Goal: Navigation & Orientation: Find specific page/section

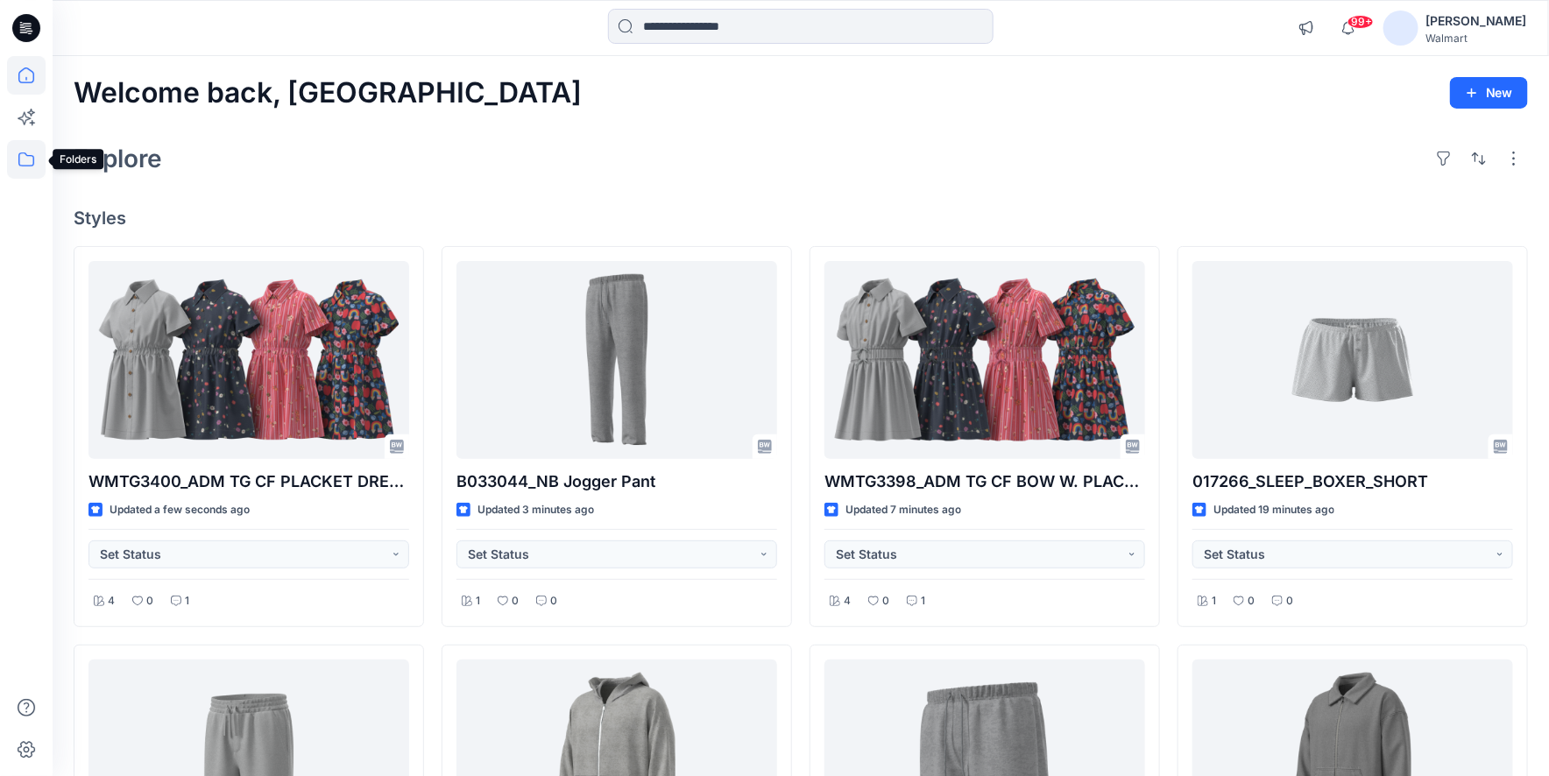
click at [32, 157] on icon at bounding box center [26, 159] width 39 height 39
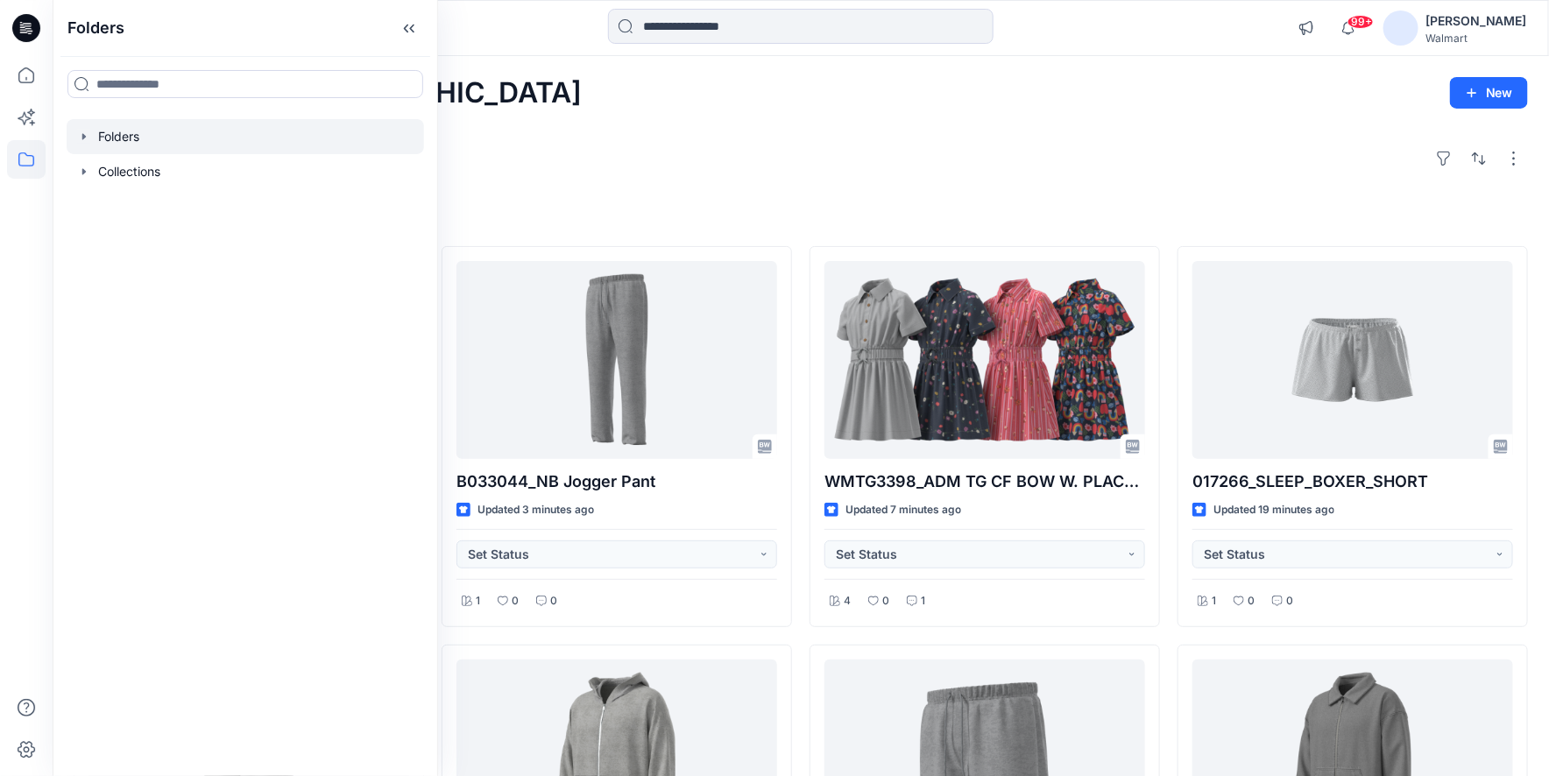
click at [81, 135] on icon "button" at bounding box center [84, 137] width 14 height 14
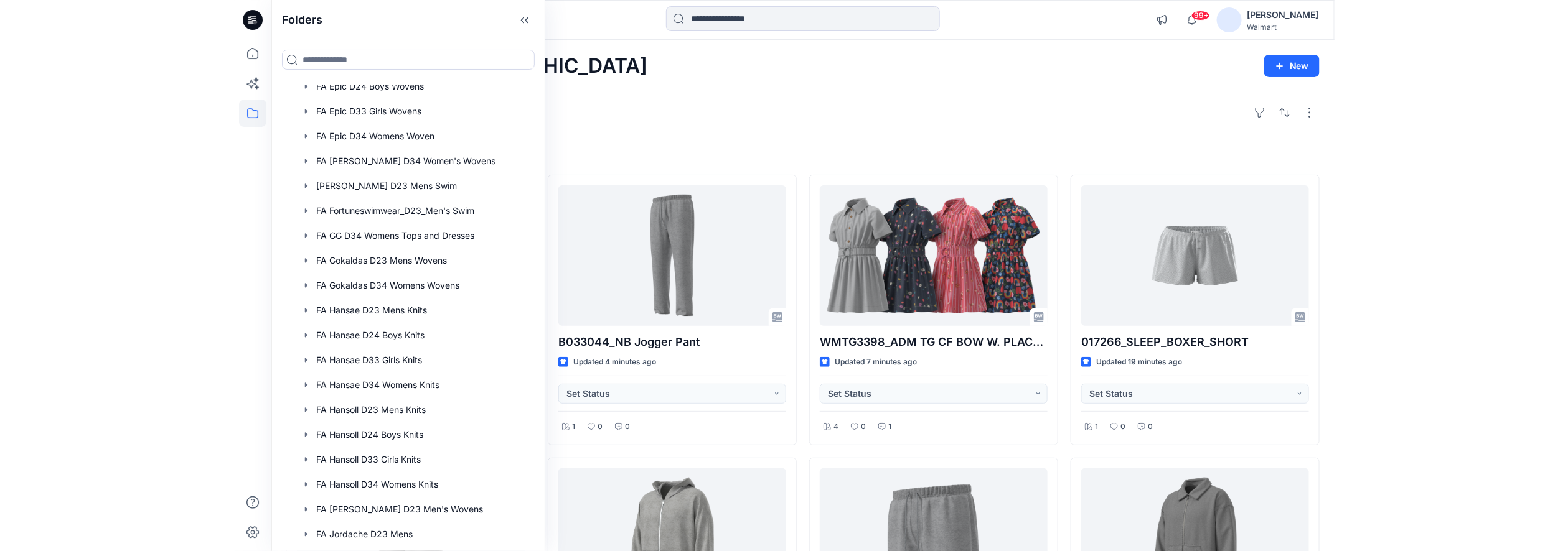
scroll to position [2596, 0]
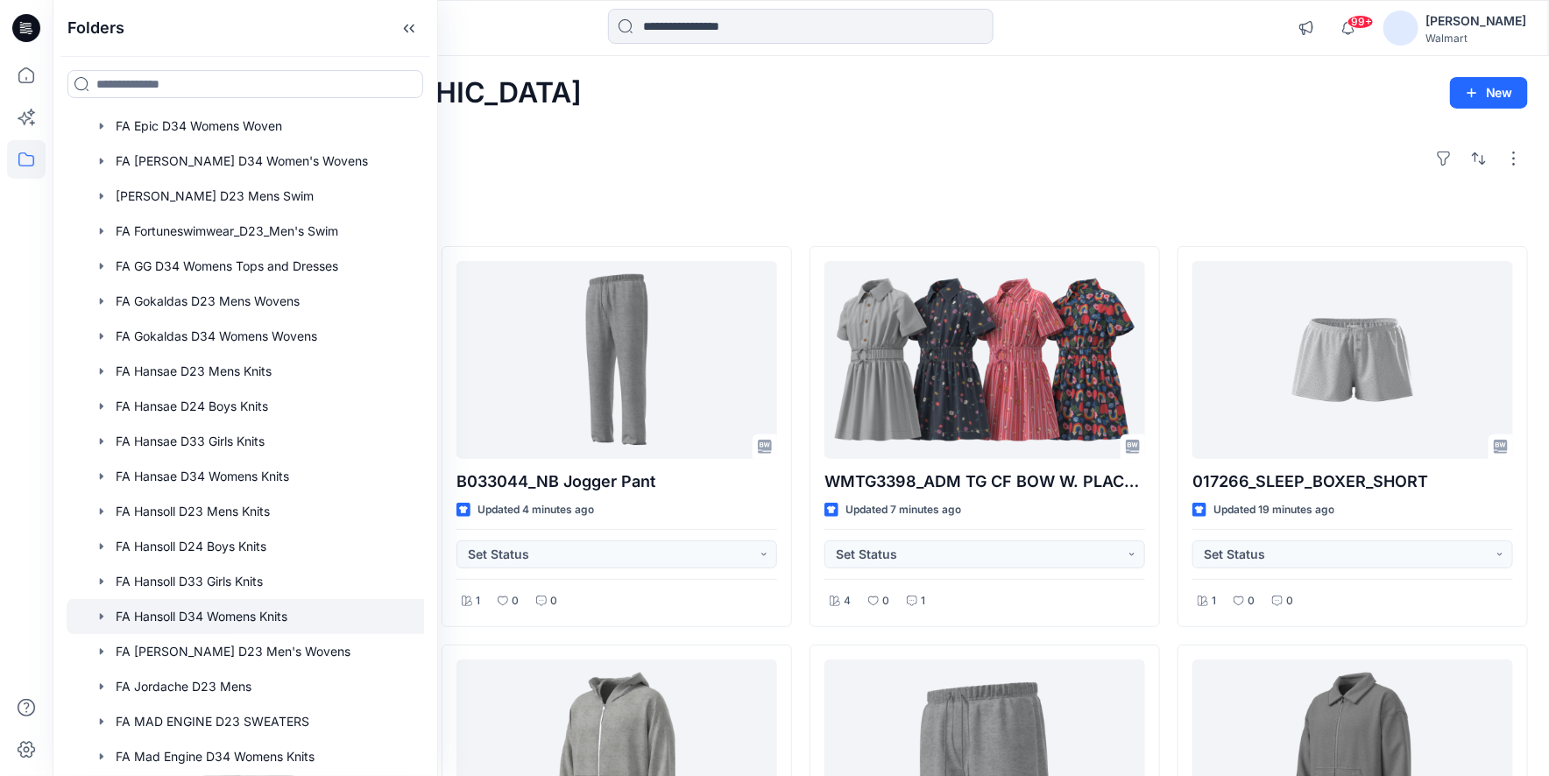
click at [268, 619] on div at bounding box center [263, 616] width 392 height 35
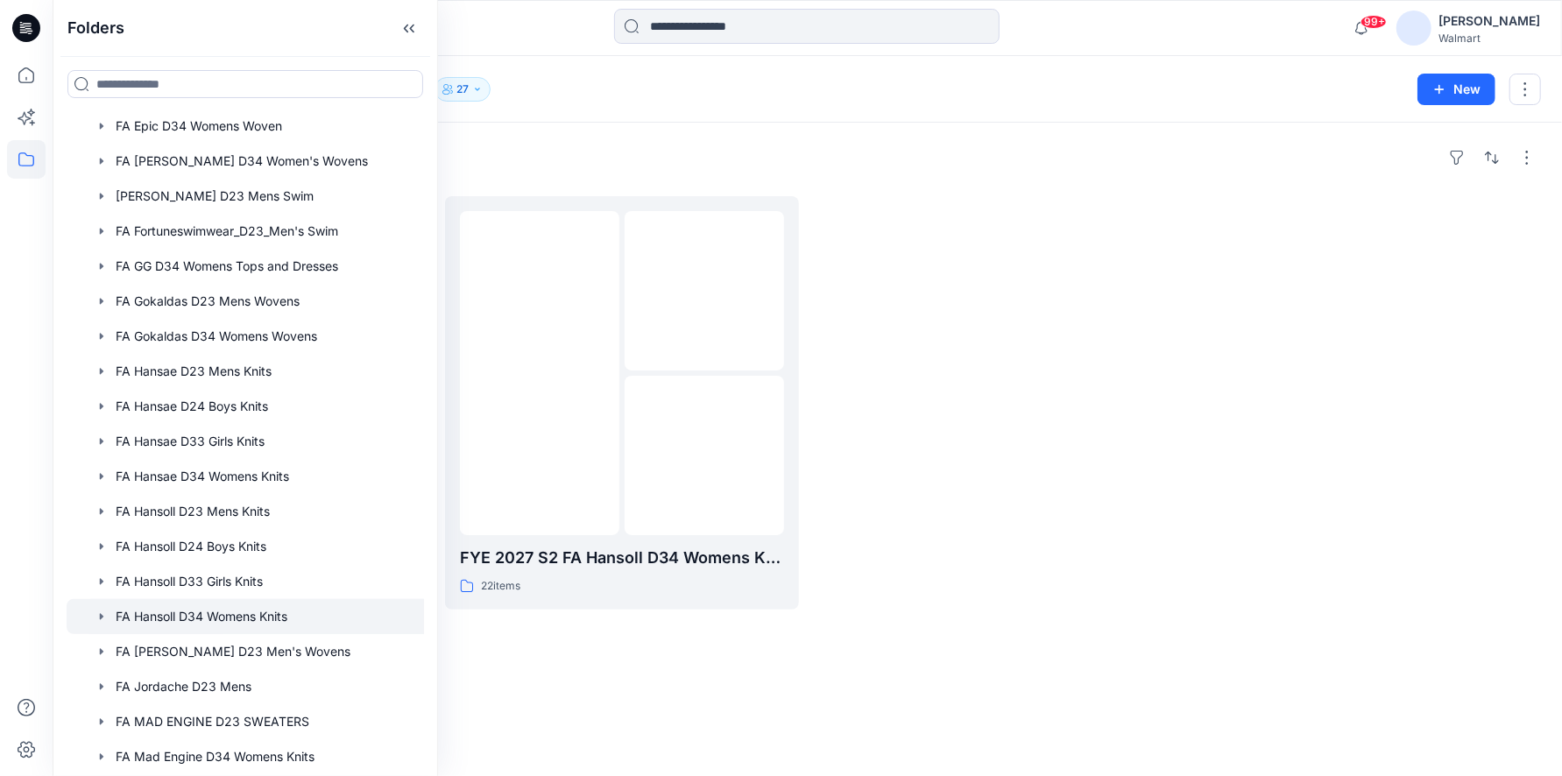
click at [608, 159] on div "Folders" at bounding box center [808, 158] width 1468 height 28
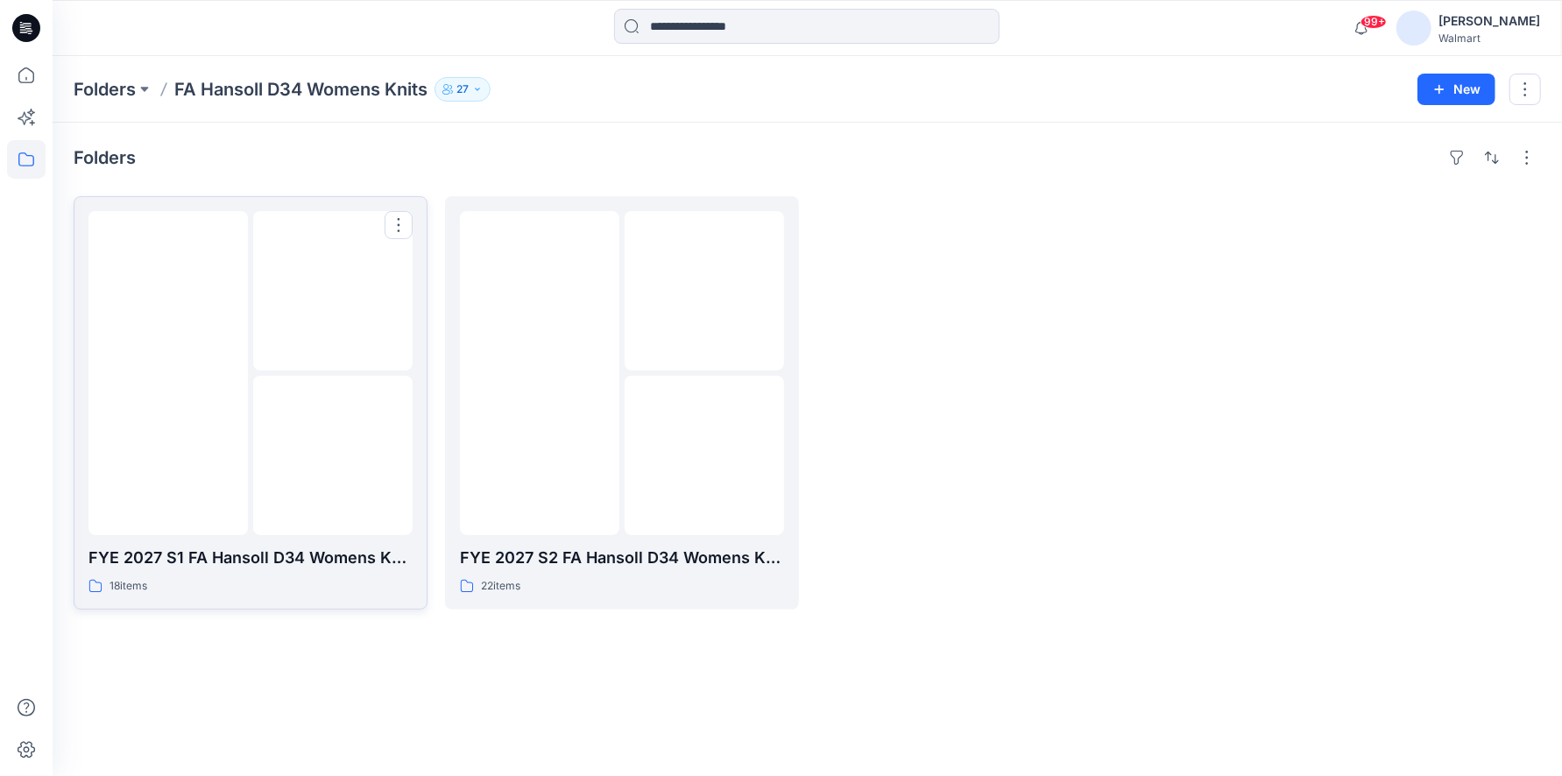
click at [333, 456] on img at bounding box center [333, 456] width 0 height 0
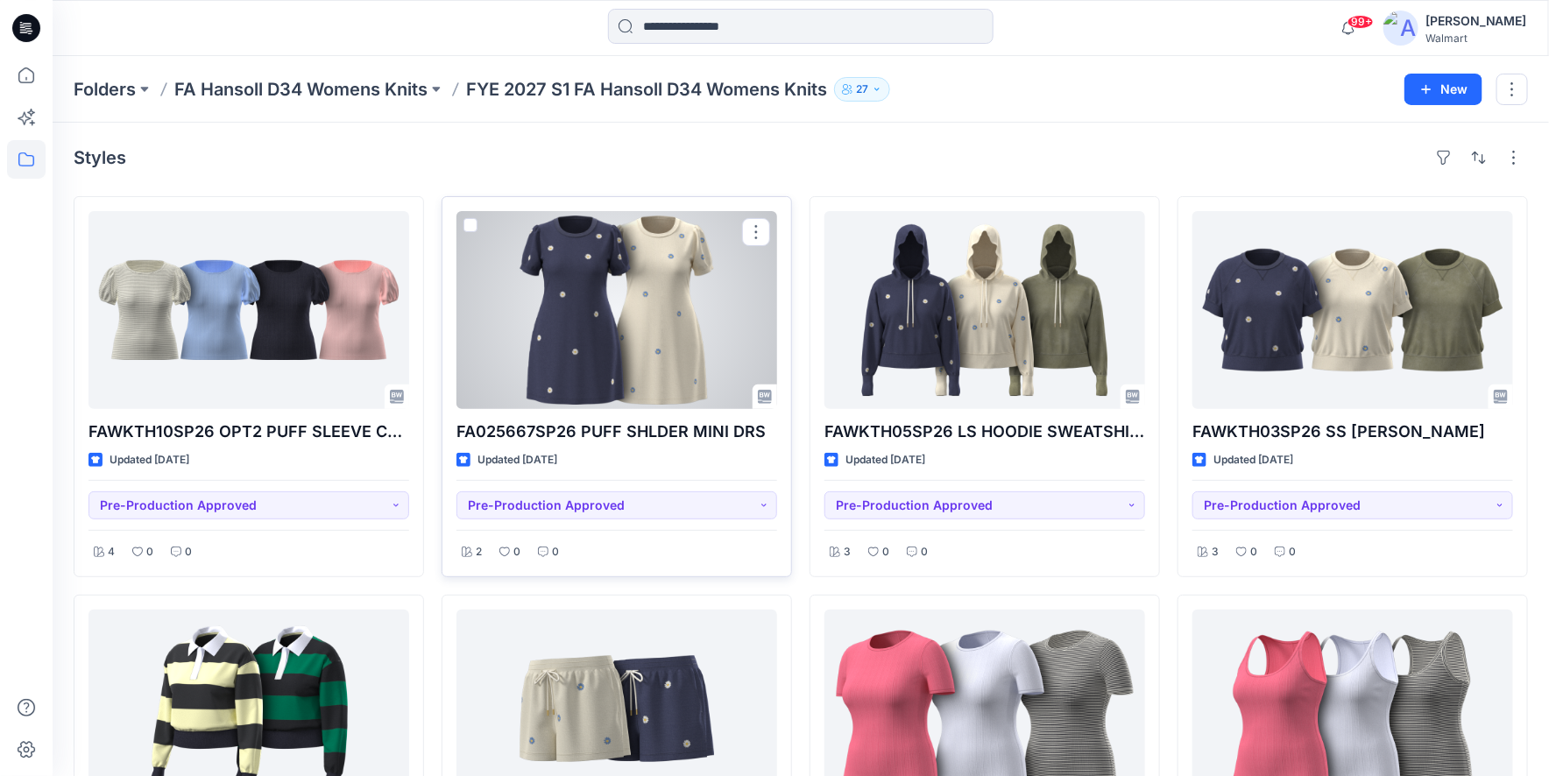
click at [701, 354] on div at bounding box center [617, 310] width 321 height 198
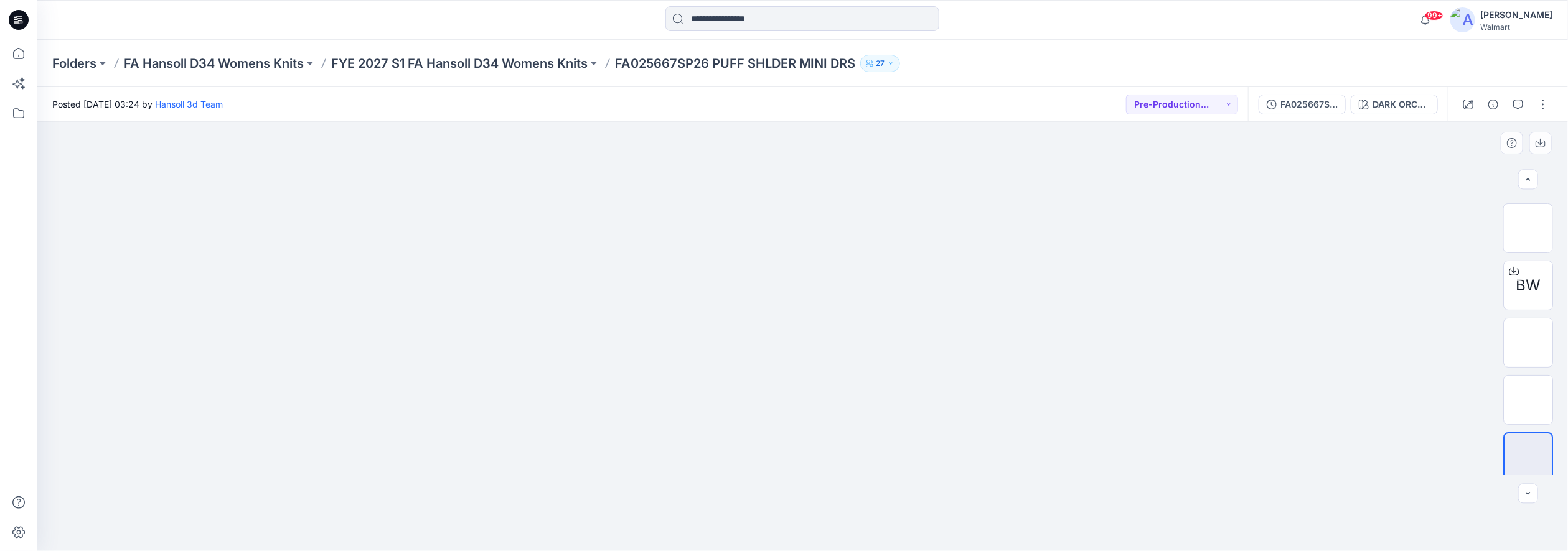
scroll to position [173, 0]
click at [1109, 337] on img at bounding box center [1528, 337] width 0 height 0
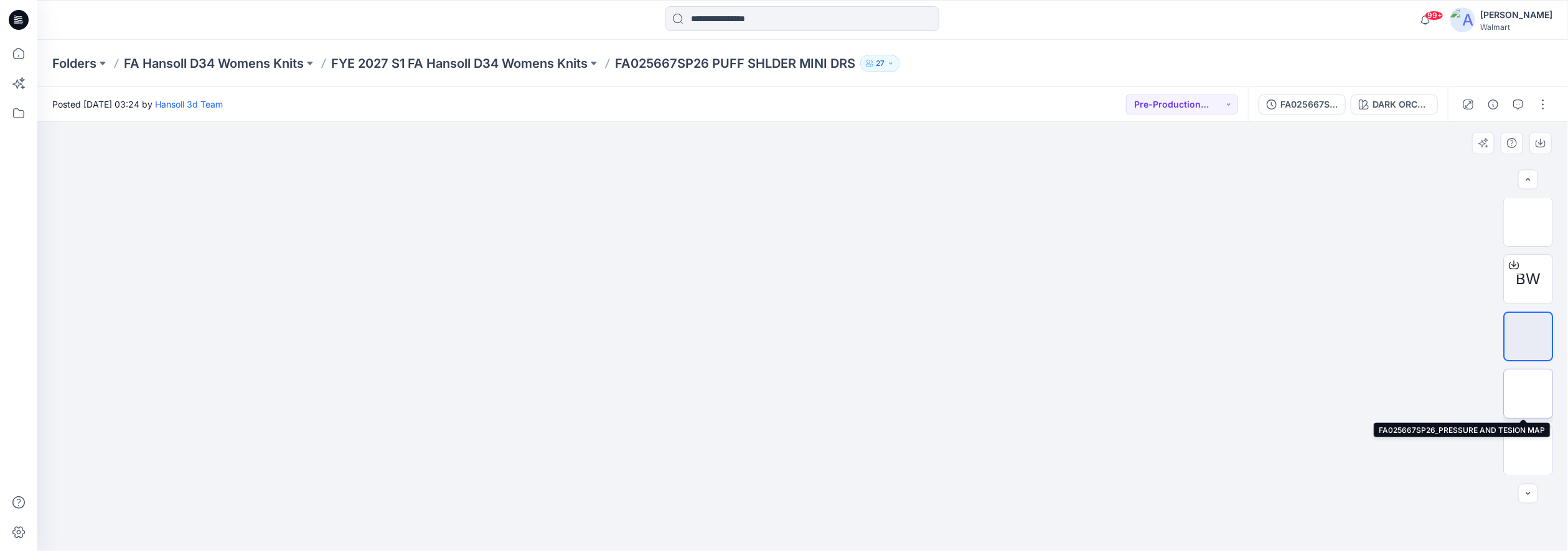
click at [1109, 394] on img at bounding box center [1528, 394] width 0 height 0
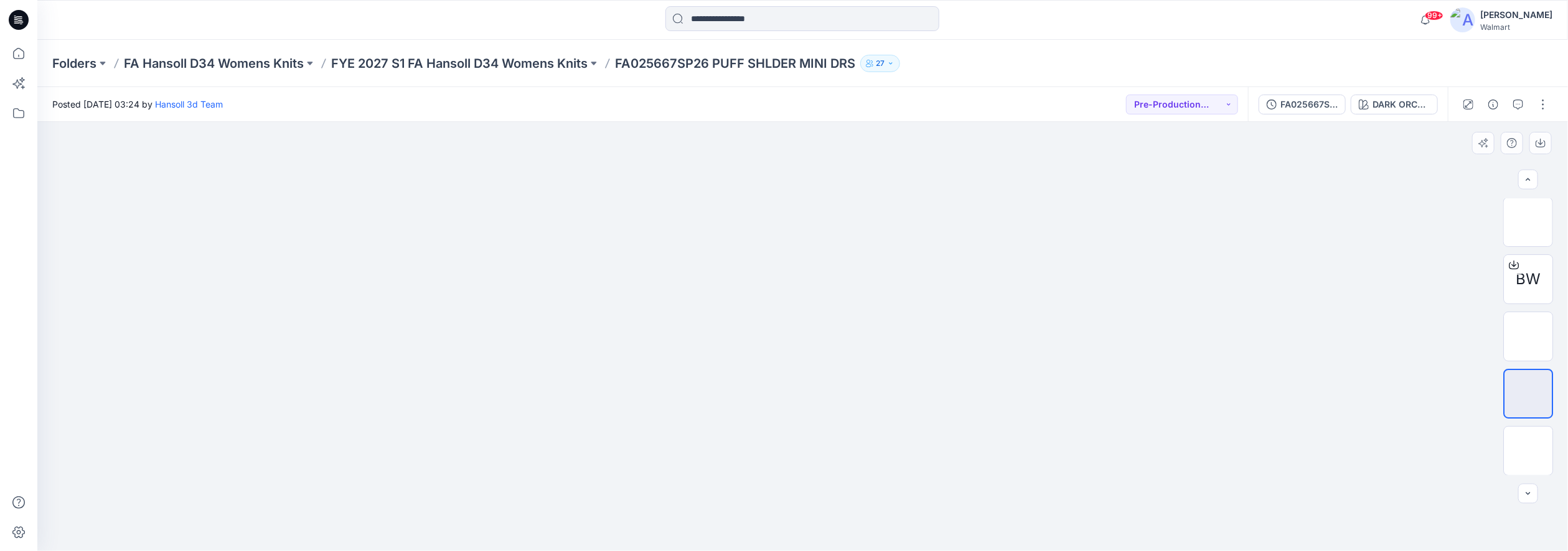
click at [1109, 426] on div at bounding box center [803, 337] width 1531 height 430
click at [1109, 451] on img at bounding box center [1528, 451] width 0 height 0
click at [1109, 337] on img at bounding box center [1528, 337] width 0 height 0
click at [1109, 231] on img at bounding box center [1528, 222] width 48 height 26
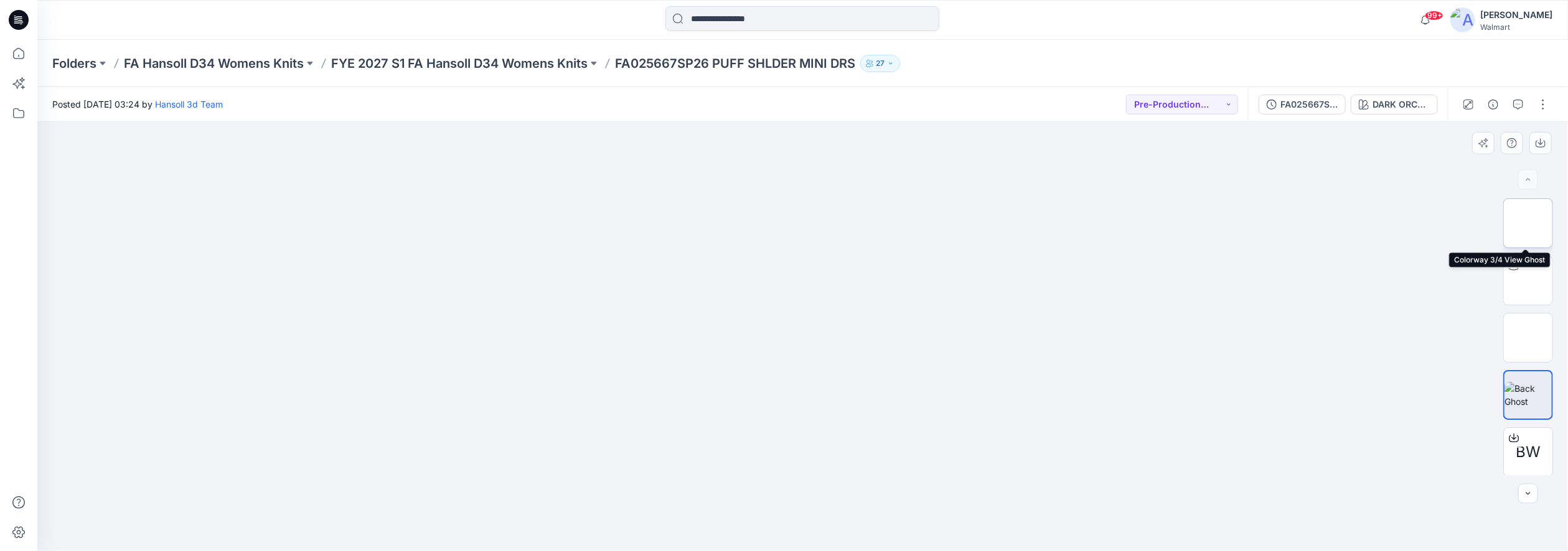
click at [1109, 224] on img at bounding box center [1528, 224] width 0 height 0
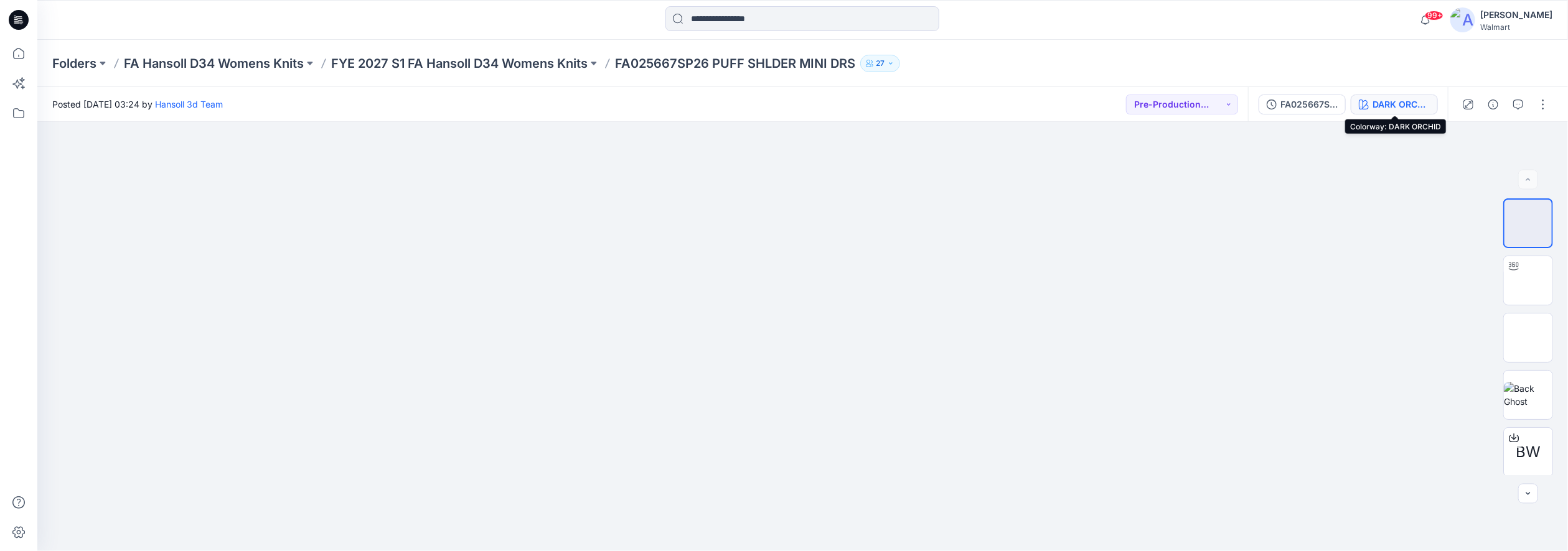
click at [1109, 107] on div "DARK ORCHID" at bounding box center [1401, 104] width 58 height 13
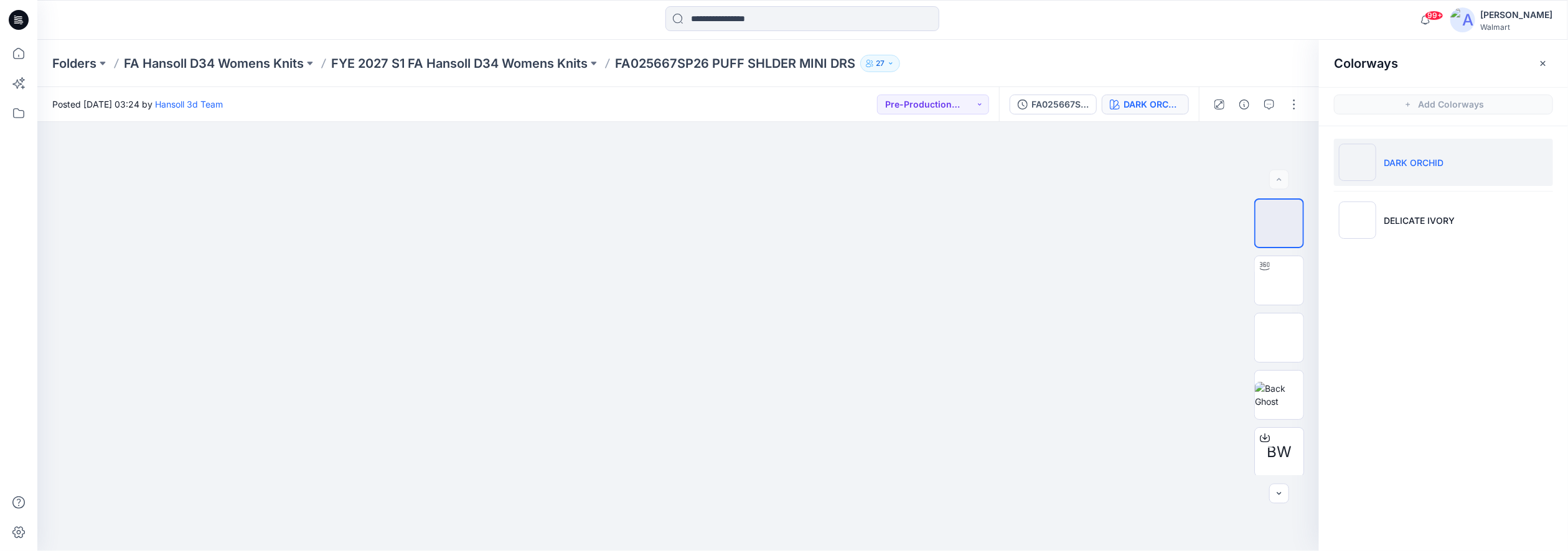
click at [455, 24] on div at bounding box center [802, 20] width 765 height 28
click at [1109, 19] on div "99+ Notifications Grace Vergara shared WMTG3398_ADM TG DRESS in S3 FYE 2027 UP …" at bounding box center [803, 20] width 1530 height 28
click at [460, 321] on div at bounding box center [678, 337] width 1282 height 430
click at [1109, 104] on button "button" at bounding box center [1294, 104] width 20 height 20
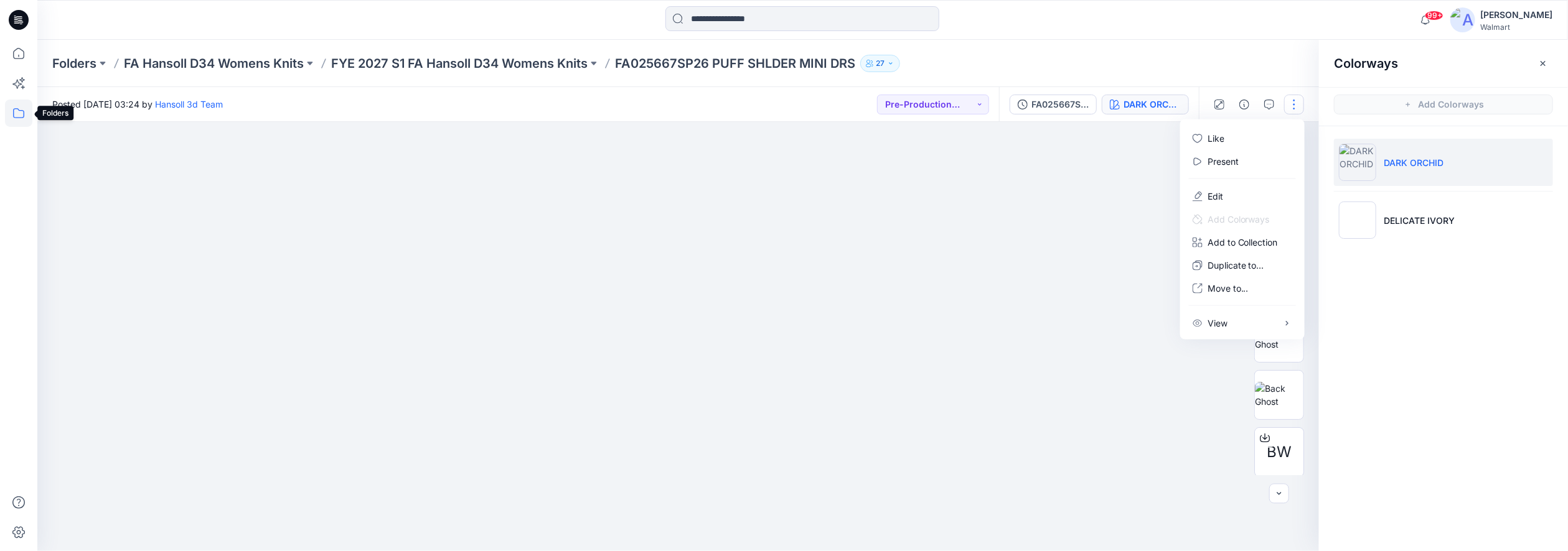
click at [21, 111] on icon at bounding box center [18, 113] width 28 height 28
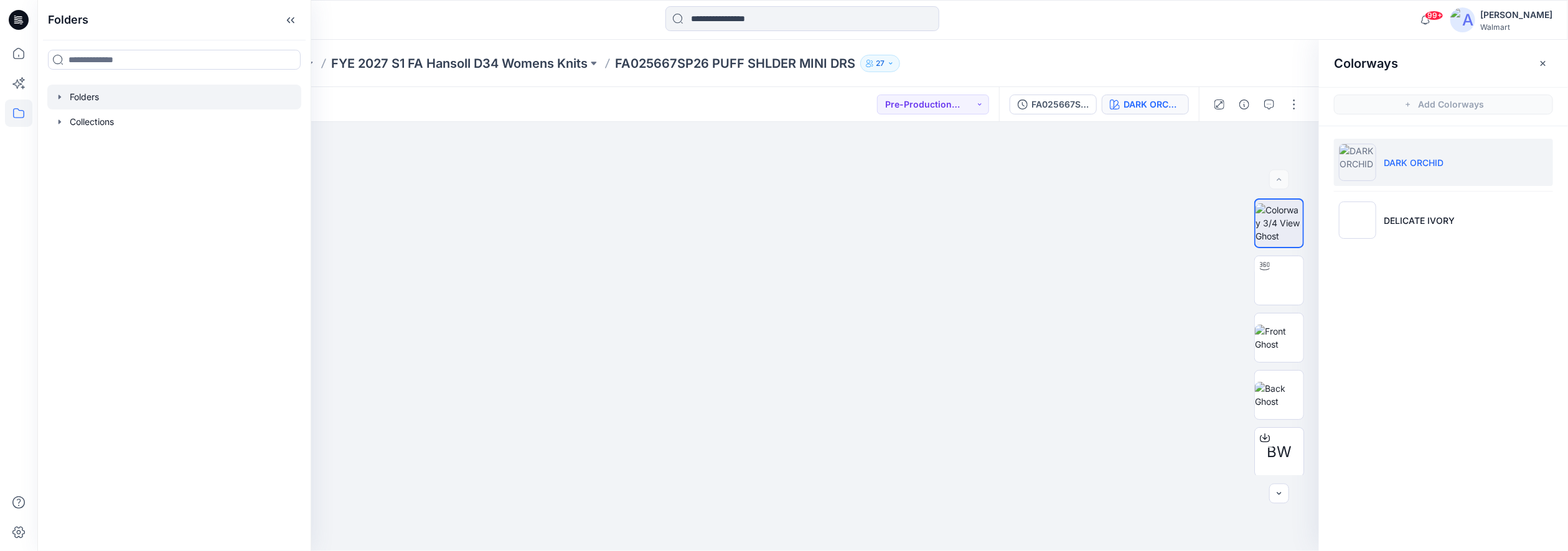
drag, startPoint x: 58, startPoint y: 97, endPoint x: 83, endPoint y: 100, distance: 25.2
click at [58, 98] on icon "button" at bounding box center [60, 97] width 10 height 10
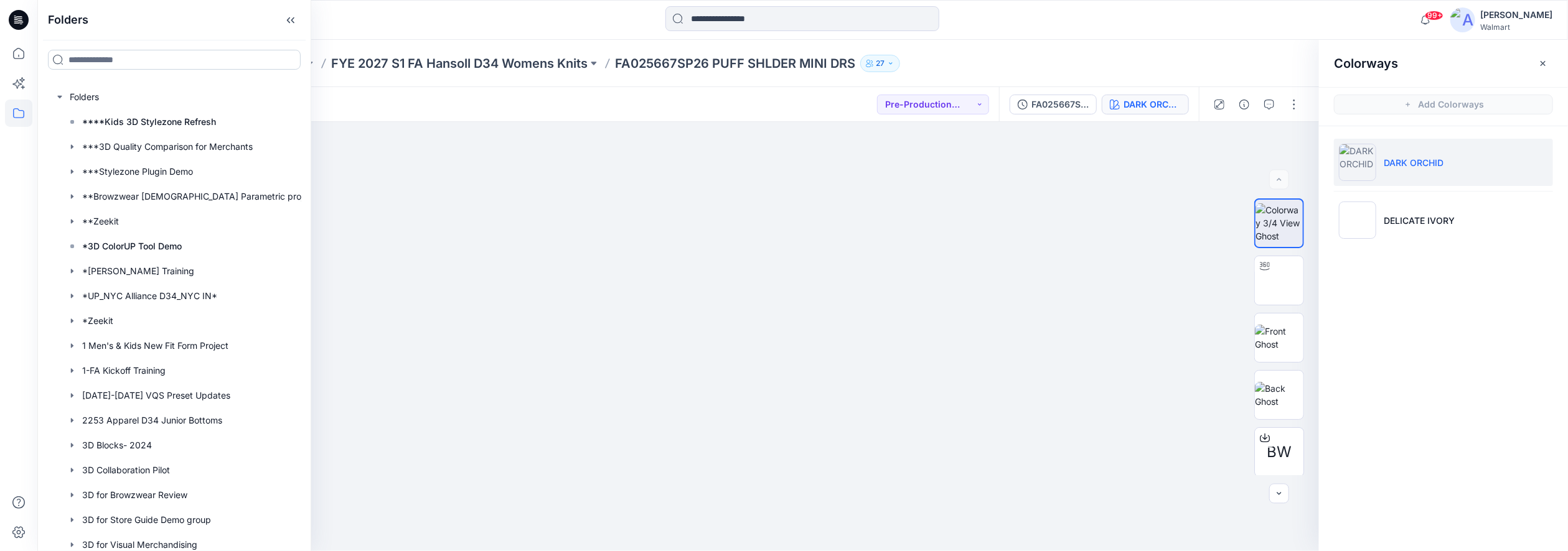
click at [118, 59] on input at bounding box center [174, 60] width 253 height 20
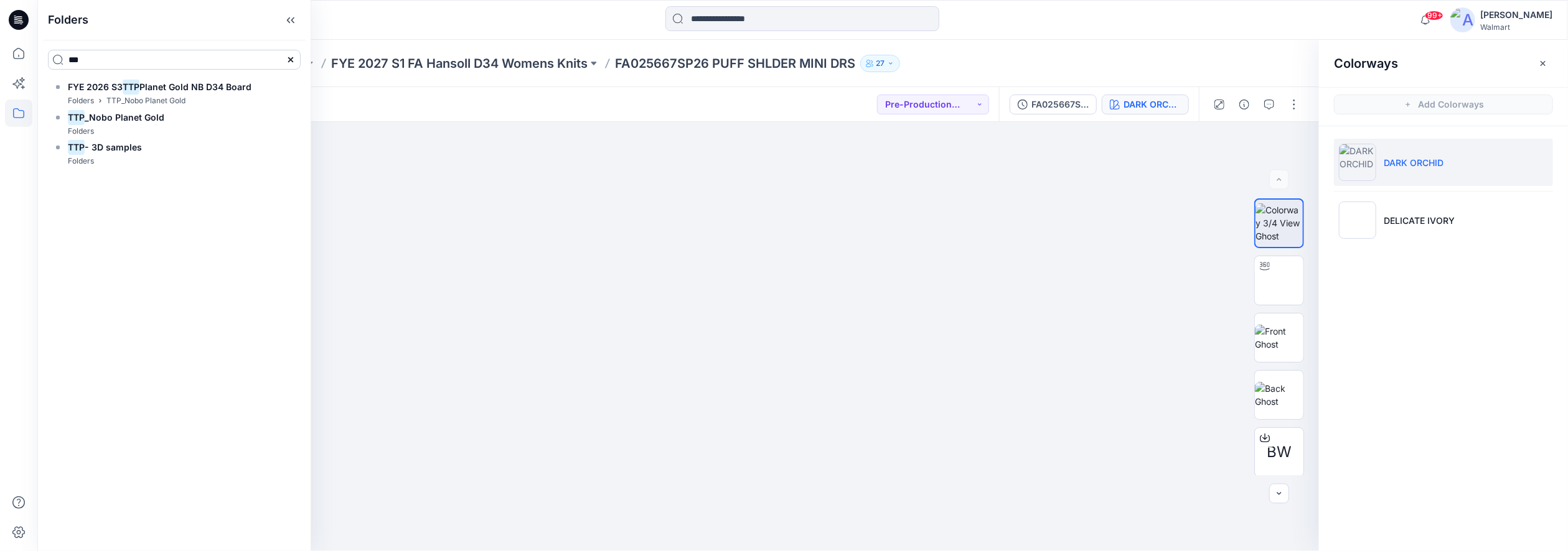
drag, startPoint x: 118, startPoint y: 59, endPoint x: 59, endPoint y: 58, distance: 59.0
click at [59, 58] on input "***" at bounding box center [174, 60] width 253 height 20
type input "**********"
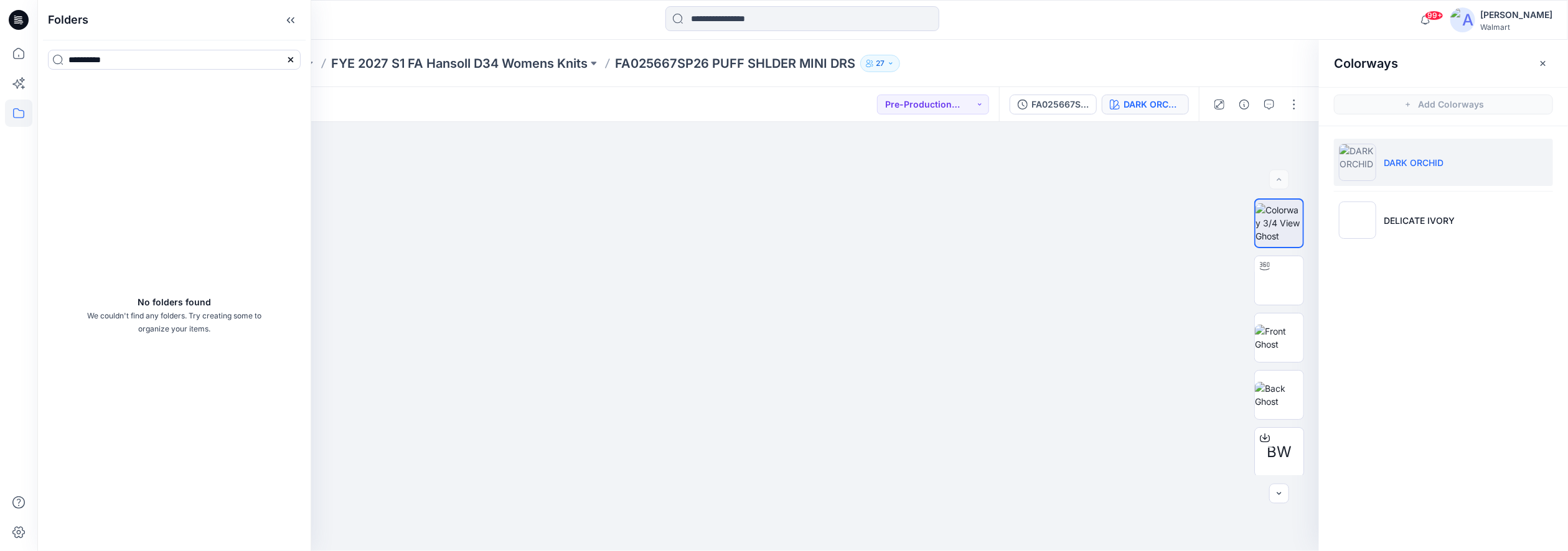
drag, startPoint x: 166, startPoint y: 57, endPoint x: 44, endPoint y: 58, distance: 122.0
click at [53, 58] on input "**********" at bounding box center [174, 60] width 253 height 20
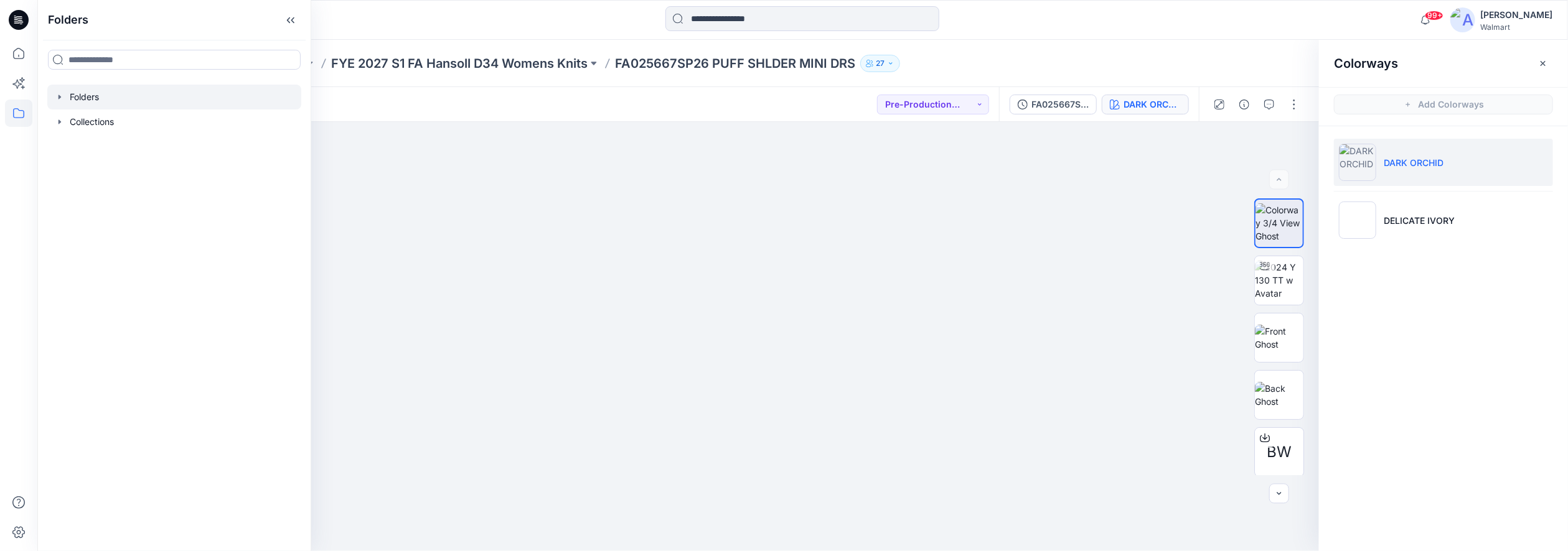
click at [59, 93] on icon "button" at bounding box center [60, 97] width 10 height 10
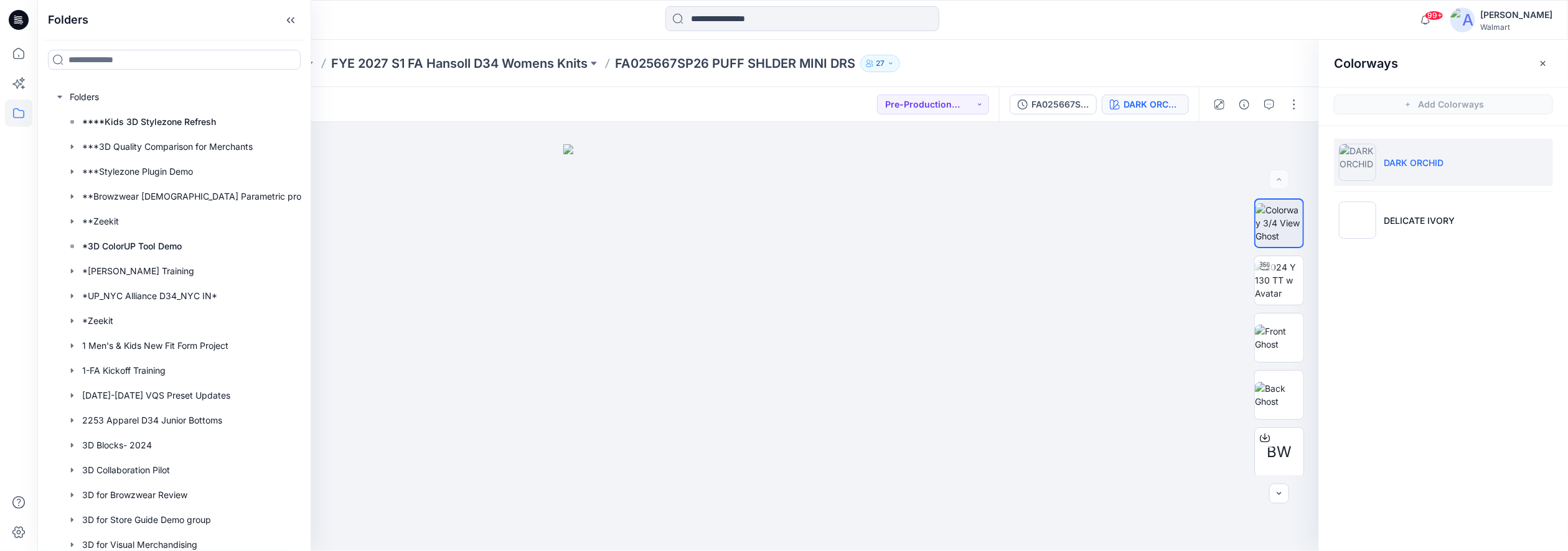
click at [379, 21] on div at bounding box center [229, 20] width 383 height 28
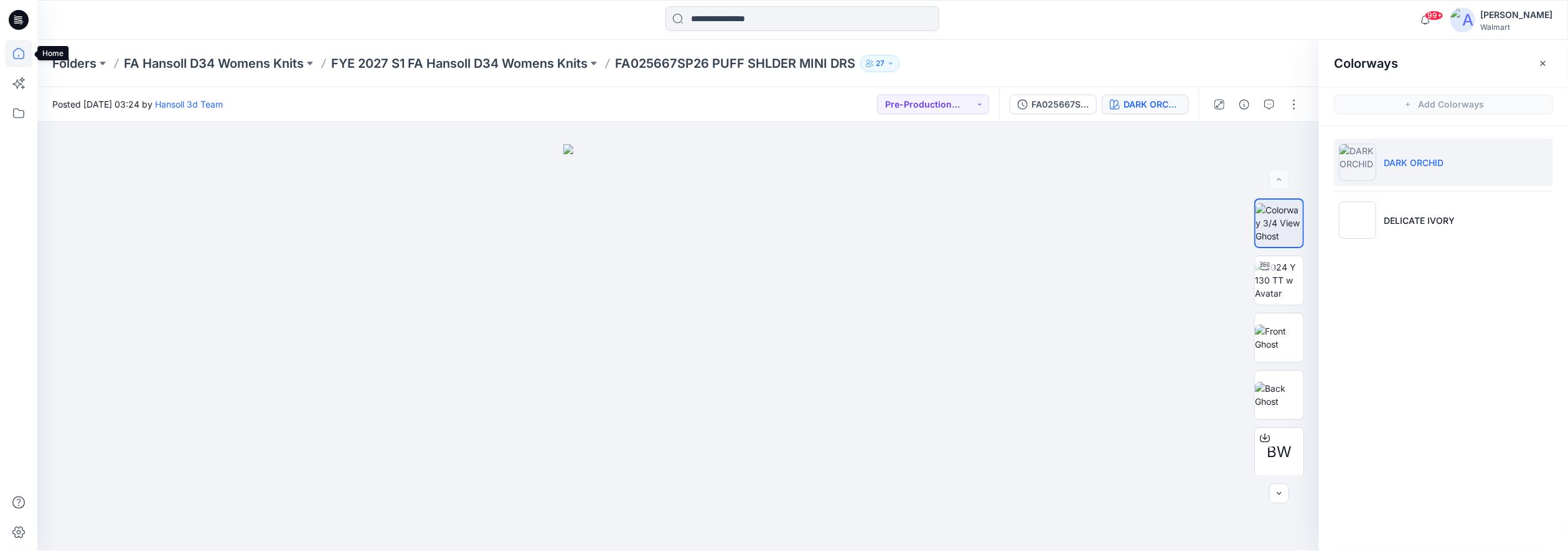
click at [25, 51] on icon at bounding box center [18, 53] width 28 height 28
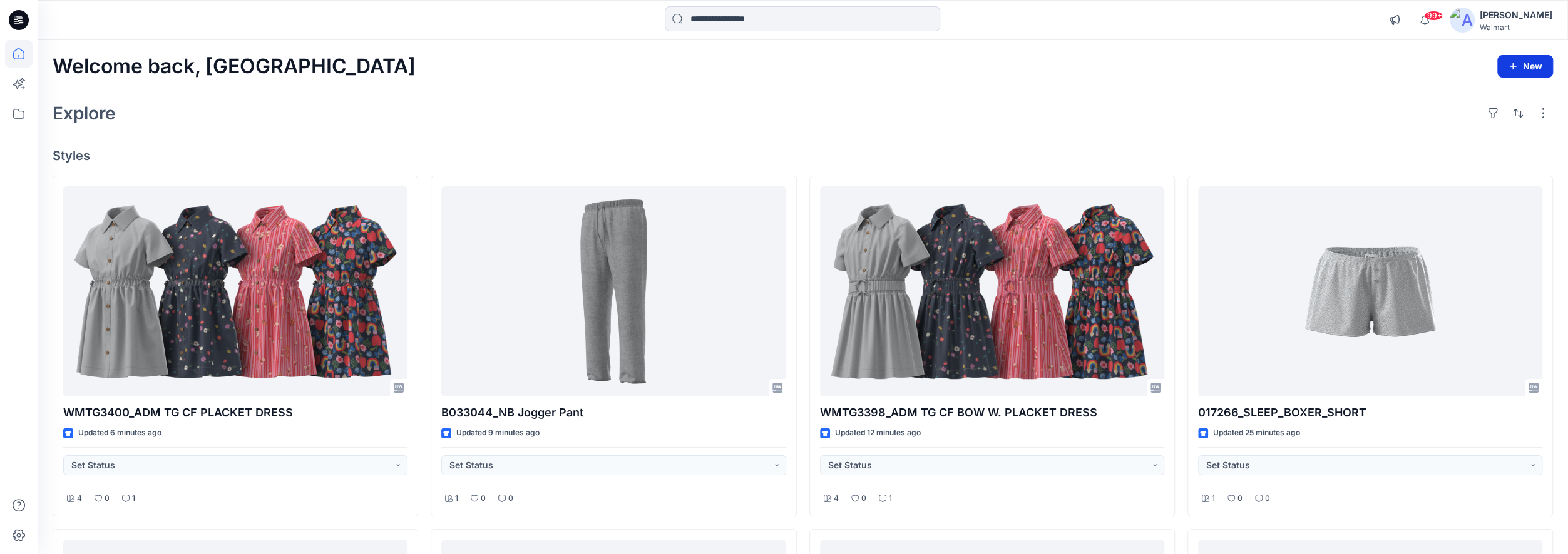
click at [1115, 73] on button "New" at bounding box center [1525, 66] width 56 height 23
click at [1115, 117] on p "New Folder" at bounding box center [1488, 122] width 46 height 13
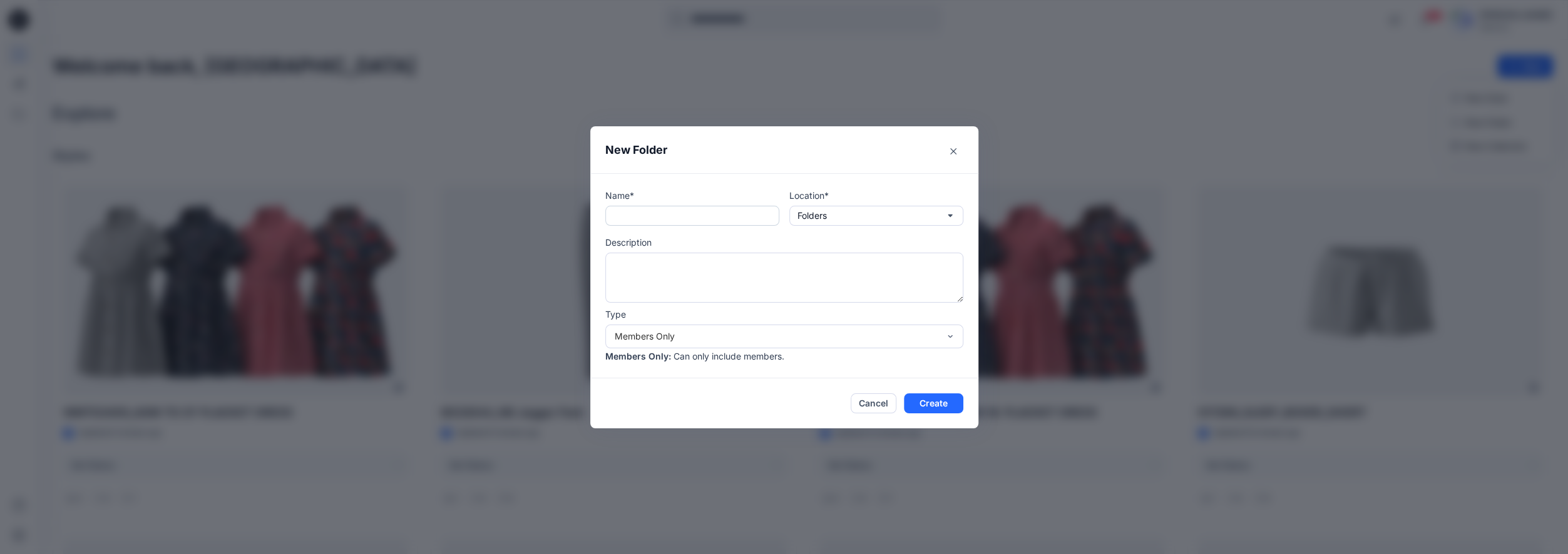
click at [680, 208] on input "text" at bounding box center [692, 216] width 174 height 20
type input "*"
type input "**********"
click at [943, 403] on button "Create" at bounding box center [933, 403] width 59 height 20
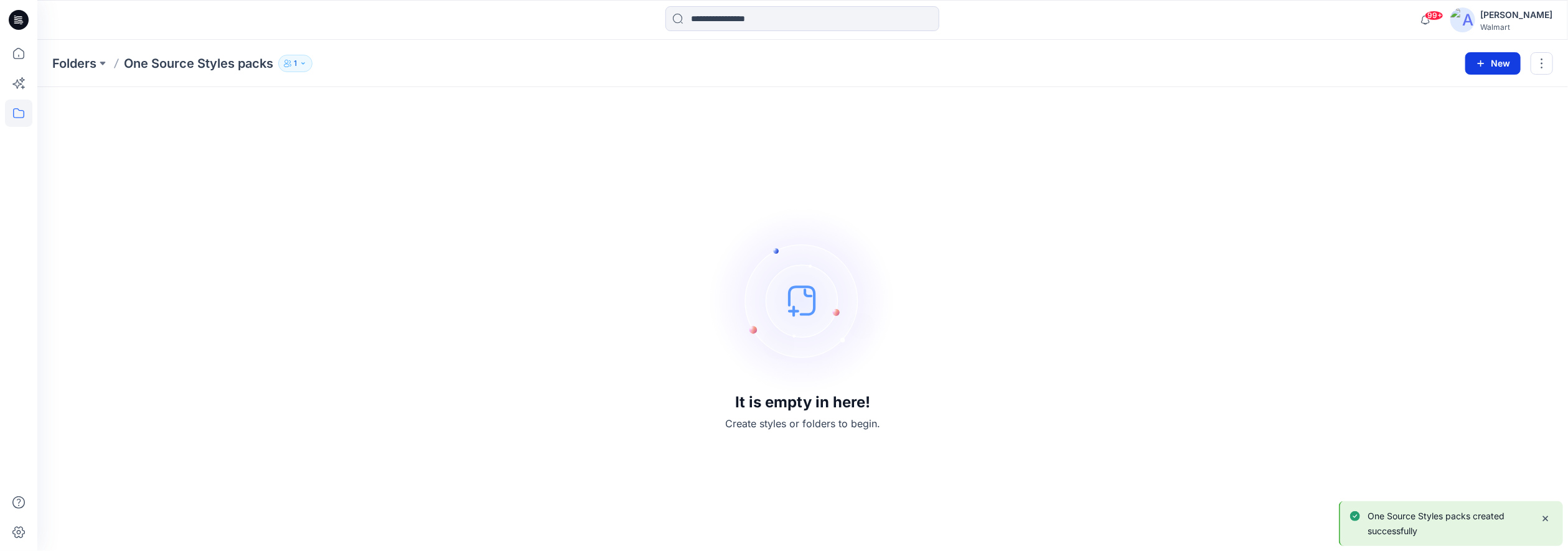
click at [1109, 67] on button "New" at bounding box center [1493, 64] width 55 height 23
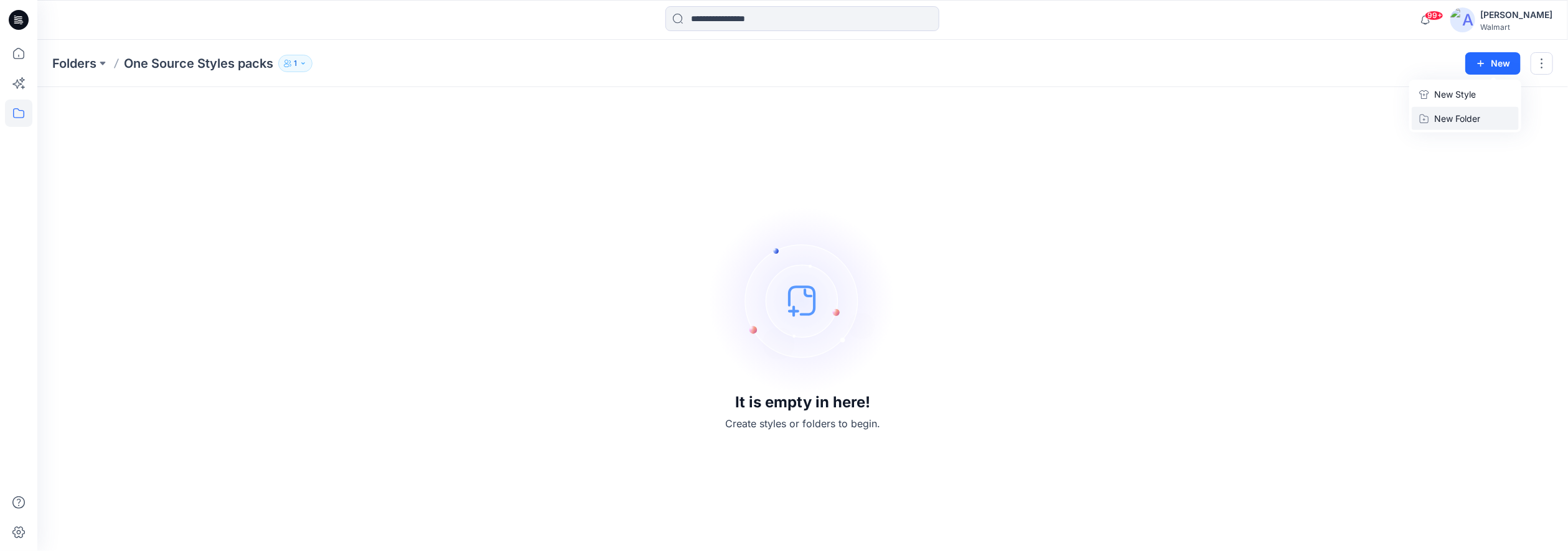
click at [1109, 114] on p "New Folder" at bounding box center [1457, 119] width 46 height 13
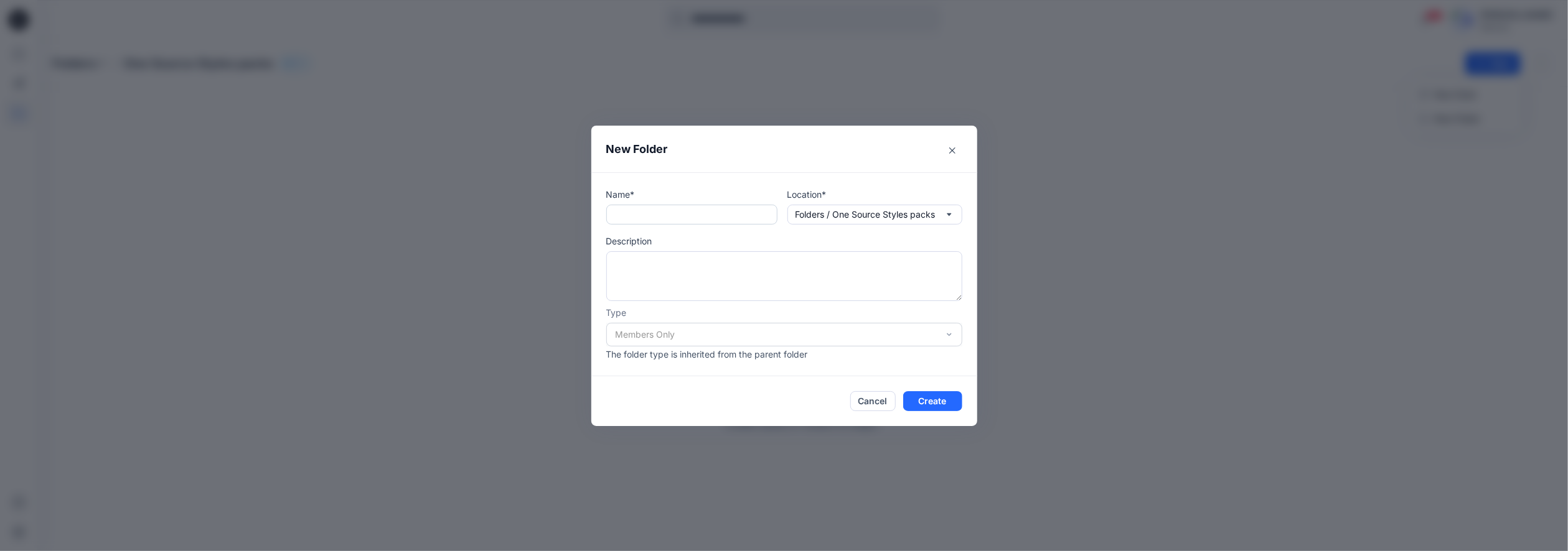
click at [719, 214] on input "text" at bounding box center [691, 214] width 171 height 20
type input "**********"
click at [939, 398] on button "Create" at bounding box center [932, 401] width 59 height 20
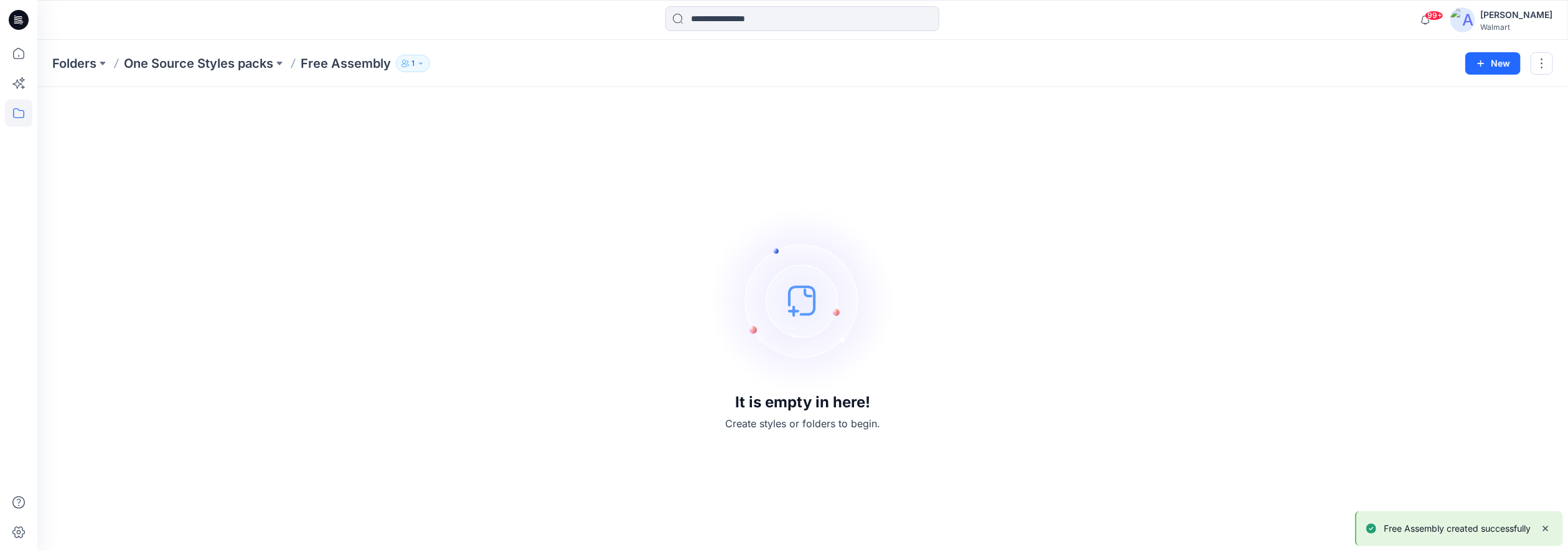
drag, startPoint x: 242, startPoint y: 62, endPoint x: 335, endPoint y: 94, distance: 98.4
click at [242, 62] on p "One Source Styles packs" at bounding box center [198, 63] width 149 height 18
click at [1109, 58] on button "New" at bounding box center [1493, 64] width 55 height 23
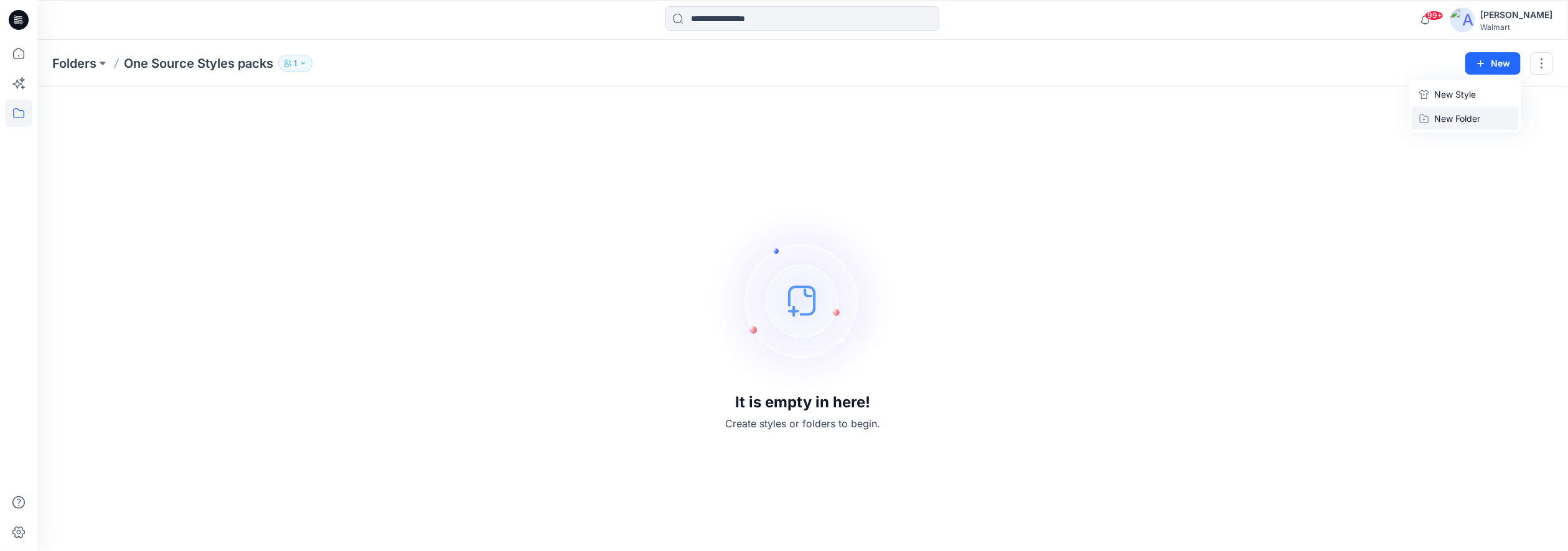
click at [1109, 126] on button "New Folder" at bounding box center [1465, 119] width 107 height 23
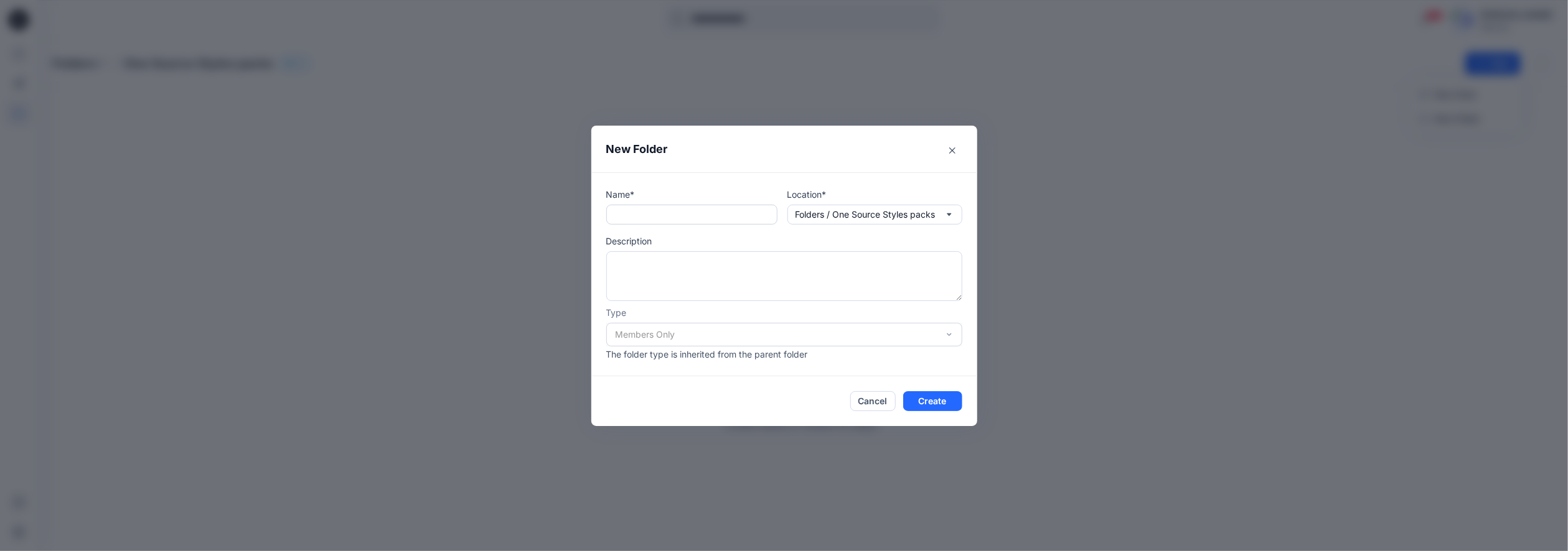
click at [632, 212] on input "text" at bounding box center [691, 214] width 171 height 20
type input "*****"
click at [957, 400] on button "Create" at bounding box center [932, 401] width 59 height 20
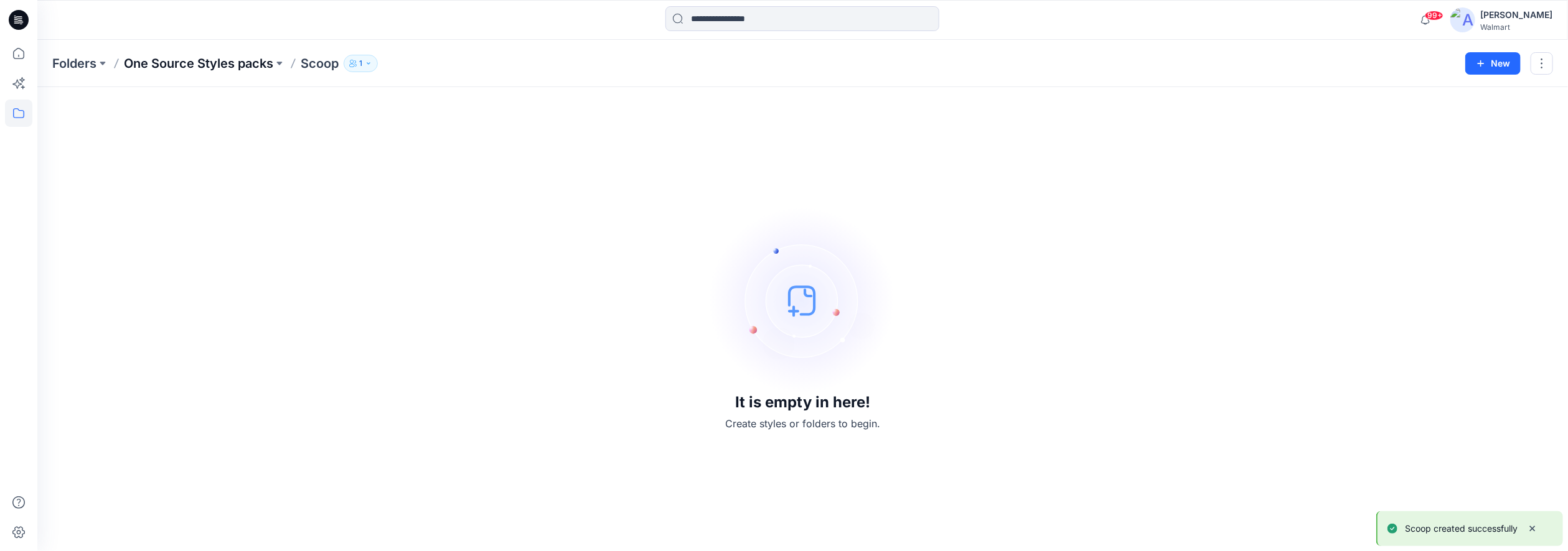
click at [259, 63] on p "One Source Styles packs" at bounding box center [198, 63] width 149 height 18
click at [1109, 67] on button "New" at bounding box center [1493, 64] width 55 height 23
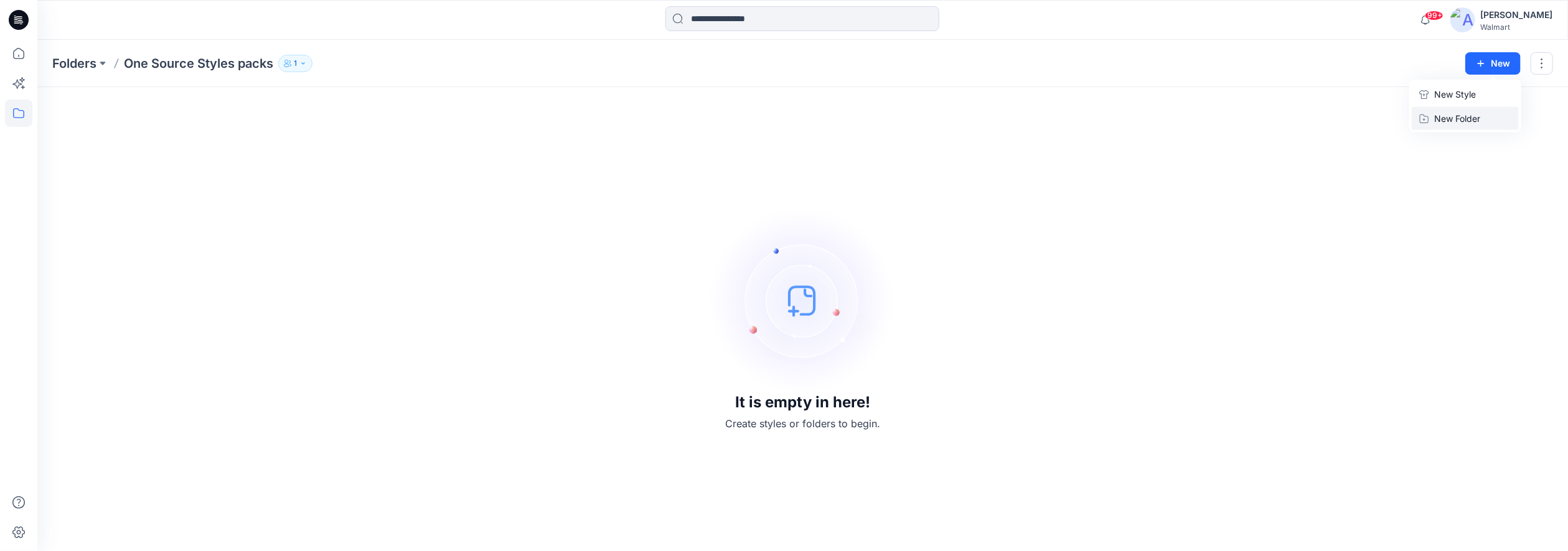
click at [1109, 119] on p "New Folder" at bounding box center [1457, 119] width 46 height 13
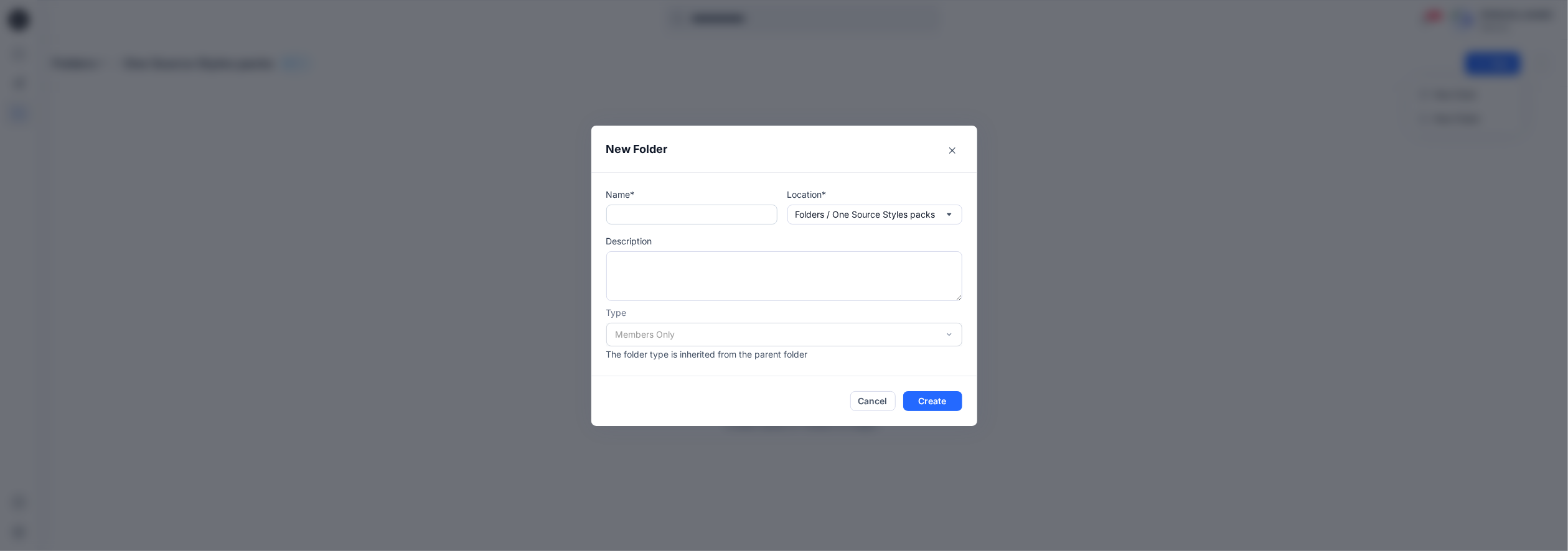
click at [634, 212] on input "text" at bounding box center [691, 214] width 171 height 20
type input "**********"
click at [941, 399] on button "Create" at bounding box center [932, 401] width 59 height 20
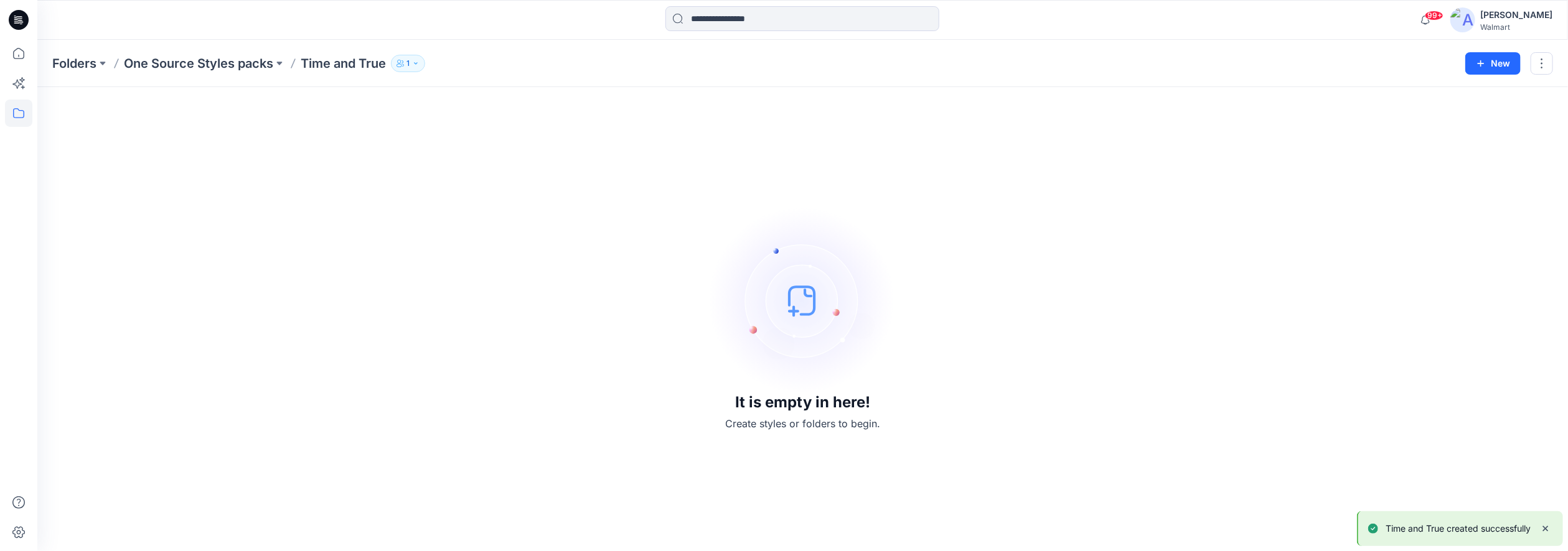
drag, startPoint x: 226, startPoint y: 65, endPoint x: 347, endPoint y: 100, distance: 126.0
click at [226, 65] on p "One Source Styles packs" at bounding box center [198, 63] width 149 height 18
click at [64, 60] on p "Folders" at bounding box center [75, 63] width 44 height 18
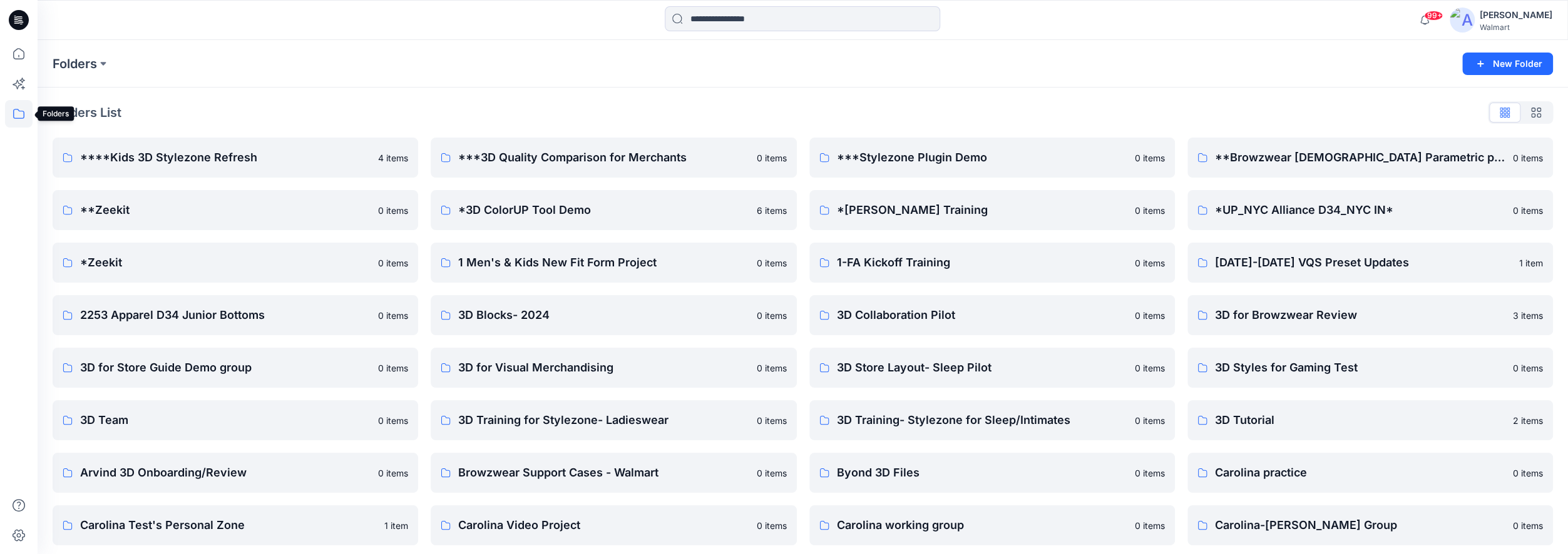
click at [28, 120] on icon at bounding box center [19, 114] width 28 height 28
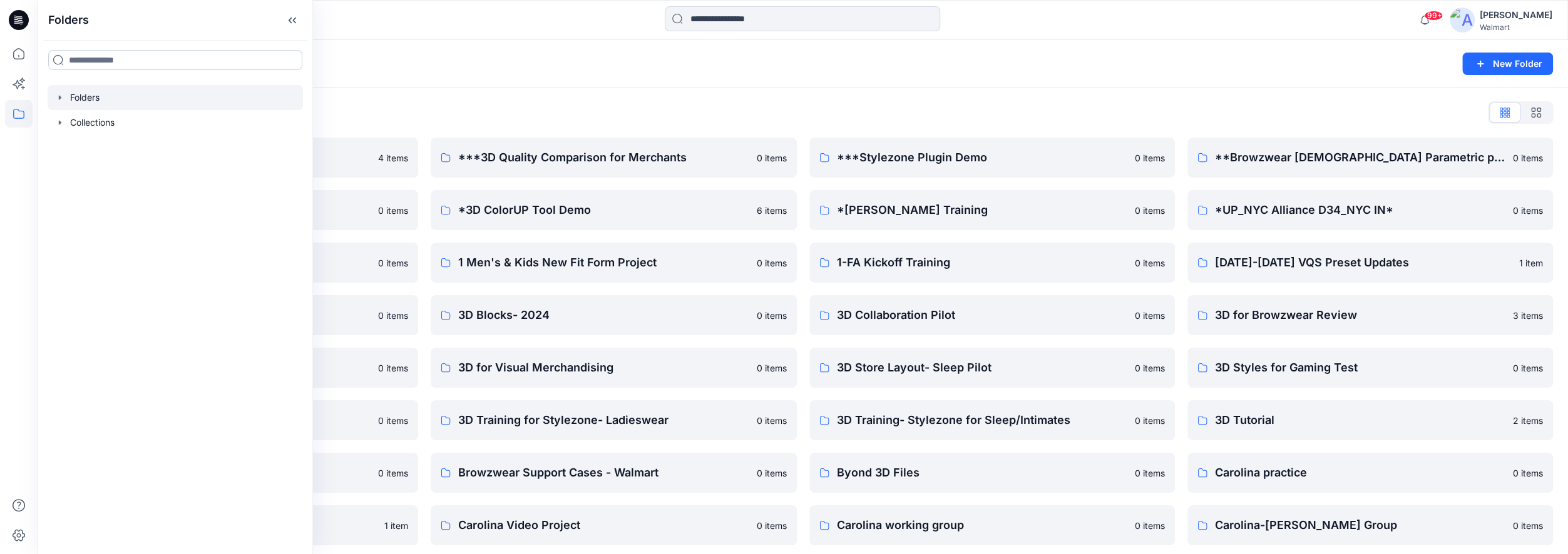
click at [93, 57] on input at bounding box center [175, 60] width 254 height 20
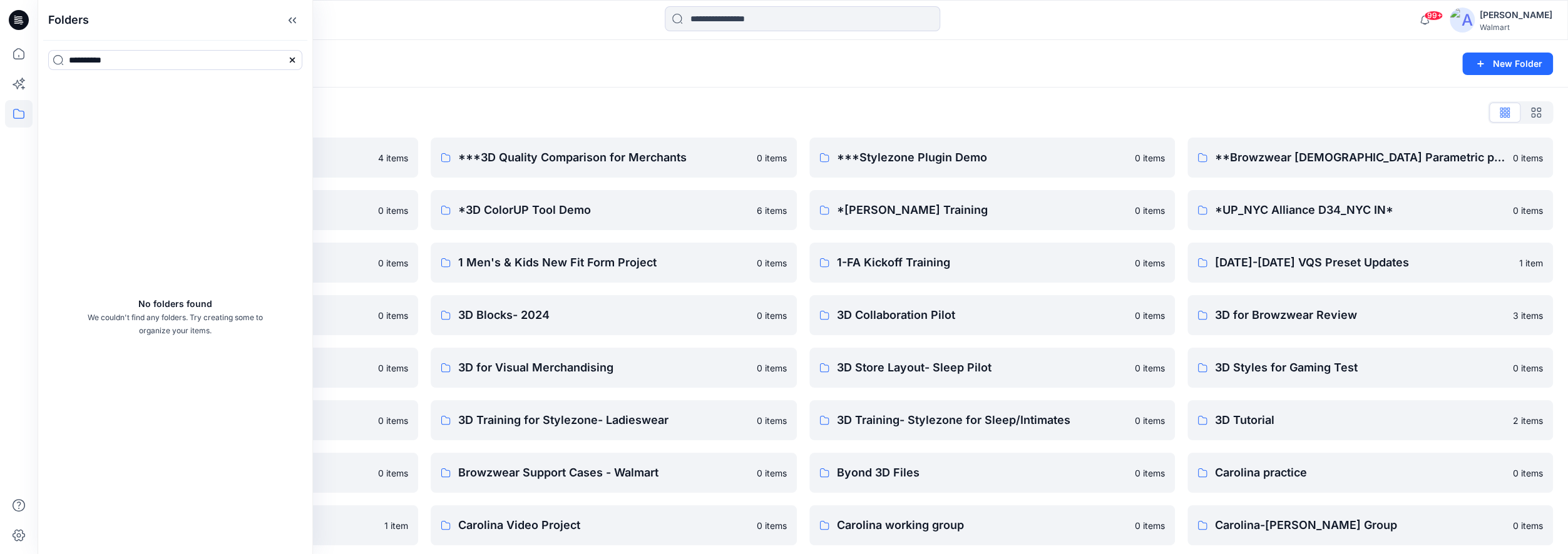
type input "**********"
click at [263, 104] on div "No folders found We couldn't find any folders. Try creating some to organize yo…" at bounding box center [175, 317] width 274 height 474
click at [215, 89] on div "One Source Styles packs Folders" at bounding box center [175, 94] width 254 height 28
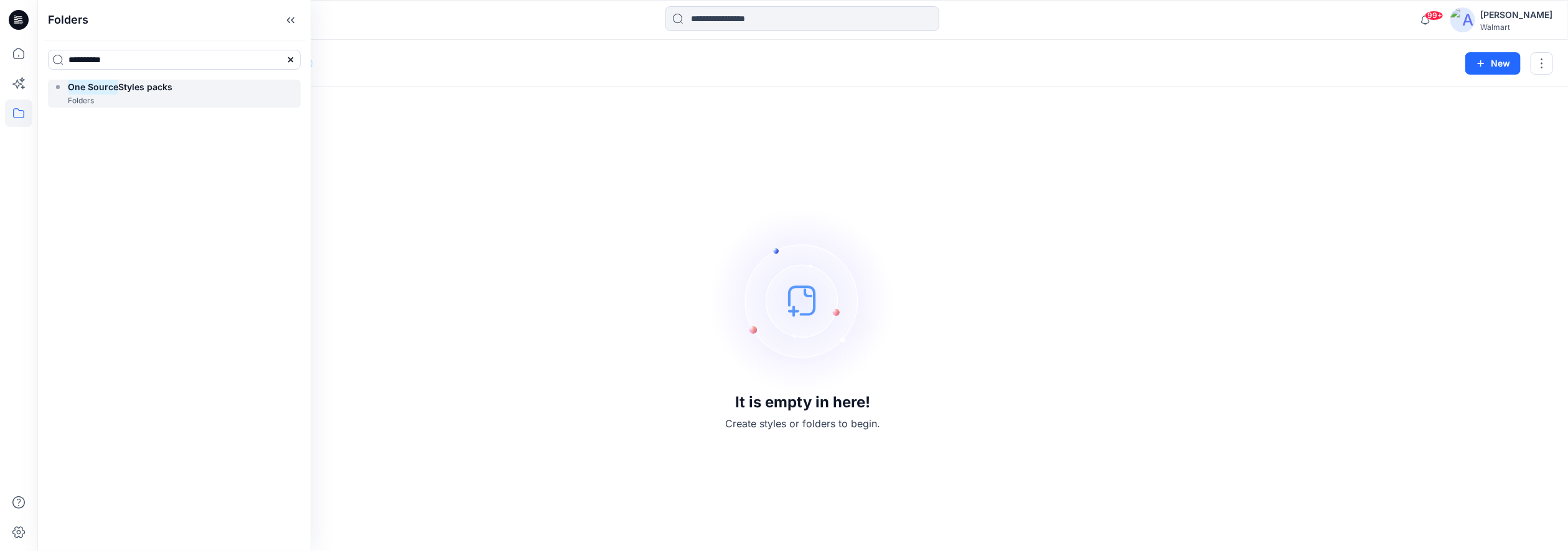
click at [58, 88] on rect at bounding box center [58, 87] width 4 height 4
click at [473, 26] on div at bounding box center [802, 20] width 765 height 28
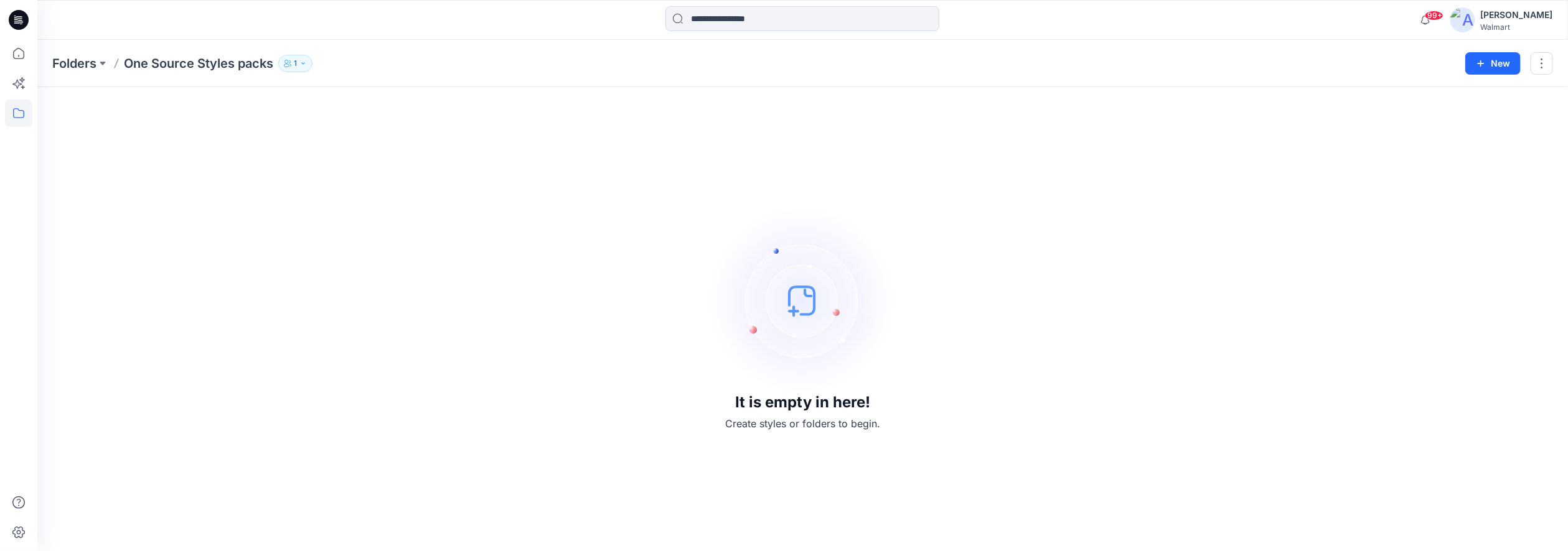
click at [265, 63] on p "One Source Styles packs" at bounding box center [198, 63] width 149 height 18
drag, startPoint x: 10, startPoint y: 112, endPoint x: 21, endPoint y: 123, distance: 15.6
click at [10, 112] on icon at bounding box center [18, 113] width 28 height 28
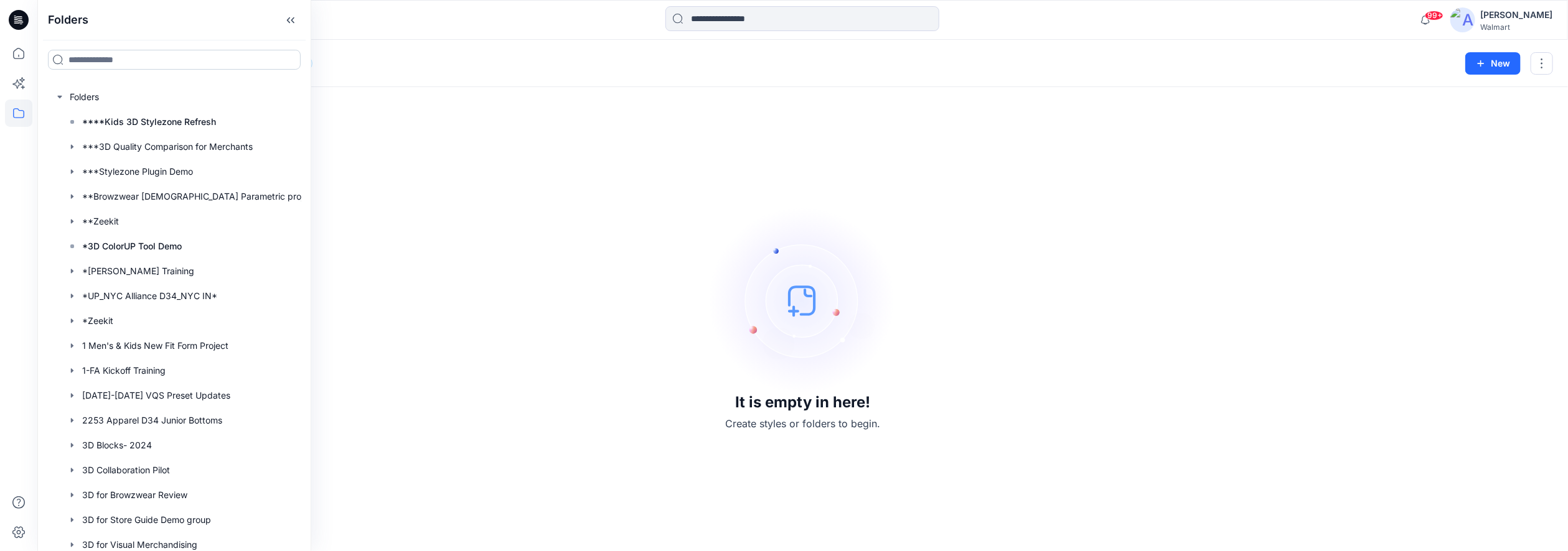
click at [128, 60] on input at bounding box center [174, 60] width 253 height 20
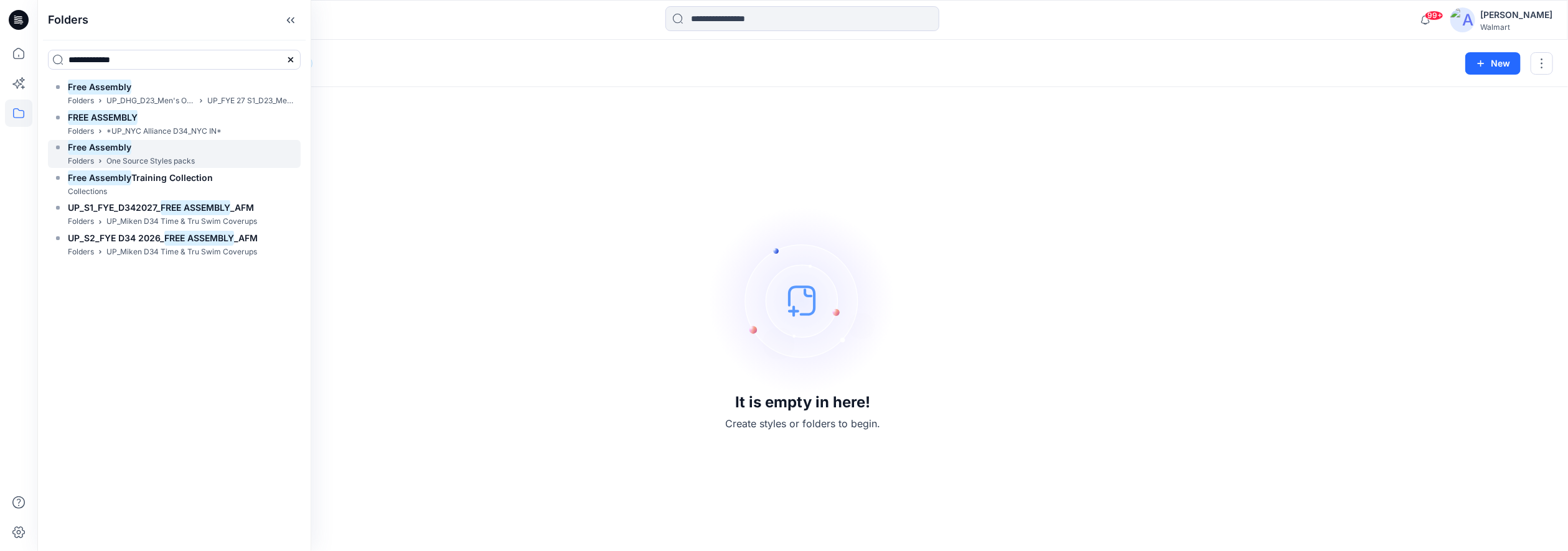
type input "**********"
click at [115, 148] on mark "Free Assembly" at bounding box center [99, 147] width 63 height 17
click at [1109, 315] on div "It is empty in here! Create styles or folders to begin." at bounding box center [803, 320] width 1501 height 435
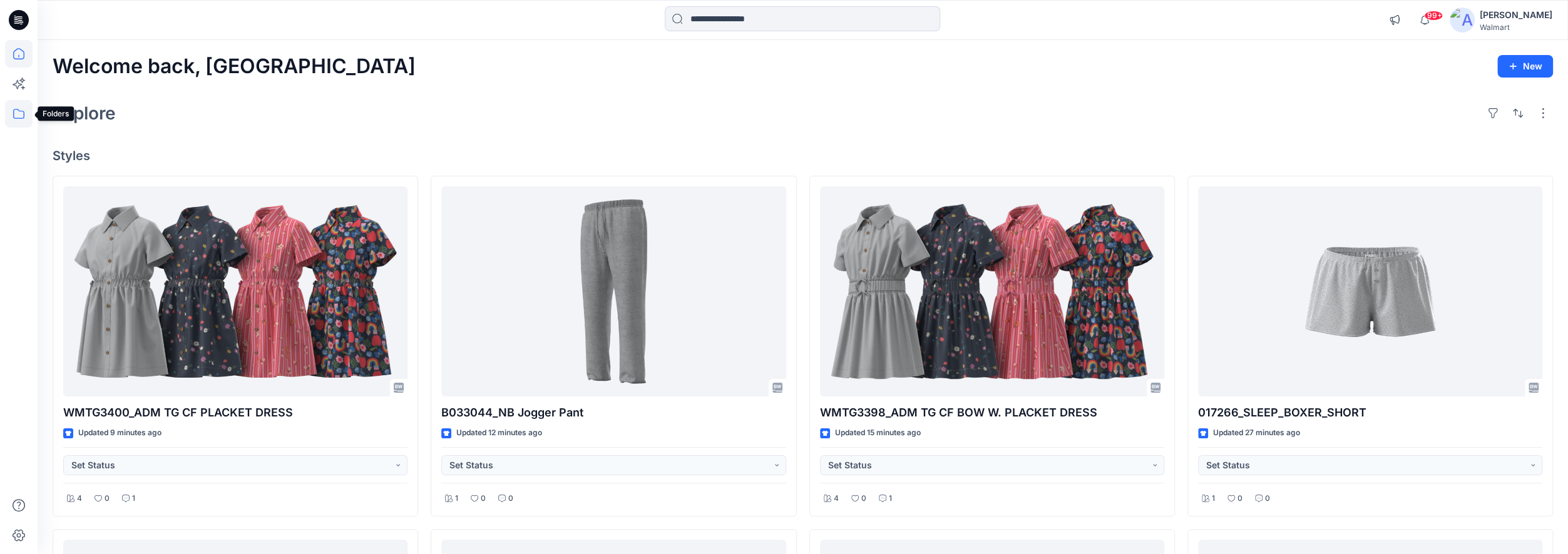
click at [24, 117] on icon at bounding box center [19, 114] width 28 height 28
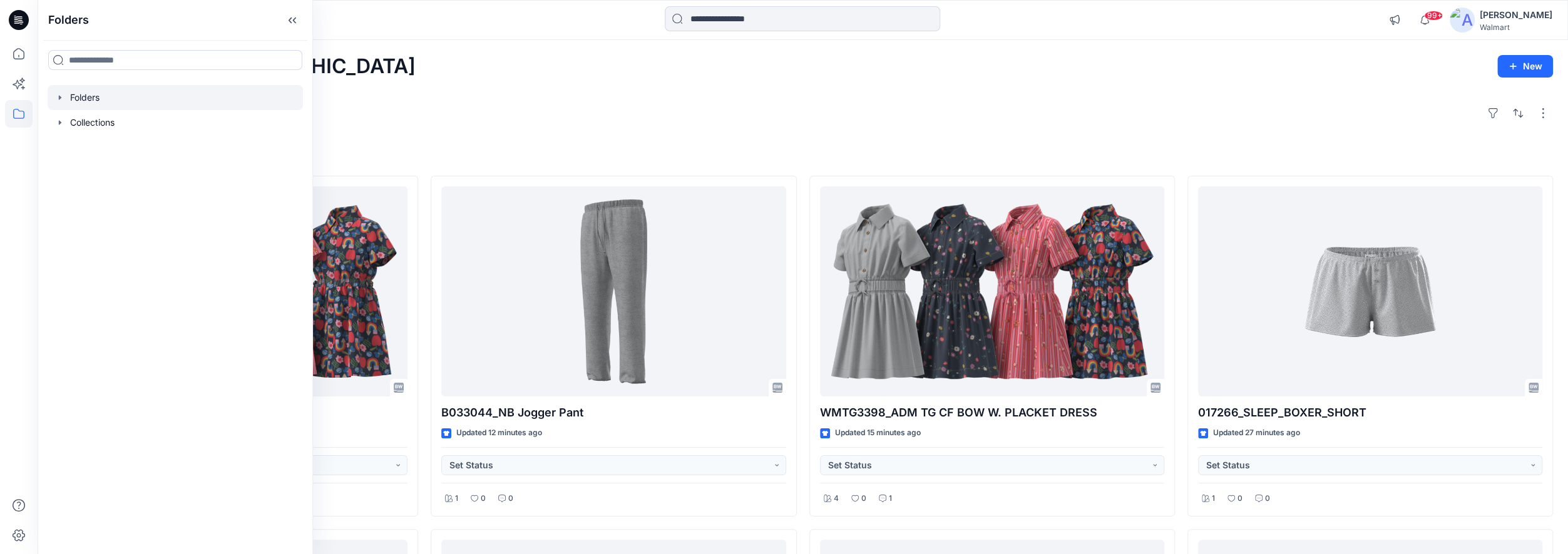
click at [59, 96] on icon "button" at bounding box center [60, 97] width 3 height 4
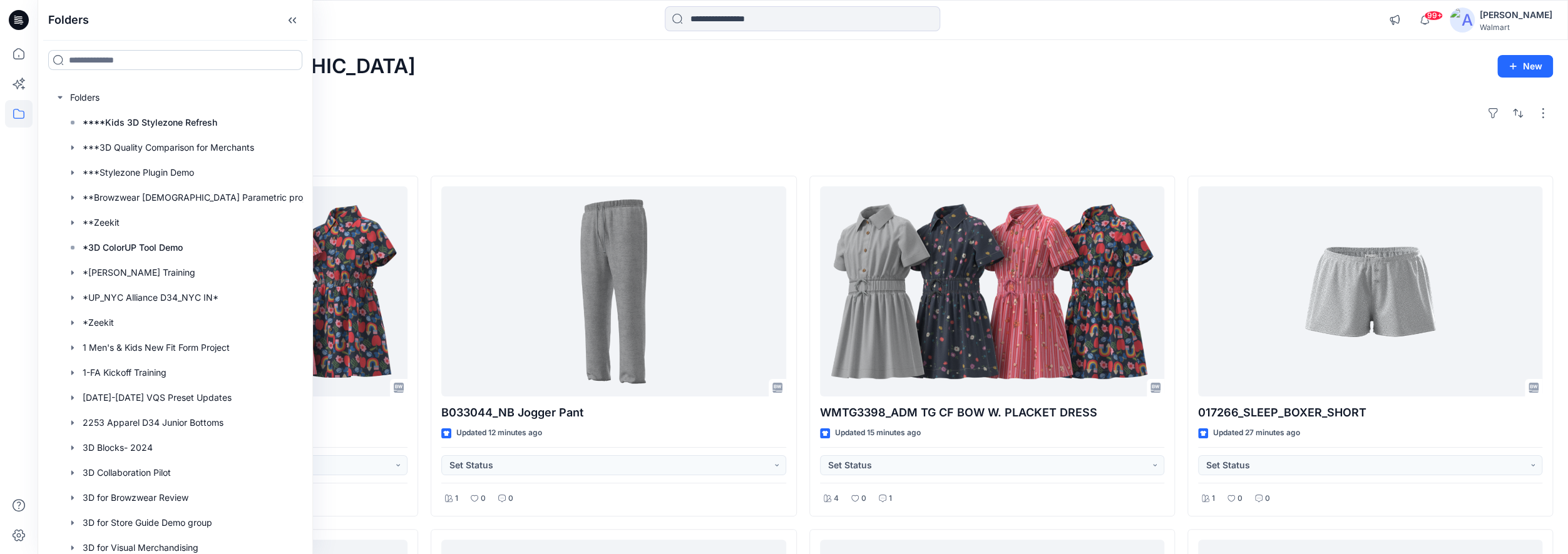
click at [183, 57] on input at bounding box center [175, 60] width 254 height 20
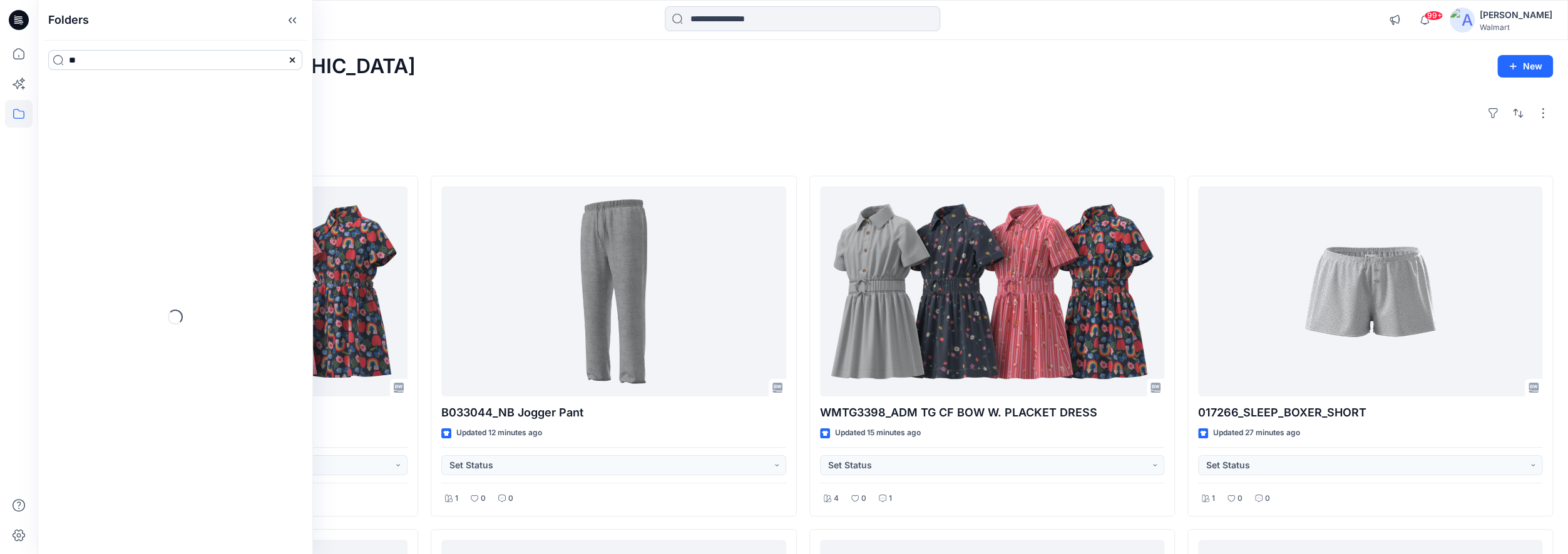
type input "*"
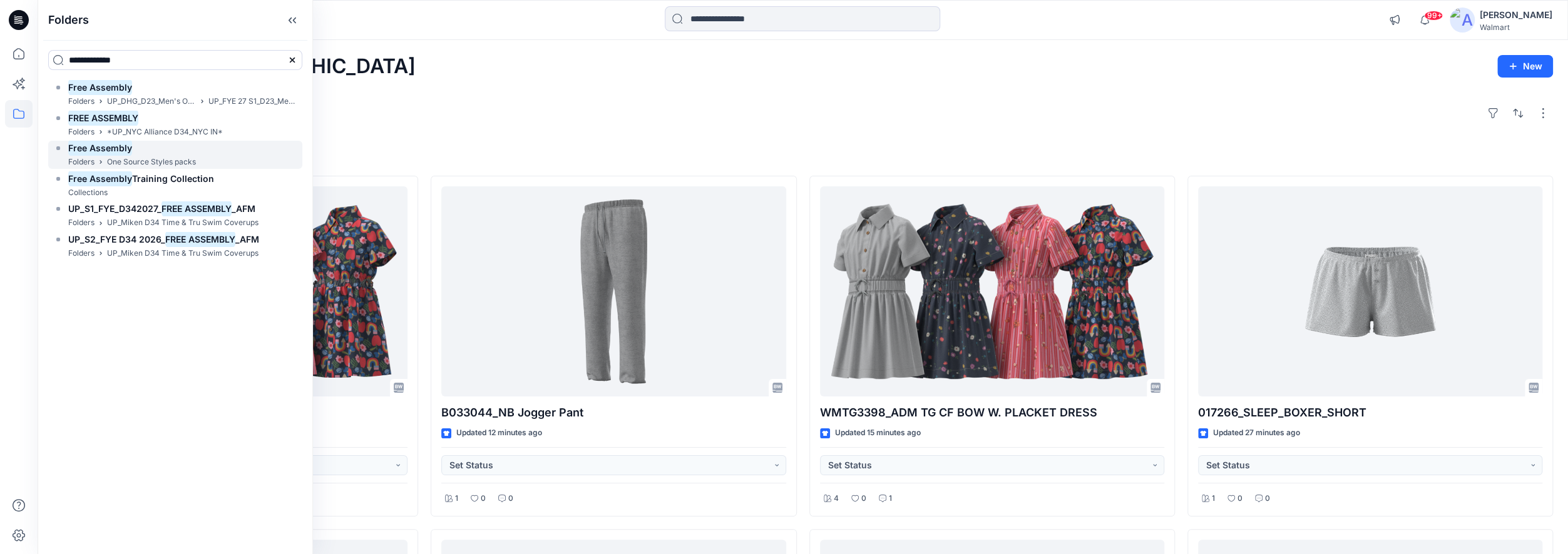
click at [109, 157] on p "One Source Styles packs" at bounding box center [151, 162] width 89 height 13
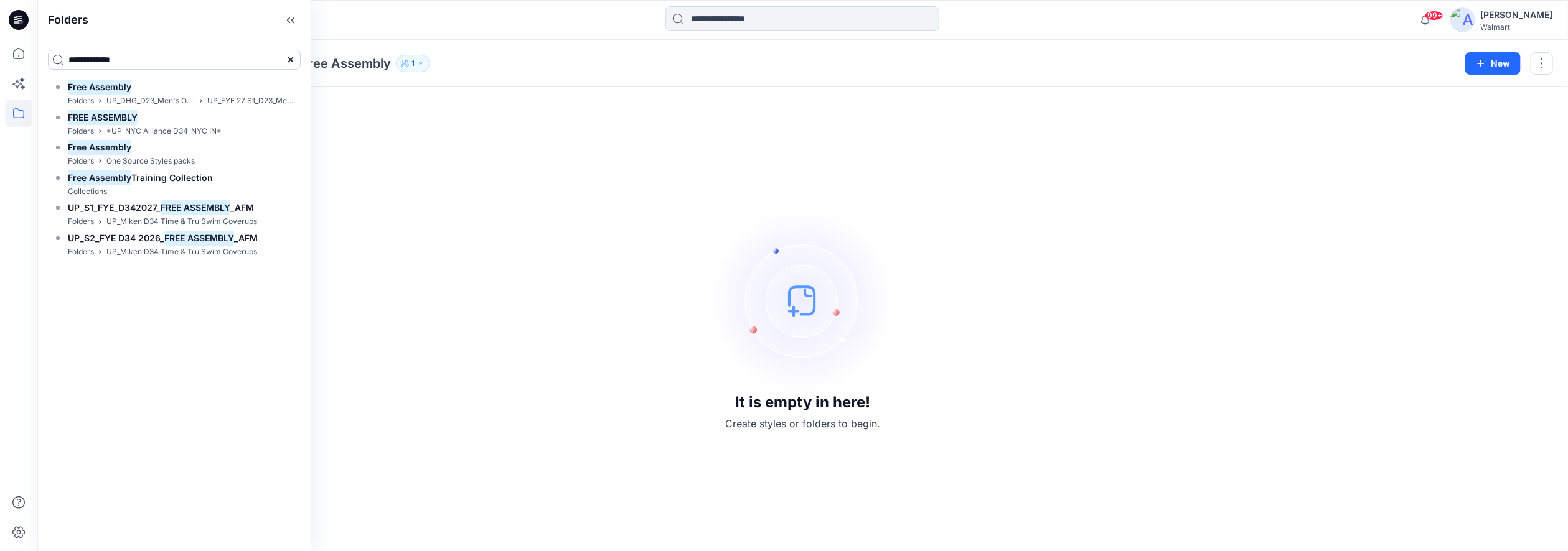
click at [133, 58] on input "**********" at bounding box center [174, 60] width 253 height 20
drag, startPoint x: 132, startPoint y: 58, endPoint x: 70, endPoint y: 58, distance: 62.0
click at [70, 58] on input "**********" at bounding box center [174, 60] width 253 height 20
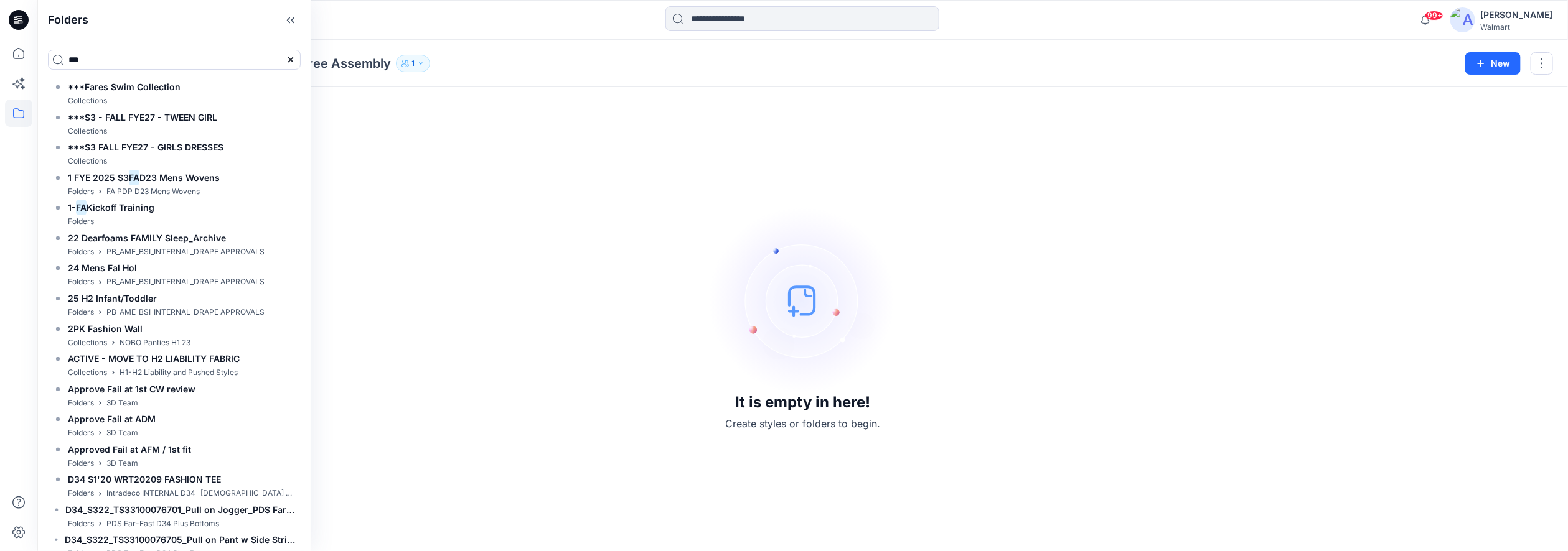
type input "**"
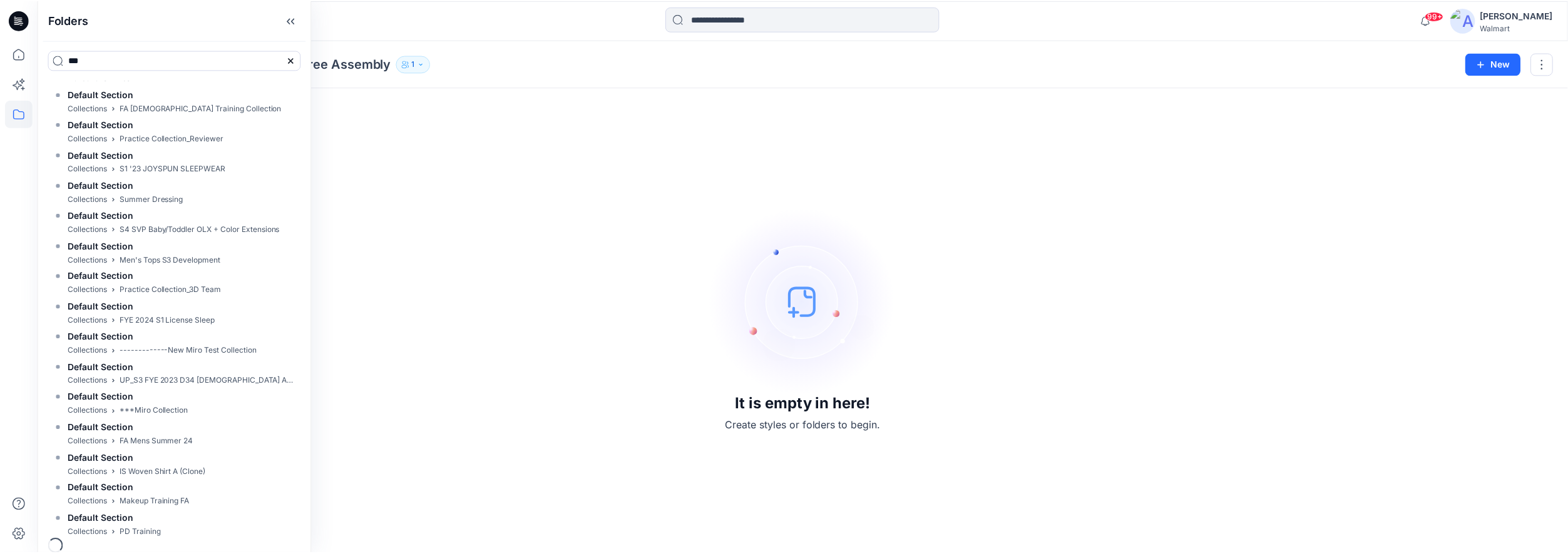
scroll to position [2574, 0]
click at [378, 24] on div at bounding box center [230, 20] width 385 height 28
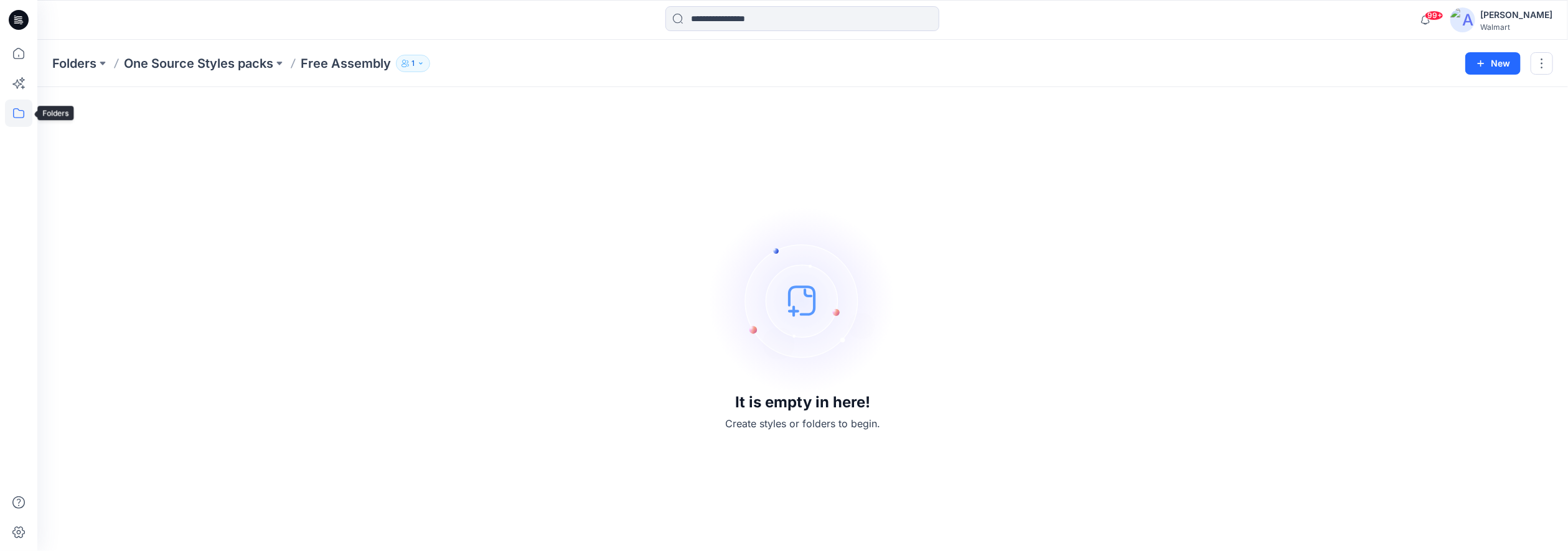
click at [21, 109] on icon at bounding box center [18, 113] width 28 height 28
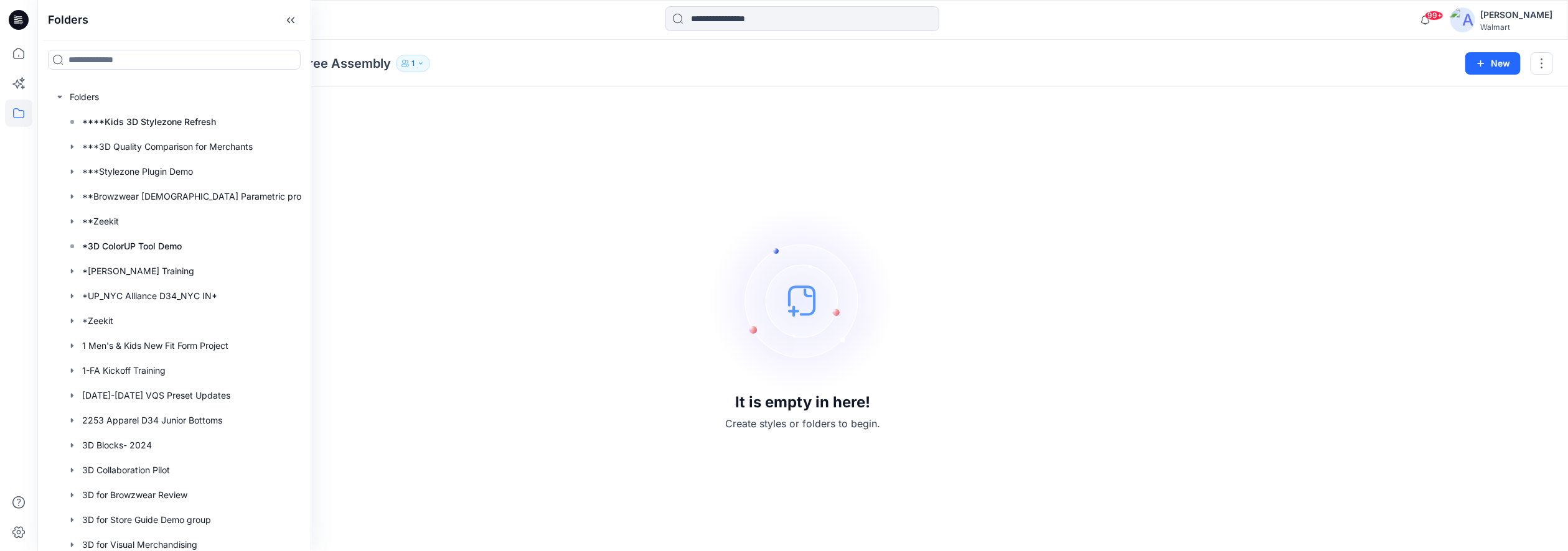
click at [367, 23] on div at bounding box center [229, 20] width 383 height 28
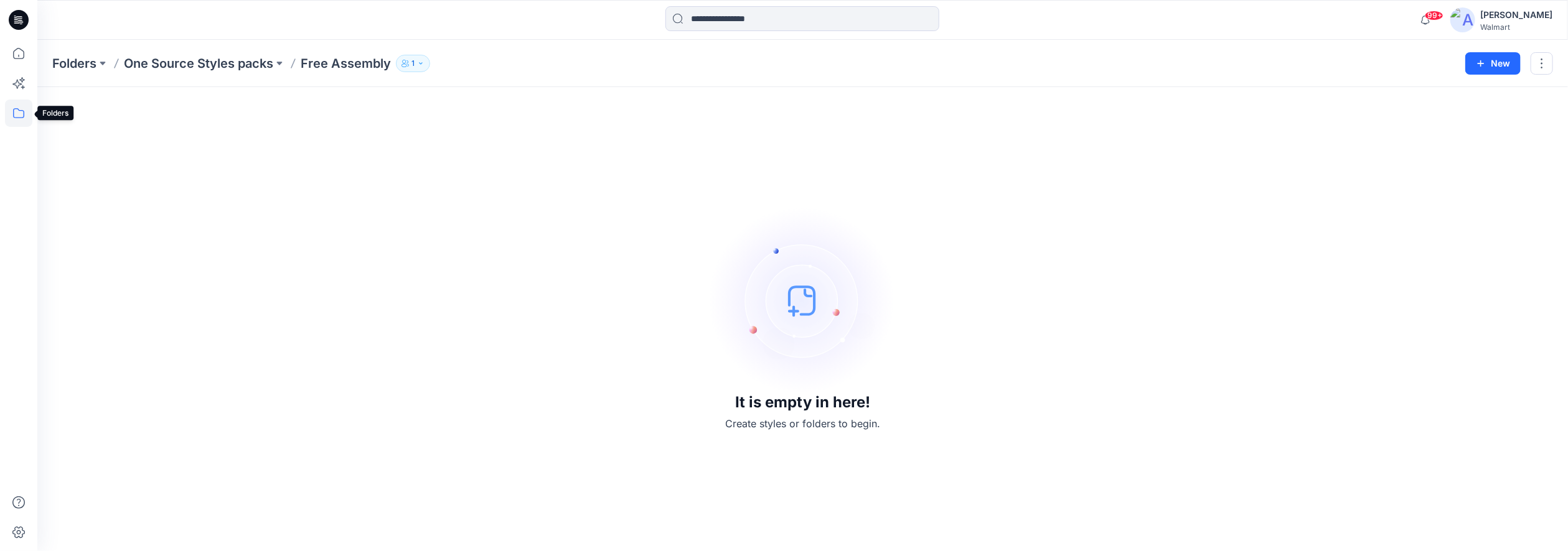
click at [13, 111] on icon at bounding box center [18, 113] width 28 height 28
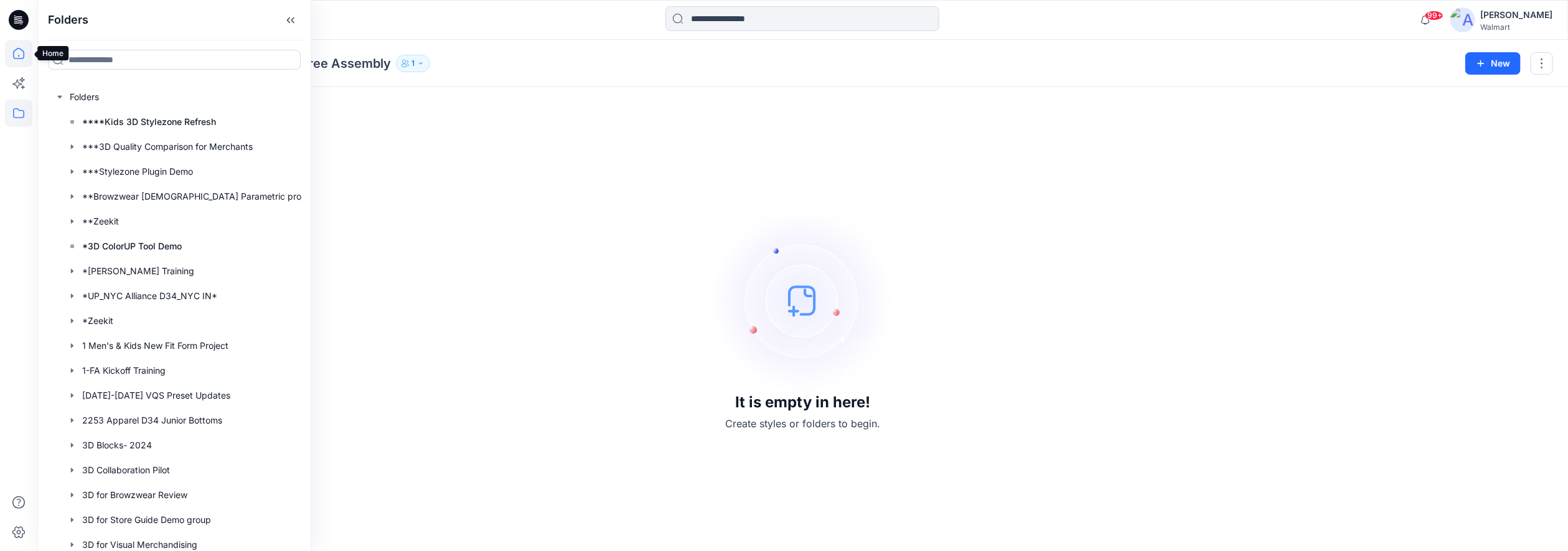
click at [18, 54] on icon at bounding box center [18, 53] width 28 height 28
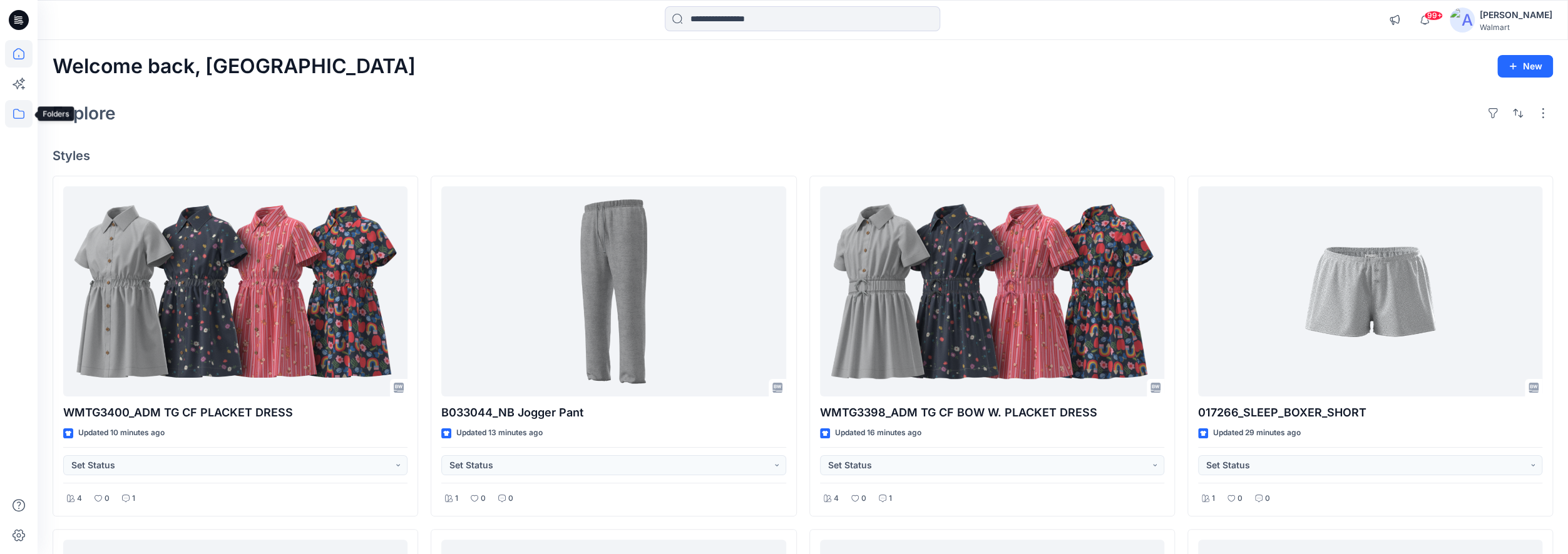
click at [22, 112] on icon at bounding box center [19, 114] width 28 height 28
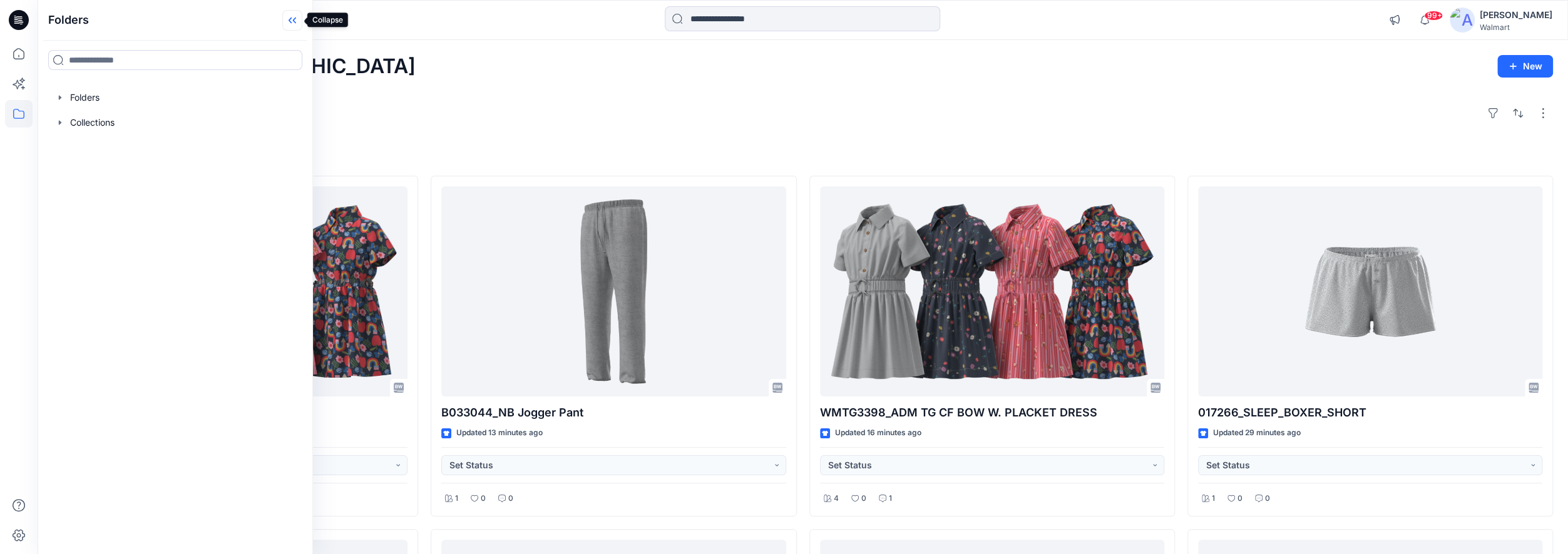
click at [299, 19] on icon at bounding box center [292, 20] width 20 height 21
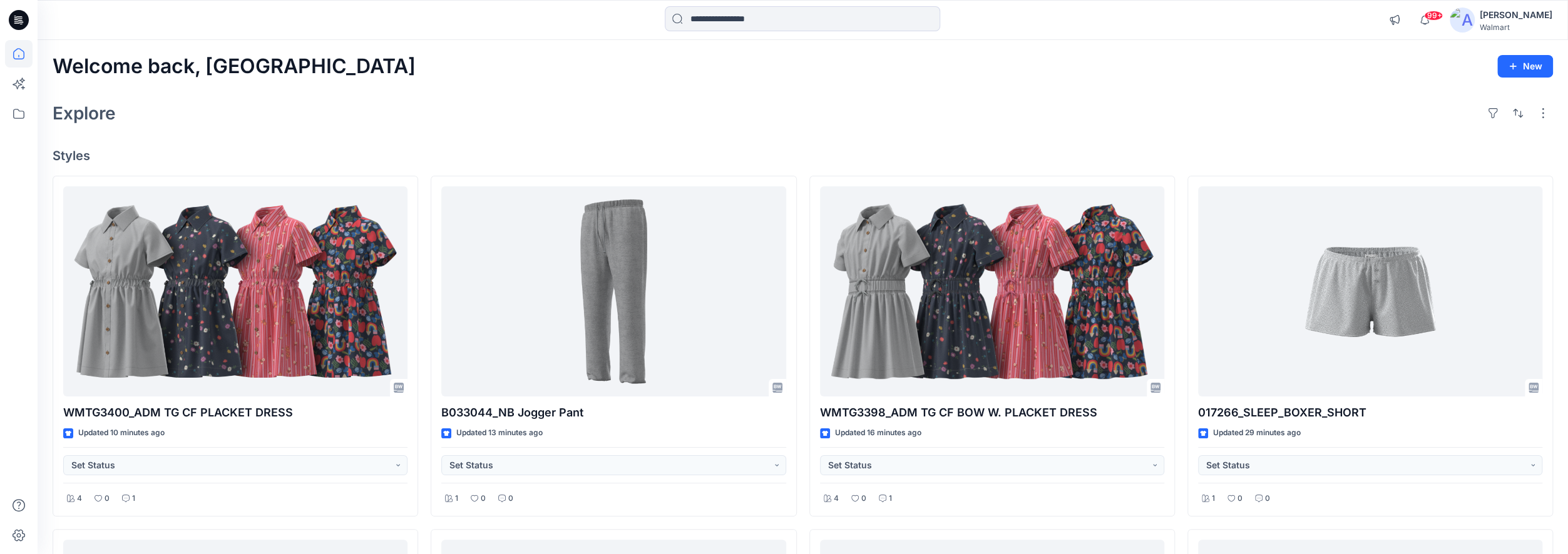
click at [71, 153] on h4 "Styles" at bounding box center [803, 156] width 1500 height 15
click at [16, 110] on icon at bounding box center [19, 114] width 28 height 28
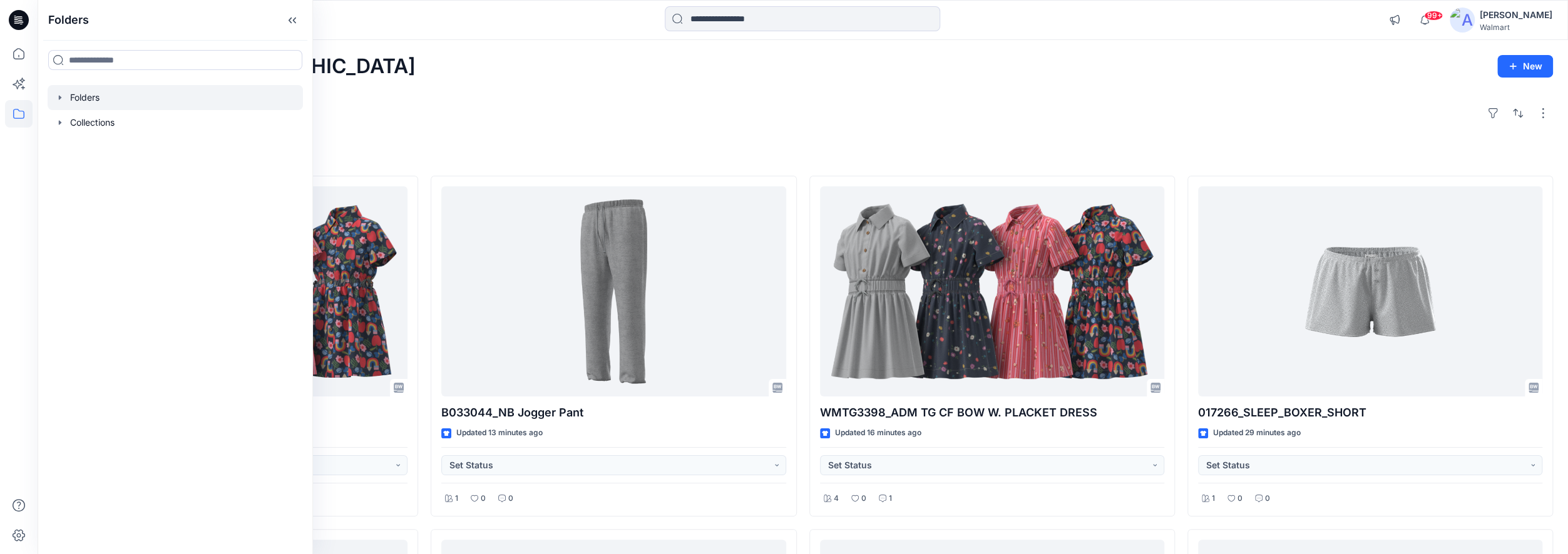
click at [115, 101] on div at bounding box center [175, 97] width 255 height 25
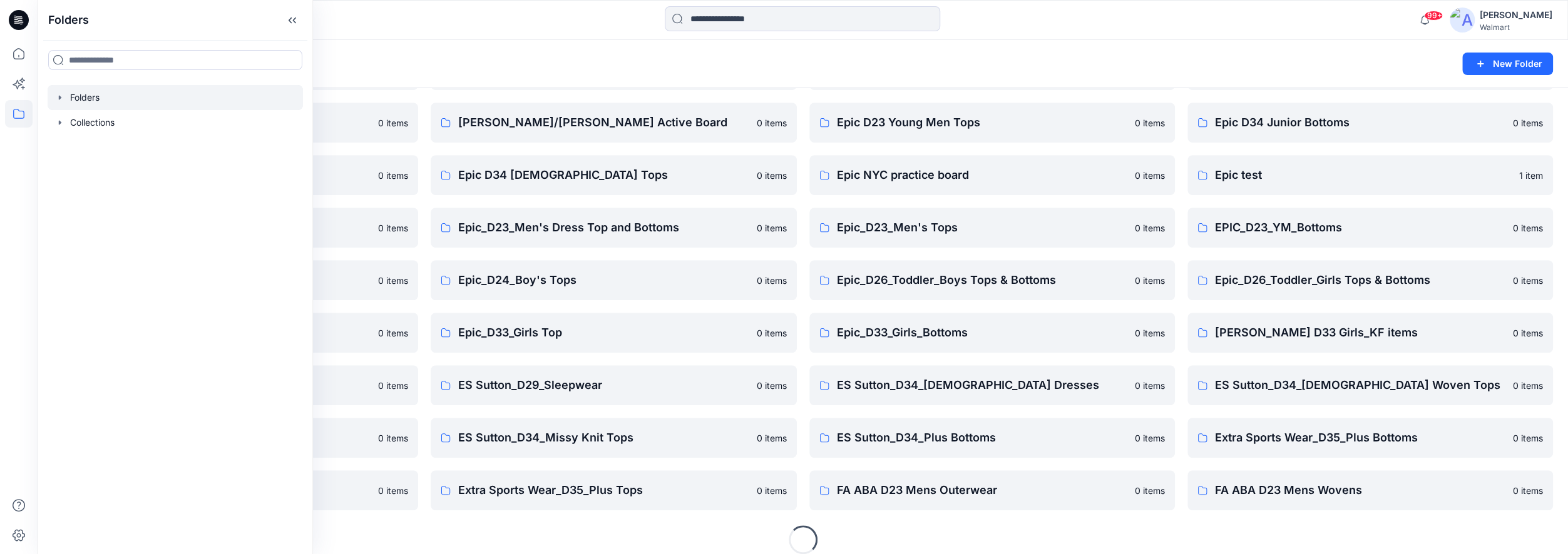
scroll to position [665, 0]
click at [366, 21] on div at bounding box center [229, 20] width 382 height 28
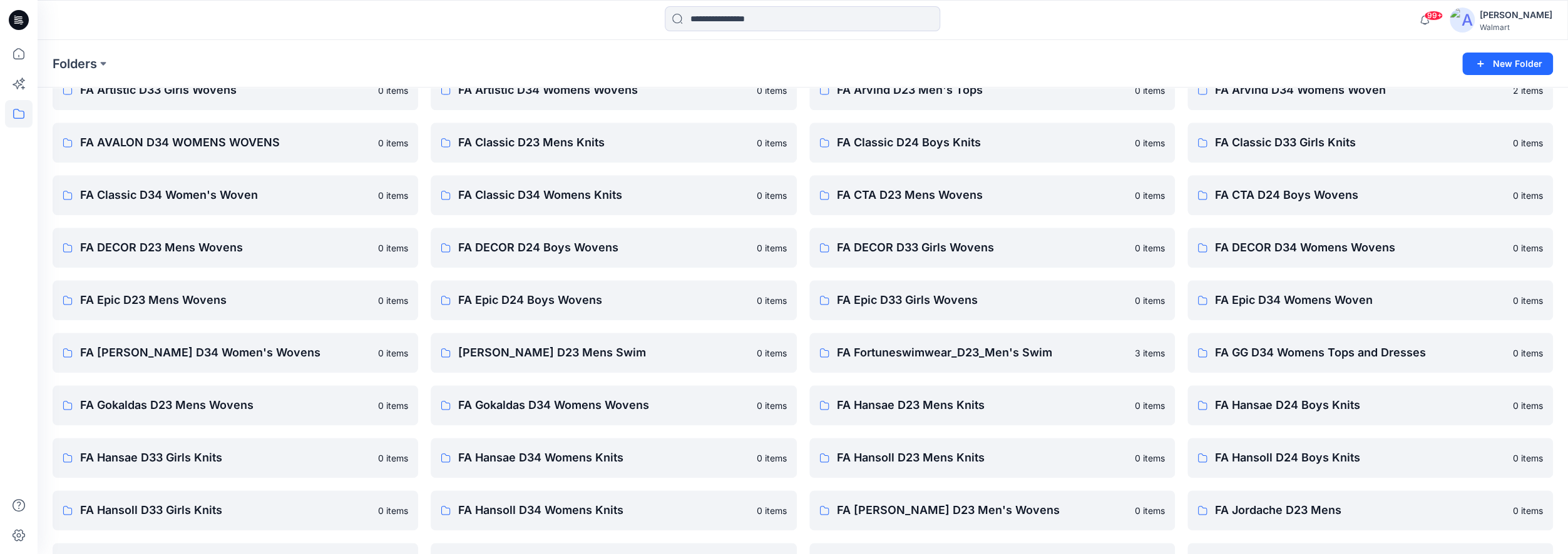
scroll to position [1228, 0]
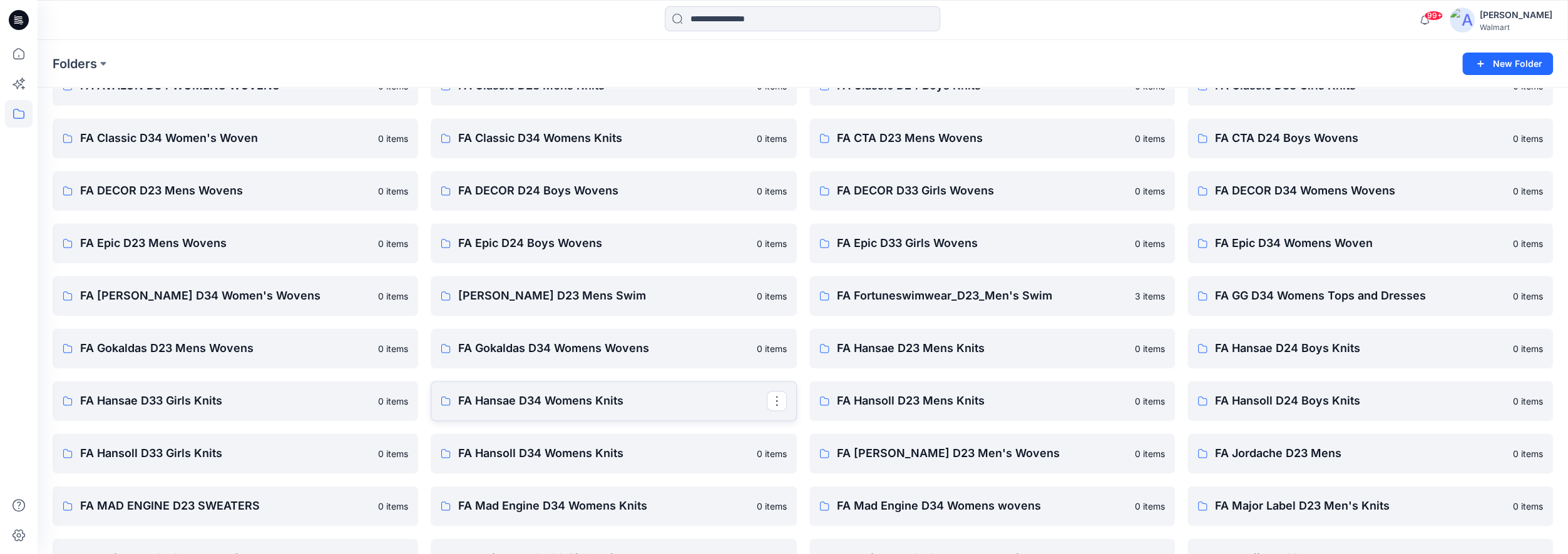
click at [666, 400] on p "FA Hansae D34 Womens Knits" at bounding box center [611, 401] width 308 height 18
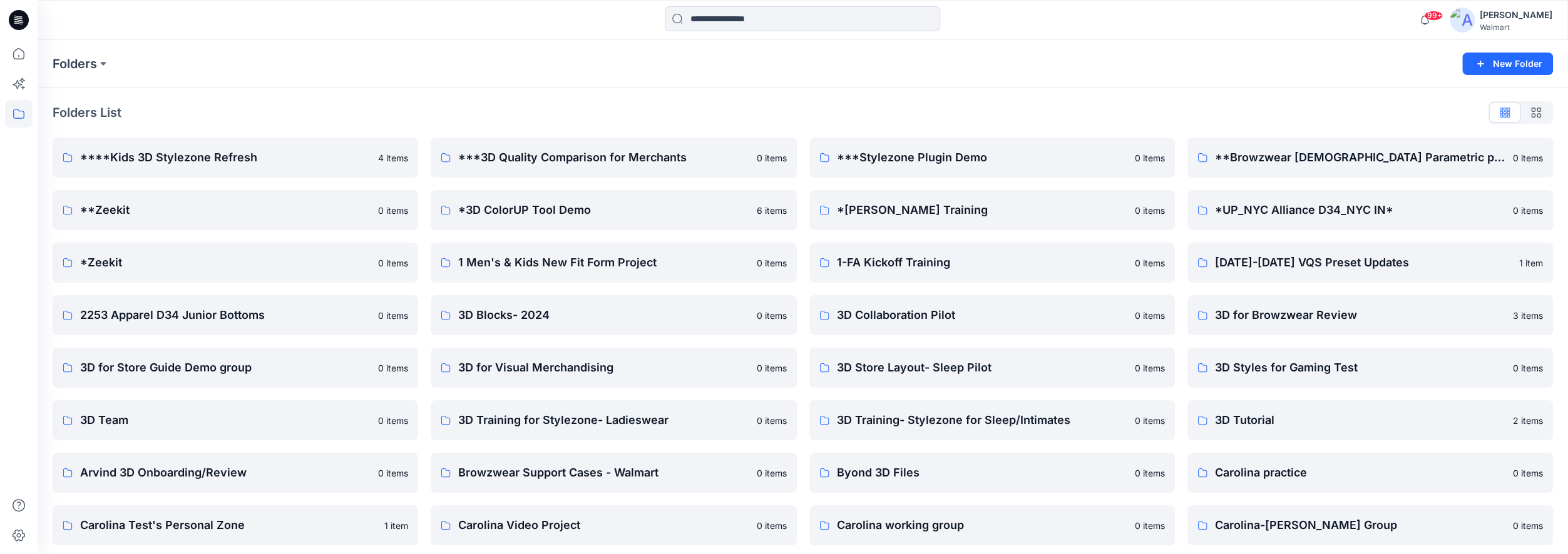
scroll to position [1228, 0]
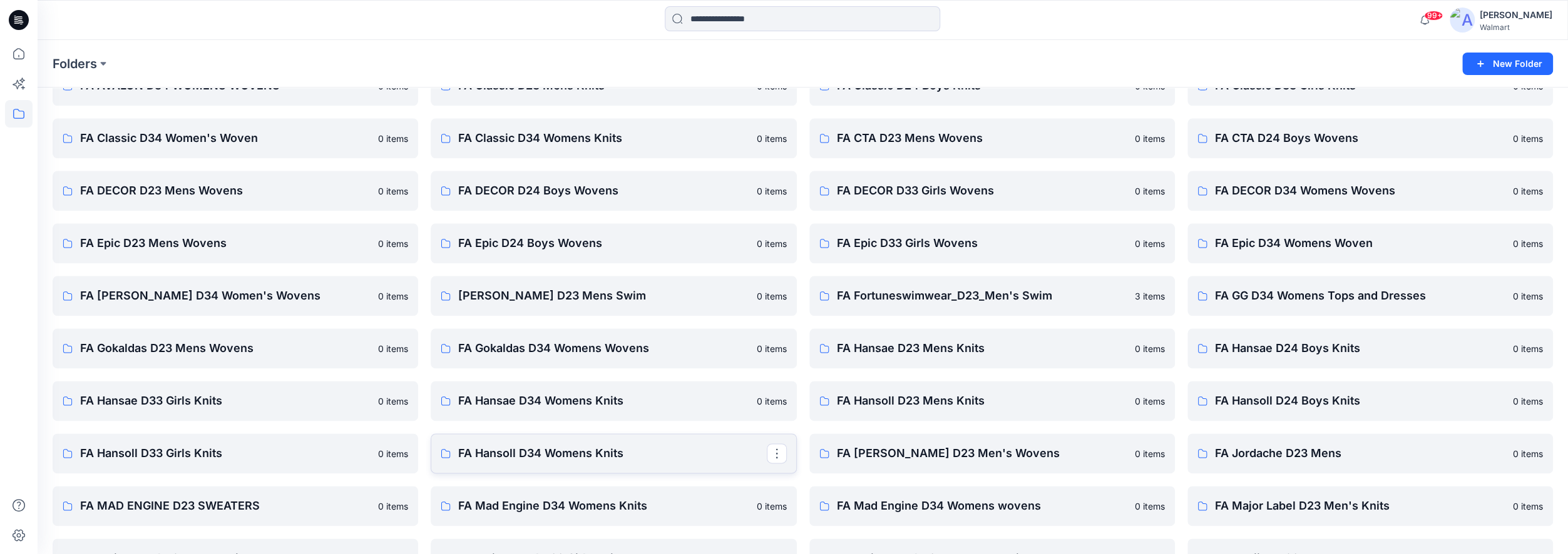
click at [684, 455] on p "FA Hansoll D34 Womens Knits" at bounding box center [611, 453] width 308 height 18
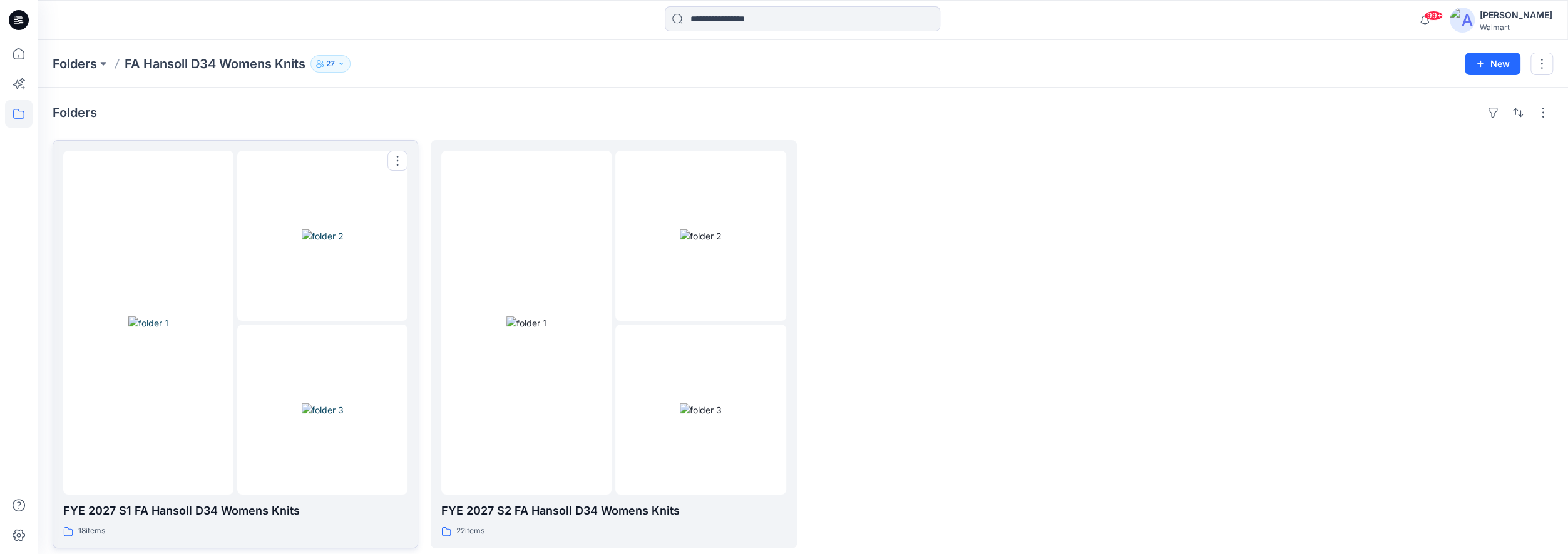
click at [335, 403] on img at bounding box center [322, 410] width 42 height 13
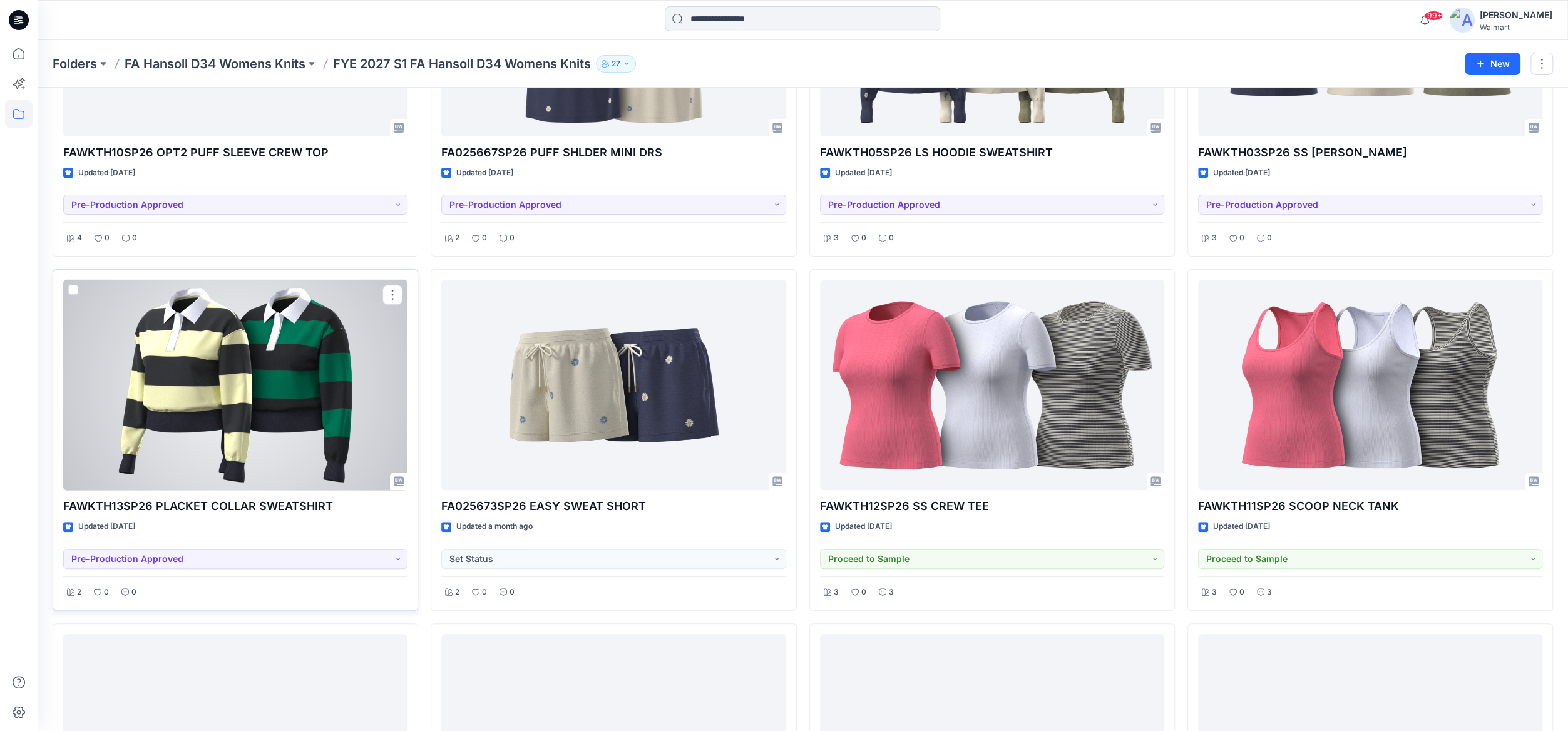
scroll to position [62, 0]
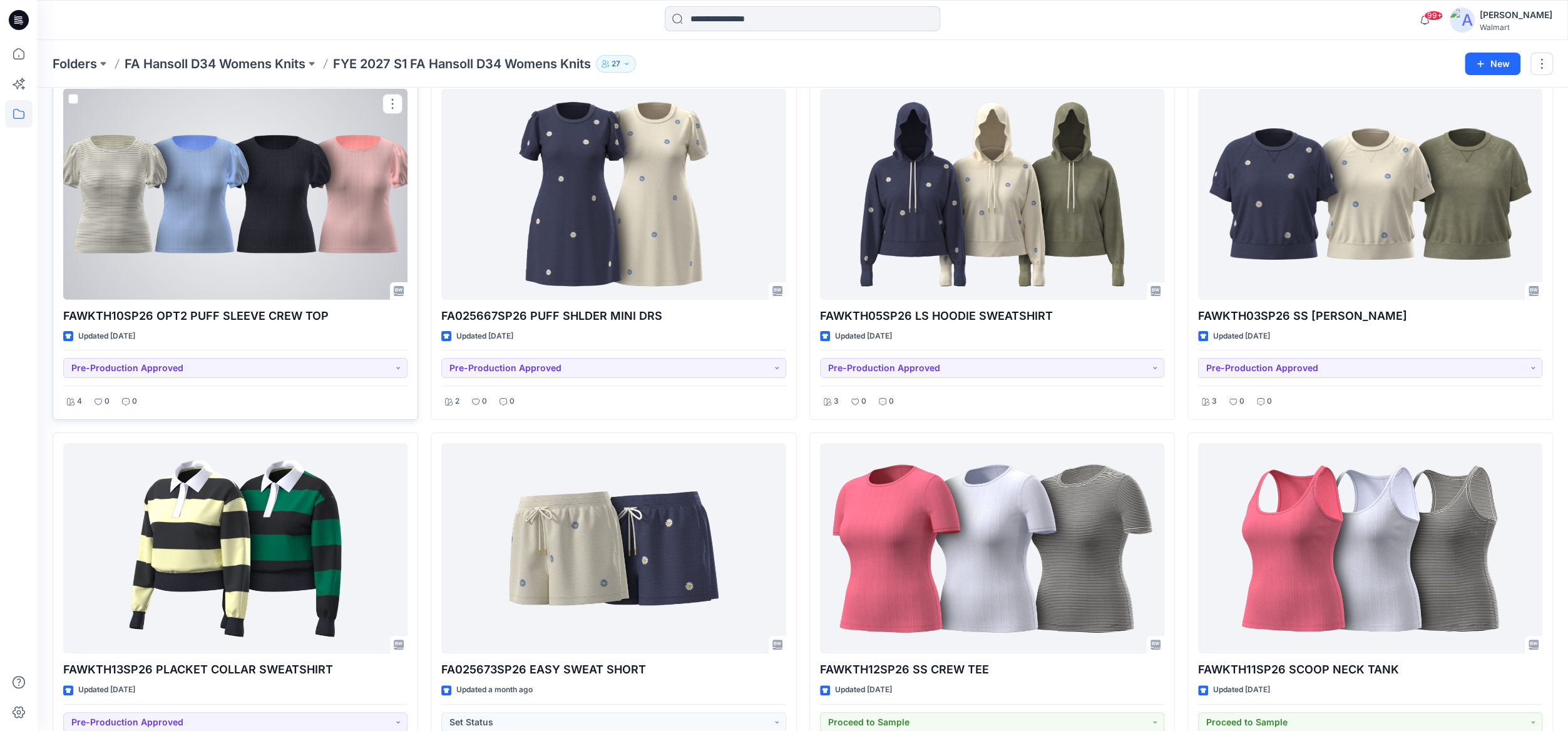
click at [74, 95] on span at bounding box center [74, 99] width 10 height 10
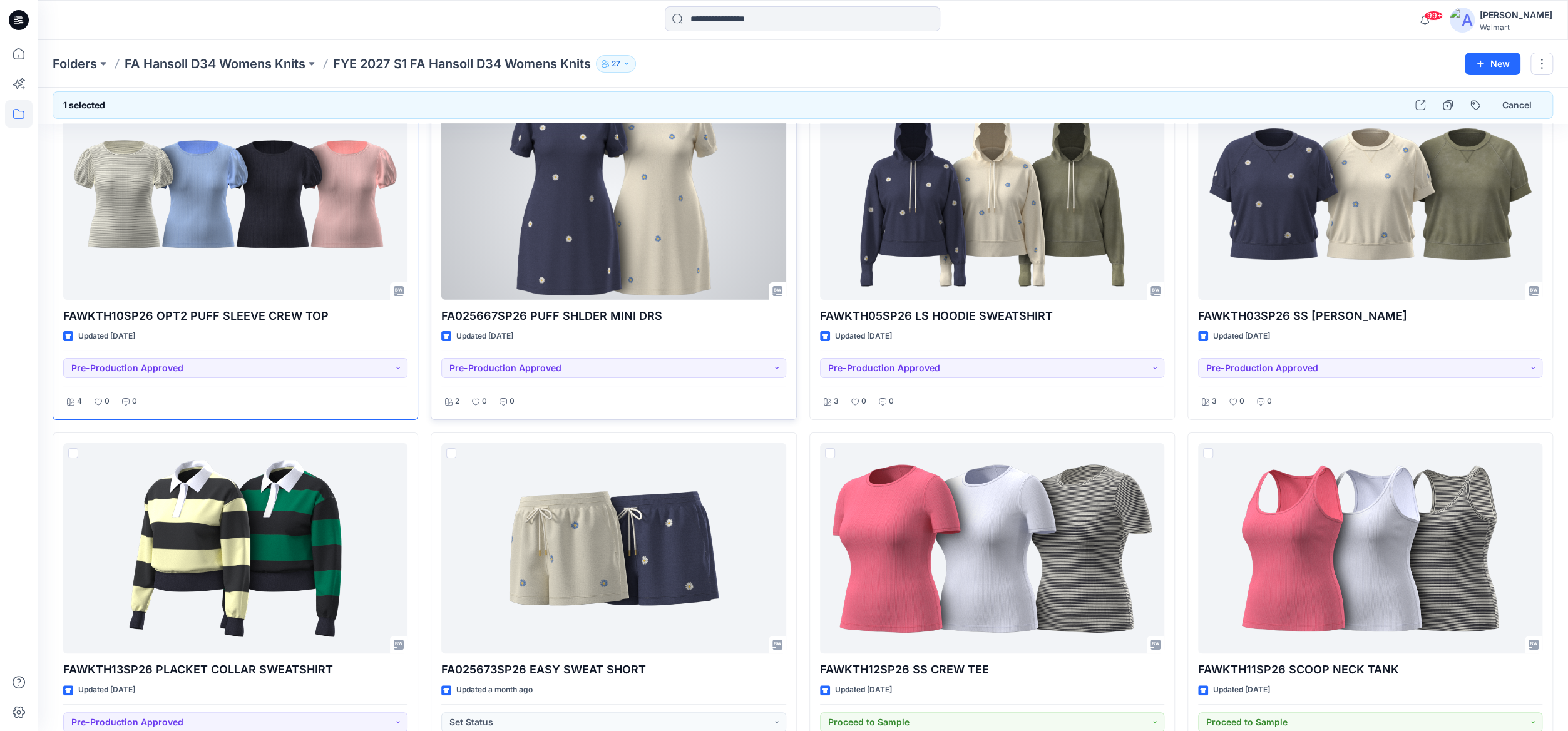
scroll to position [0, 0]
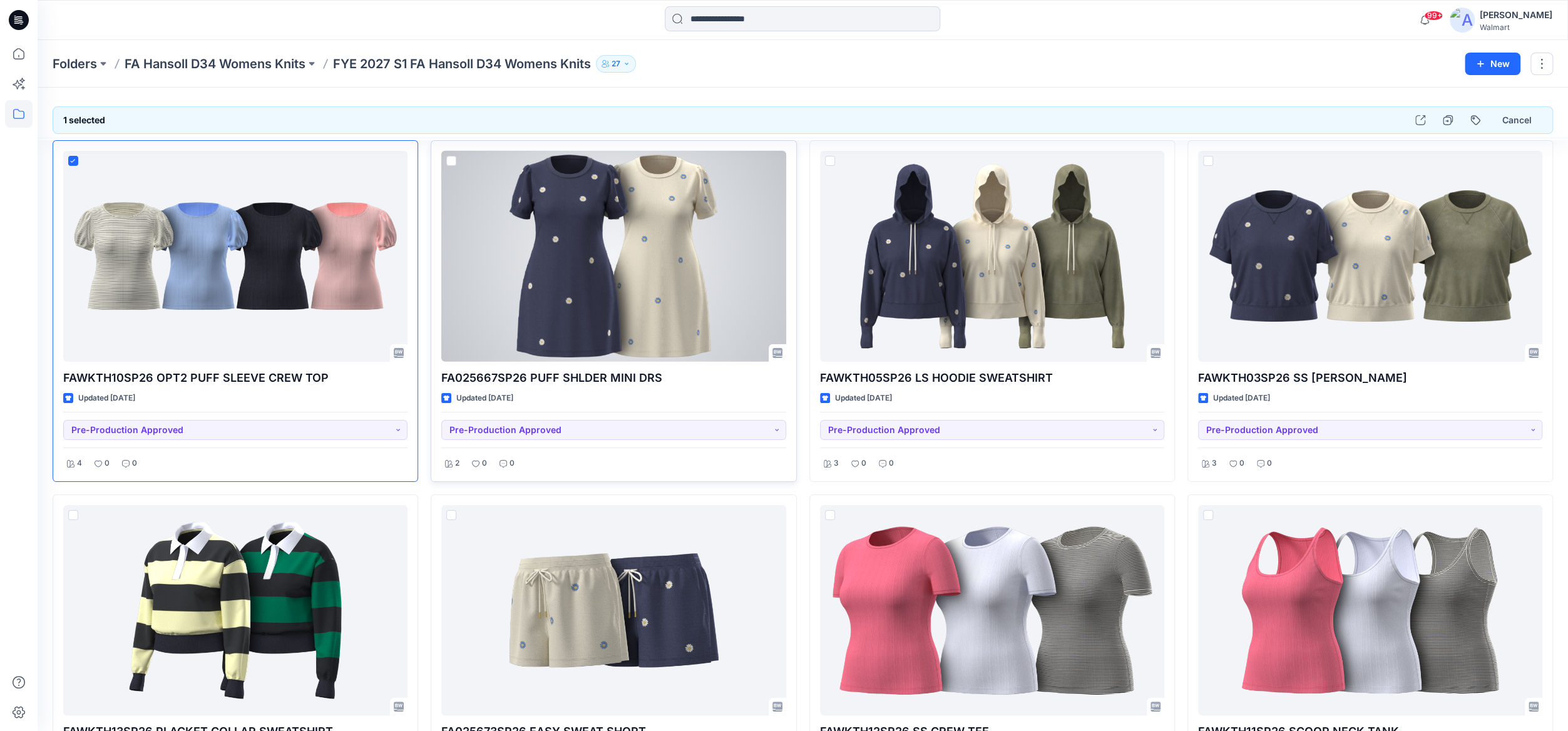
click at [447, 158] on span at bounding box center [451, 161] width 10 height 10
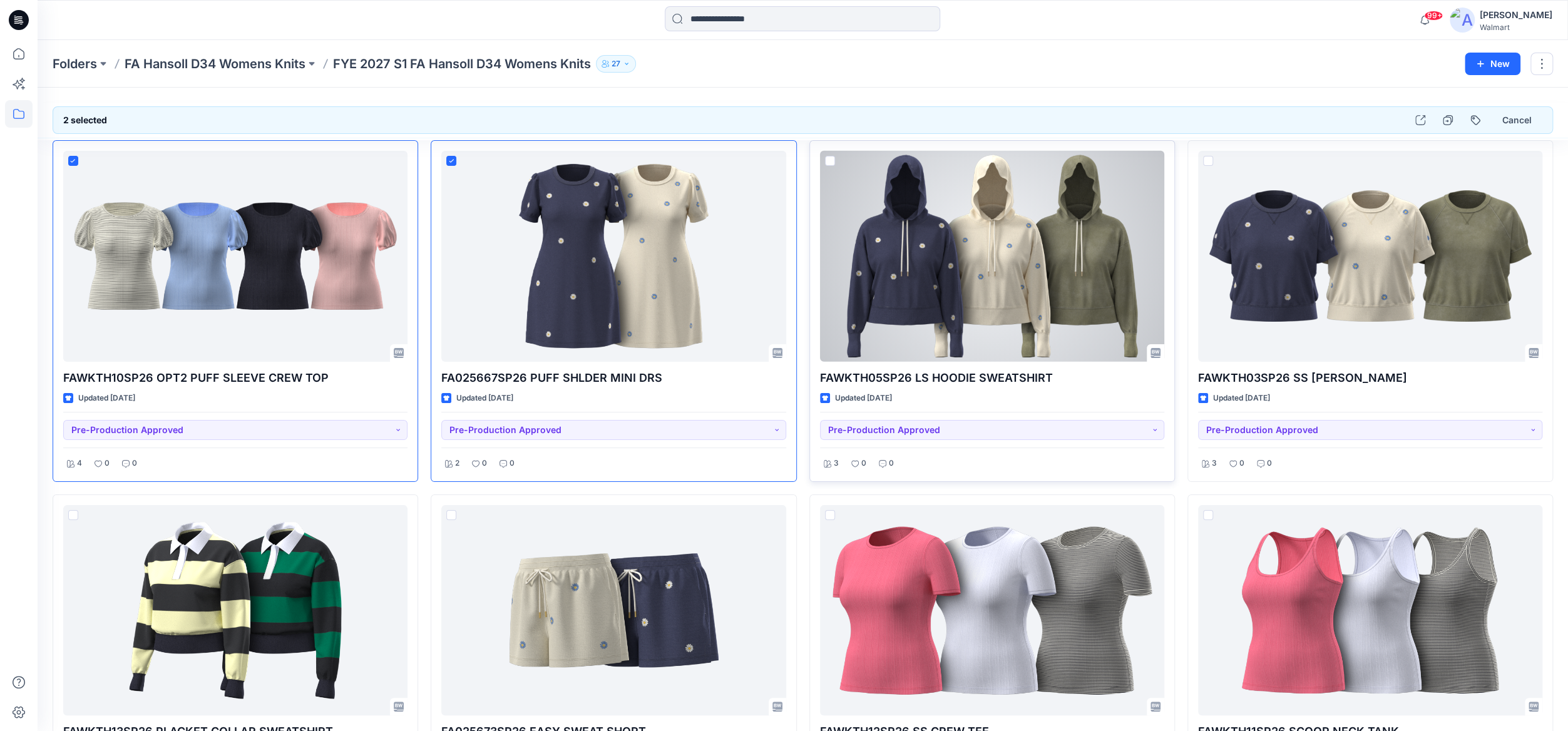
click at [833, 164] on span at bounding box center [830, 161] width 10 height 10
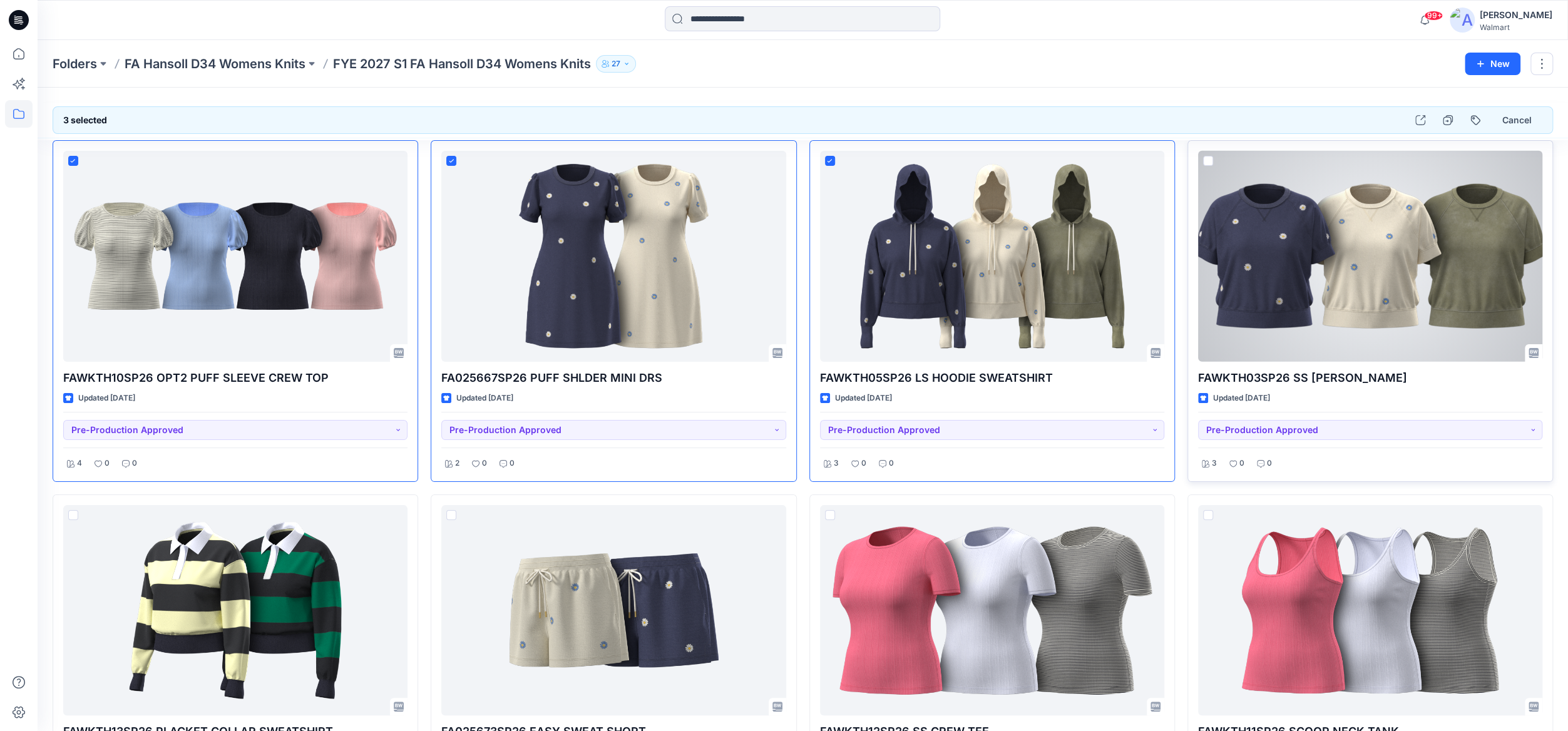
click at [1206, 163] on span at bounding box center [1208, 161] width 10 height 10
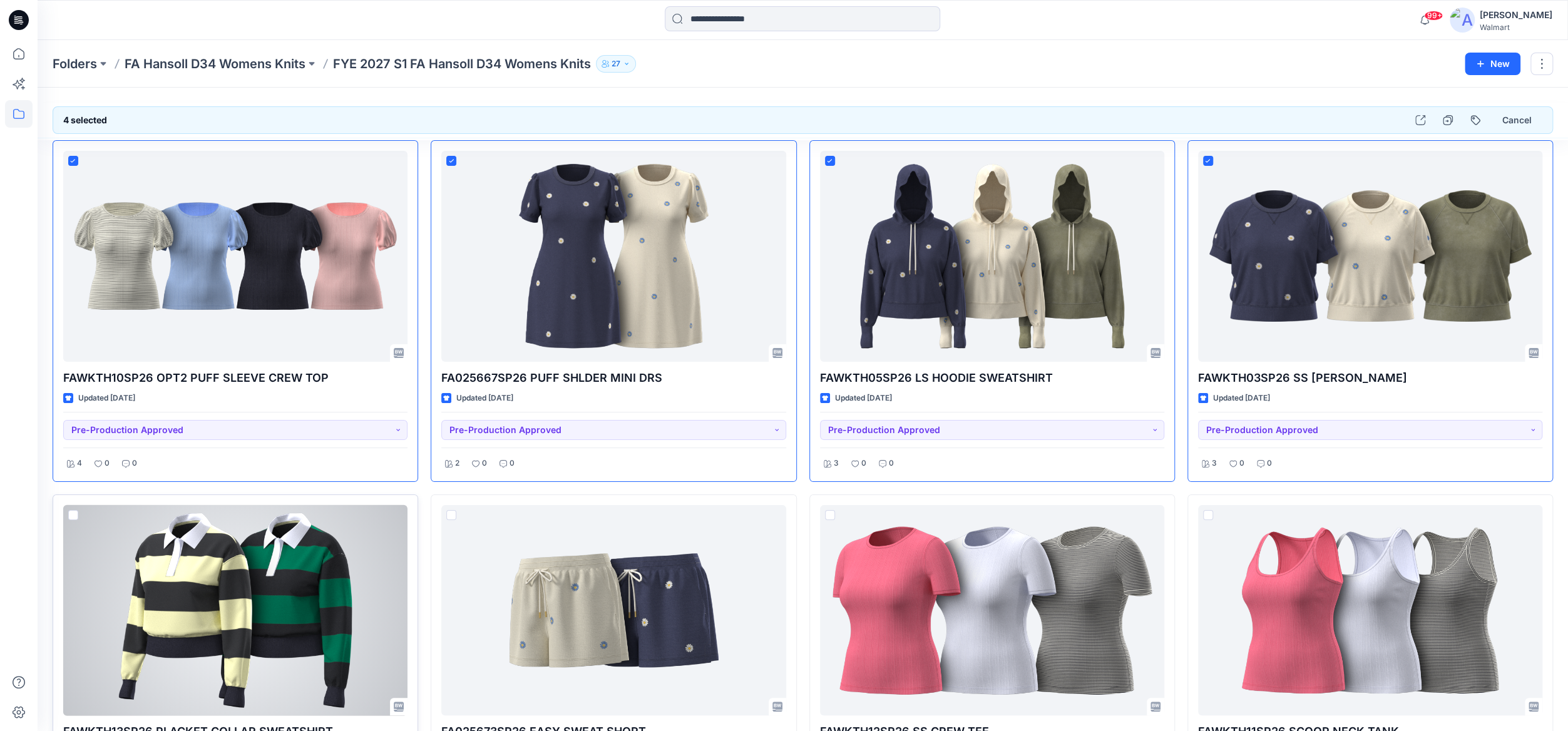
click at [72, 515] on span at bounding box center [74, 515] width 10 height 10
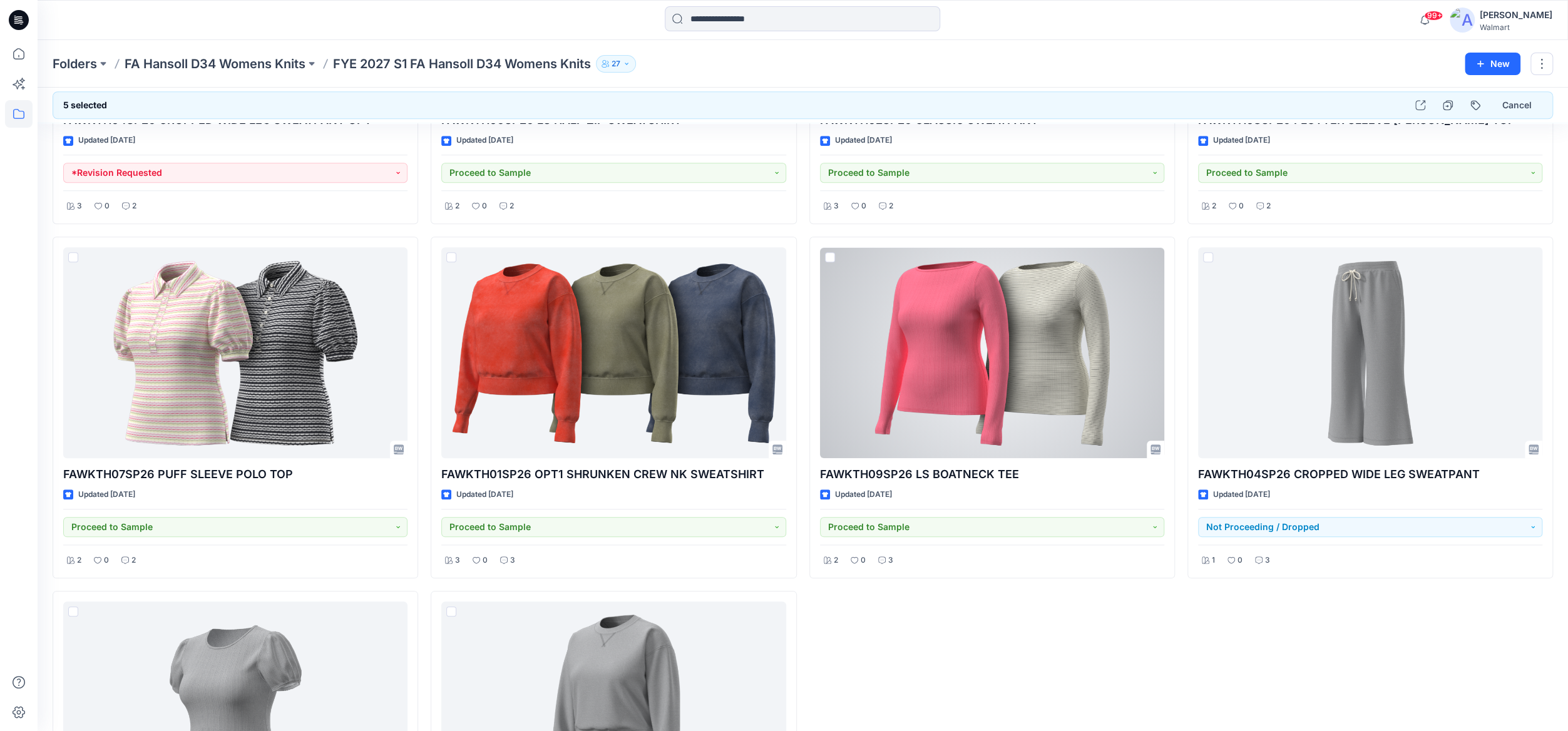
scroll to position [1019, 0]
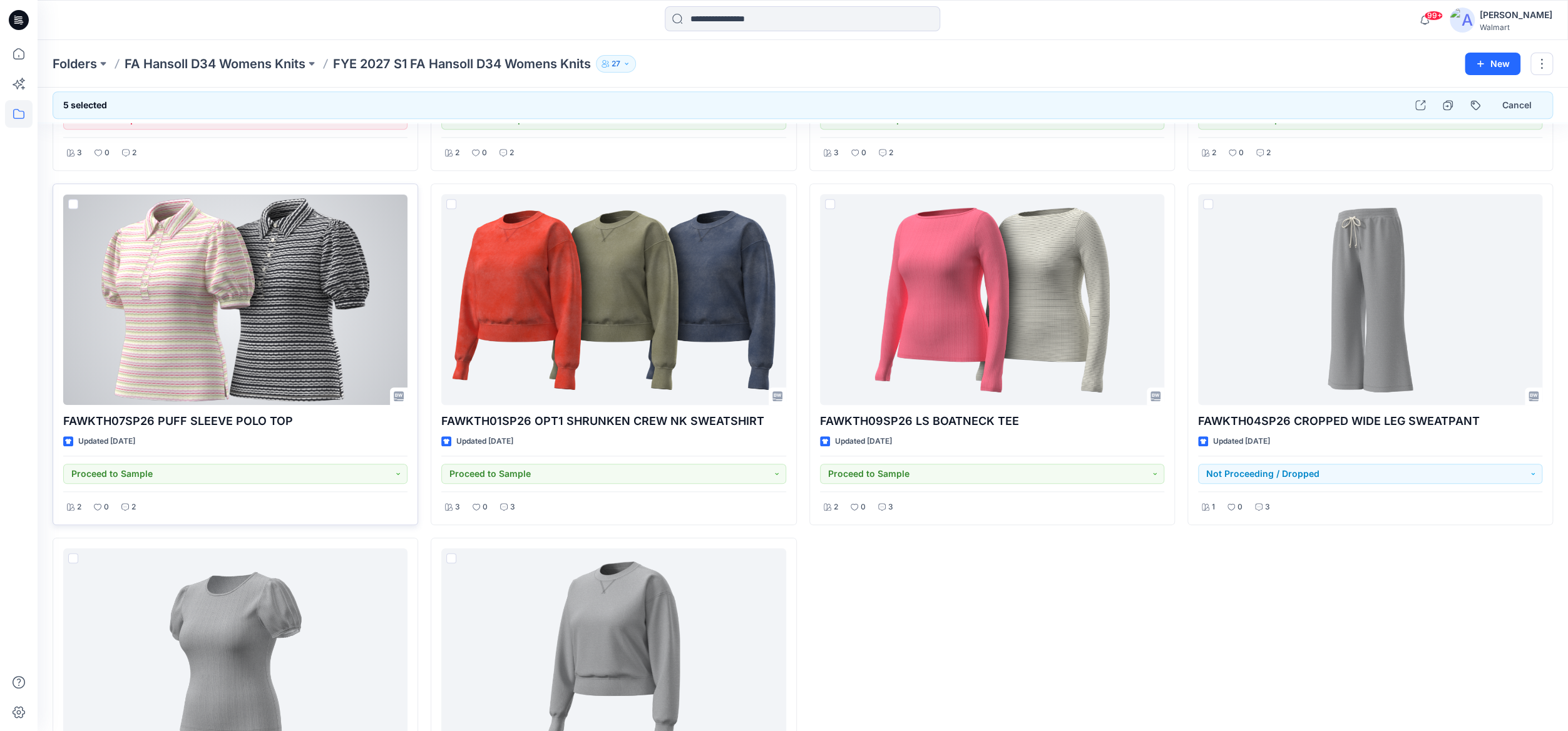
click at [77, 201] on span at bounding box center [74, 204] width 10 height 10
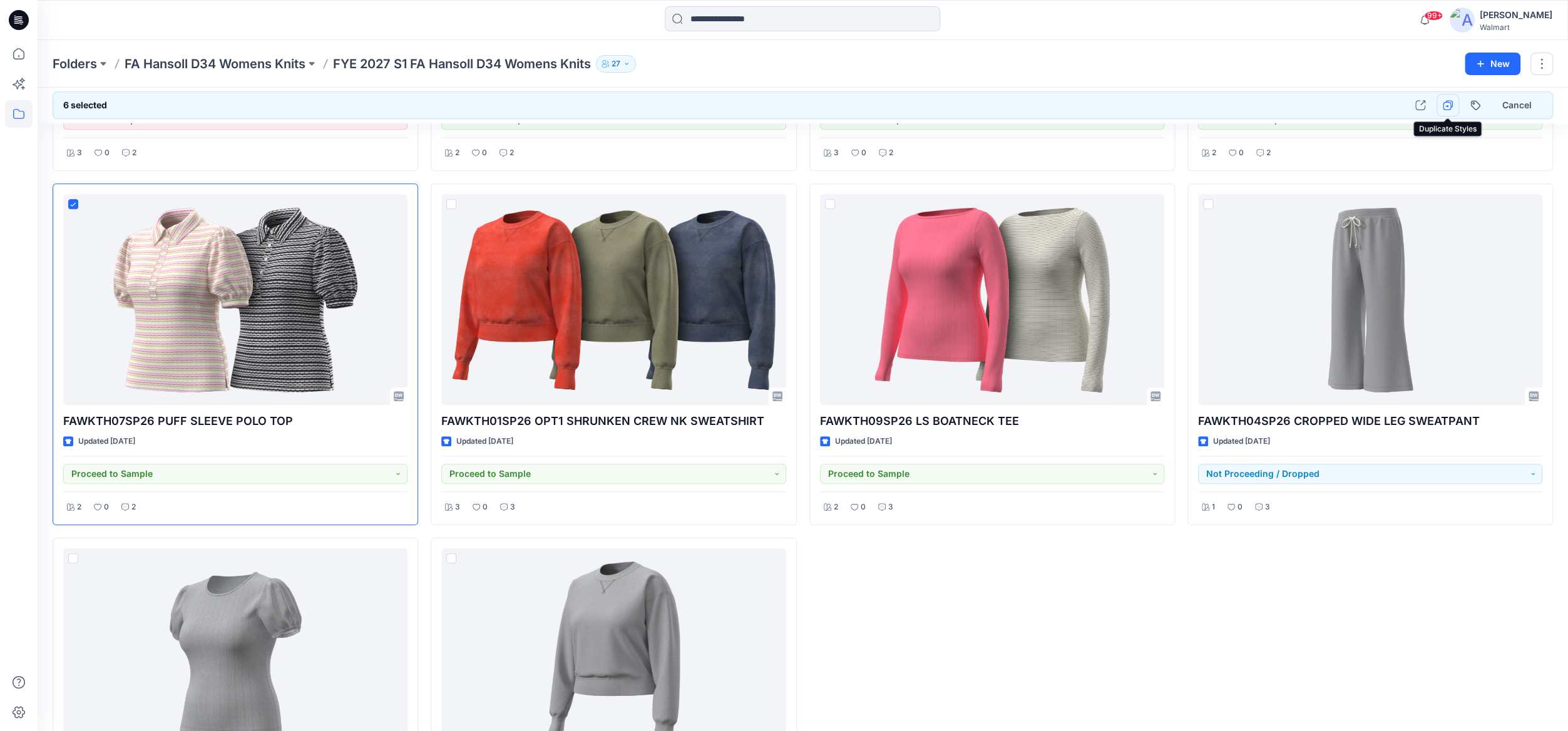
click at [1452, 106] on icon "button" at bounding box center [1448, 105] width 10 height 10
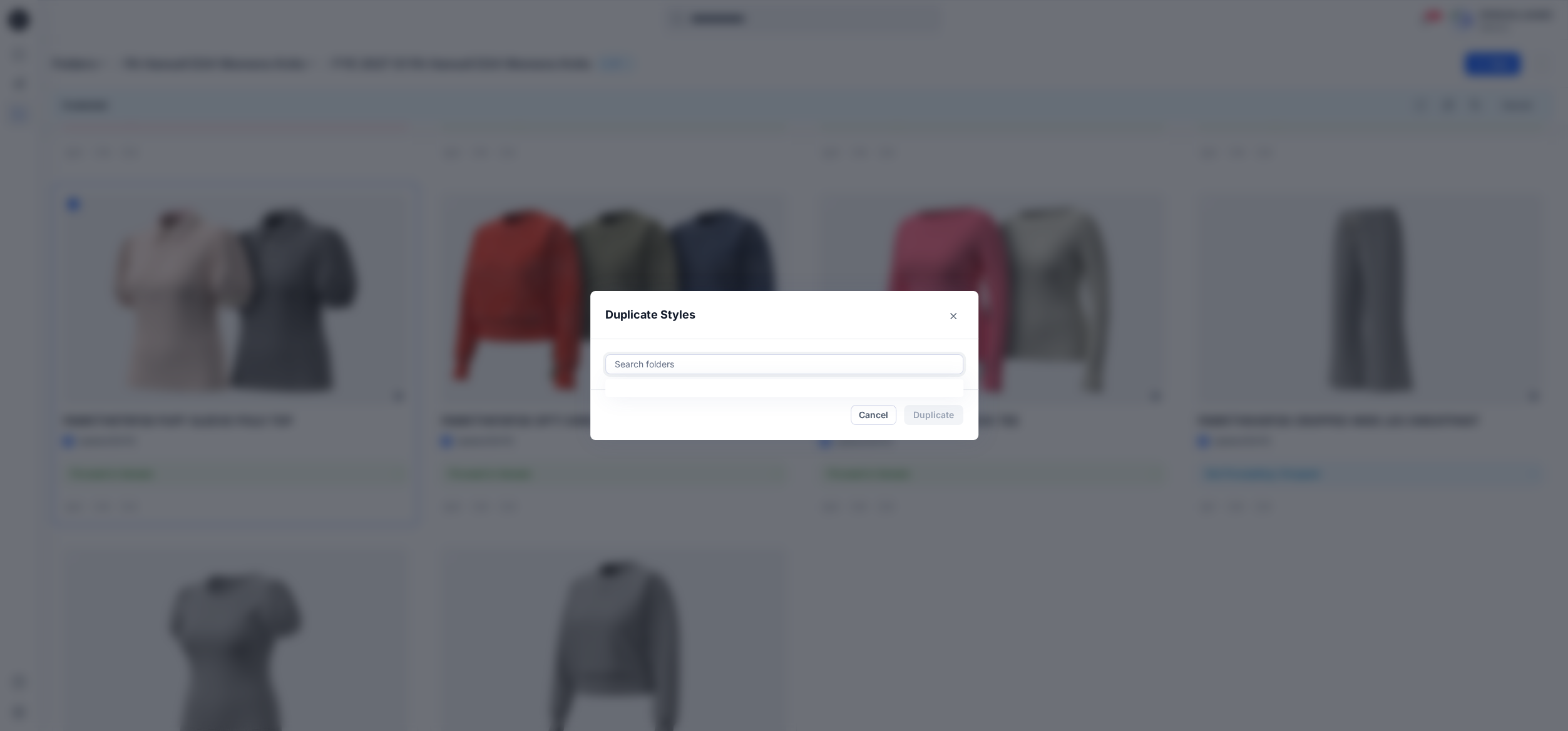
click at [673, 366] on div at bounding box center [784, 364] width 341 height 15
type input "**********"
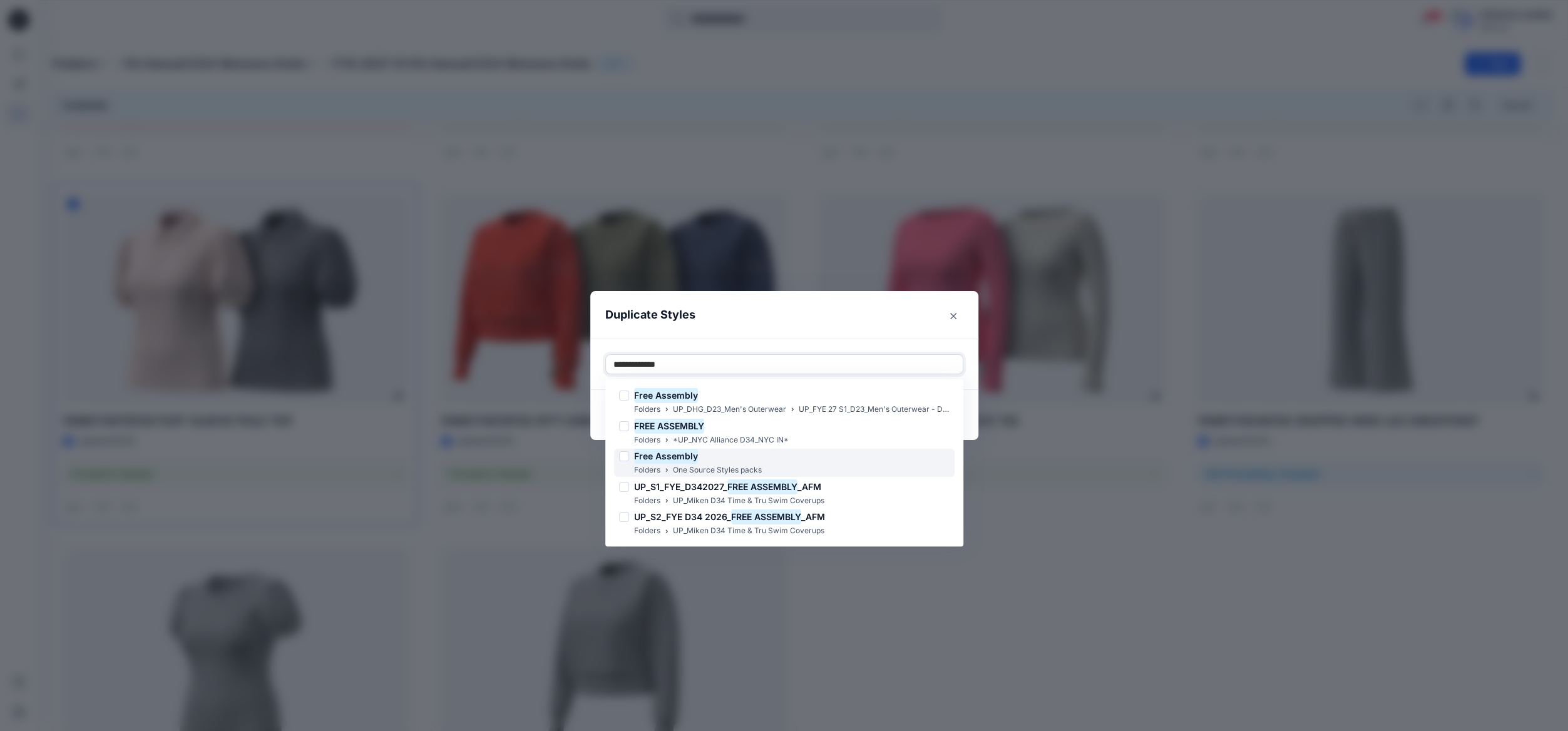
click at [624, 456] on div at bounding box center [624, 457] width 10 height 10
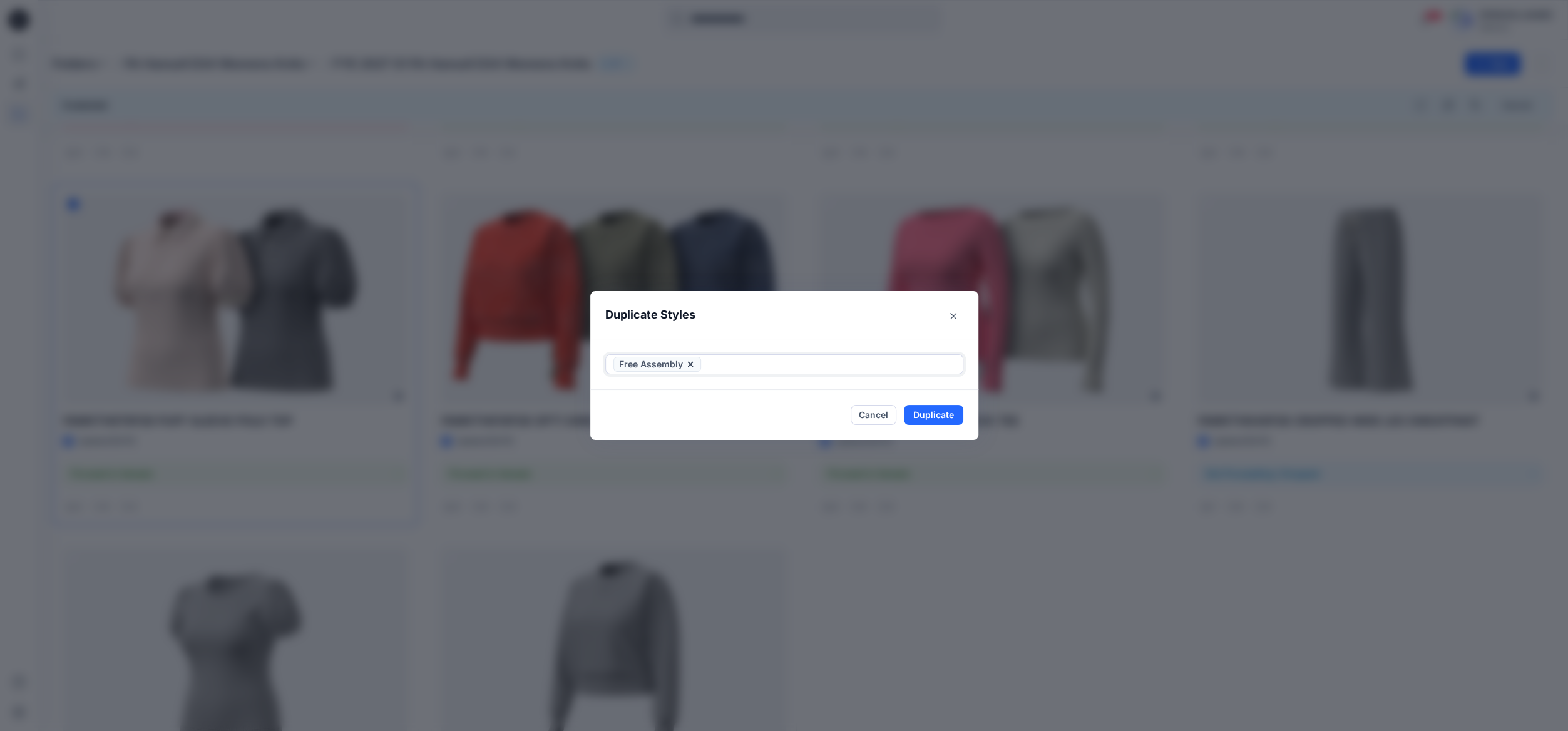
click at [837, 360] on div at bounding box center [829, 364] width 251 height 15
click at [943, 412] on button "Duplicate" at bounding box center [933, 415] width 59 height 20
click at [827, 309] on header "Duplicate Styles" at bounding box center [771, 314] width 363 height 48
click at [963, 419] on button "Close" at bounding box center [943, 415] width 41 height 20
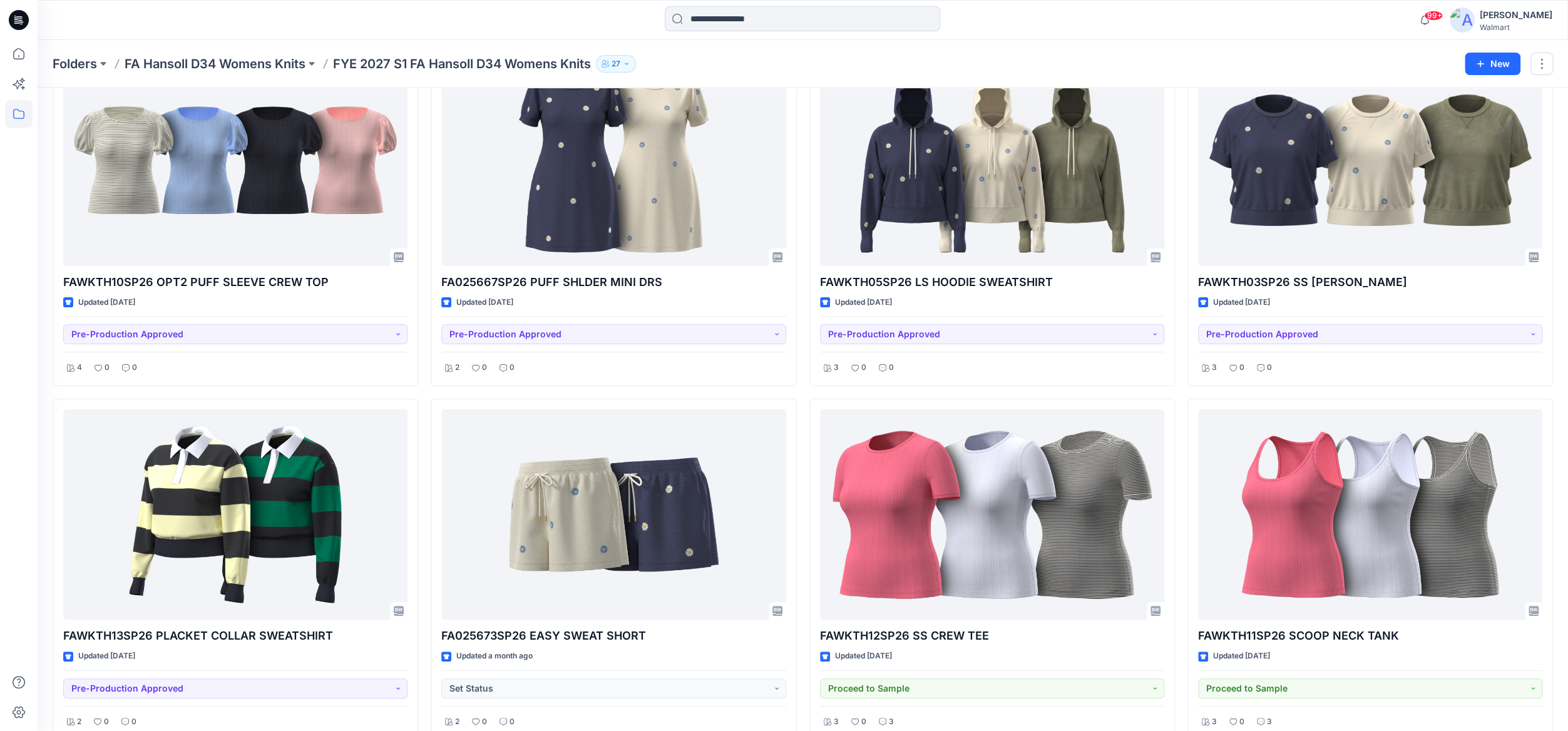
scroll to position [0, 0]
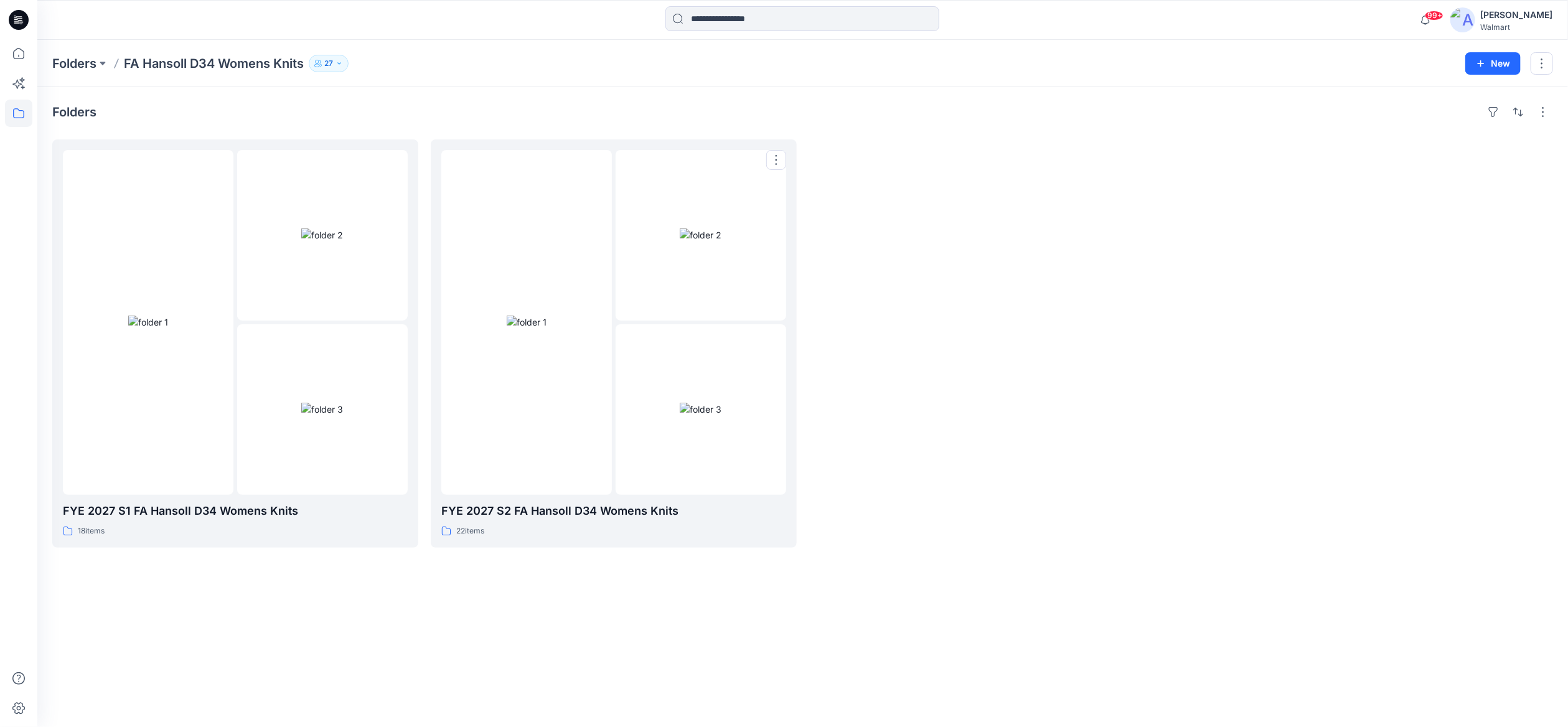
drag, startPoint x: 701, startPoint y: 399, endPoint x: 821, endPoint y: 431, distance: 124.2
click at [701, 403] on img at bounding box center [701, 409] width 42 height 13
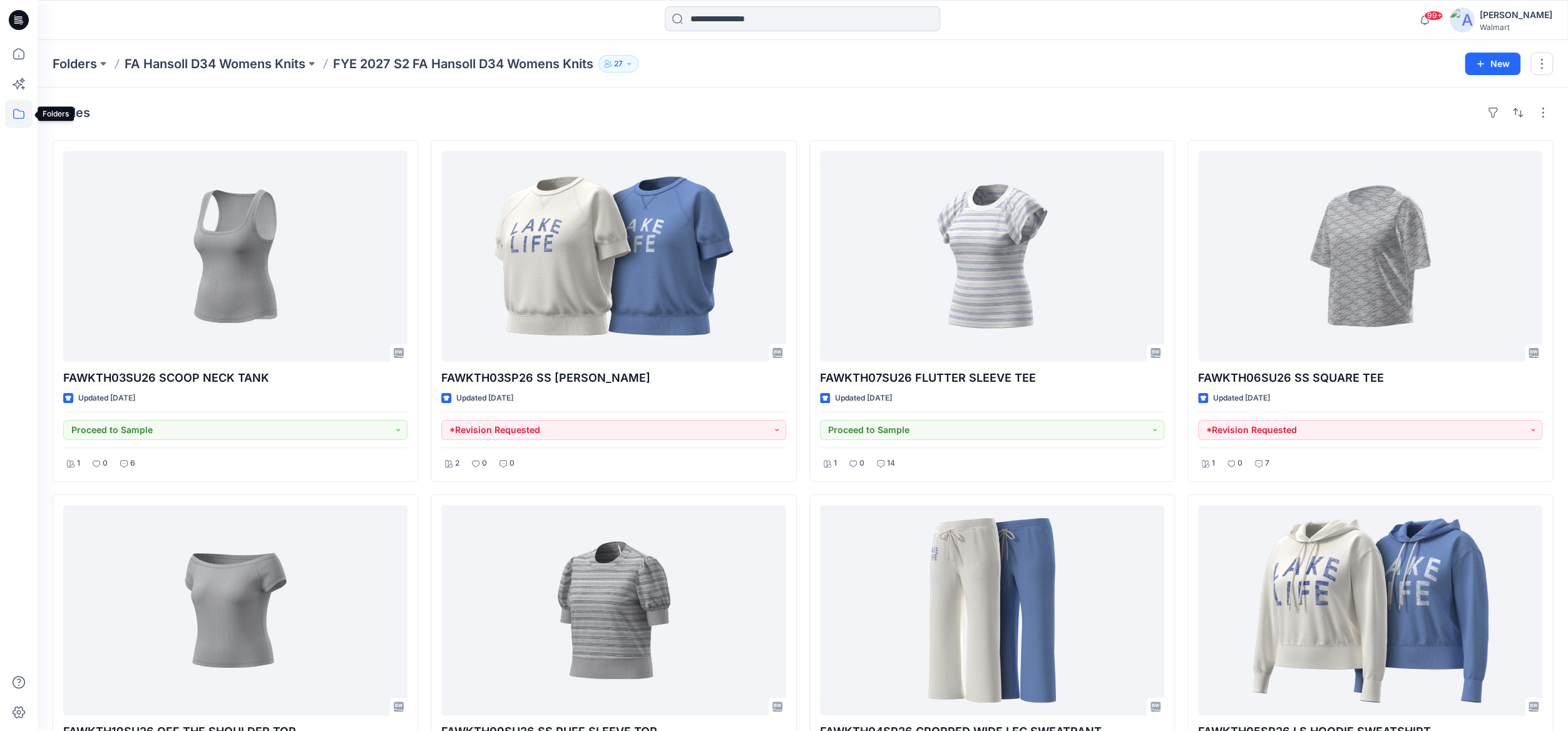
click at [21, 113] on icon at bounding box center [19, 114] width 28 height 28
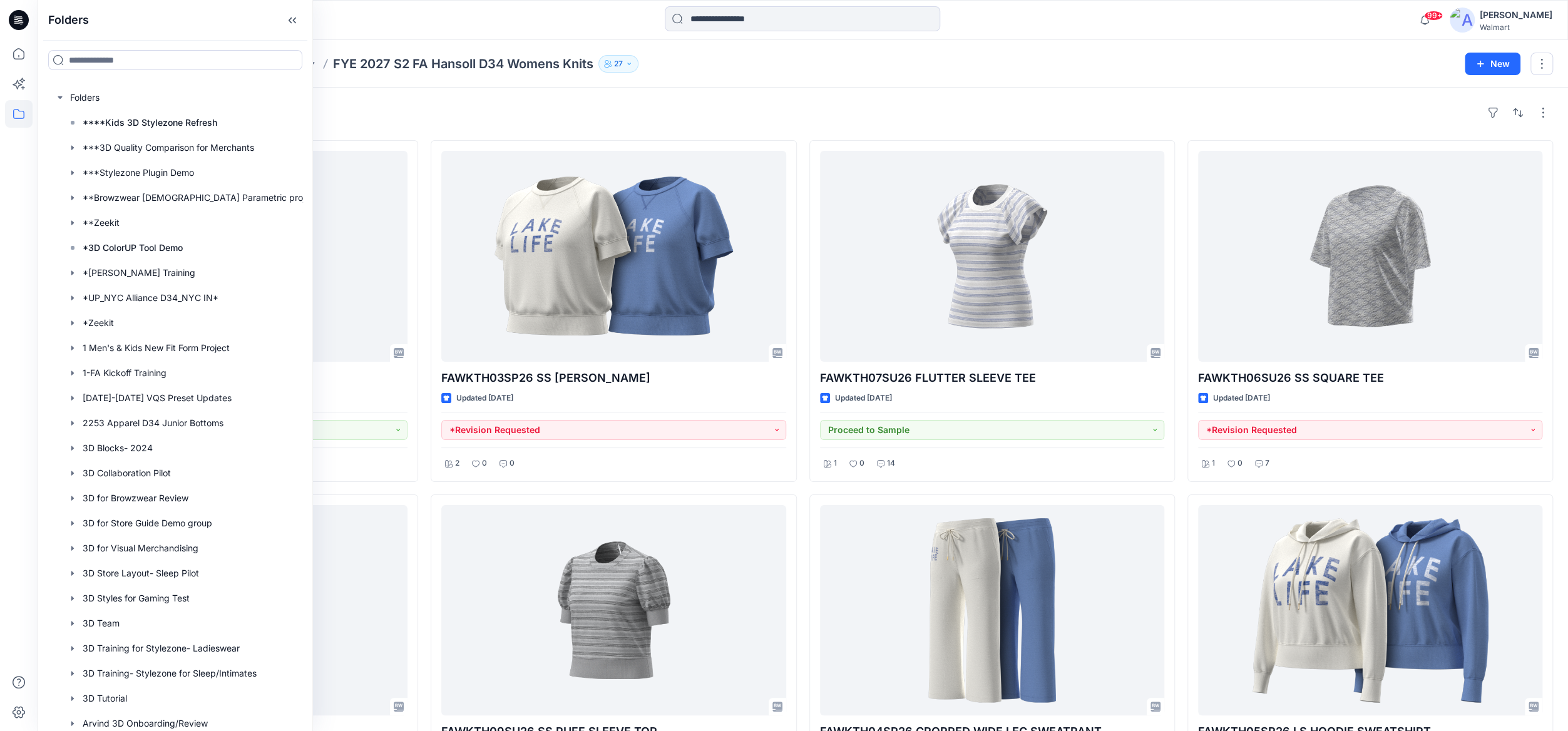
click at [87, 29] on p "Folders" at bounding box center [68, 20] width 41 height 40
click at [117, 95] on div at bounding box center [186, 97] width 278 height 25
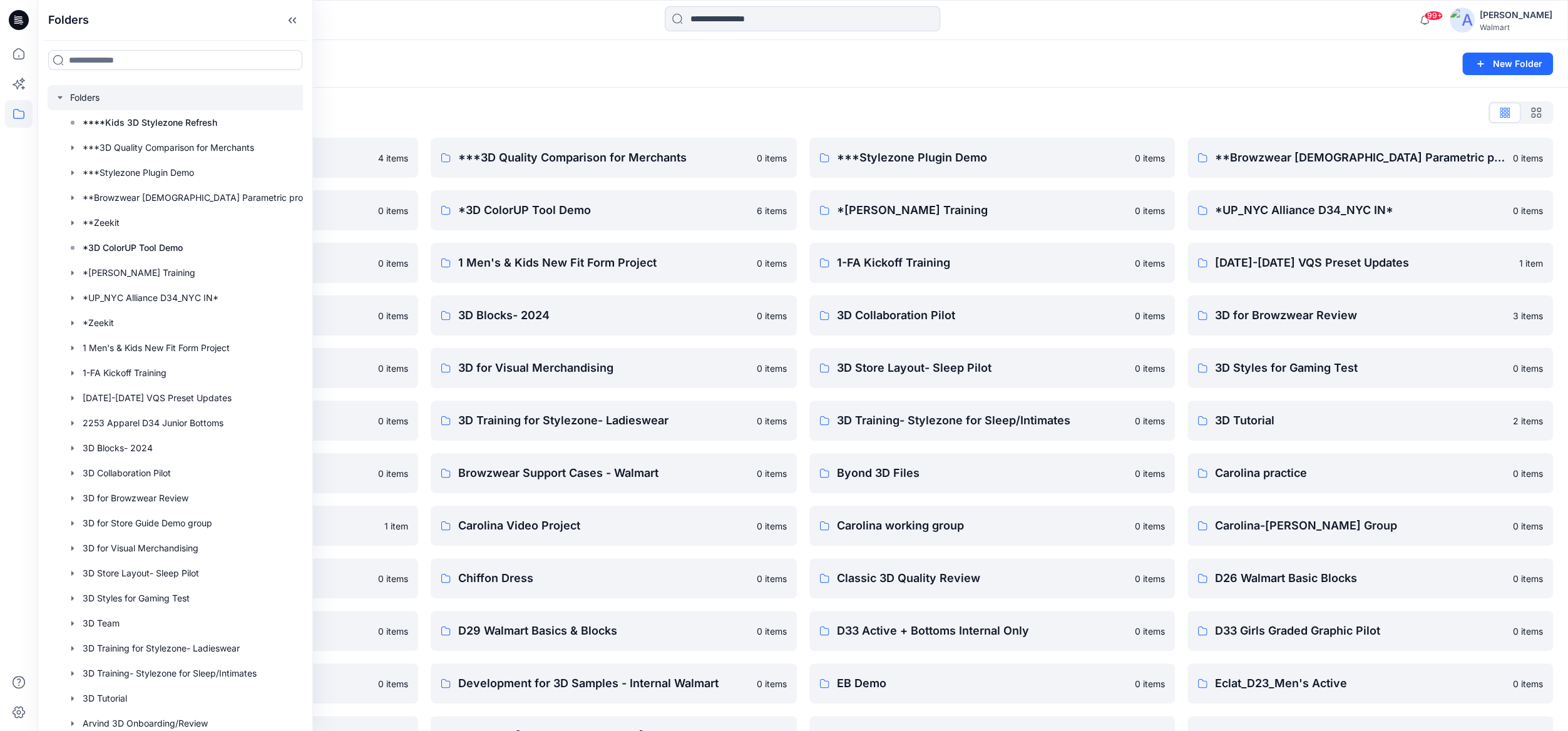
click at [857, 75] on div "Folders New Folder" at bounding box center [803, 64] width 1530 height 48
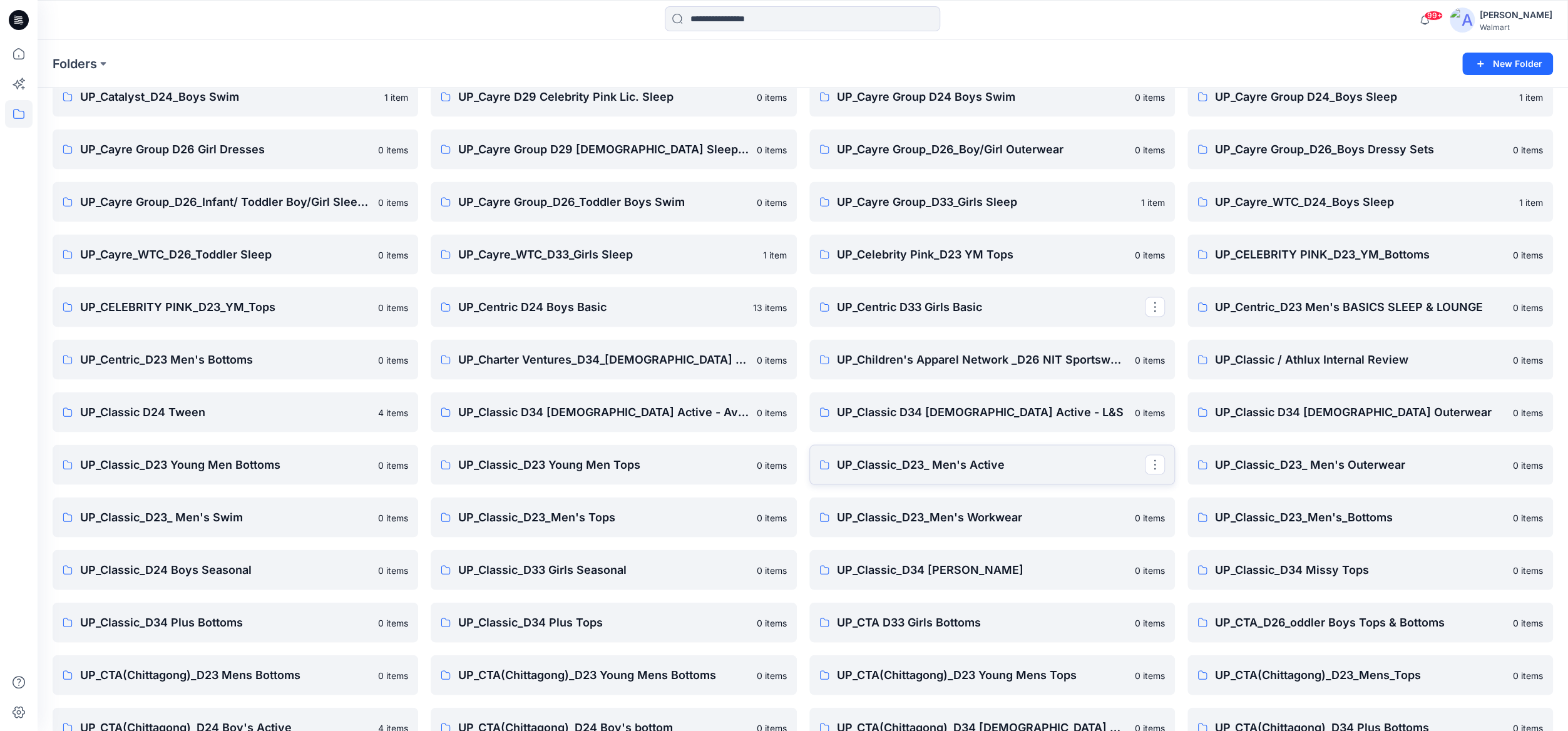
scroll to position [10531, 0]
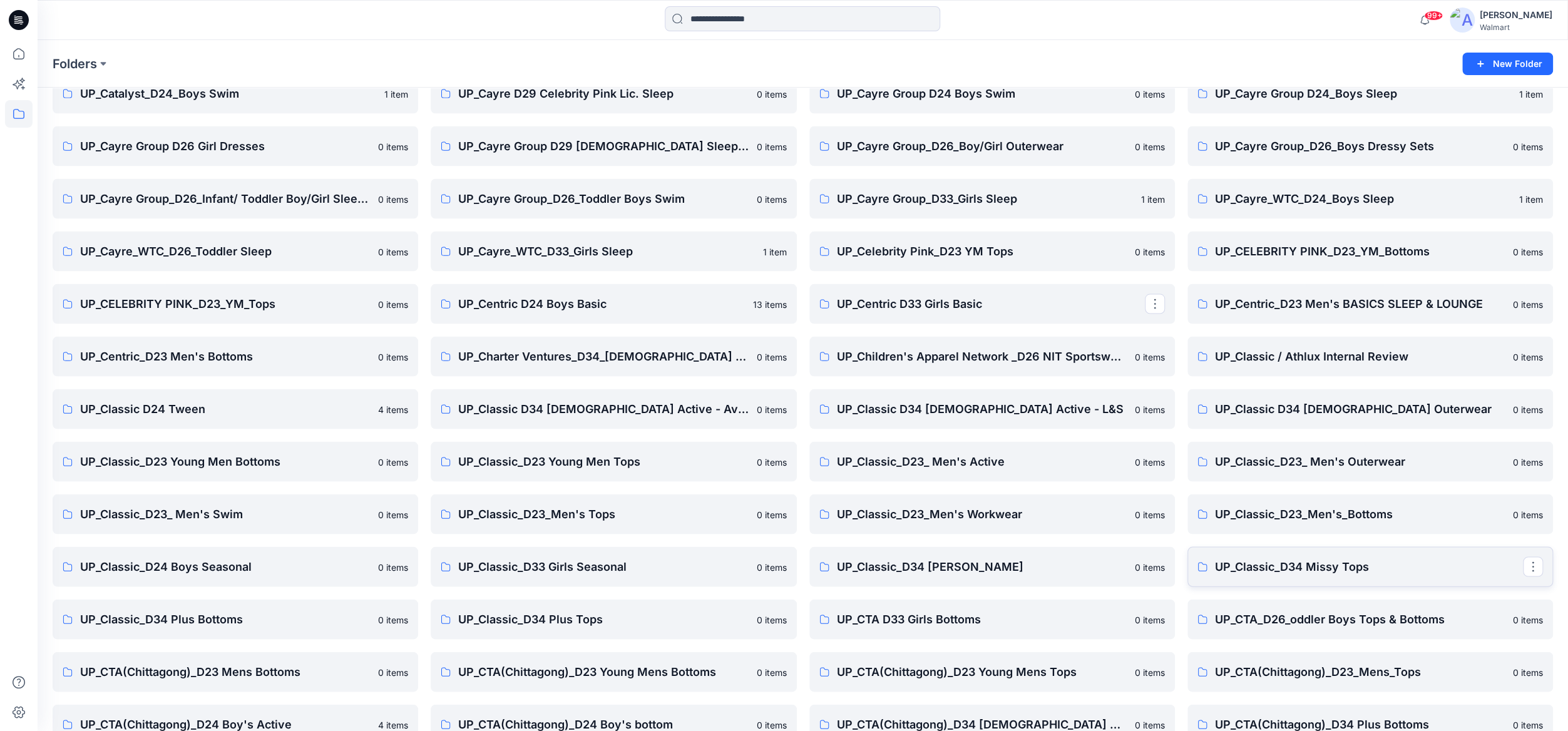
click at [1307, 554] on p "UP_Classic_D34 Missy Tops" at bounding box center [1369, 567] width 308 height 18
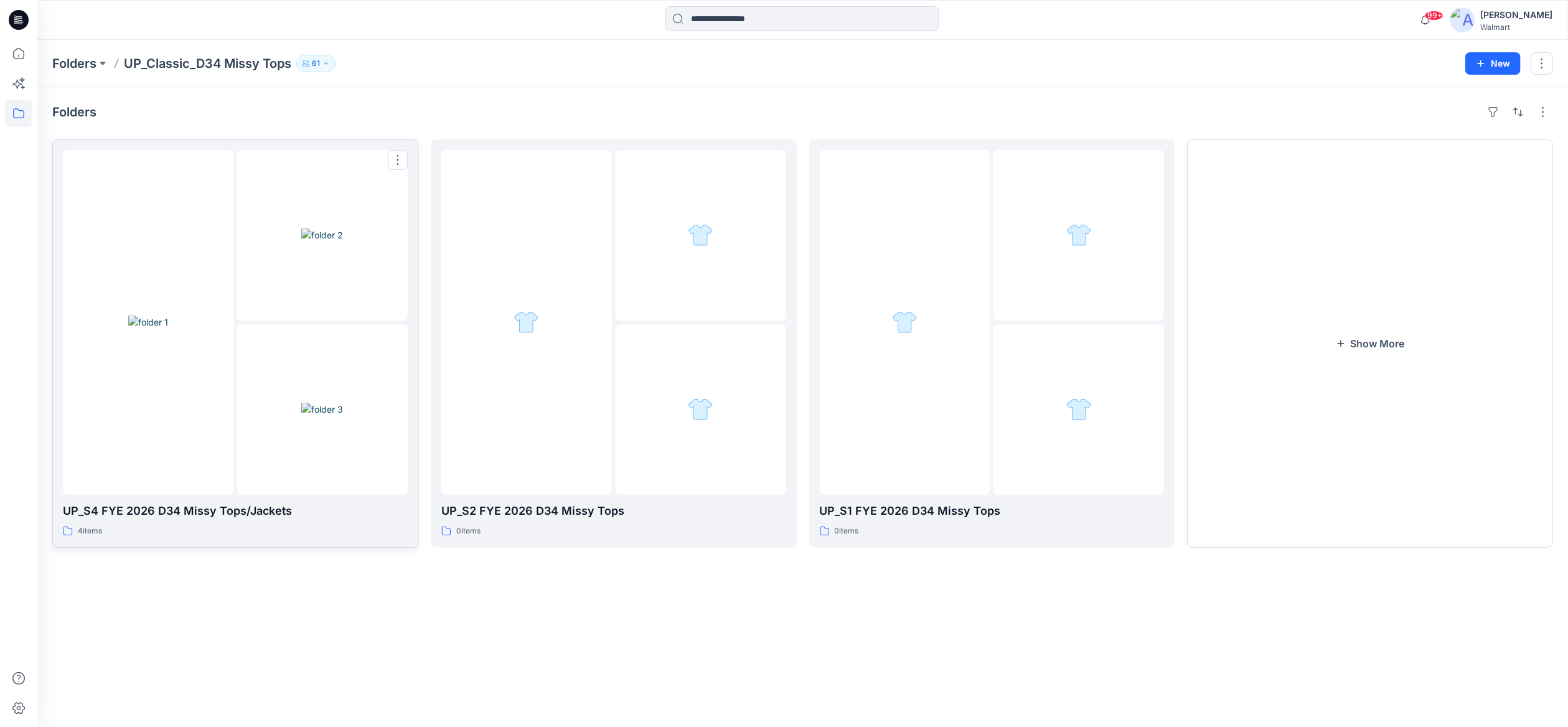
click at [320, 242] on img at bounding box center [322, 235] width 42 height 13
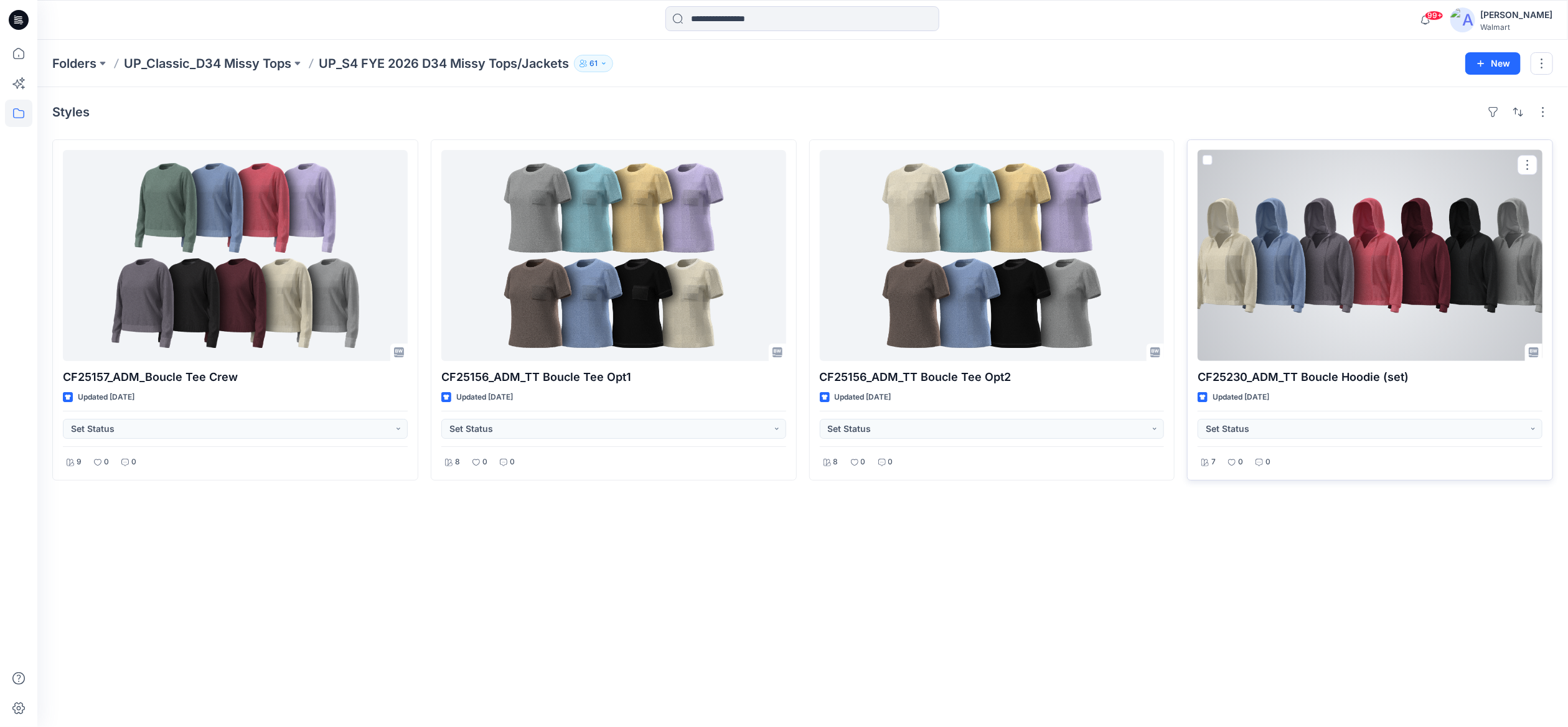
click at [1455, 275] on div at bounding box center [1370, 255] width 345 height 211
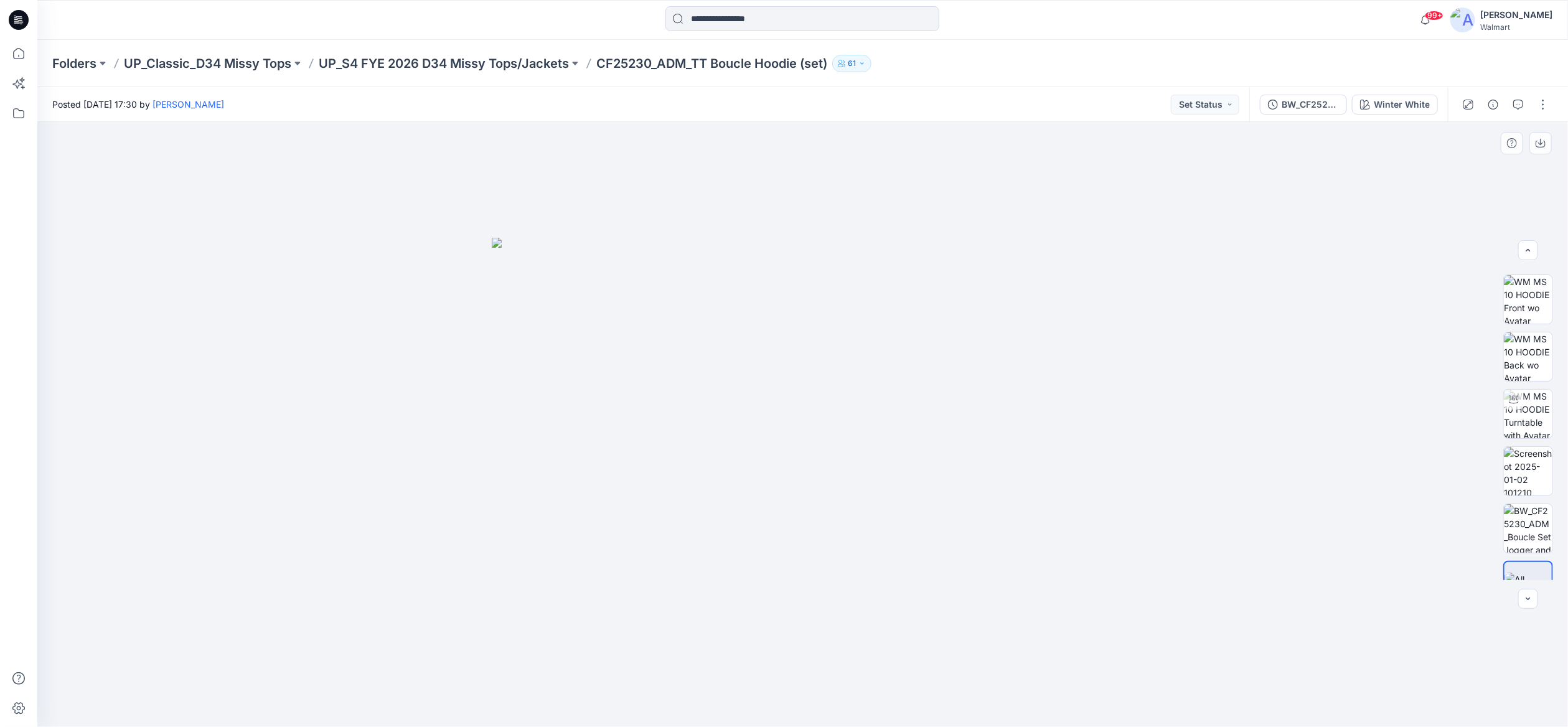
scroll to position [82, 0]
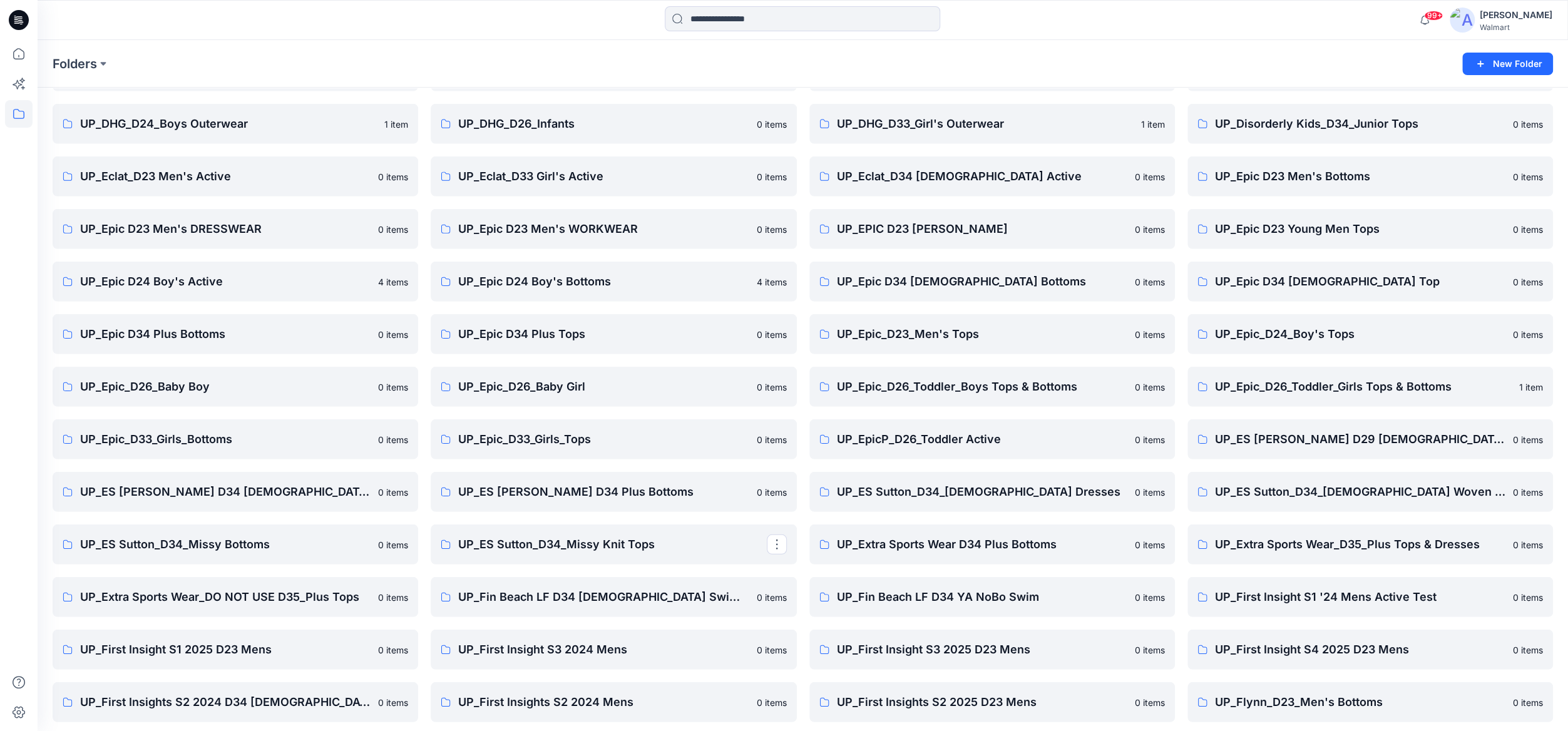
scroll to position [11469, 0]
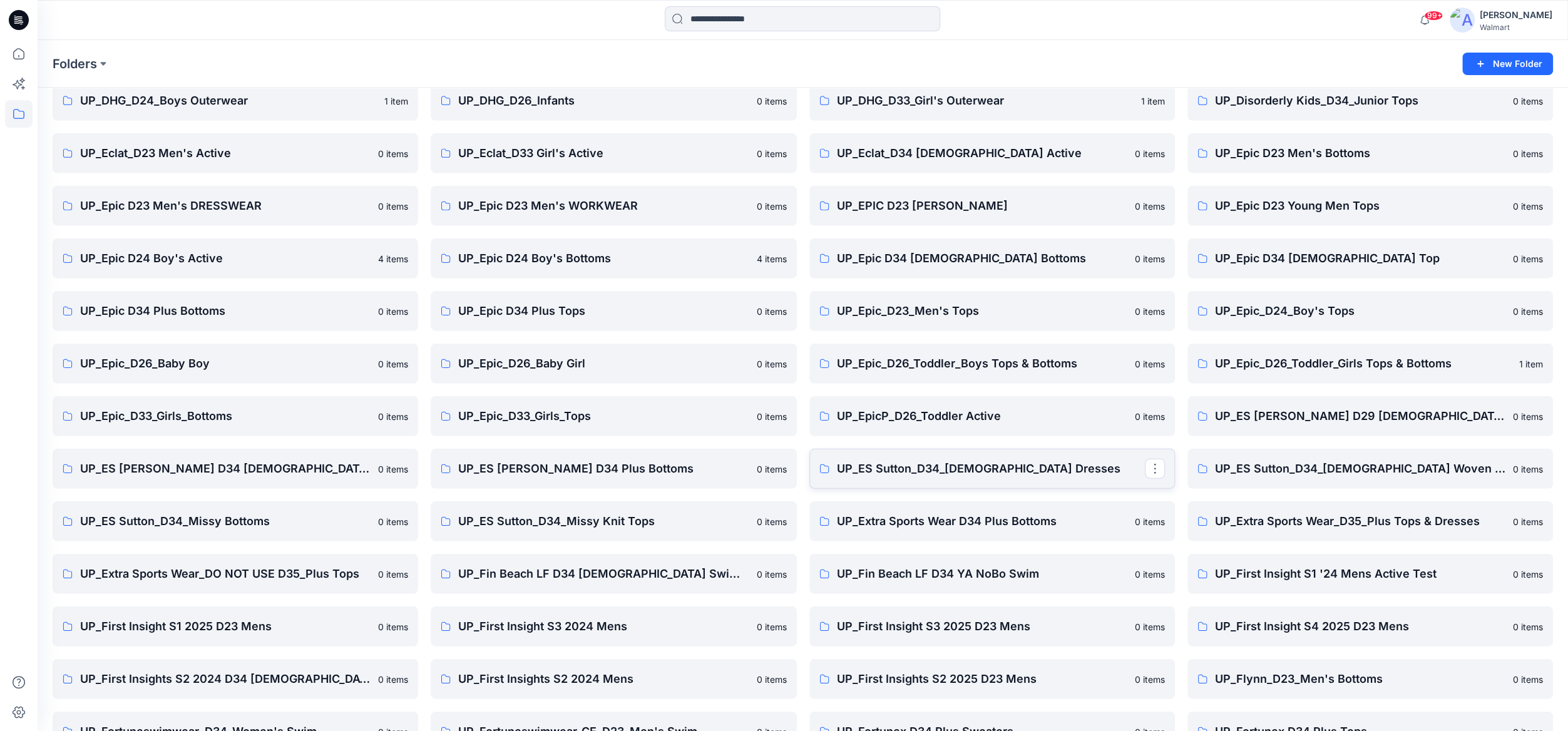
click at [1056, 454] on link "UP_ES Sutton_D34_[DEMOGRAPHIC_DATA] Dresses" at bounding box center [992, 469] width 366 height 40
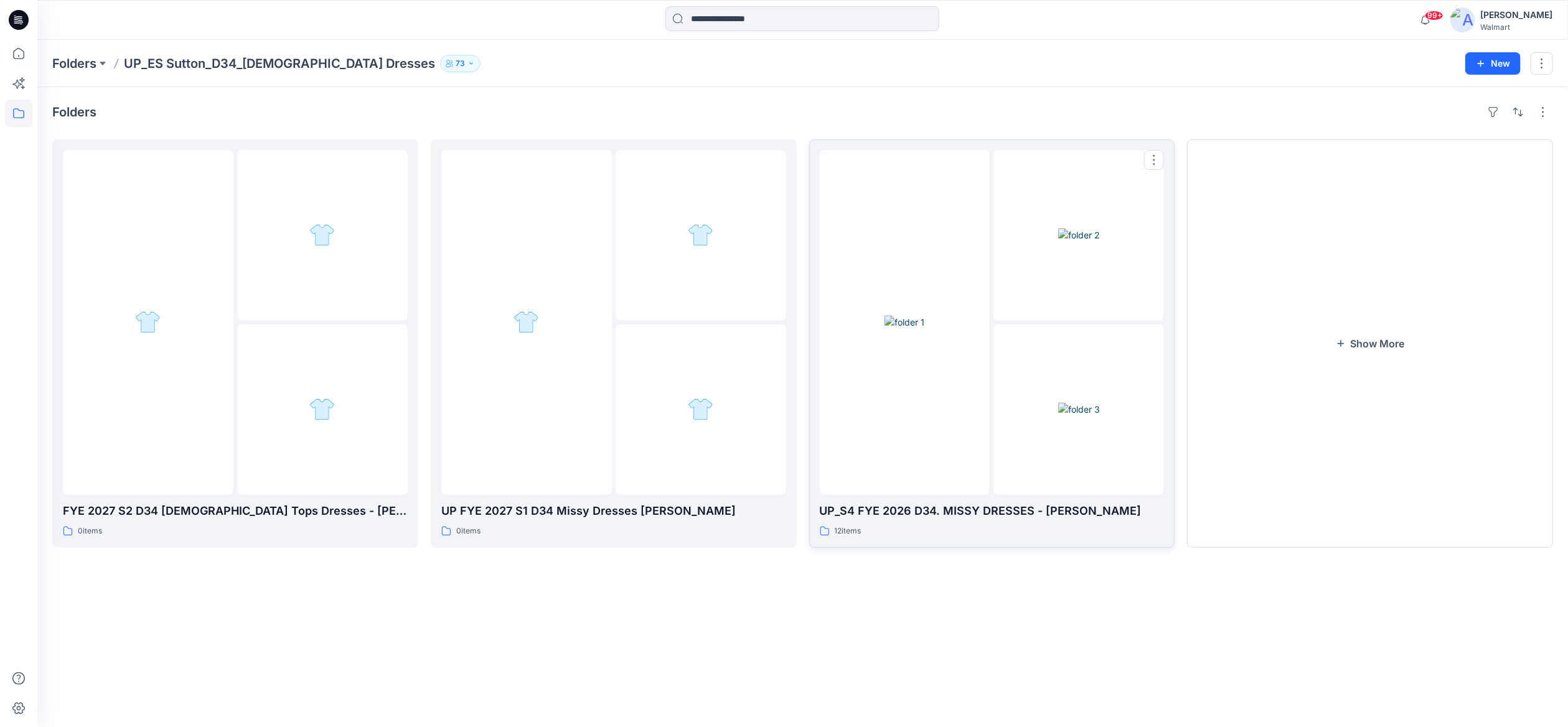
click at [1100, 242] on img at bounding box center [1079, 235] width 42 height 13
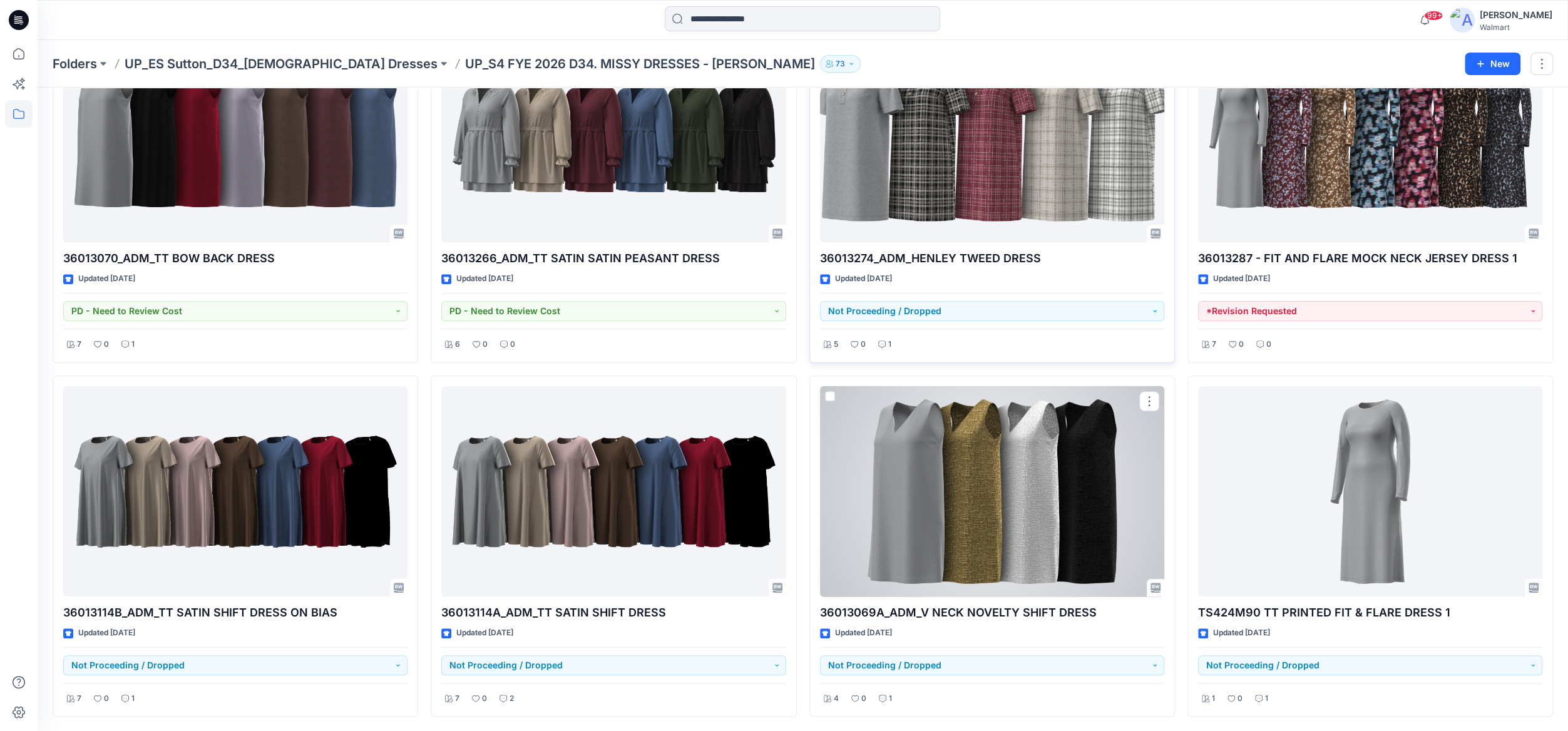
scroll to position [160, 0]
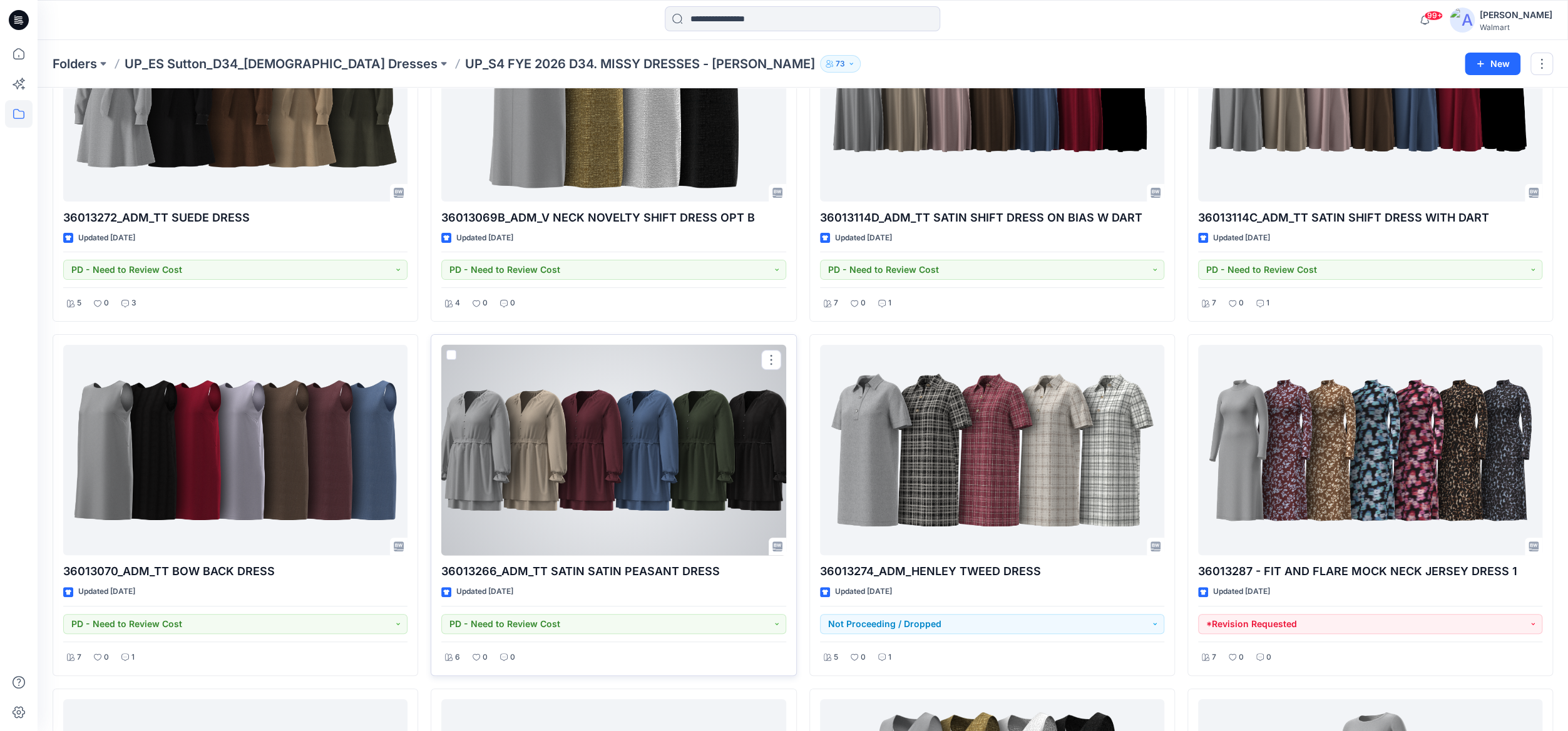
click at [586, 454] on div at bounding box center [614, 450] width 344 height 211
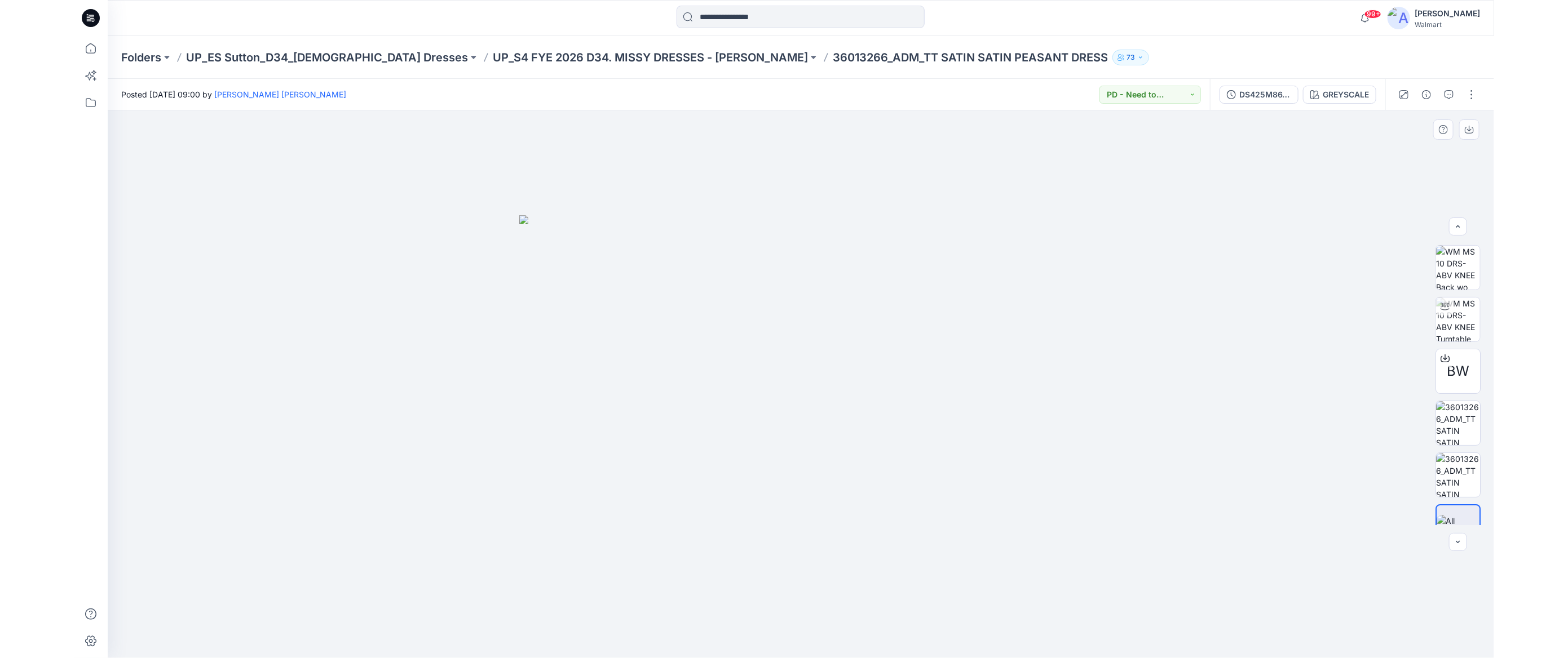
scroll to position [126, 0]
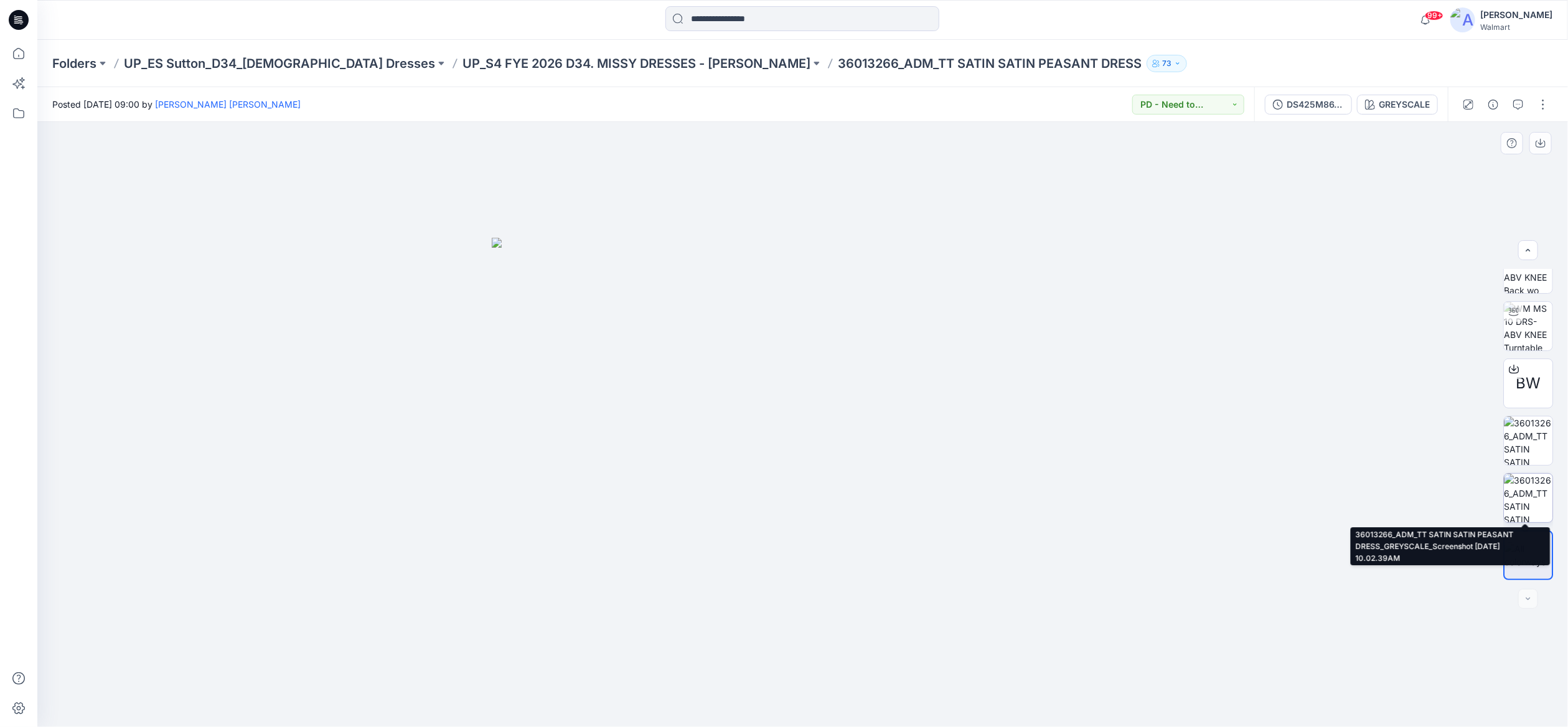
click at [1532, 508] on img at bounding box center [1528, 498] width 48 height 48
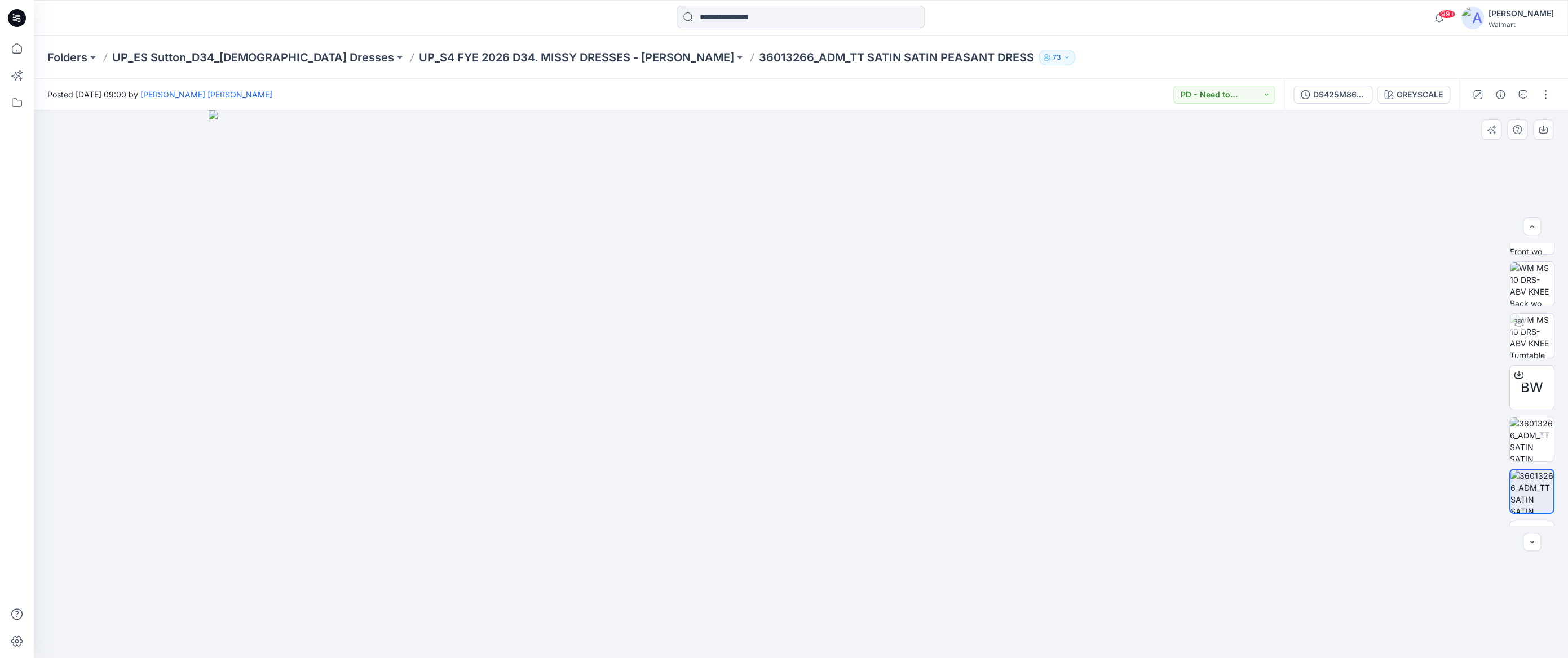
scroll to position [0, 0]
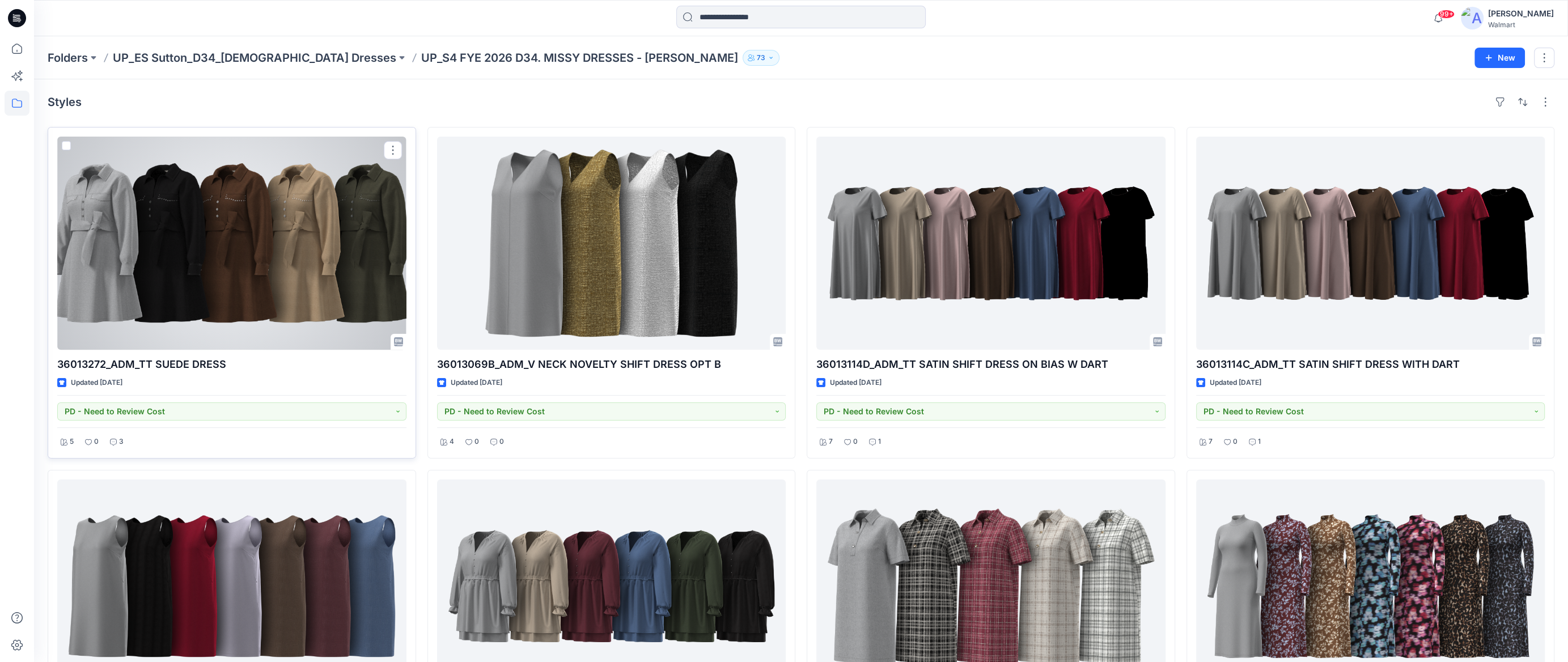
click at [290, 253] on div at bounding box center [232, 243] width 349 height 213
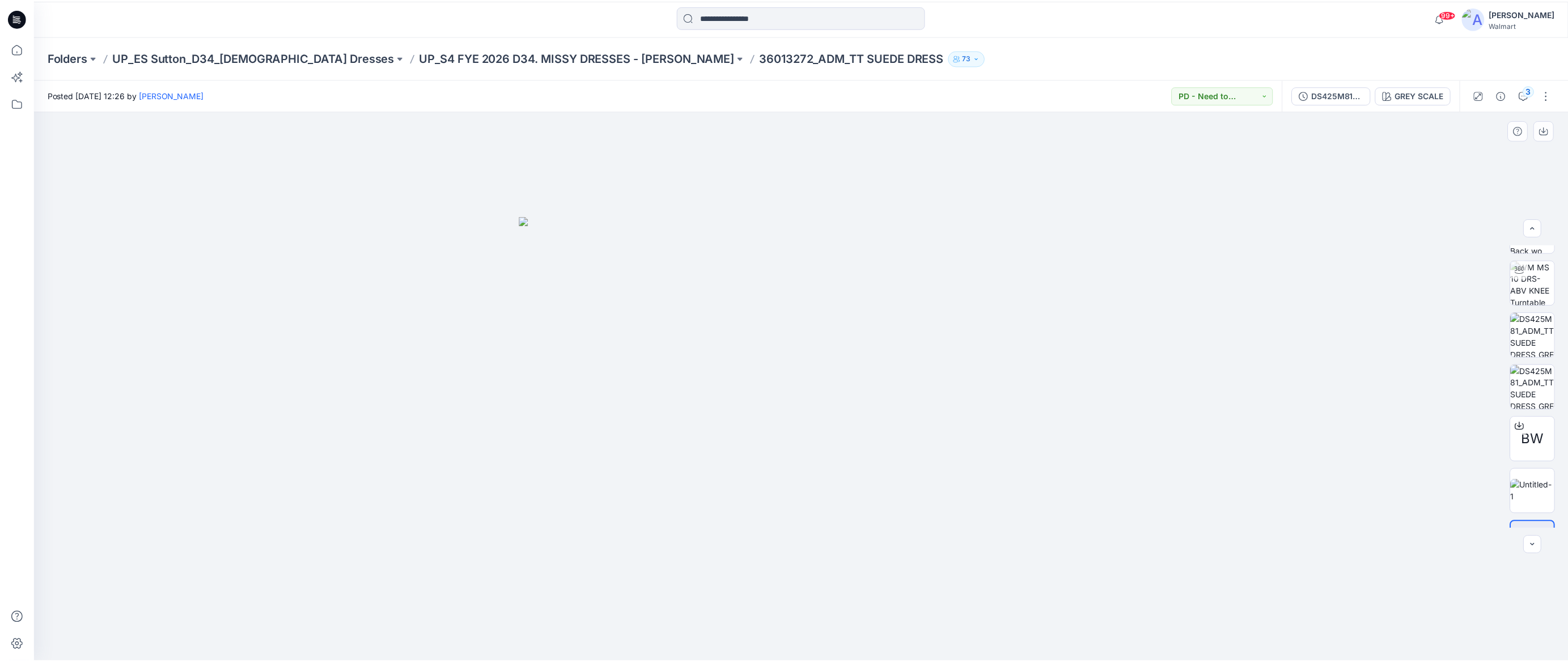
scroll to position [179, 0]
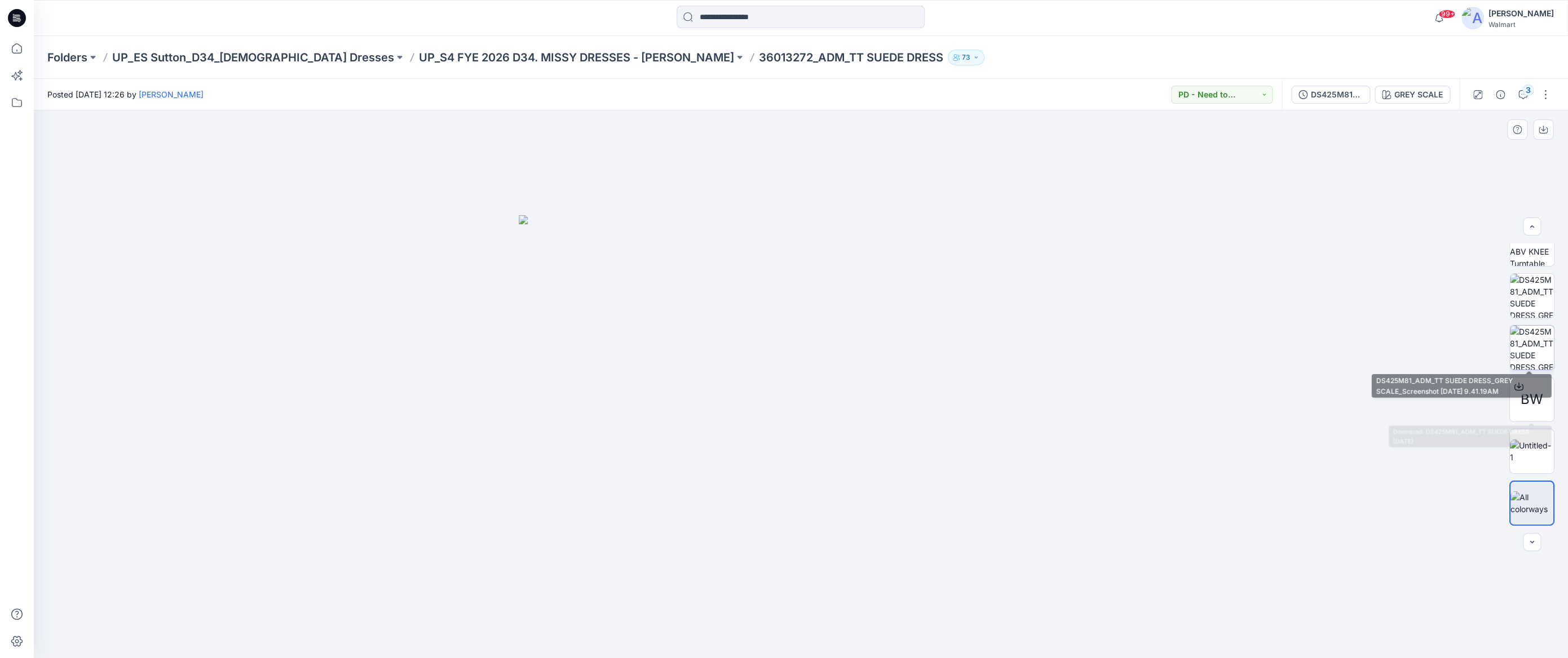
click at [1419, 355] on img at bounding box center [1531, 347] width 44 height 44
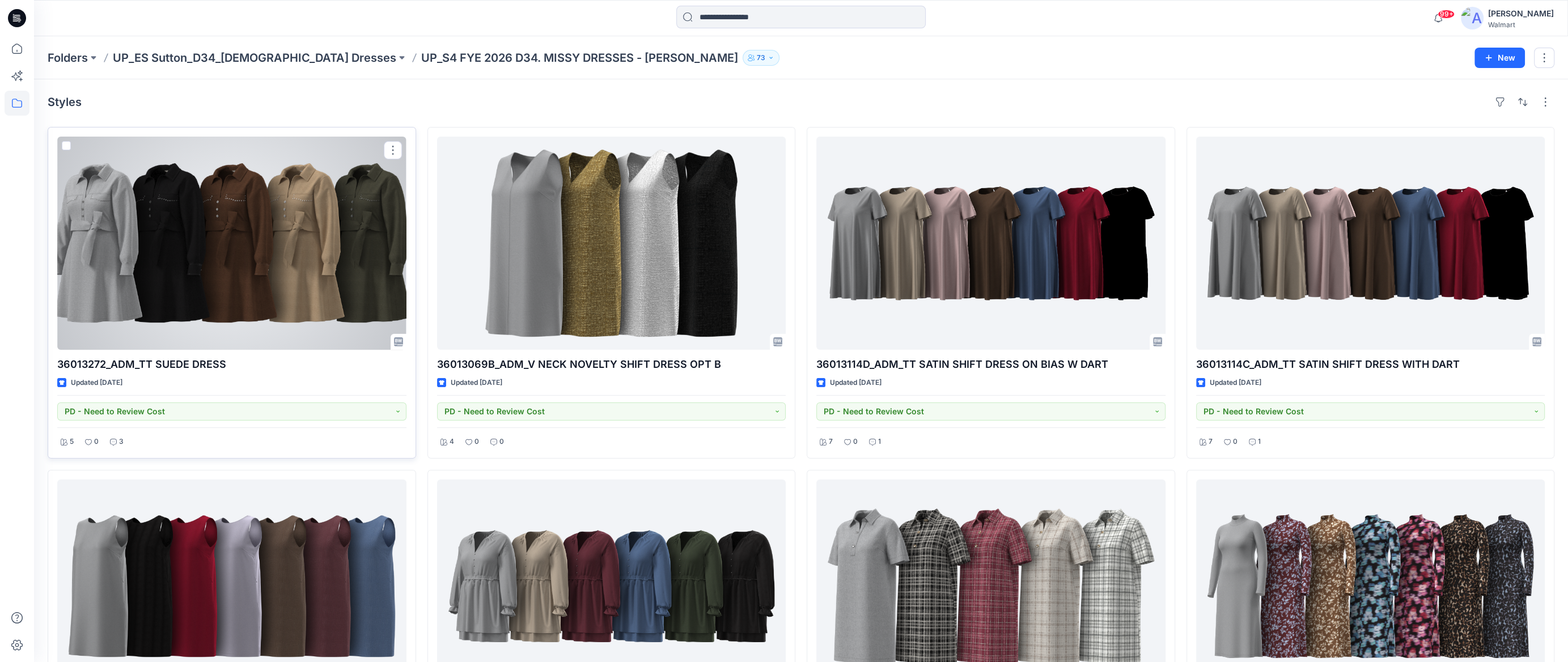
click at [67, 144] on span at bounding box center [67, 146] width 9 height 9
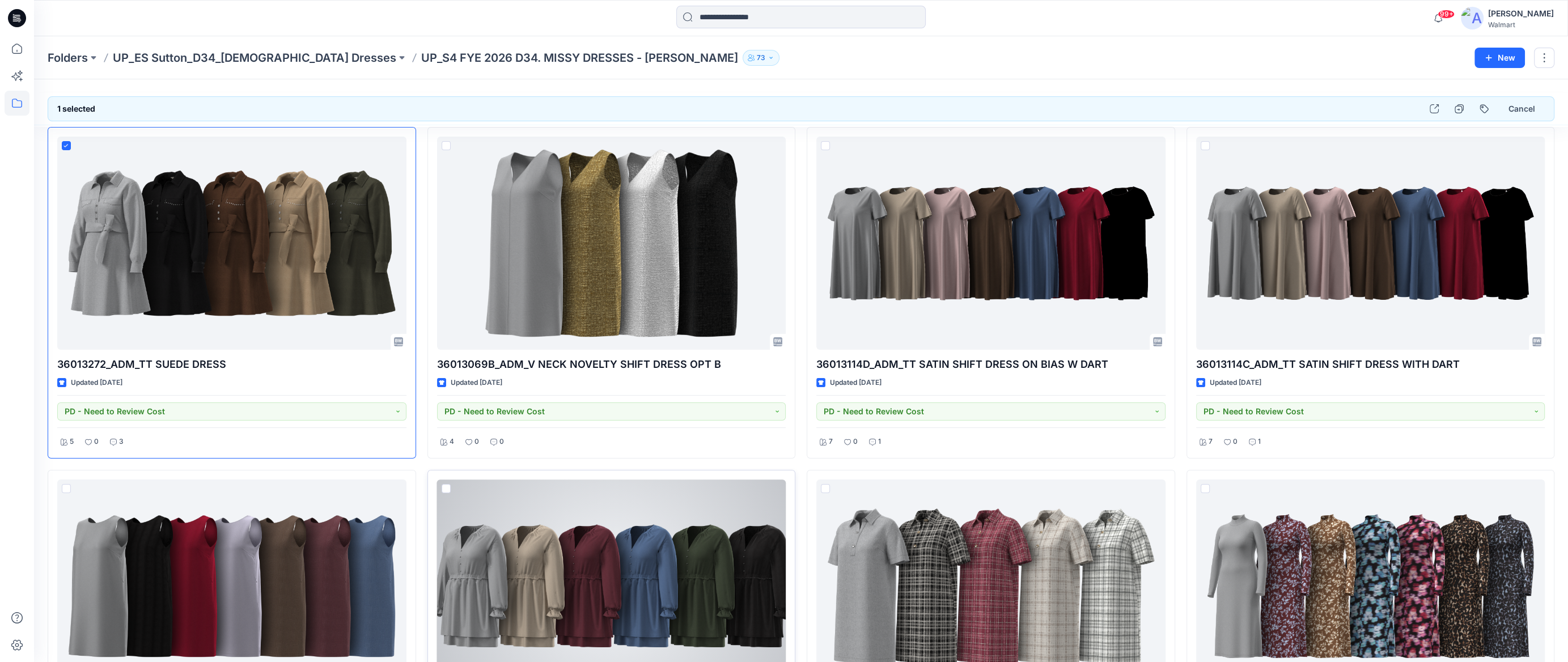
click at [446, 489] on span at bounding box center [446, 489] width 9 height 9
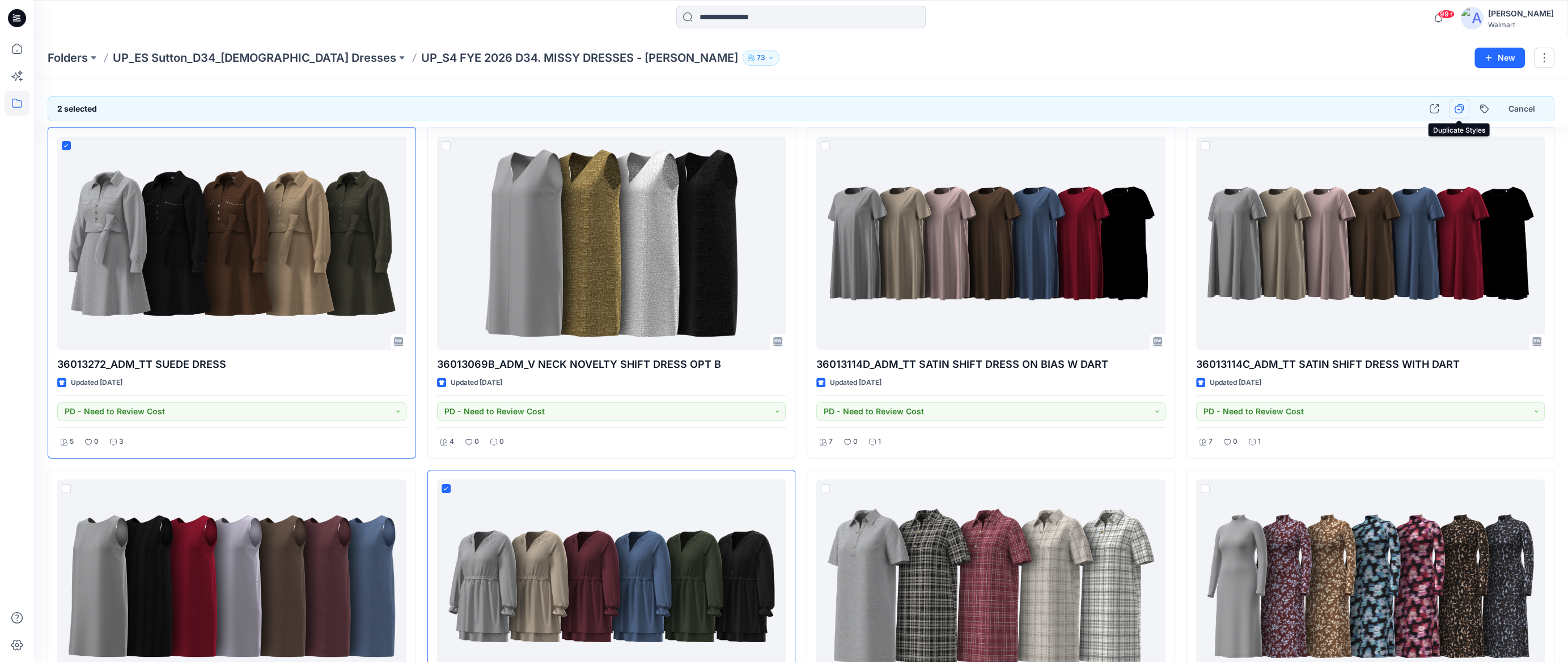
click at [1427, 107] on icon "button" at bounding box center [1459, 109] width 9 height 9
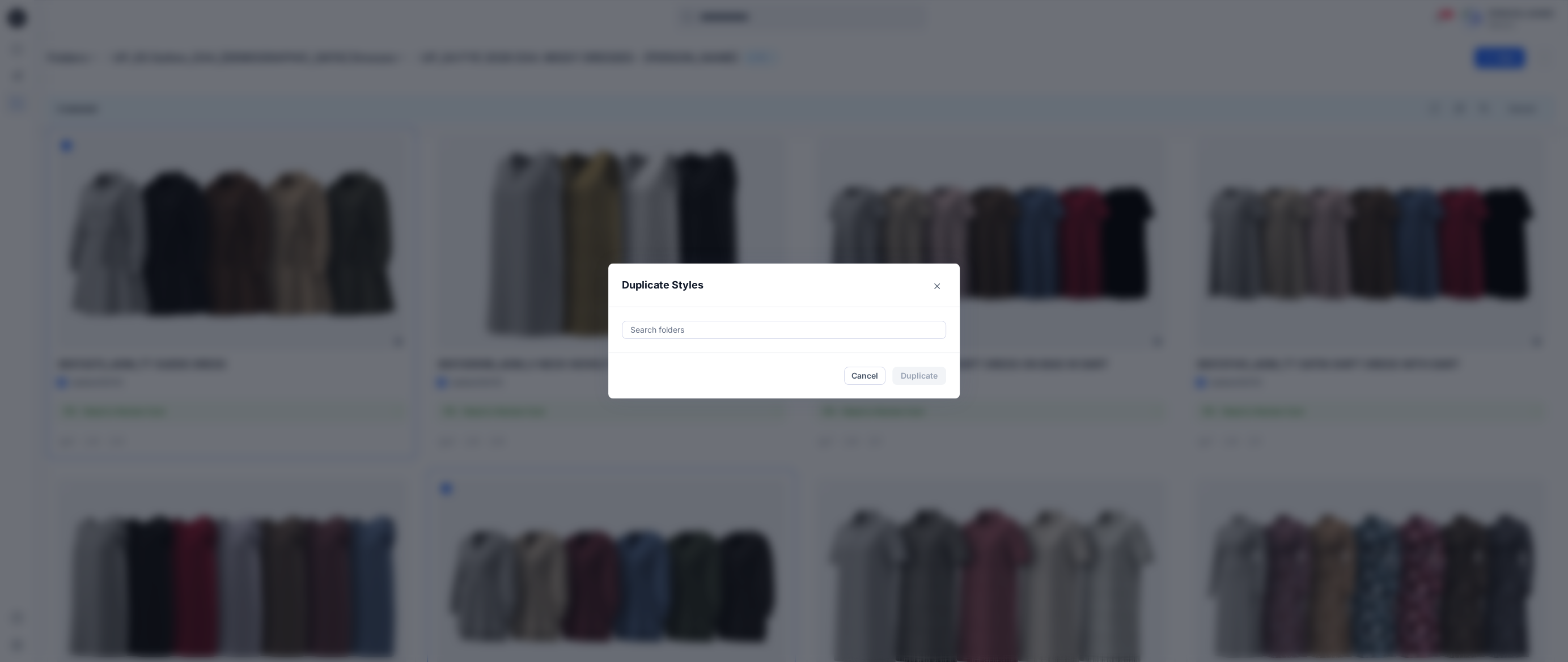
click at [735, 328] on div at bounding box center [784, 329] width 309 height 14
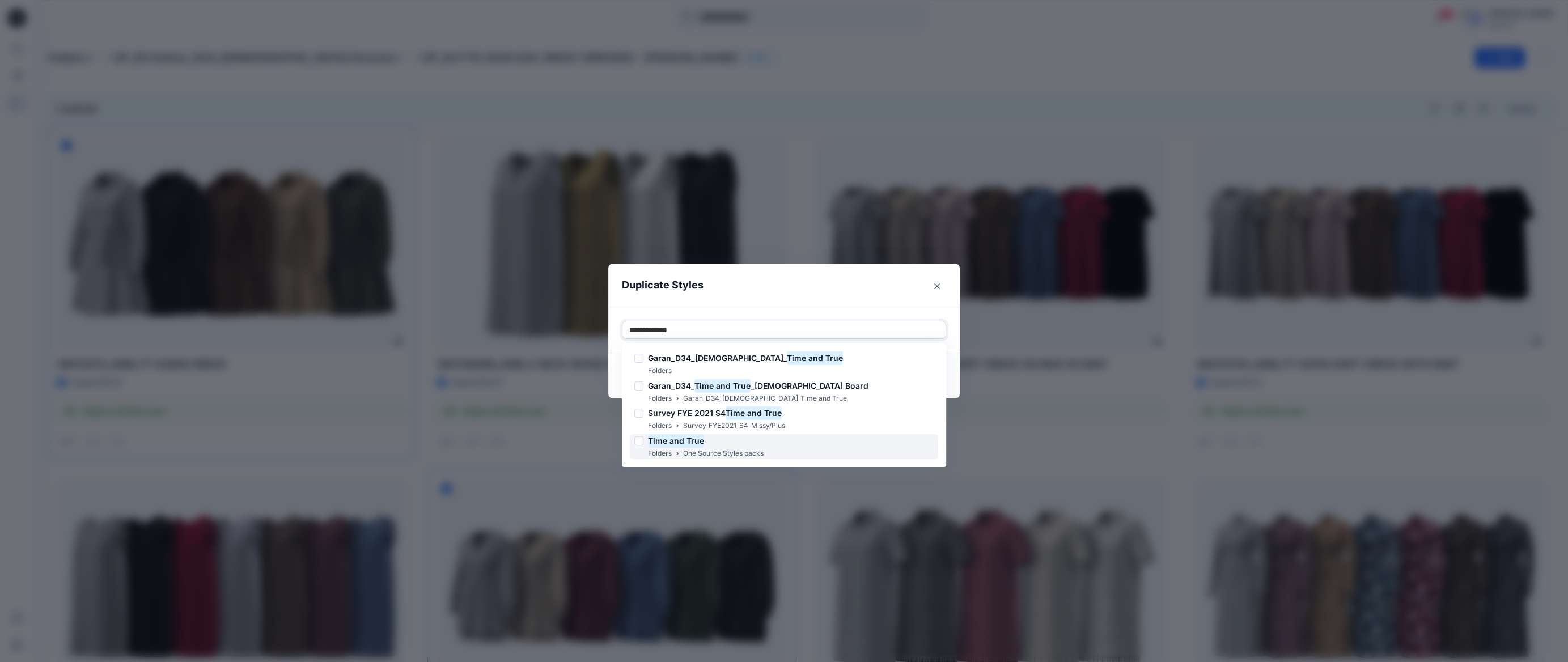
click at [750, 456] on p "One Source Styles packs" at bounding box center [723, 454] width 80 height 12
type input "**********"
click at [876, 335] on div at bounding box center [823, 329] width 230 height 14
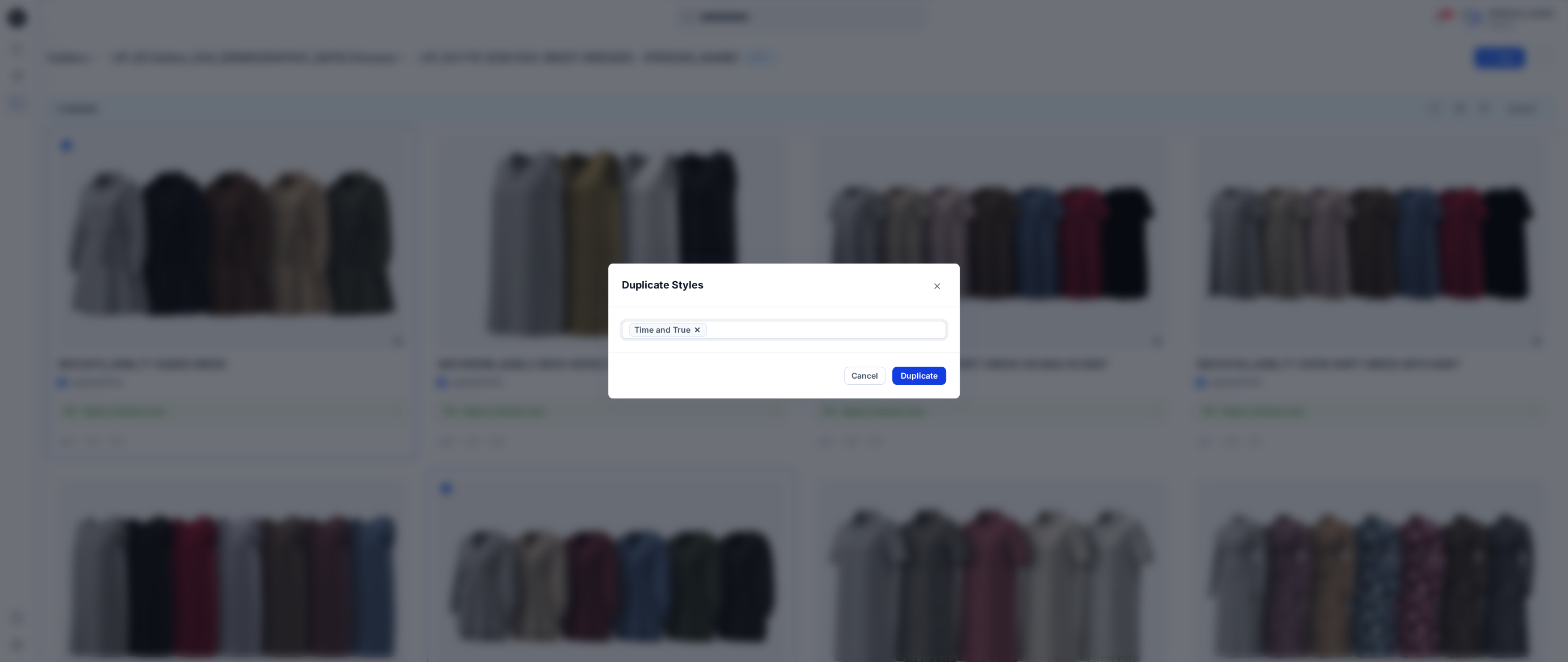
click at [920, 370] on button "Duplicate" at bounding box center [919, 376] width 54 height 18
click at [933, 378] on button "Close" at bounding box center [927, 376] width 37 height 18
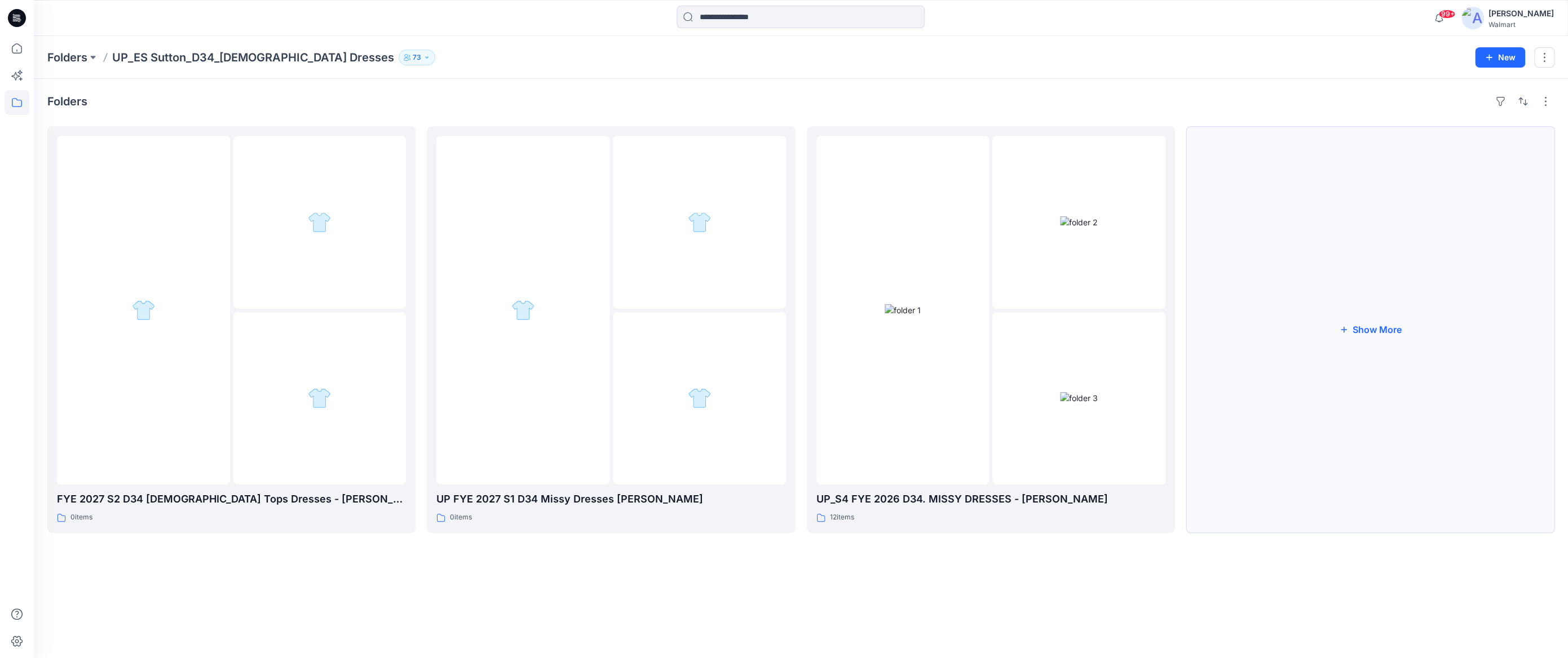
click at [1366, 331] on button "Show More" at bounding box center [1370, 329] width 368 height 407
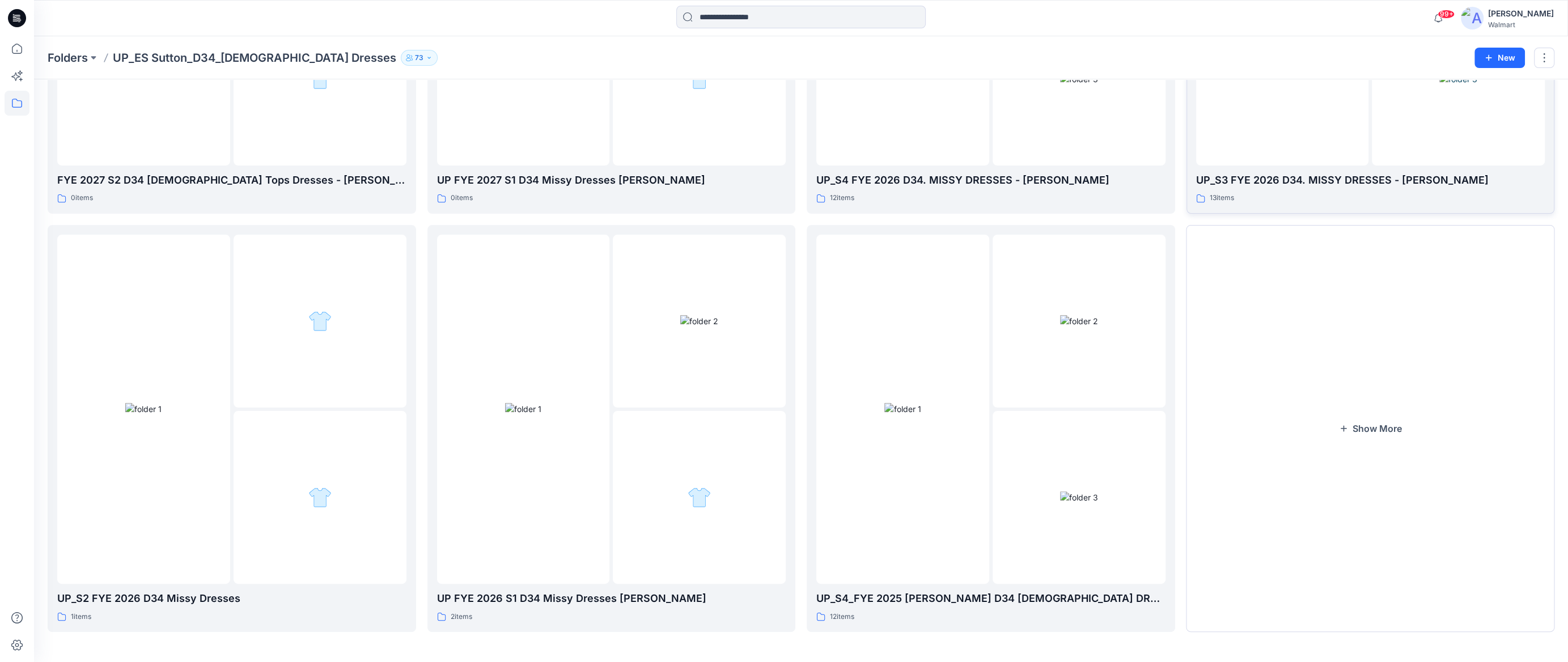
scroll to position [322, 0]
click at [593, 384] on div at bounding box center [523, 408] width 173 height 349
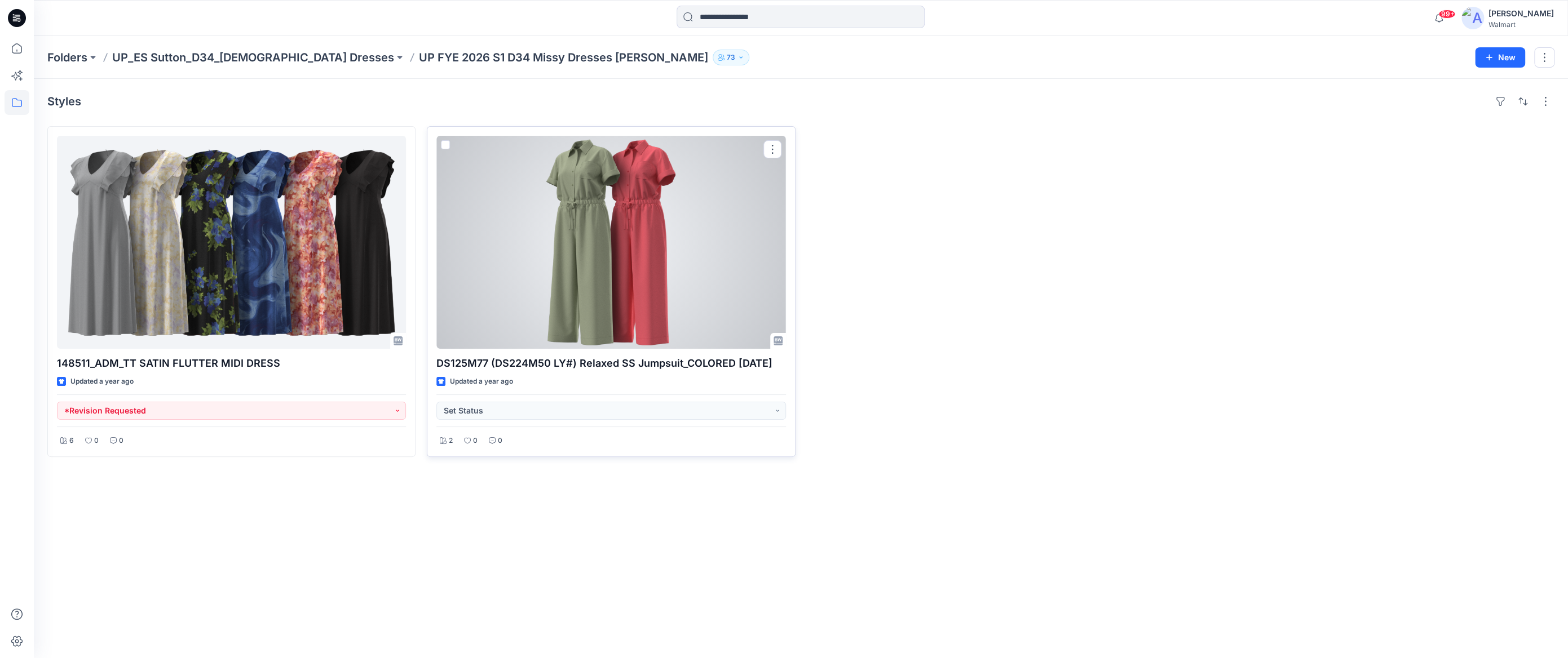
click at [621, 252] on div at bounding box center [611, 242] width 349 height 213
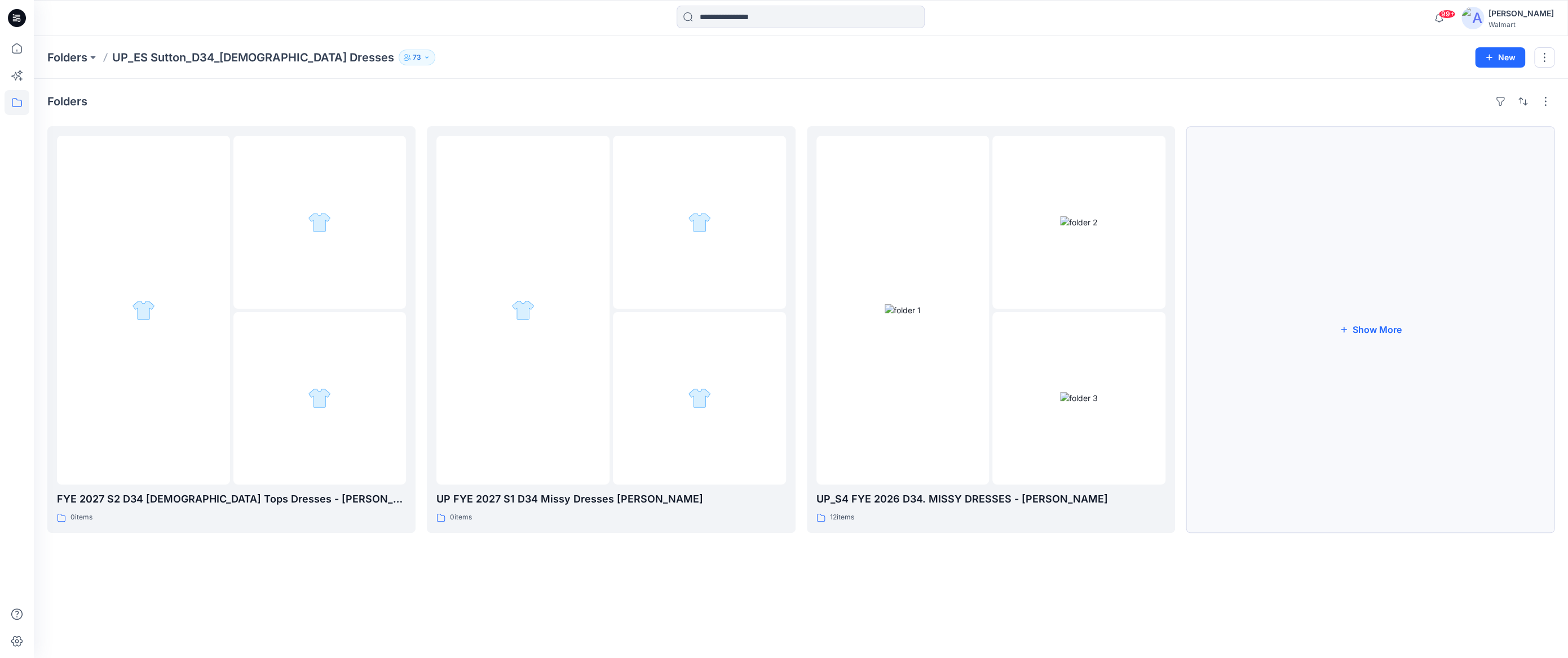
click at [1356, 327] on button "Show More" at bounding box center [1370, 329] width 368 height 407
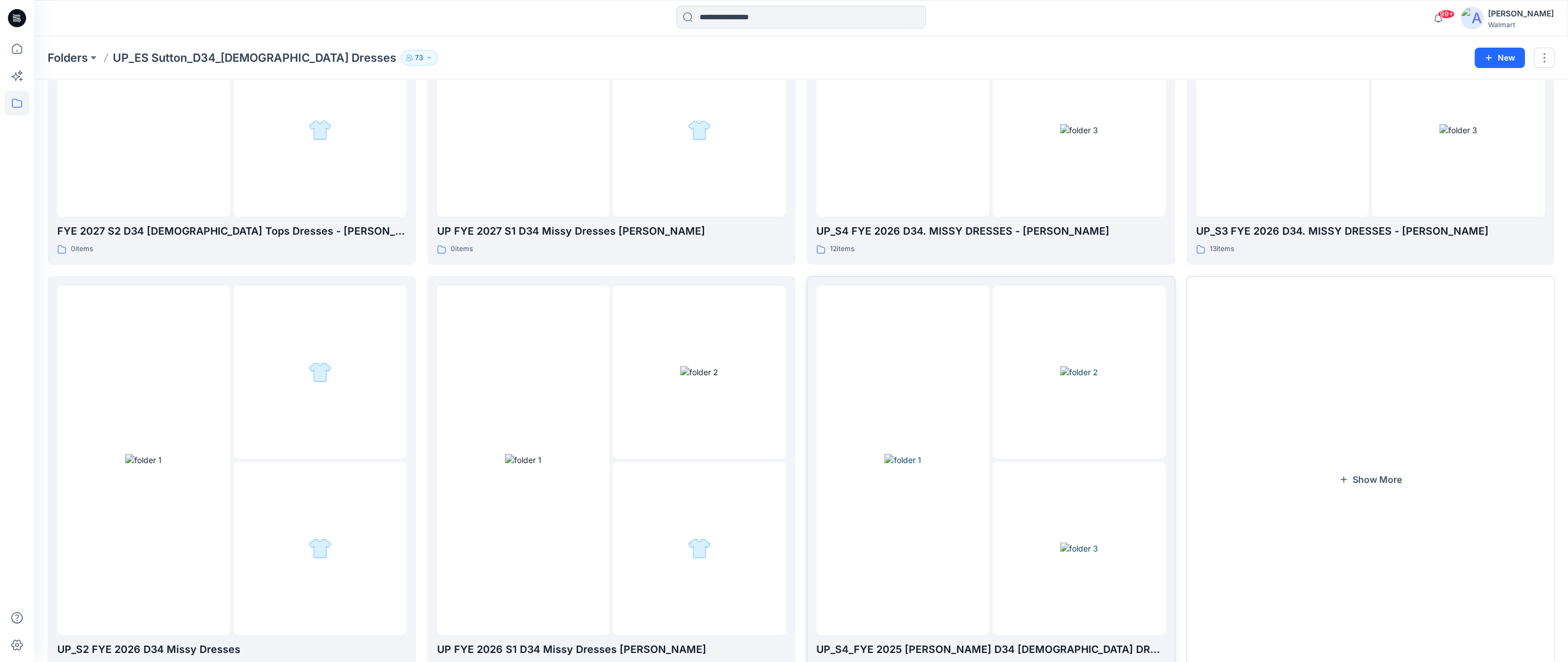
scroll to position [322, 0]
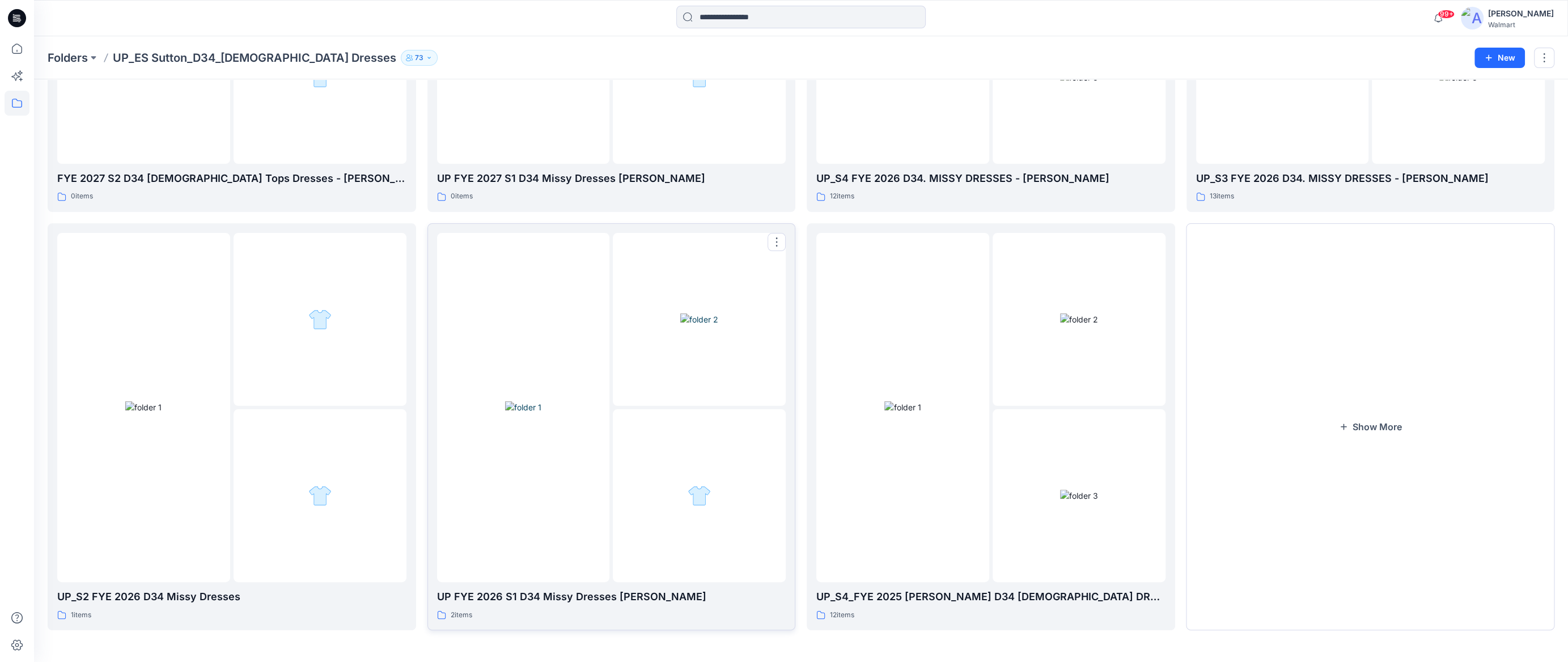
click at [604, 396] on div at bounding box center [523, 408] width 173 height 349
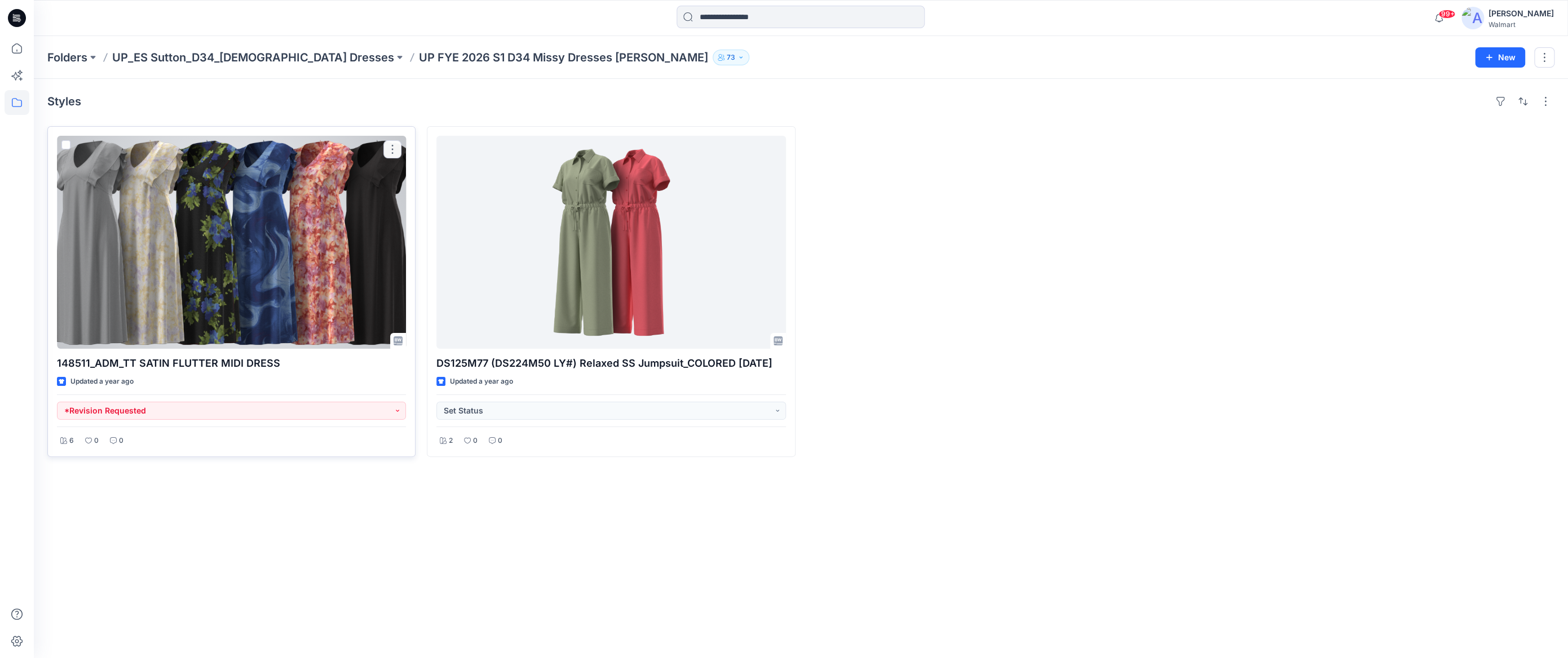
click at [291, 248] on div at bounding box center [231, 242] width 349 height 213
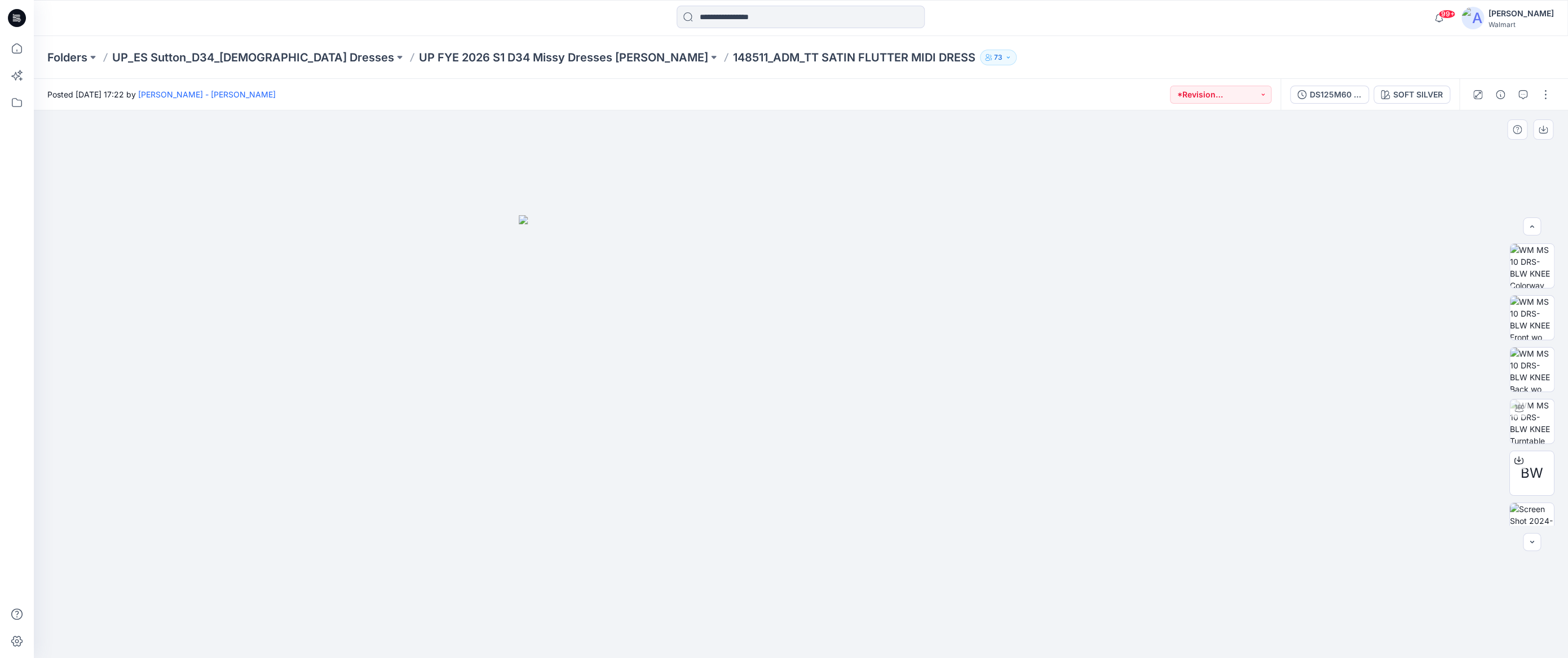
scroll to position [74, 0]
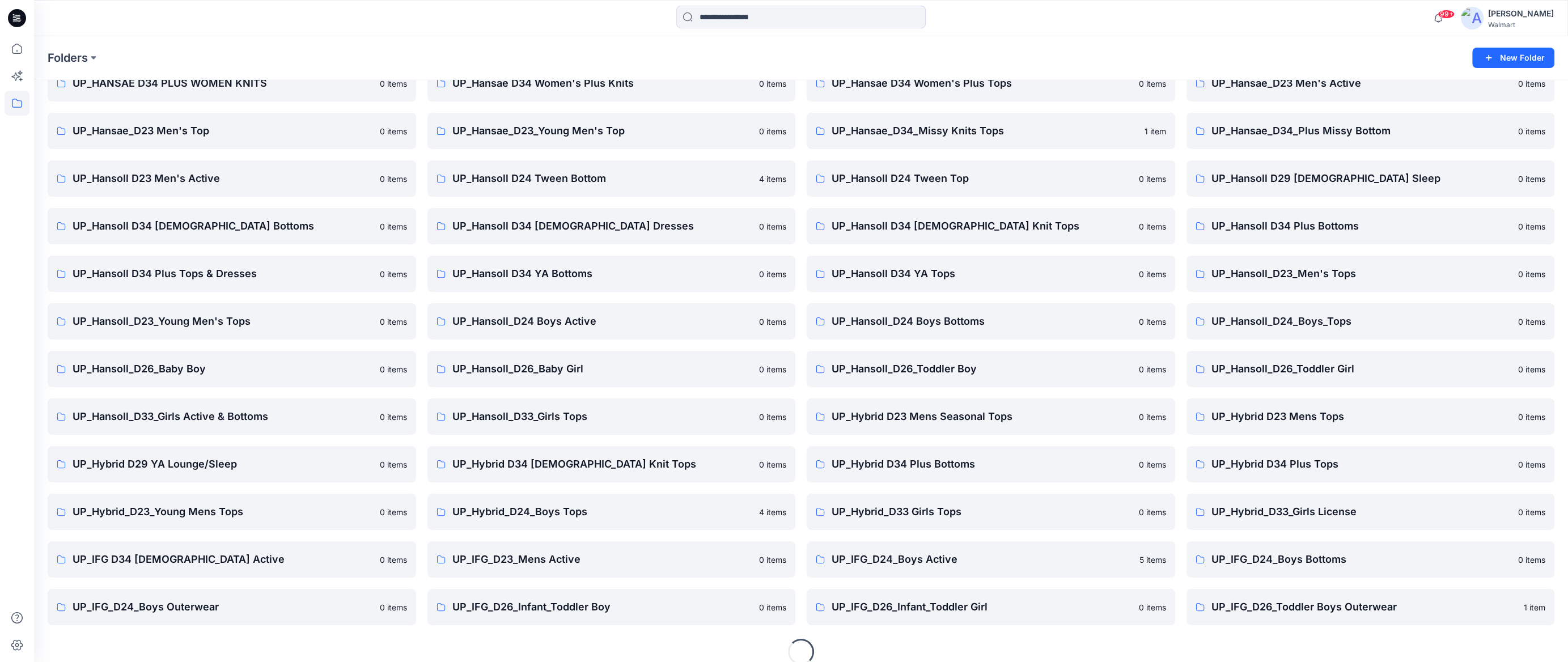
scroll to position [11872, 0]
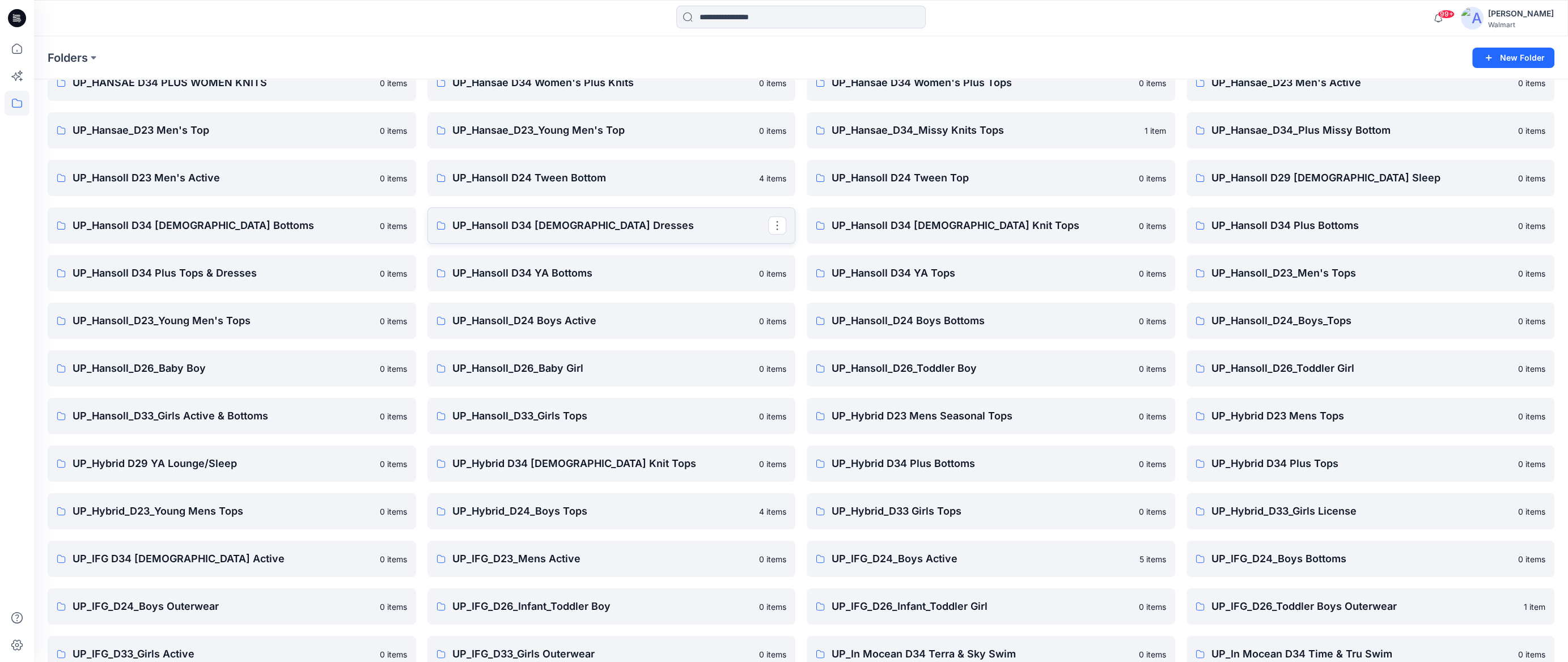
click at [672, 227] on p "UP_Hansoll D34 [DEMOGRAPHIC_DATA] Dresses" at bounding box center [610, 225] width 316 height 16
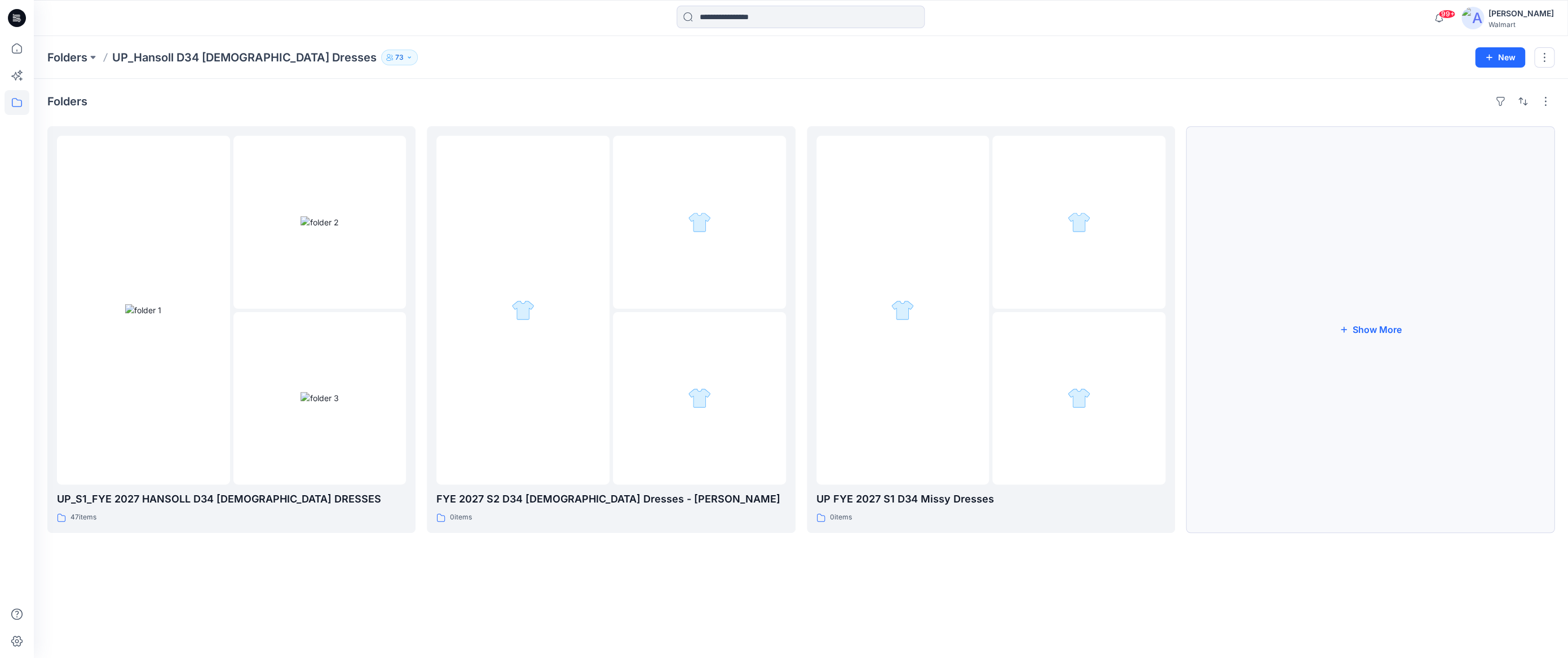
click at [1380, 329] on button "Show More" at bounding box center [1370, 329] width 368 height 407
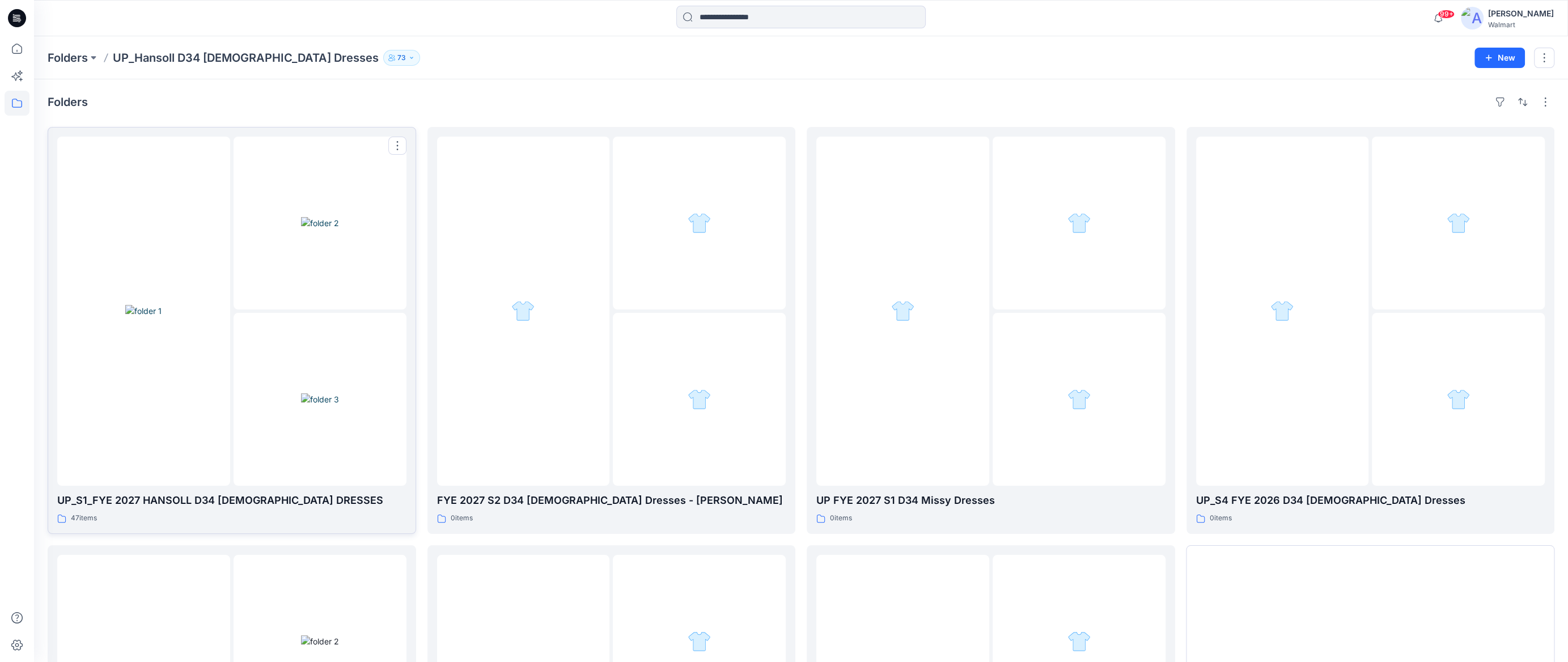
click at [162, 314] on img at bounding box center [144, 311] width 36 height 12
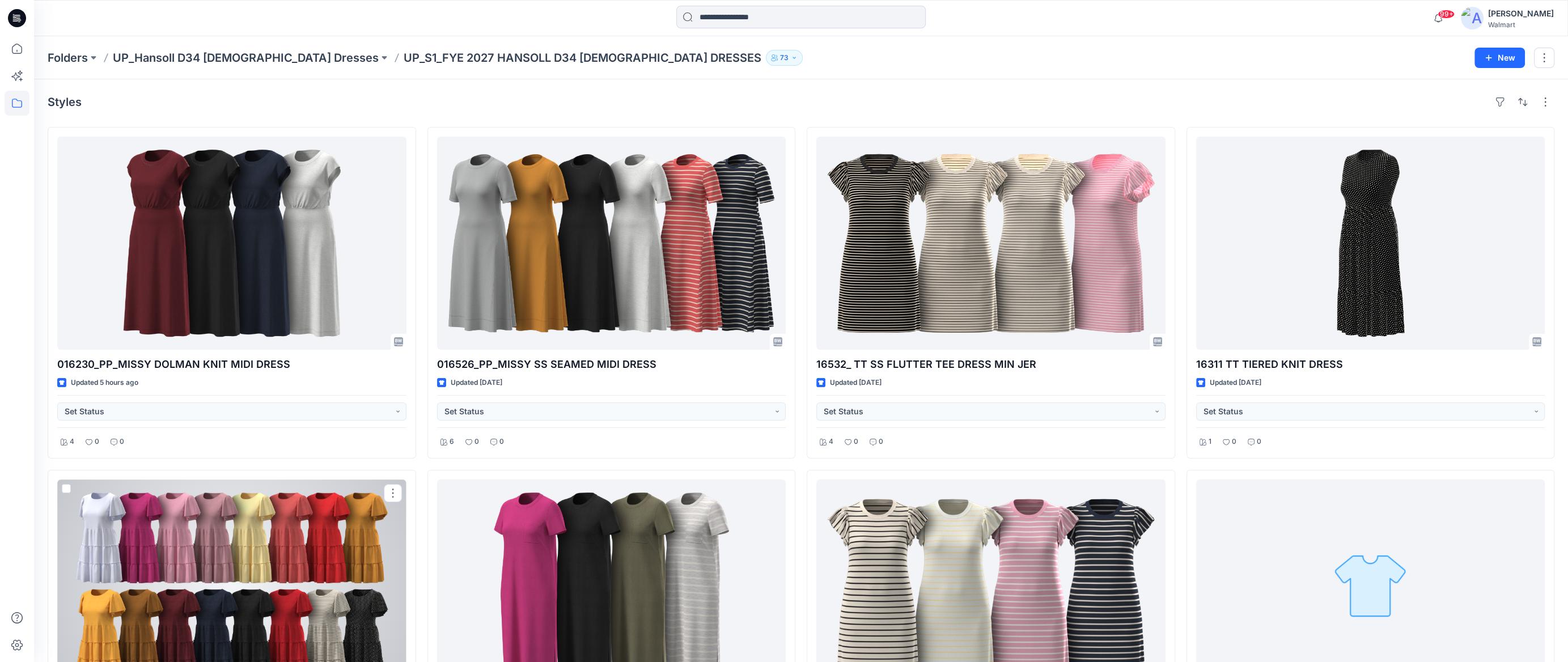
click at [254, 502] on div at bounding box center [232, 586] width 349 height 213
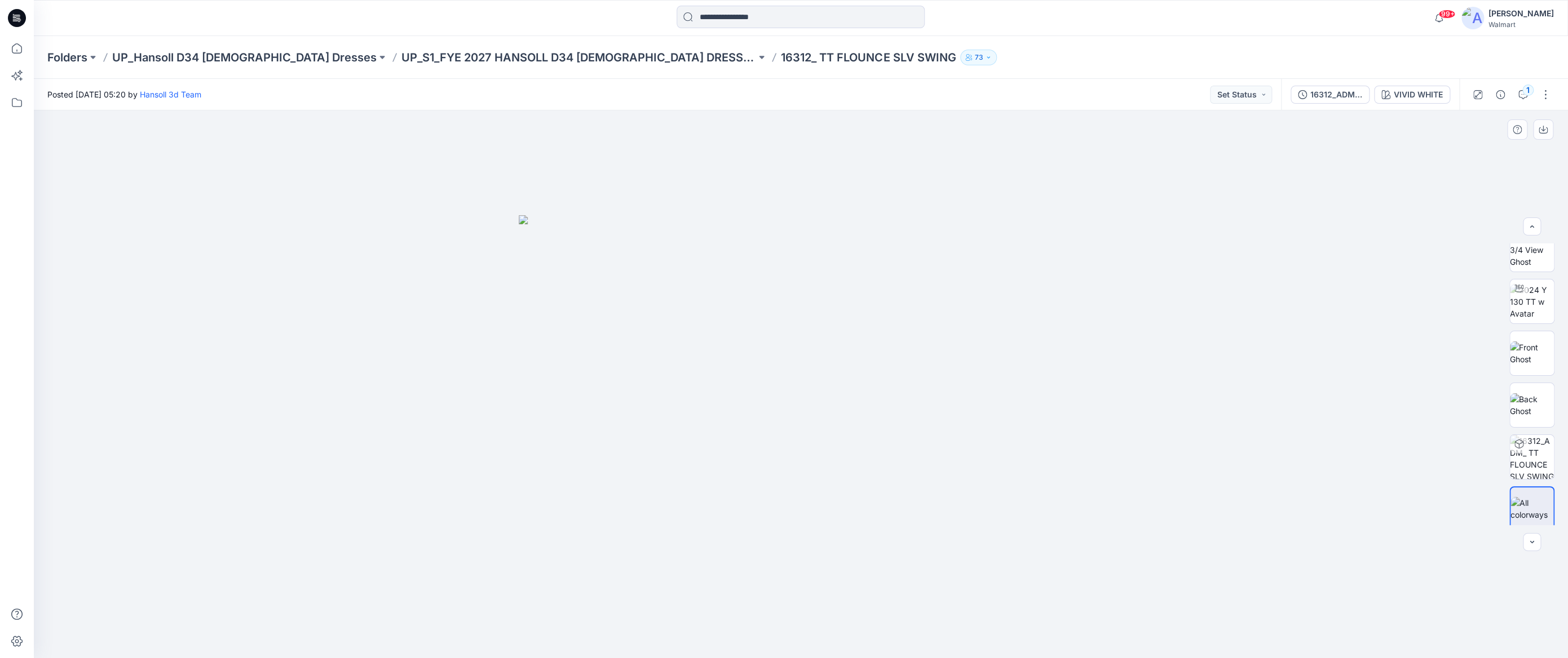
scroll to position [22, 0]
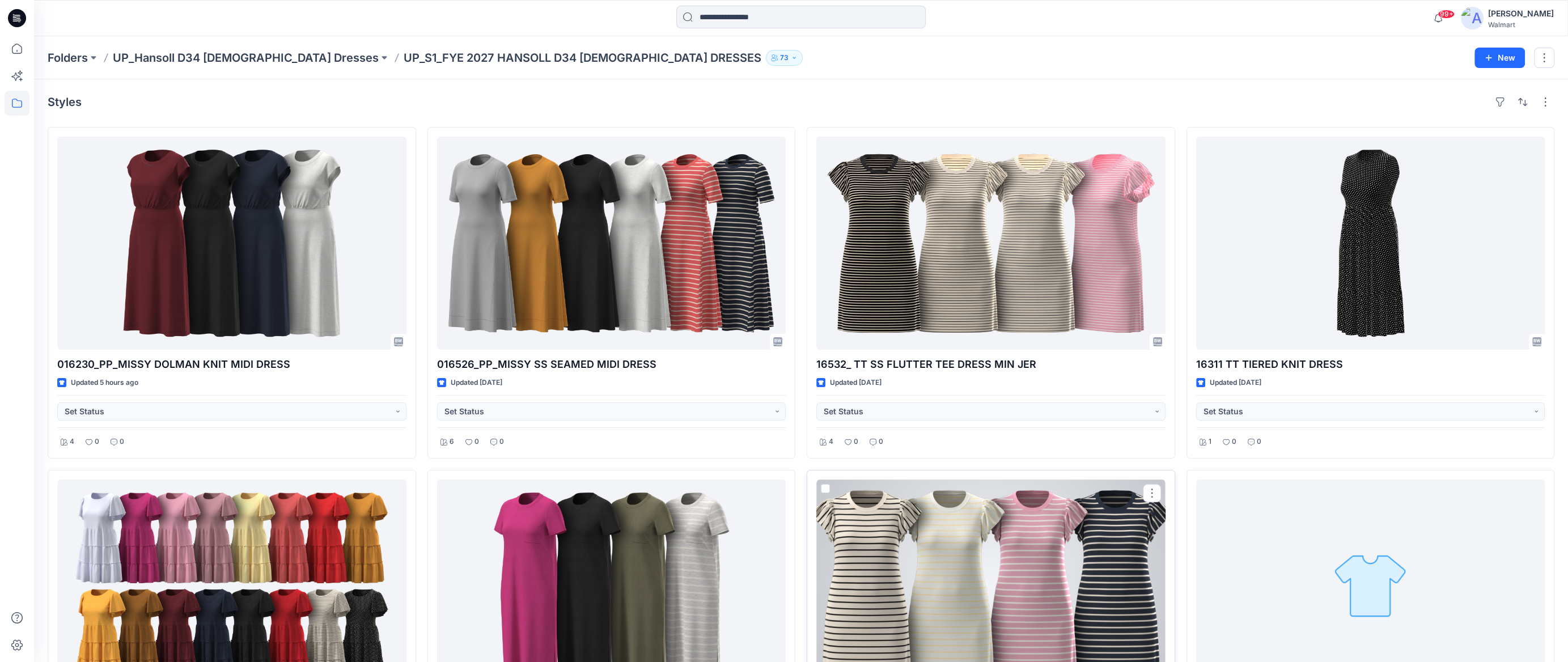
click at [1085, 502] on div at bounding box center [991, 586] width 349 height 213
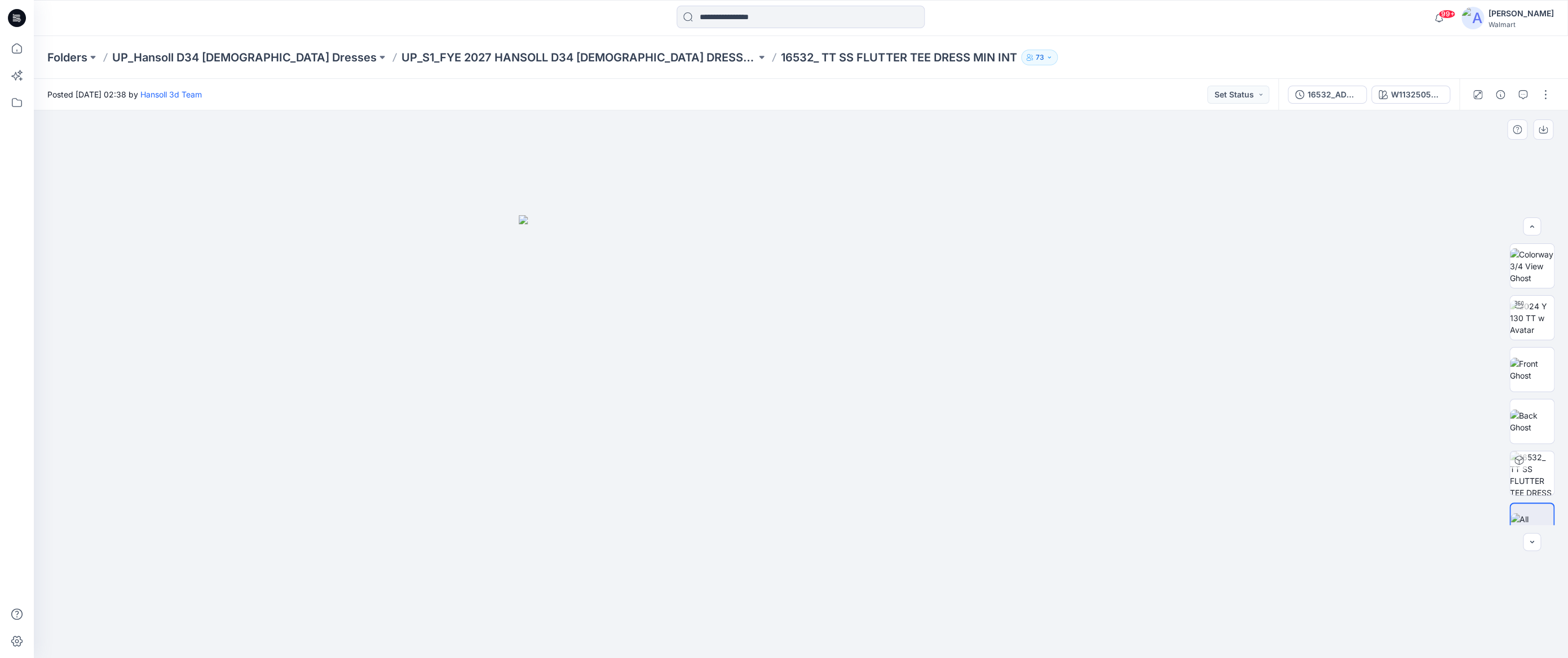
scroll to position [22, 0]
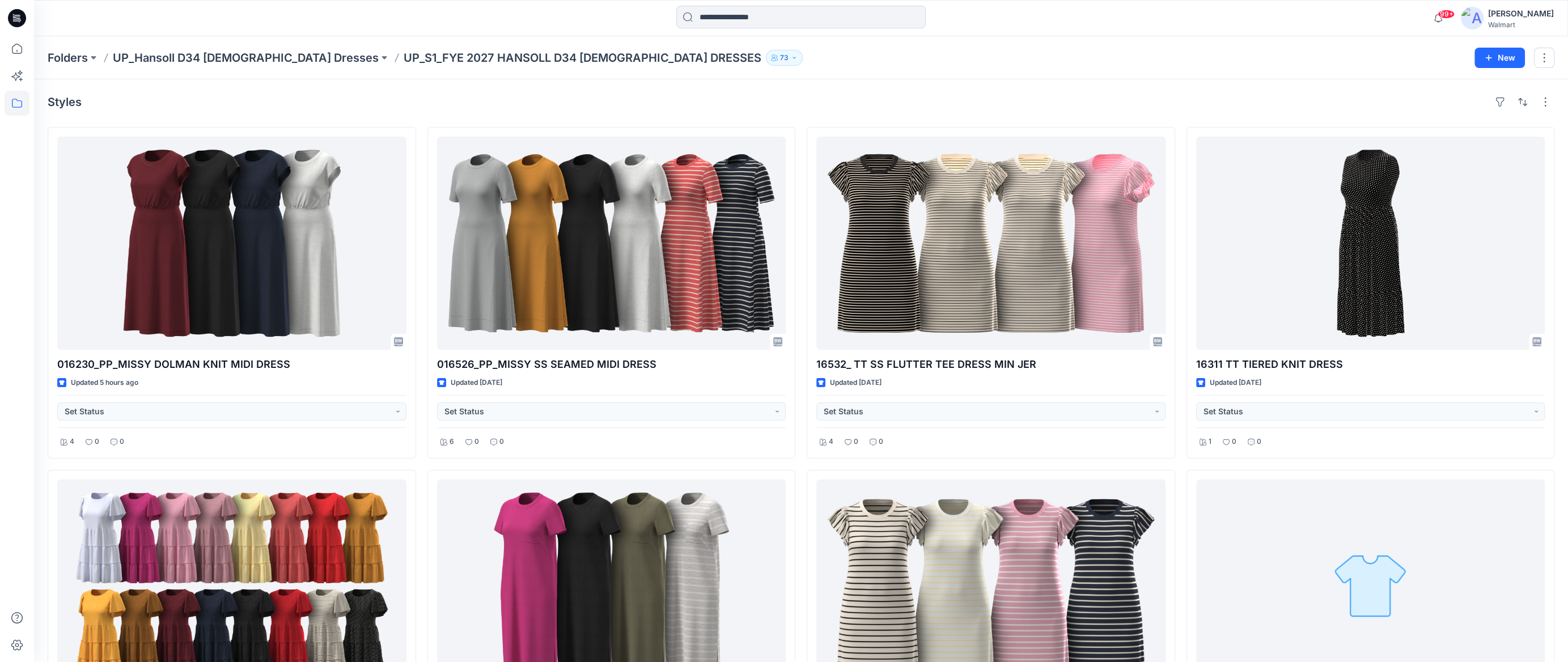
click at [1311, 54] on div "Folders UP_Hansoll D34 [DEMOGRAPHIC_DATA] Dresses UP_S1_FYE 2027 HANSOLL D34 [D…" at bounding box center [757, 58] width 1418 height 16
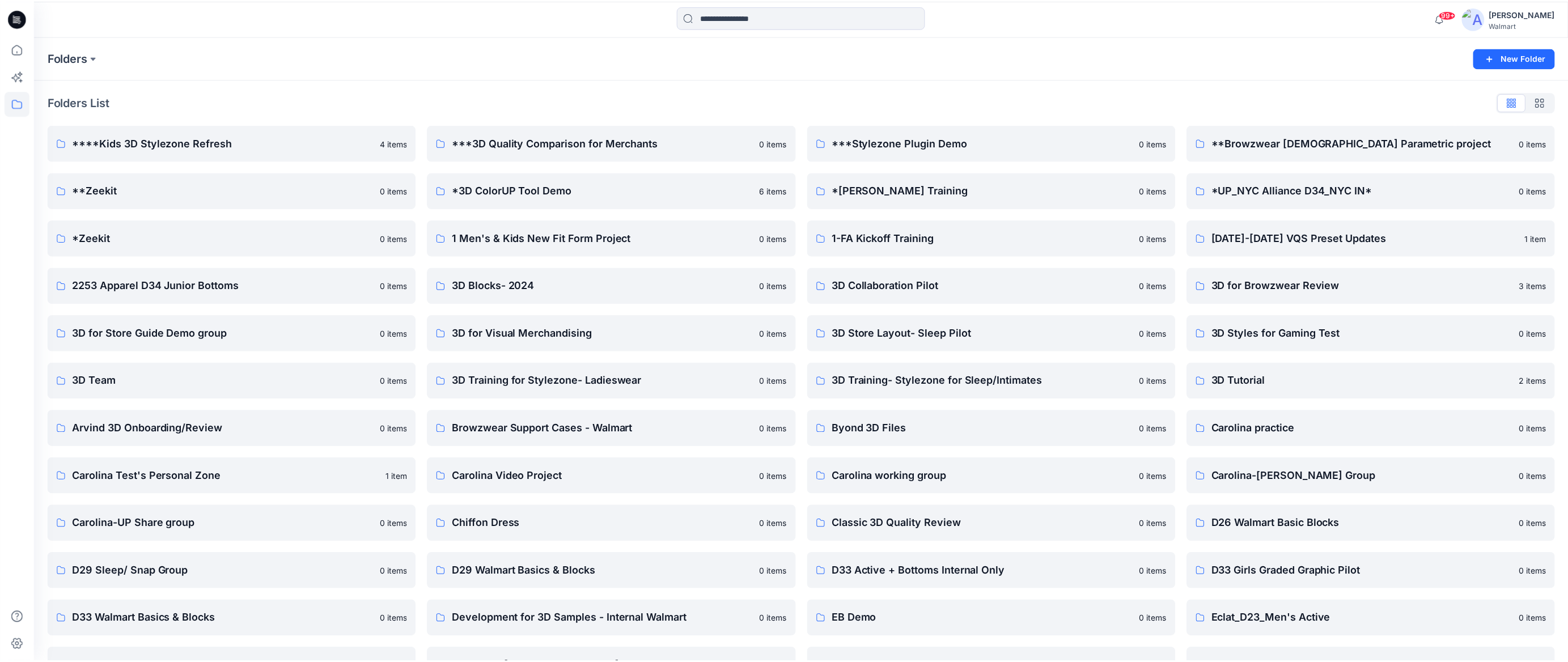
scroll to position [11872, 0]
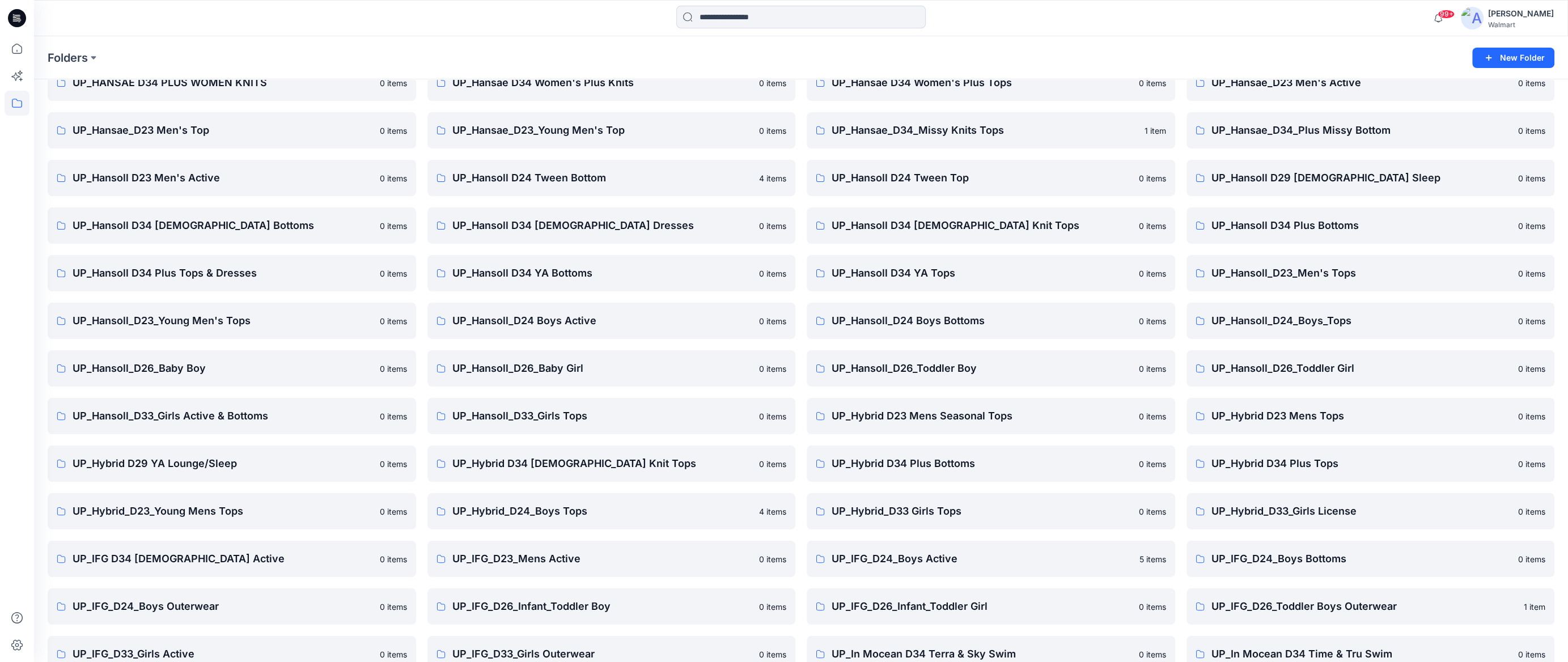
drag, startPoint x: 202, startPoint y: 40, endPoint x: 372, endPoint y: 55, distance: 170.7
click at [202, 40] on div "Folders New Folder" at bounding box center [801, 58] width 1534 height 43
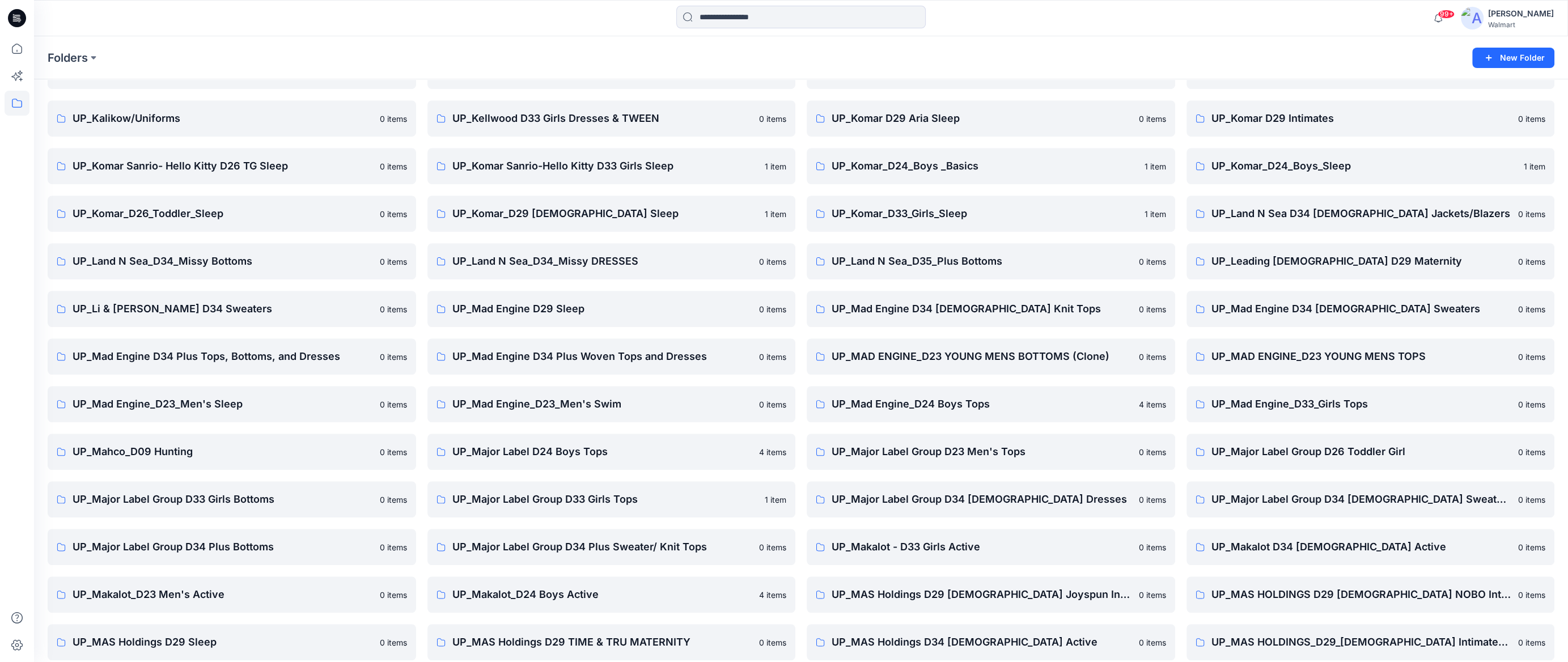
scroll to position [13290, 0]
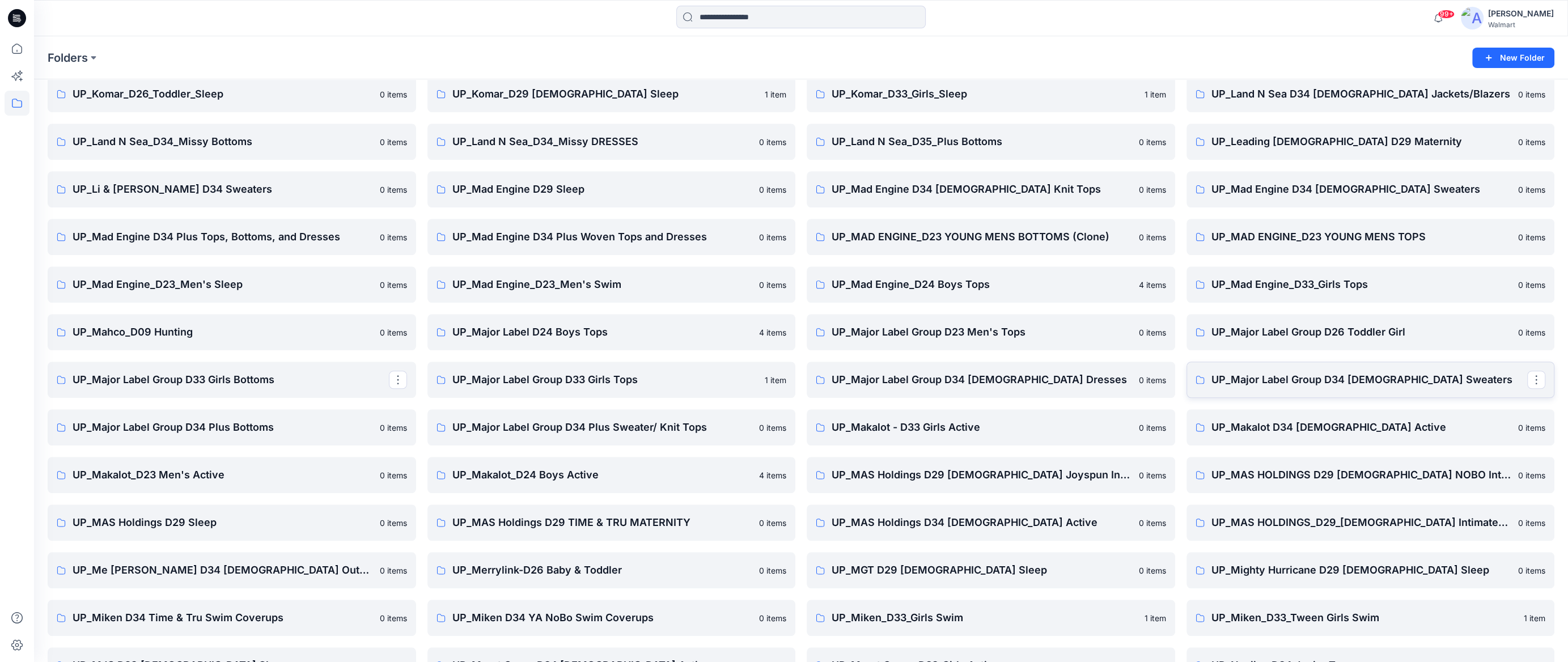
click at [1276, 377] on p "UP_Major Label Group D34 [DEMOGRAPHIC_DATA] Sweaters" at bounding box center [1369, 380] width 316 height 16
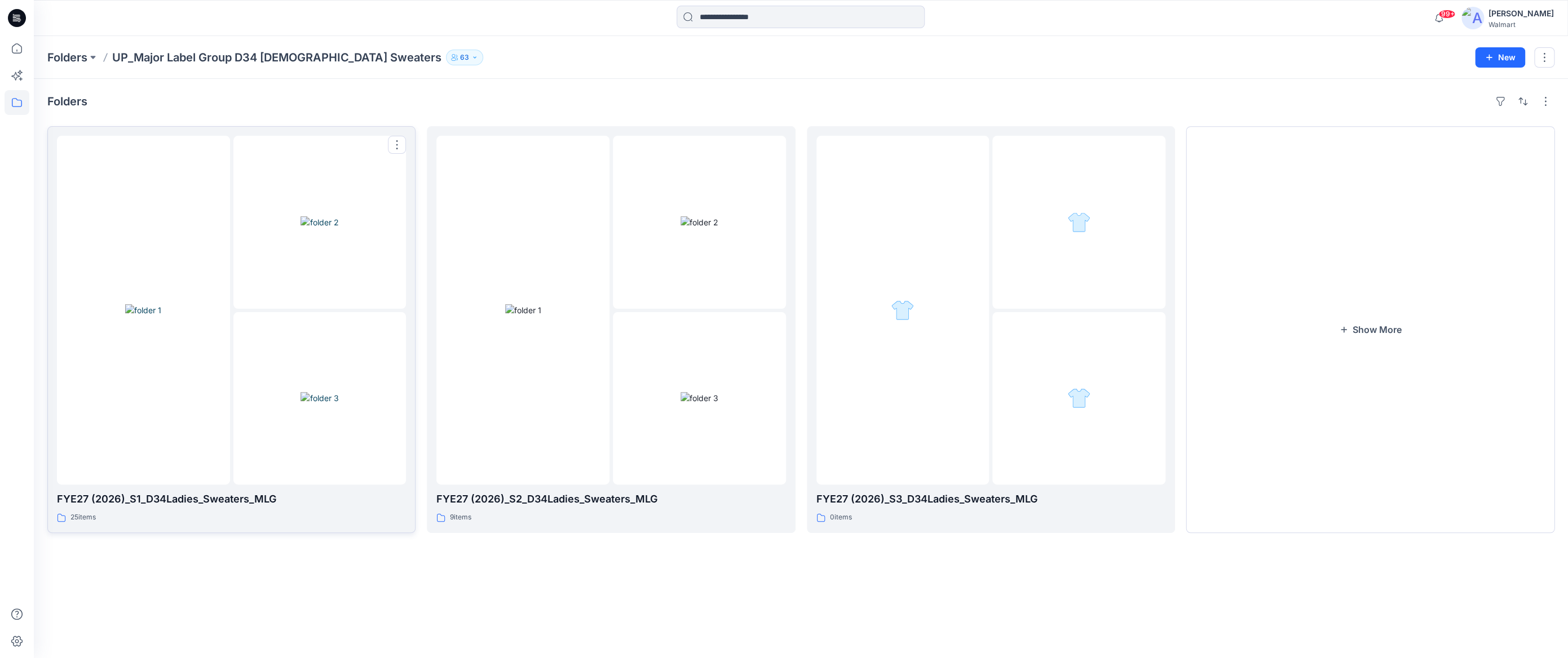
click at [338, 228] on img at bounding box center [319, 222] width 38 height 12
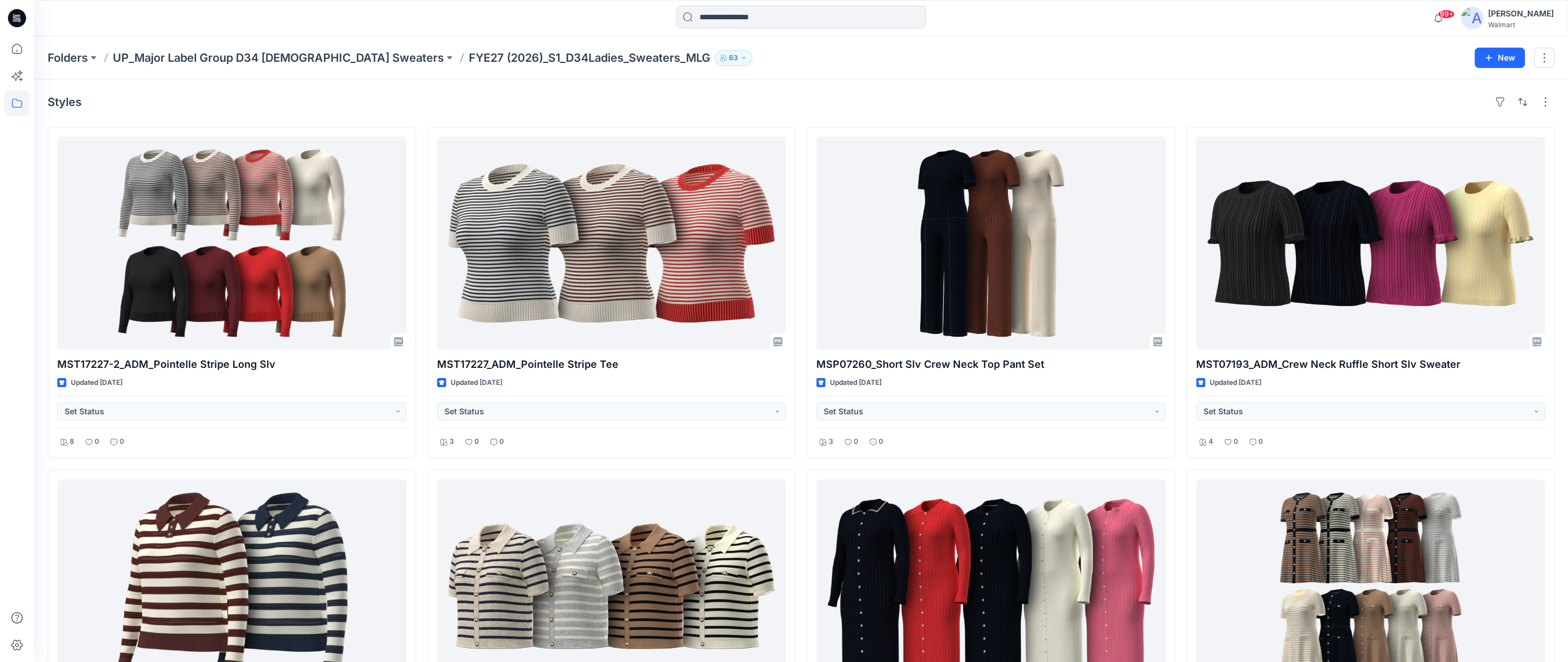
drag, startPoint x: 331, startPoint y: 28, endPoint x: 474, endPoint y: 52, distance: 145.0
click at [331, 28] on div at bounding box center [226, 18] width 383 height 25
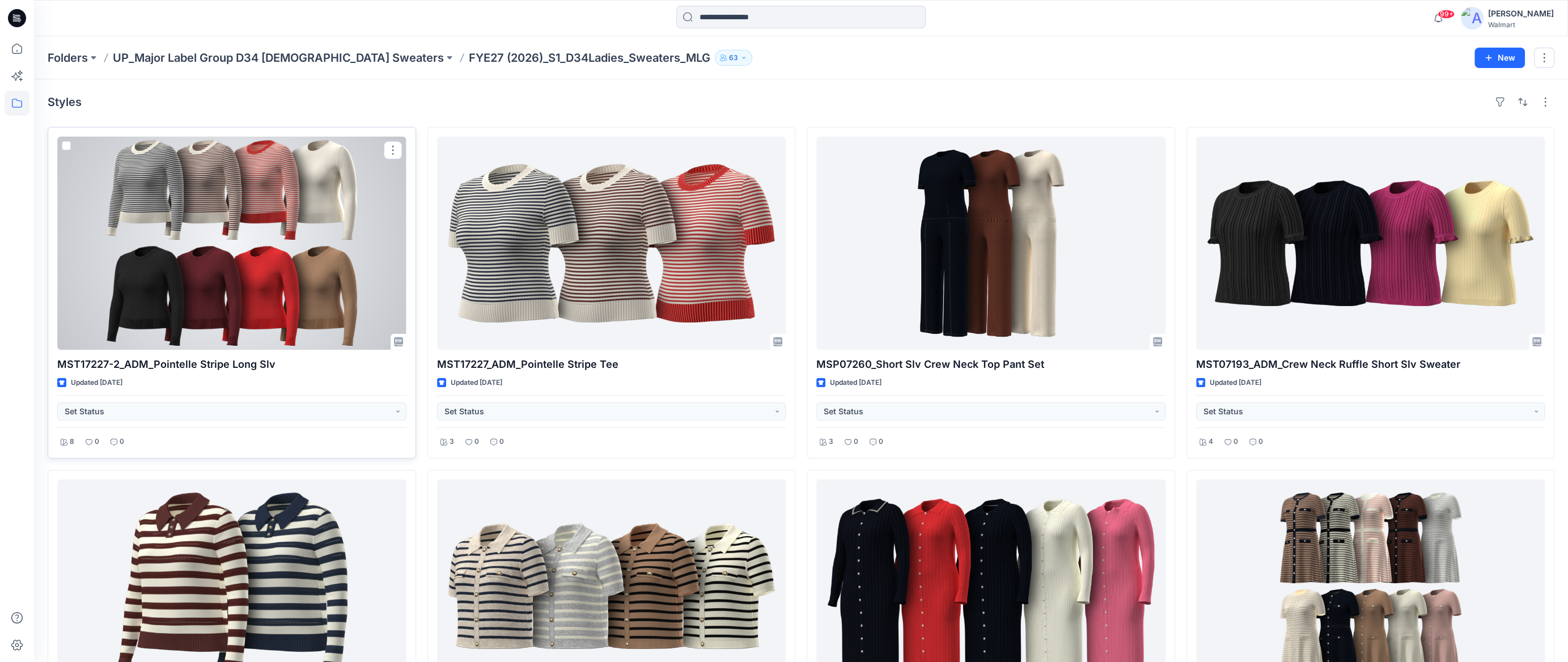
click at [146, 246] on div at bounding box center [232, 243] width 349 height 213
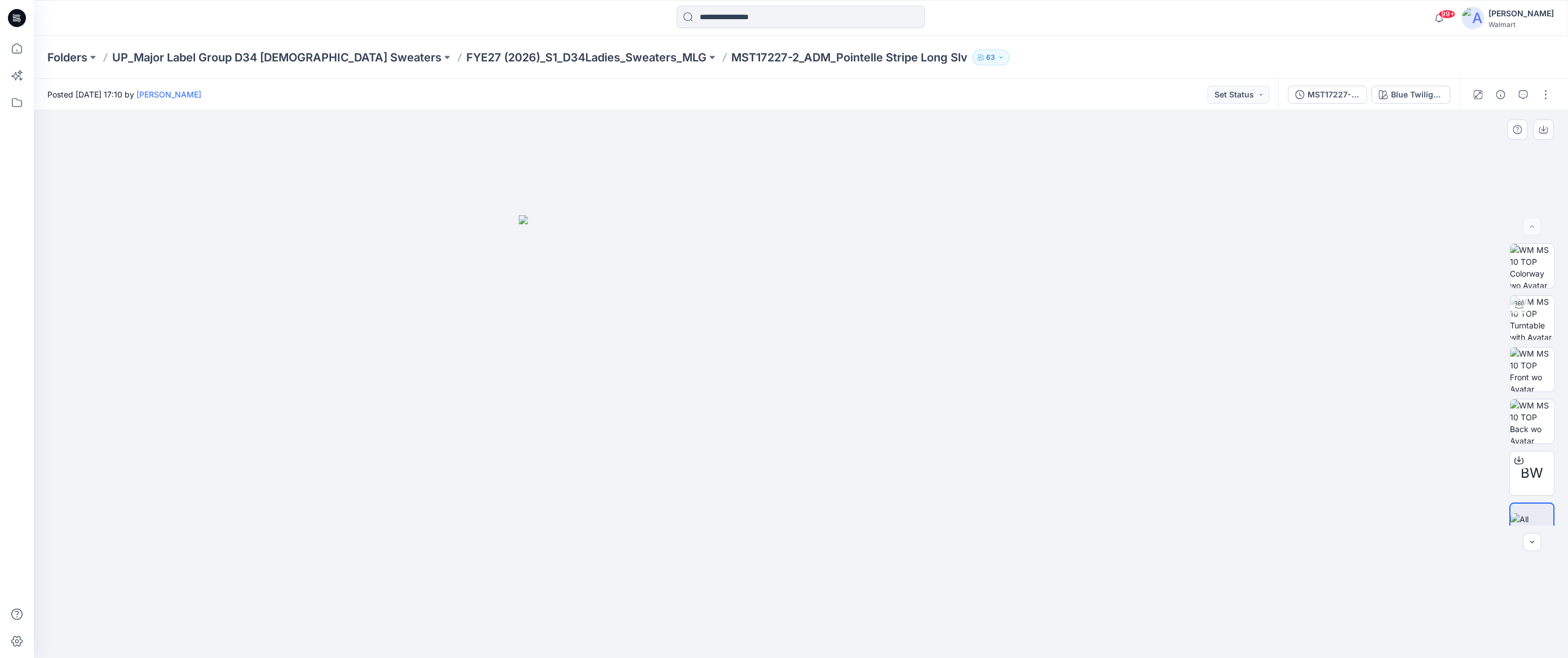
scroll to position [22, 0]
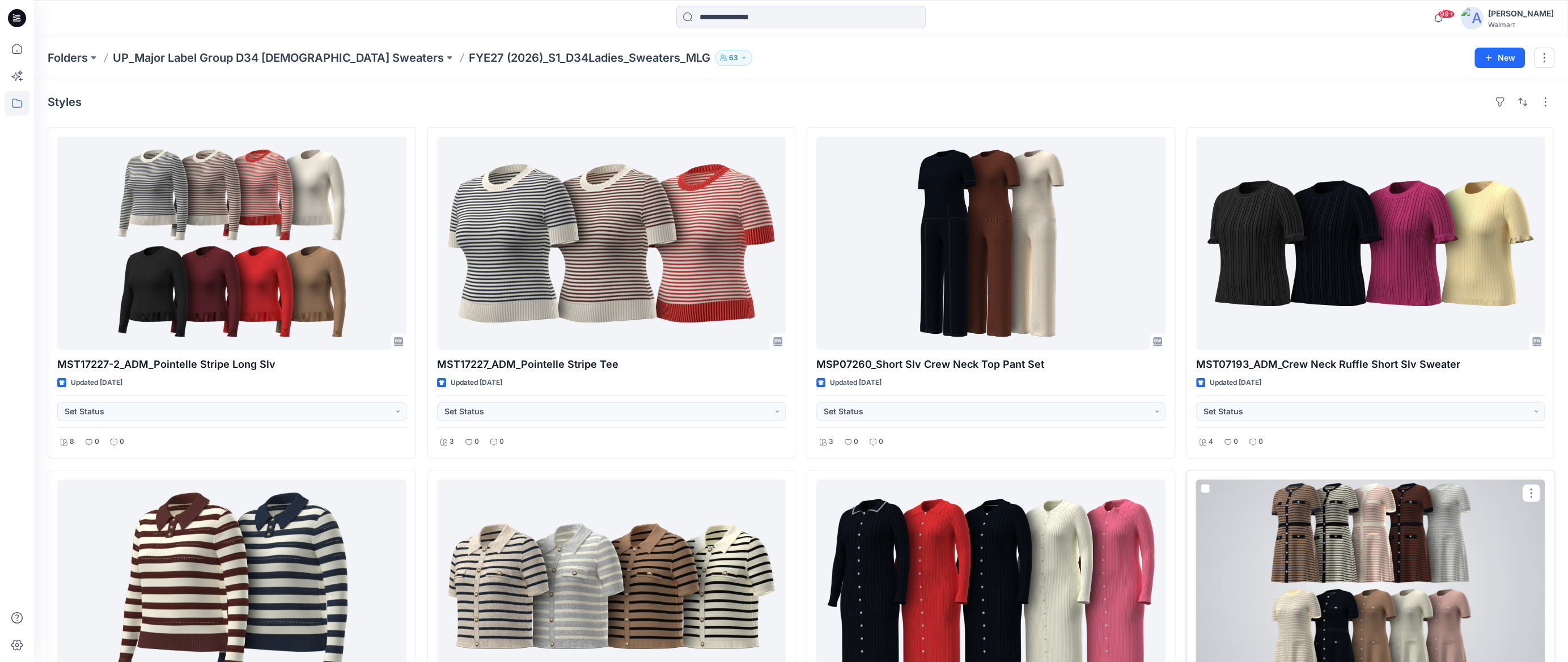
click at [1378, 502] on div at bounding box center [1371, 586] width 349 height 213
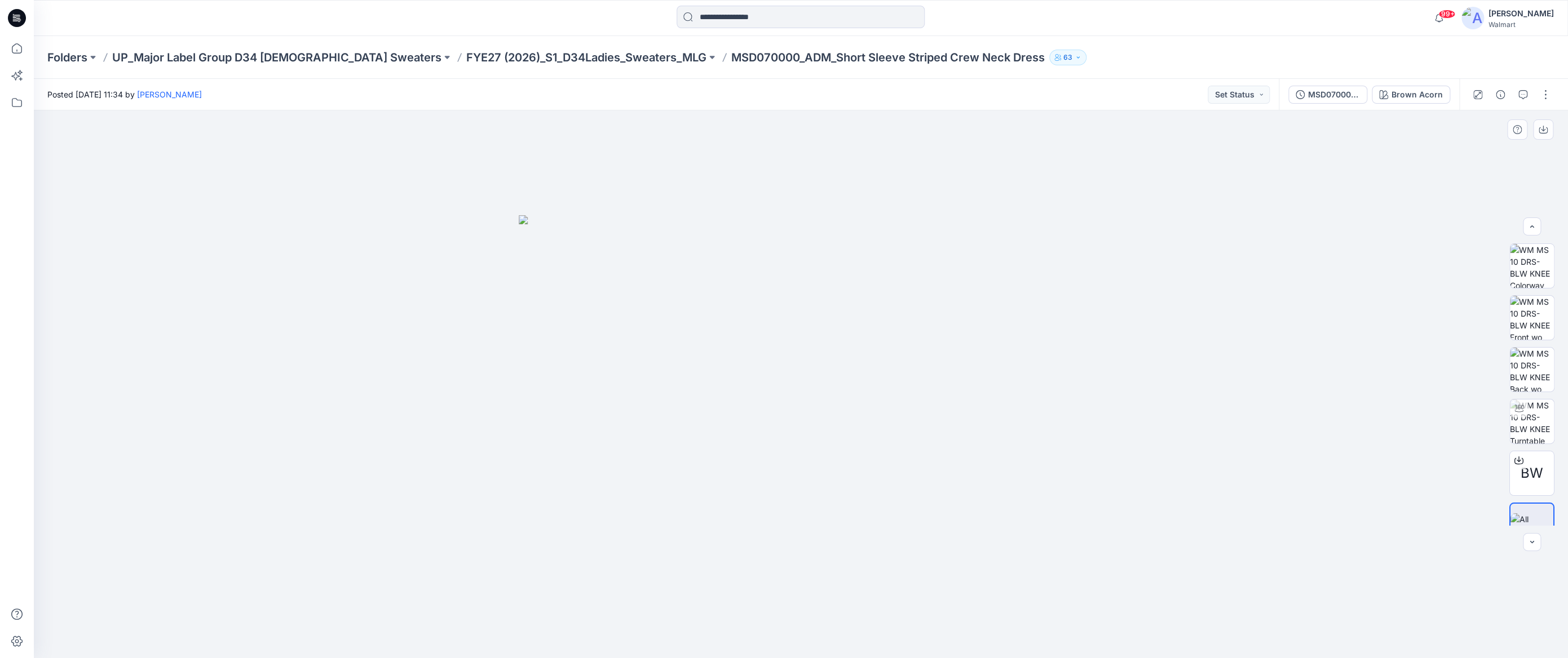
scroll to position [22, 0]
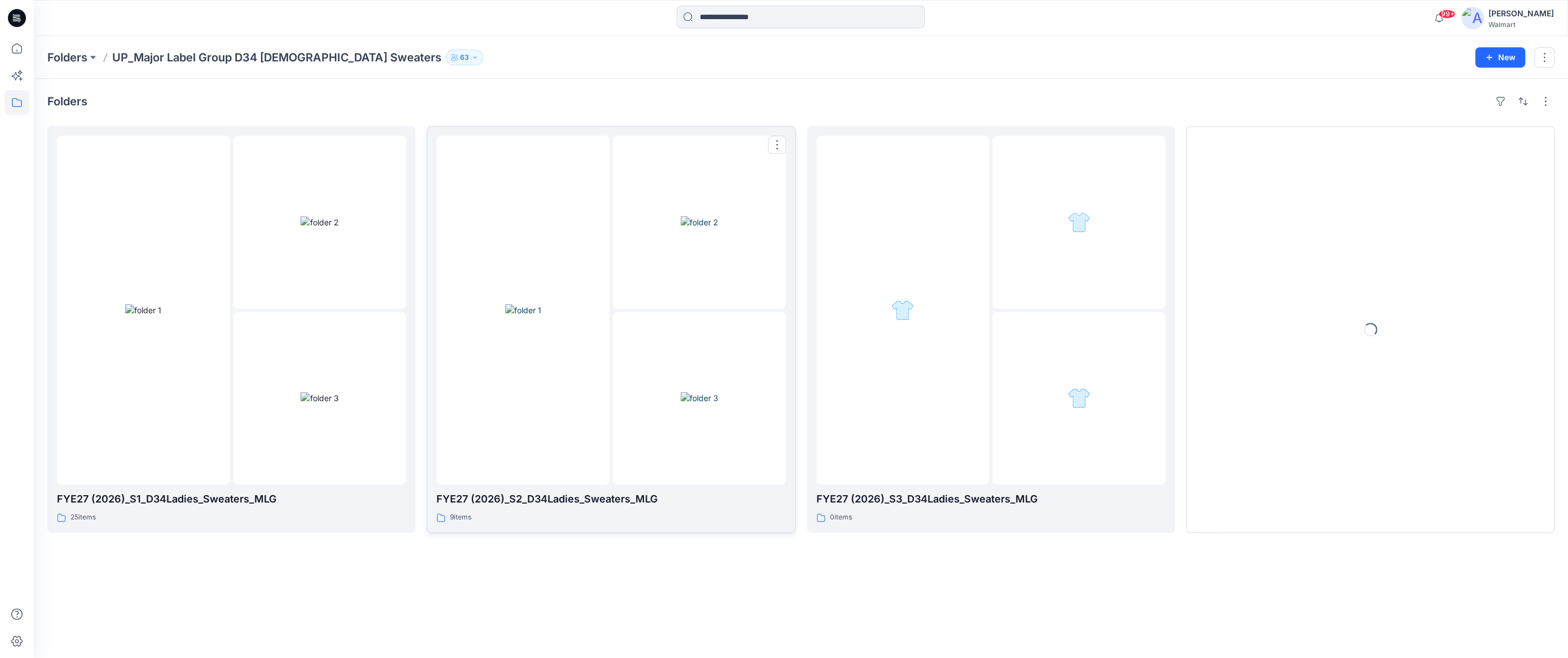
click at [681, 228] on img at bounding box center [699, 222] width 38 height 12
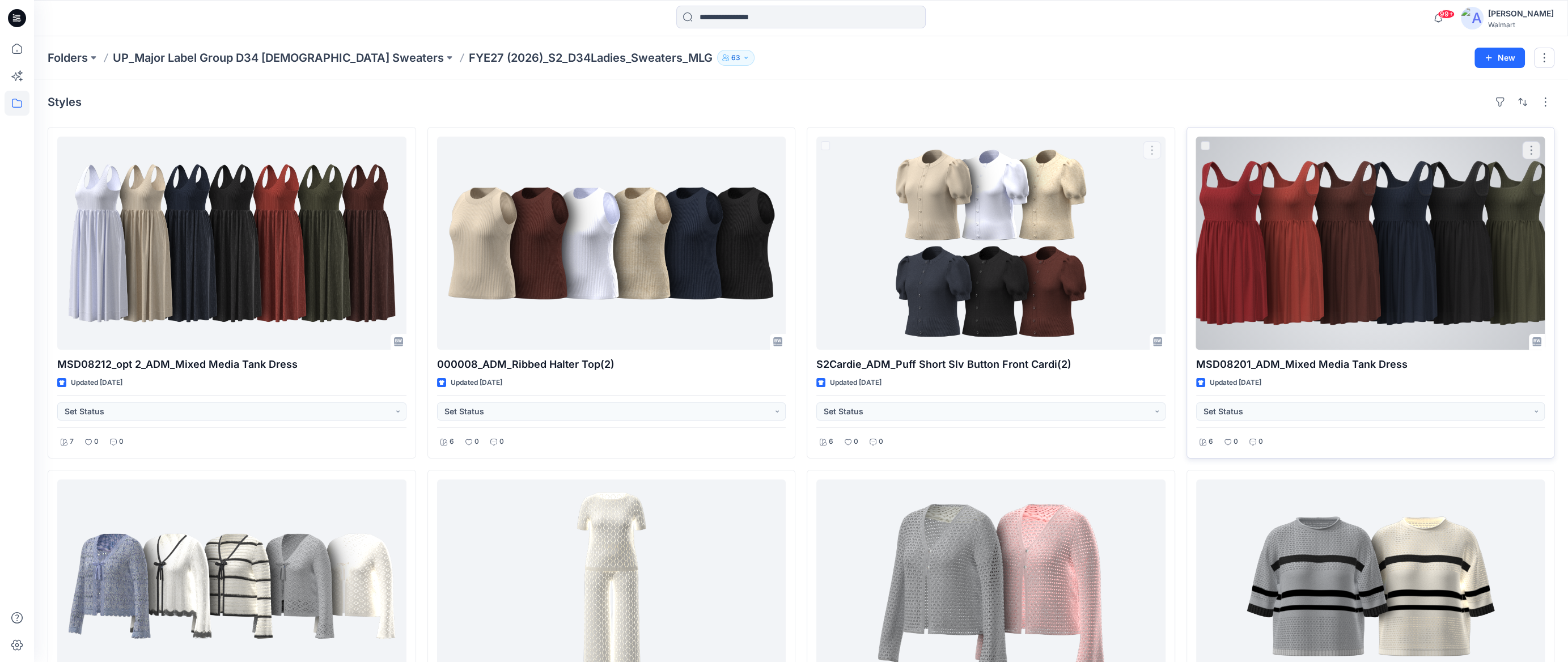
click at [1245, 245] on div at bounding box center [1371, 243] width 349 height 213
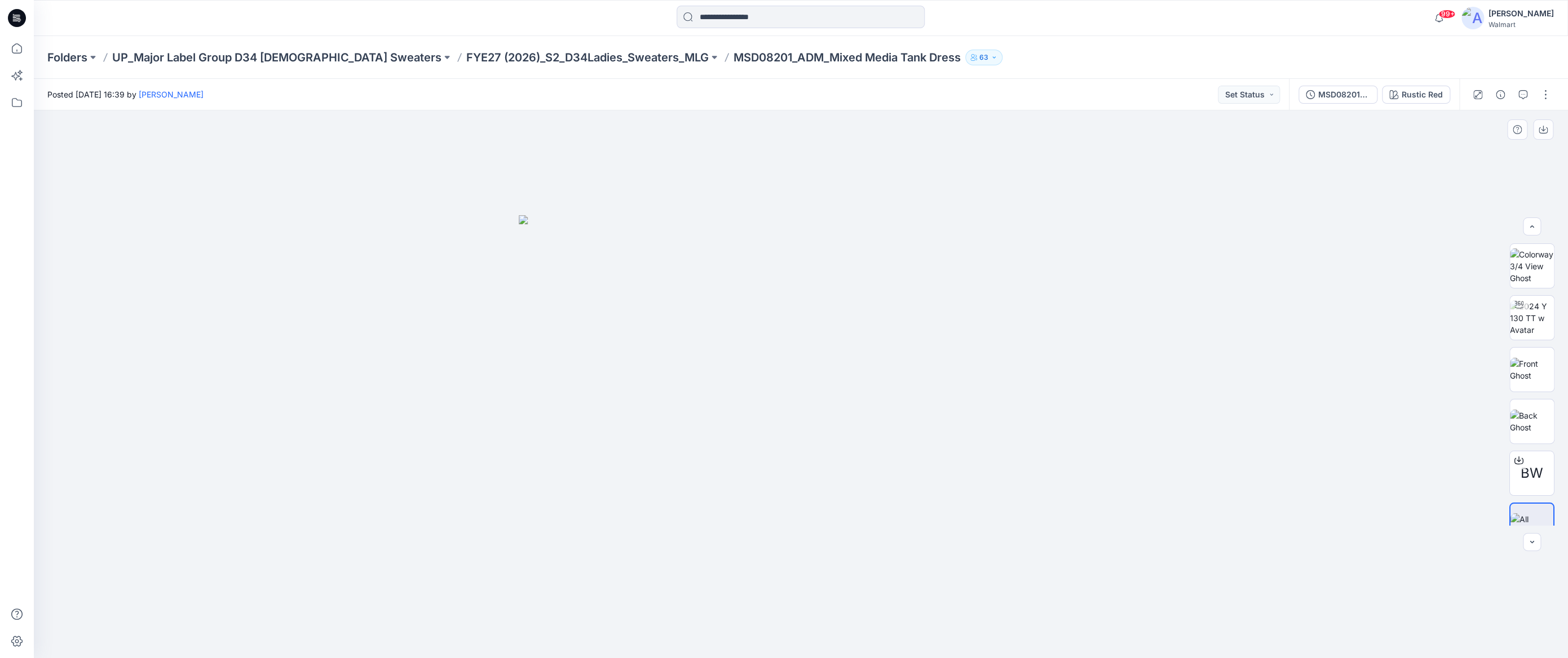
scroll to position [22, 0]
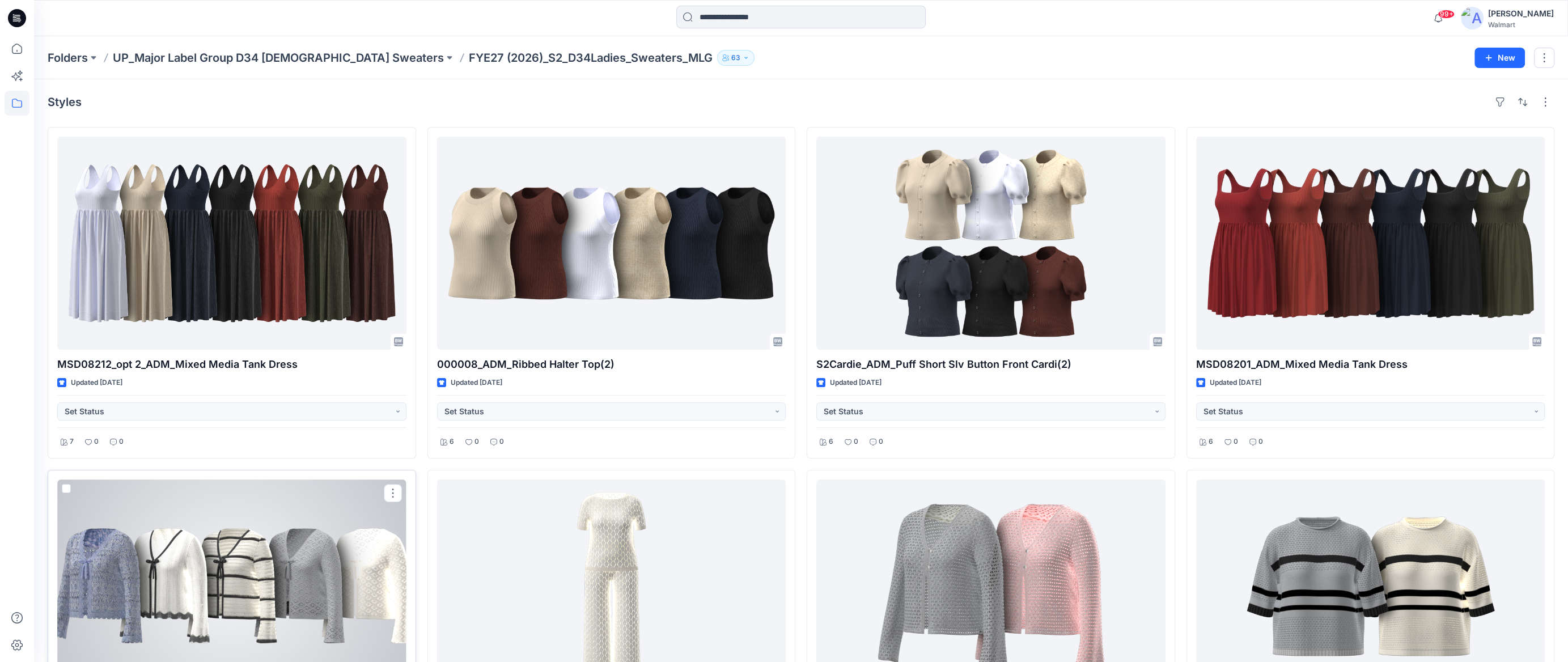
click at [299, 502] on div at bounding box center [232, 586] width 349 height 213
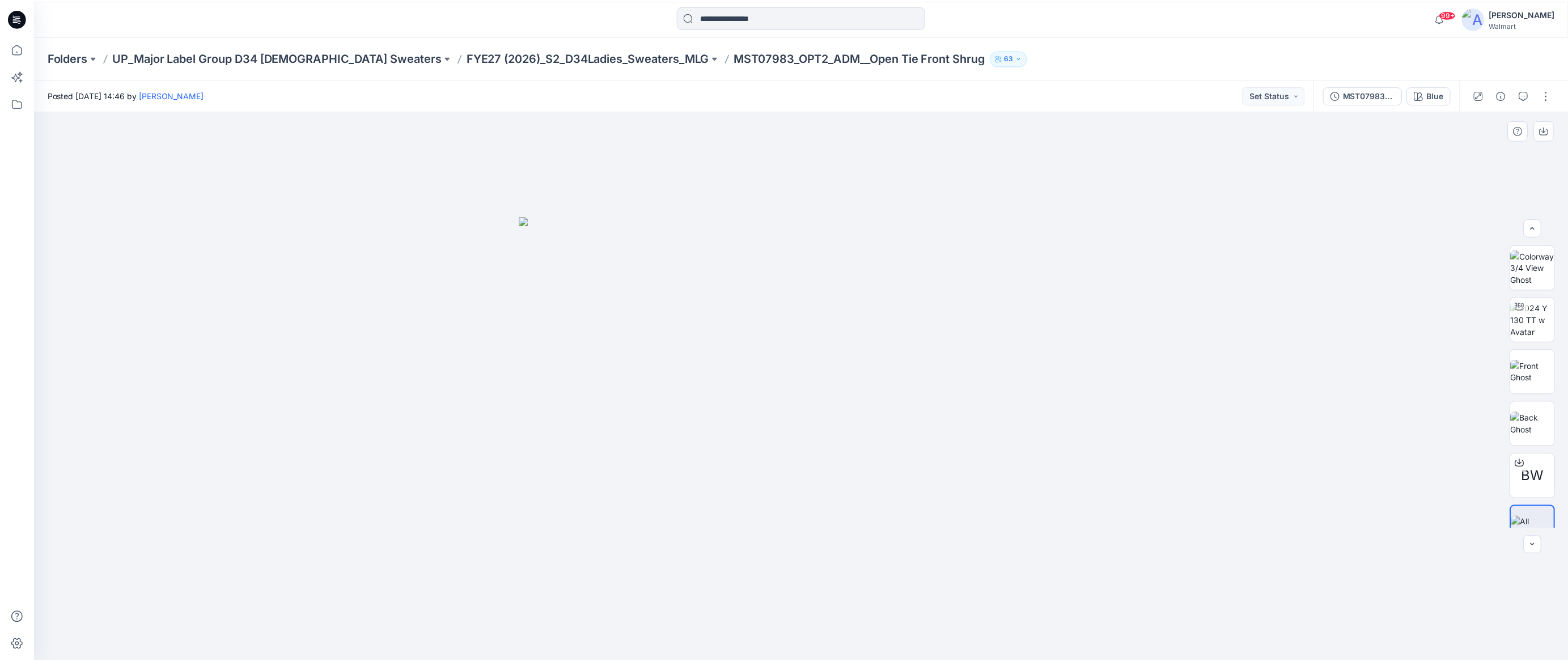
scroll to position [22, 0]
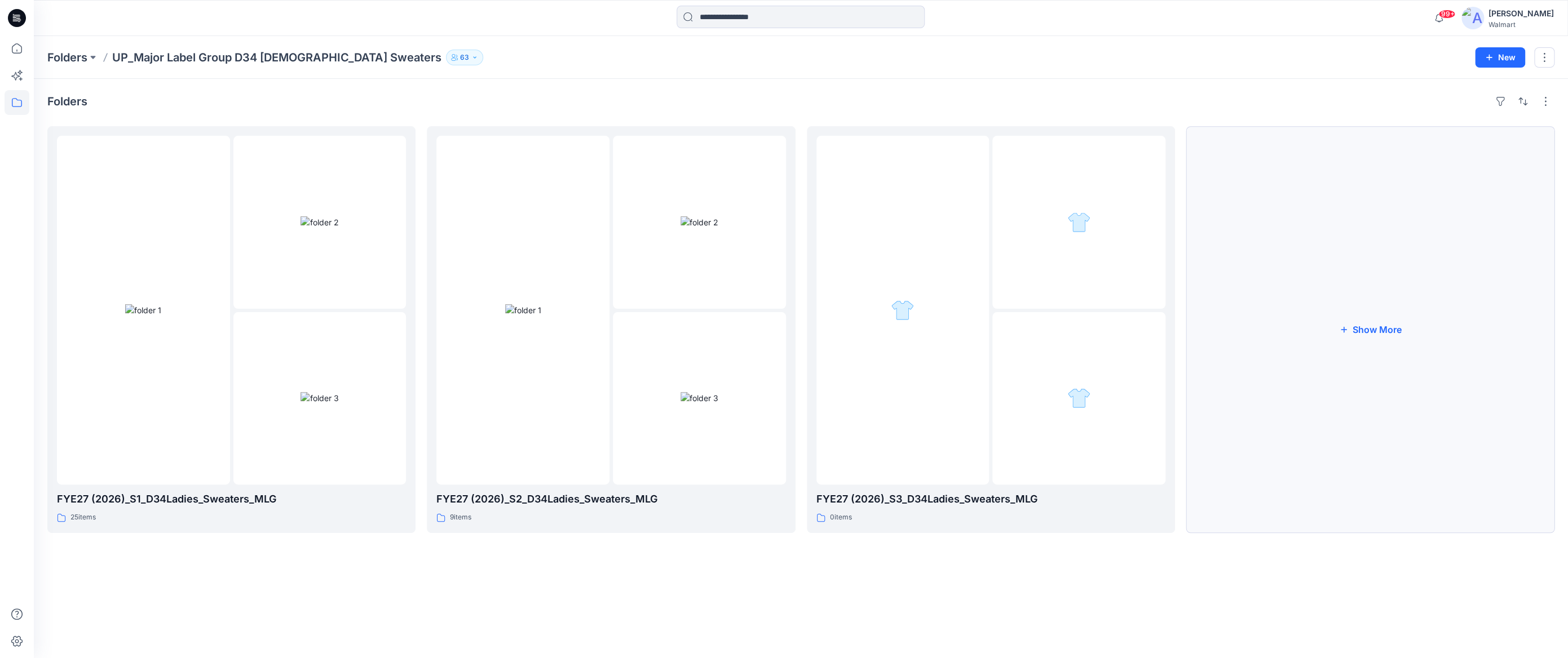
click at [1361, 334] on button "Show More" at bounding box center [1370, 329] width 368 height 407
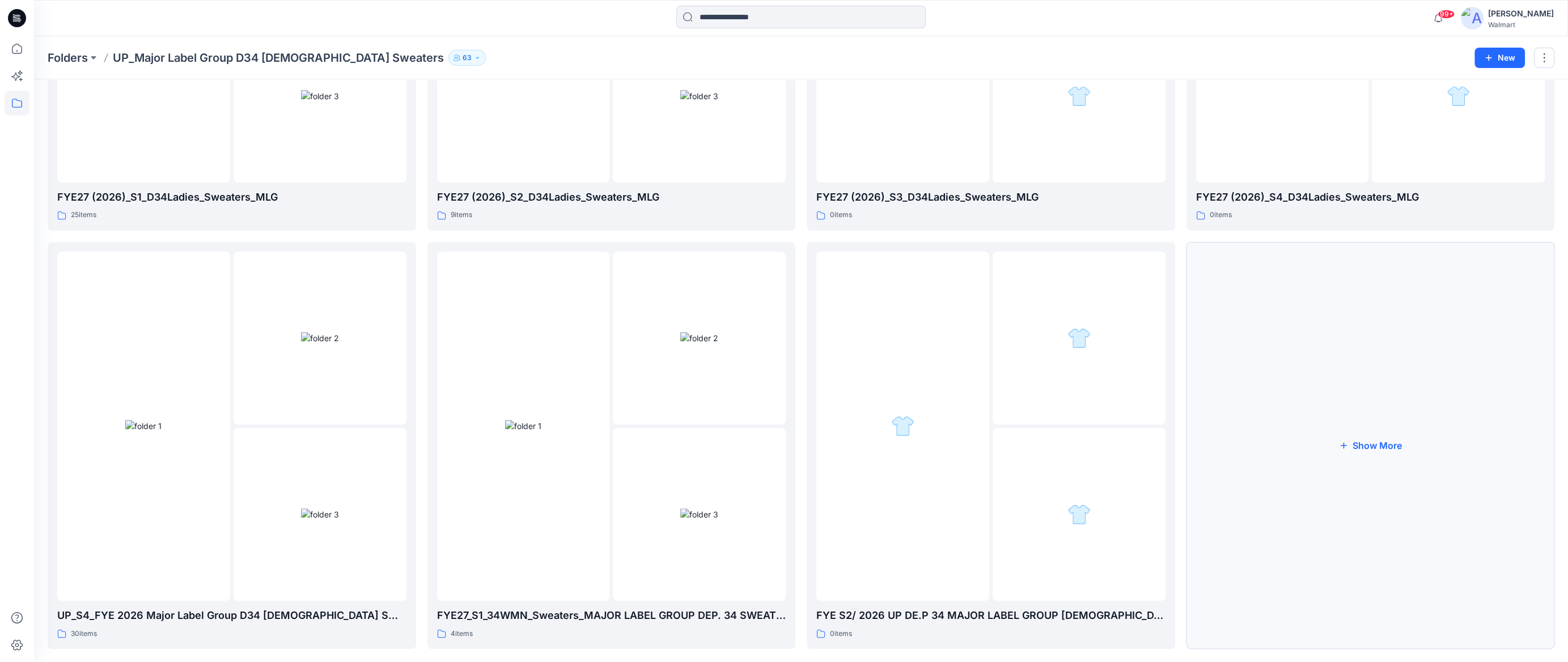
scroll to position [322, 0]
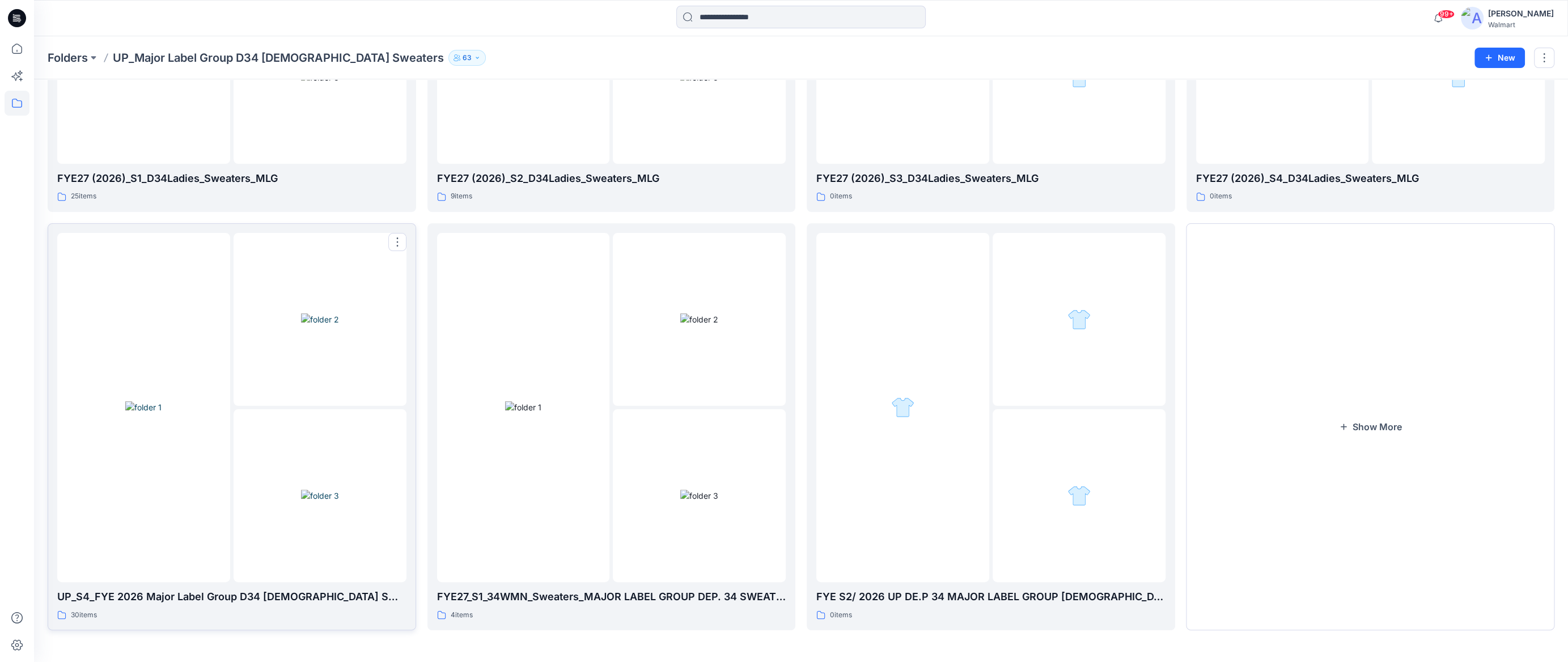
click at [162, 409] on img at bounding box center [144, 407] width 36 height 12
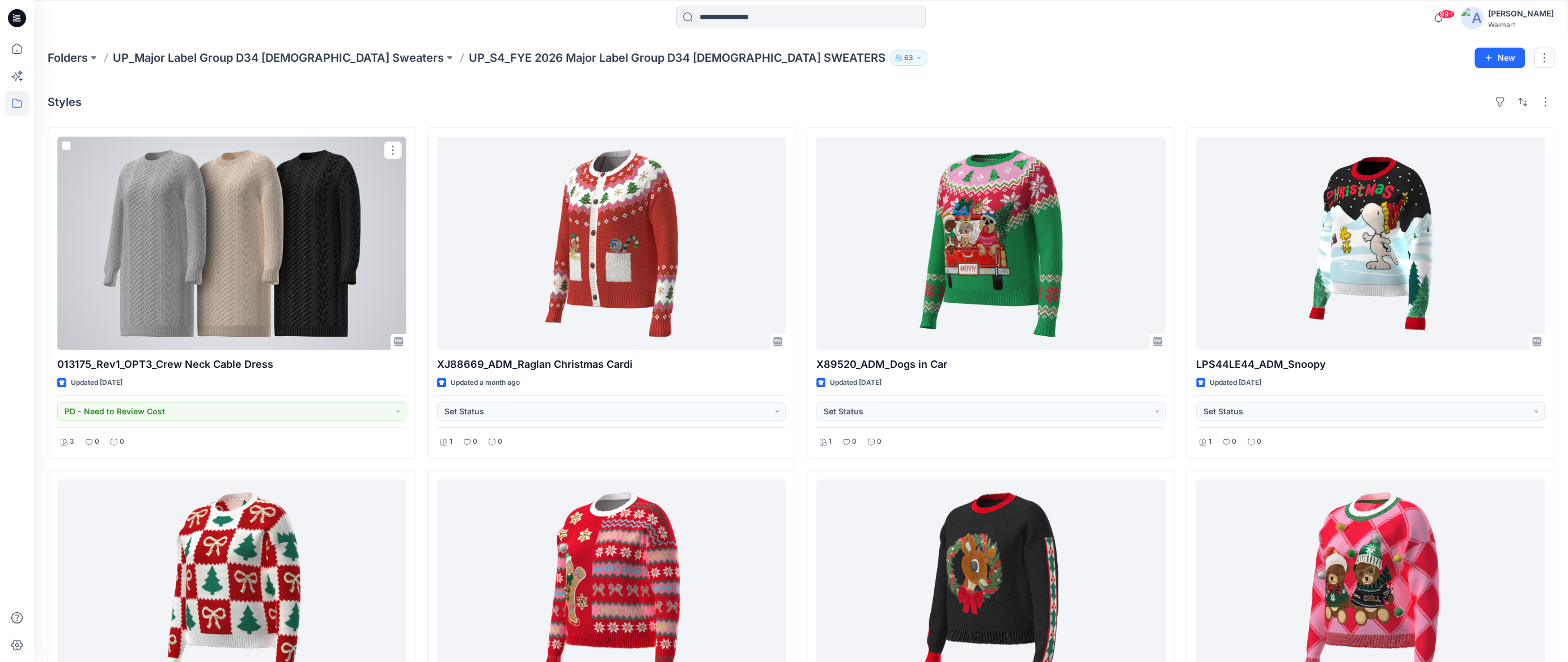
drag, startPoint x: 238, startPoint y: 290, endPoint x: 1152, endPoint y: 385, distance: 918.9
click at [237, 291] on div at bounding box center [232, 243] width 349 height 213
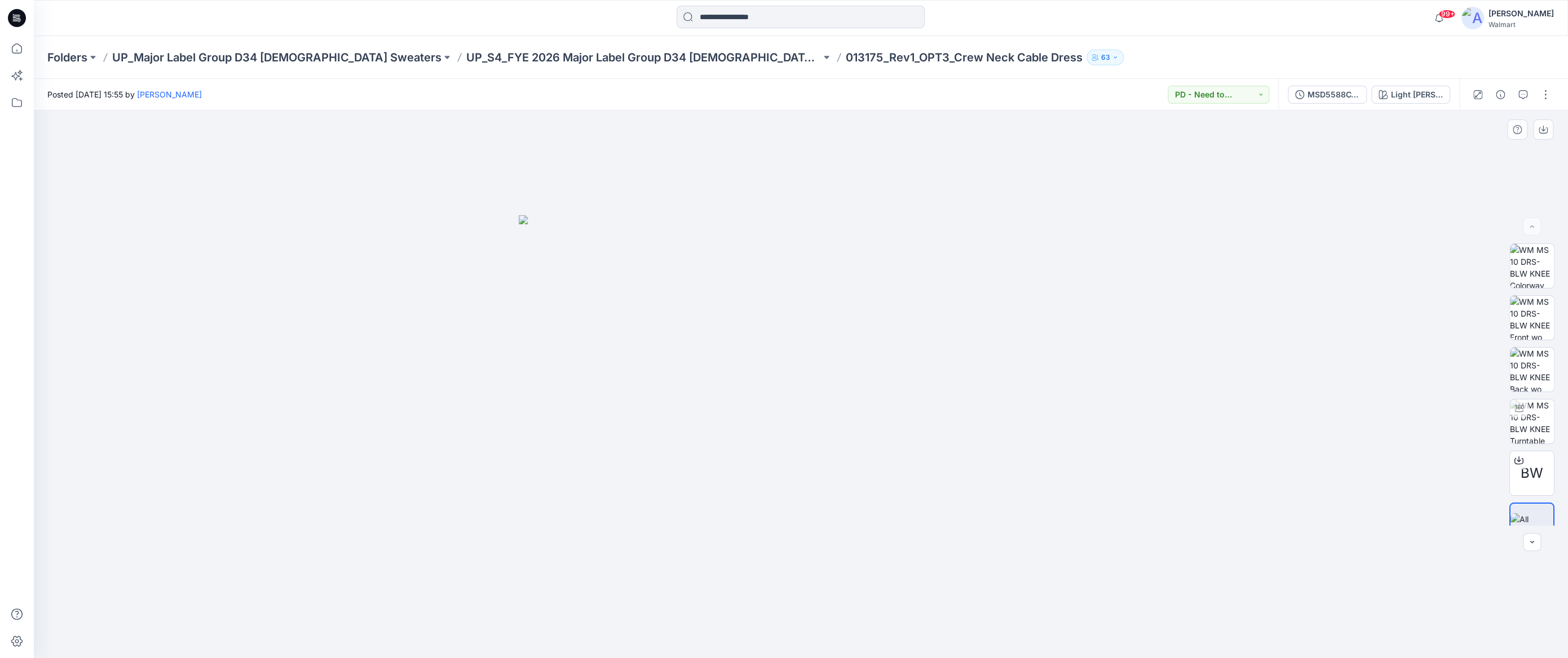
scroll to position [22, 0]
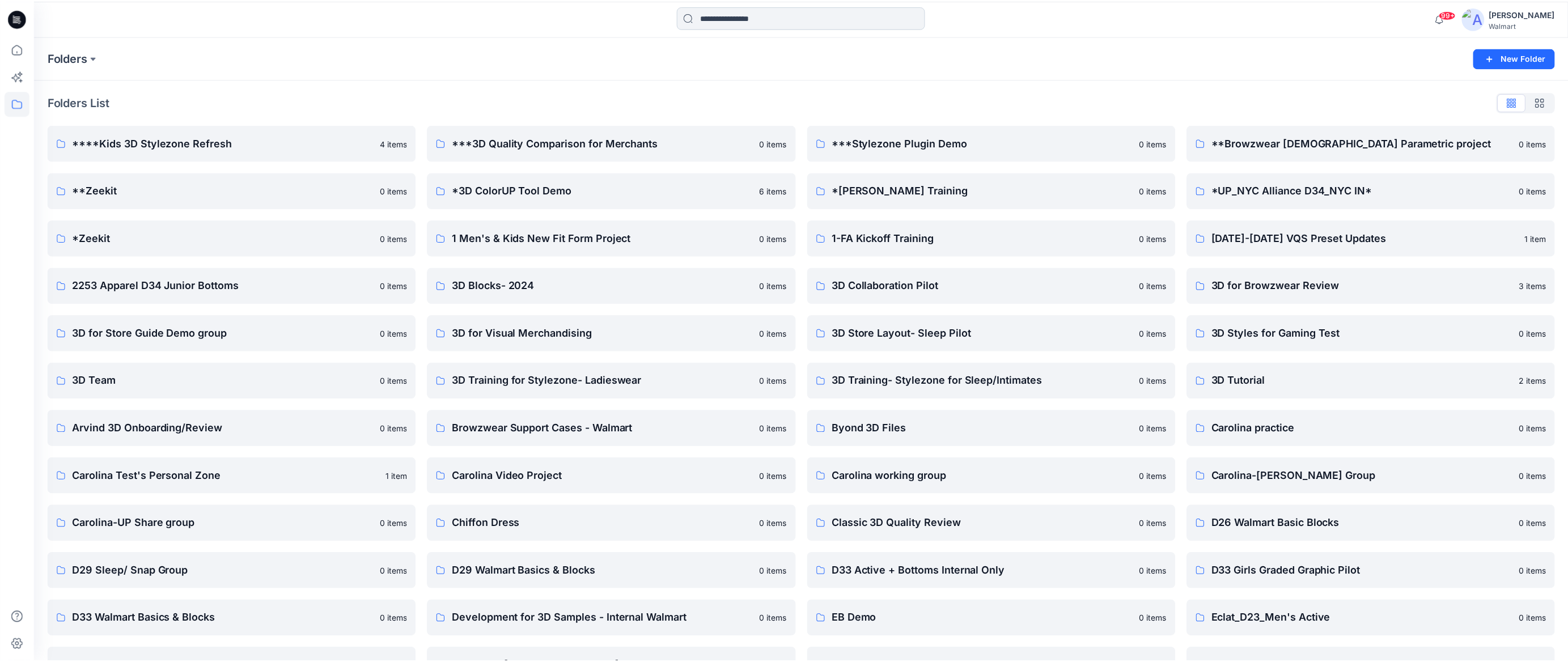
scroll to position [13290, 0]
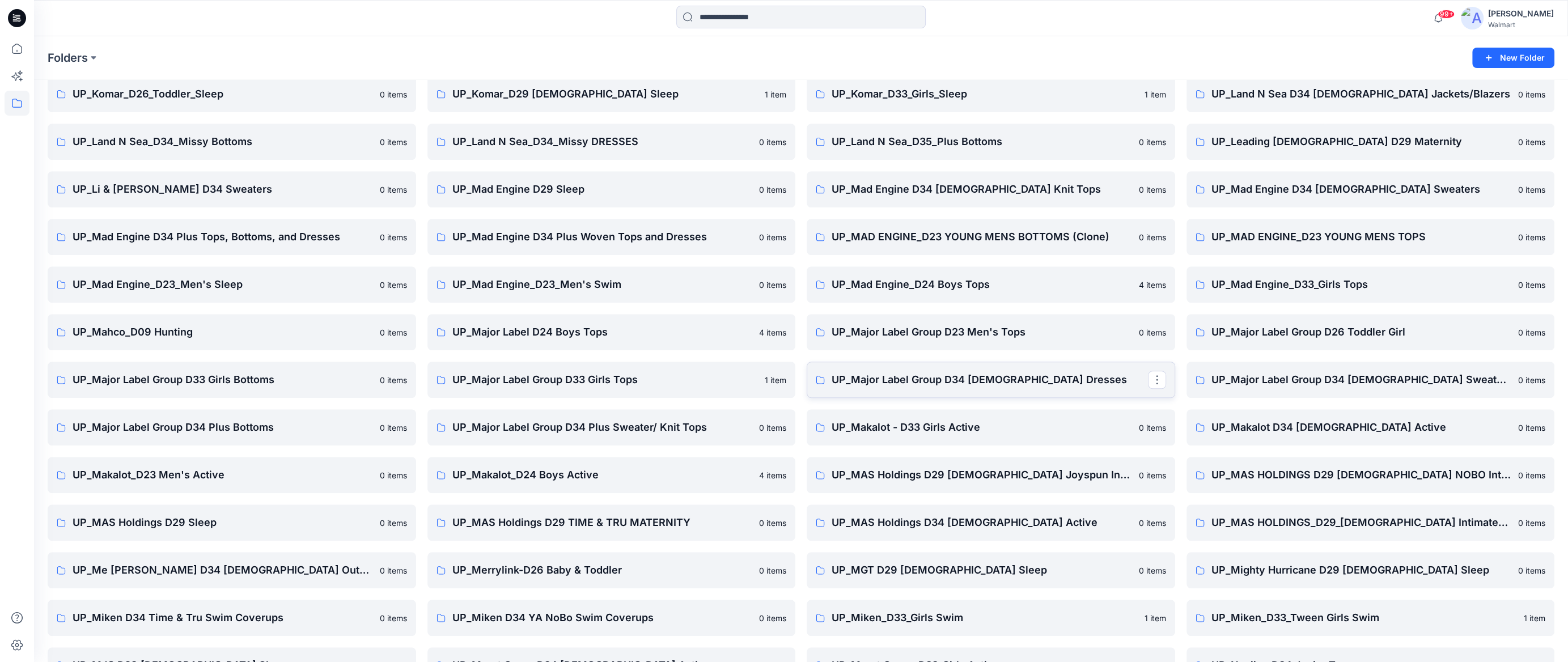
click at [1003, 378] on p "UP_Major Label Group D34 [DEMOGRAPHIC_DATA] Dresses" at bounding box center [989, 380] width 316 height 16
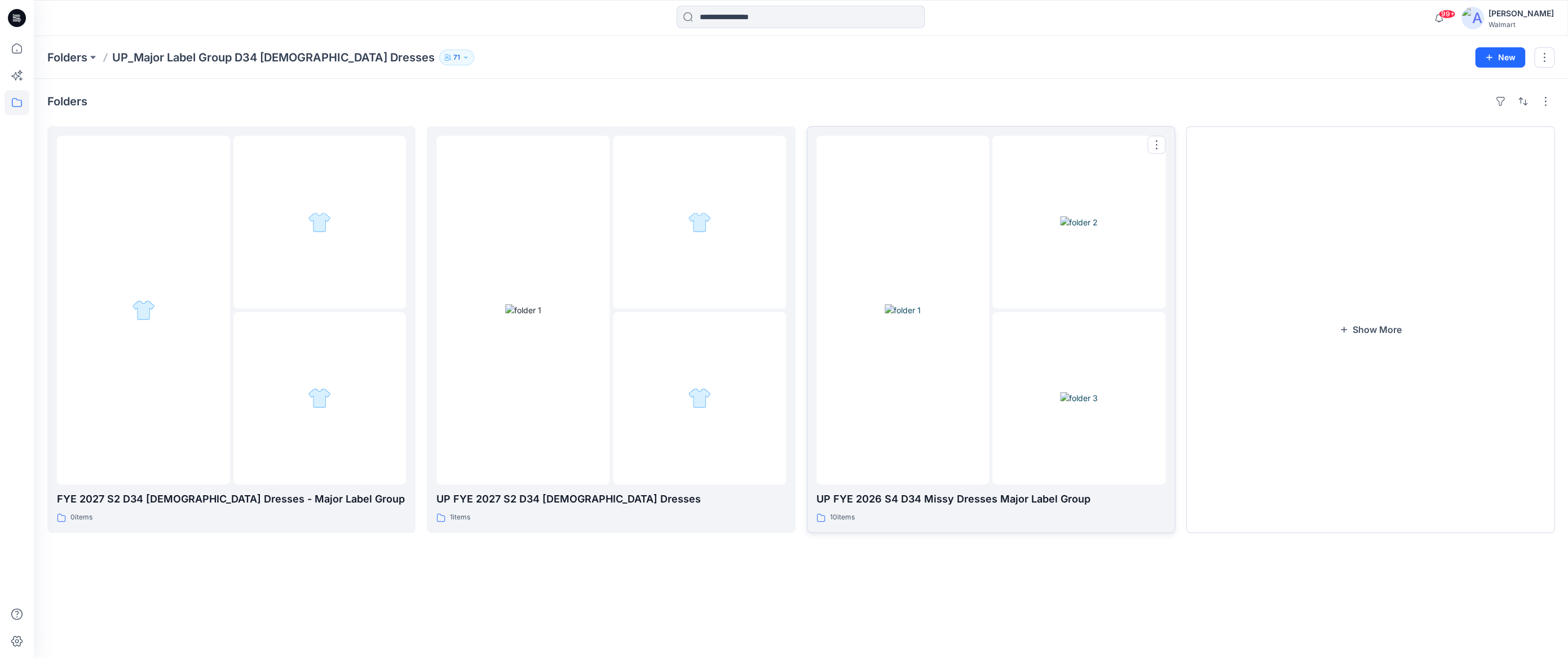
click at [977, 323] on div at bounding box center [903, 310] width 173 height 349
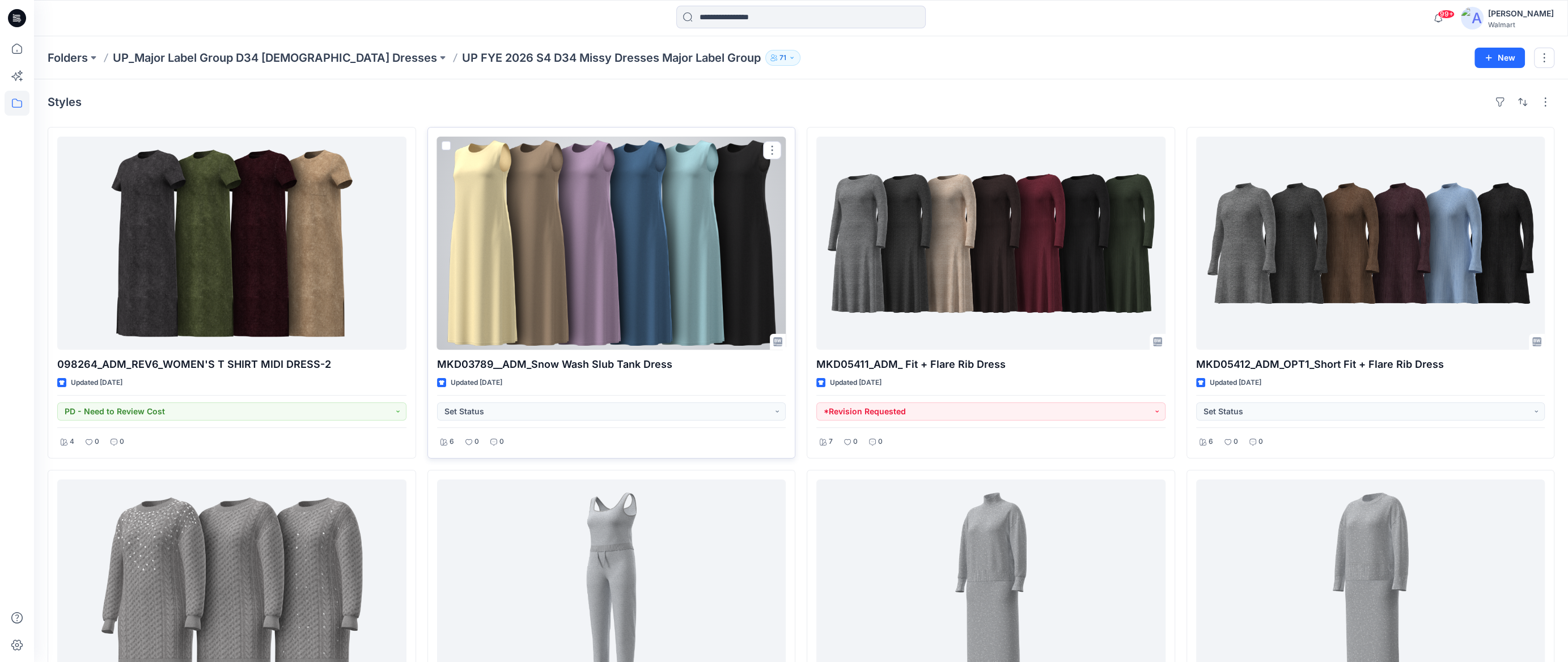
click at [594, 254] on div at bounding box center [612, 243] width 349 height 213
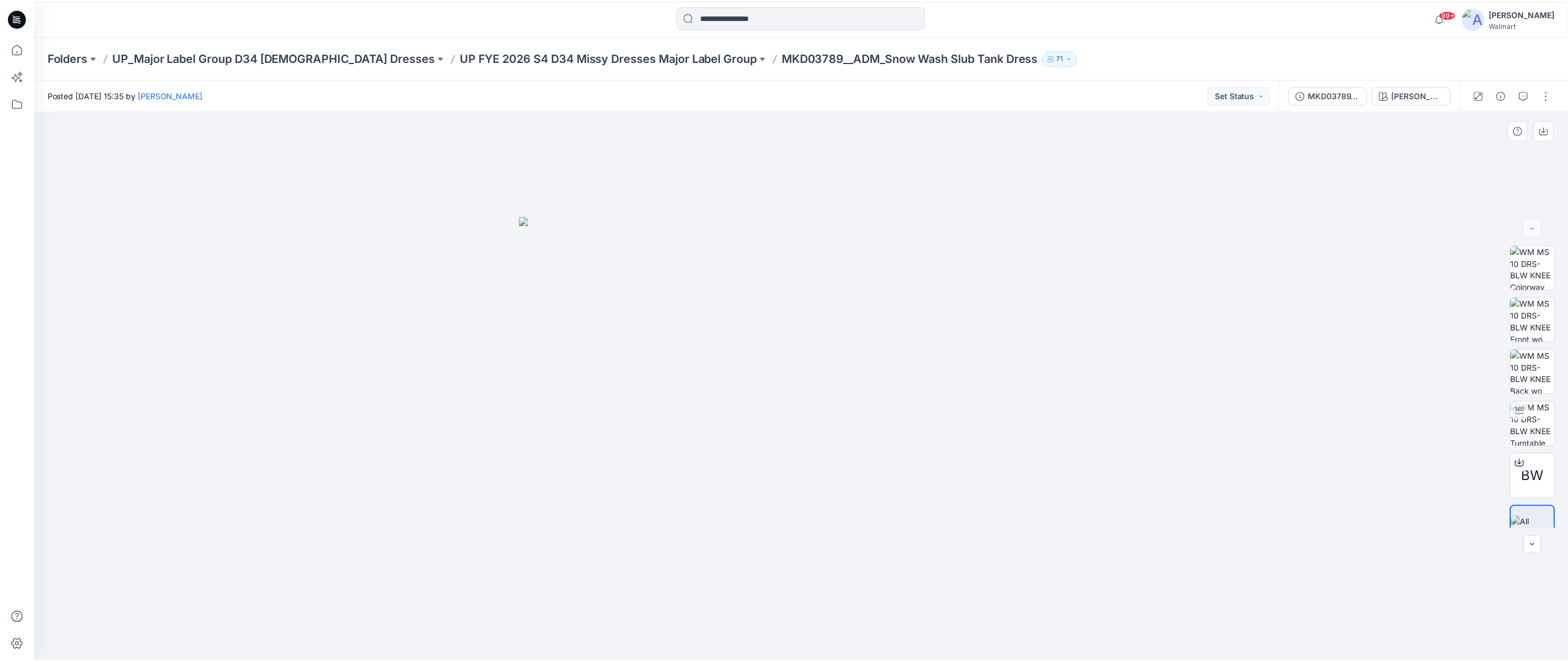
scroll to position [22, 0]
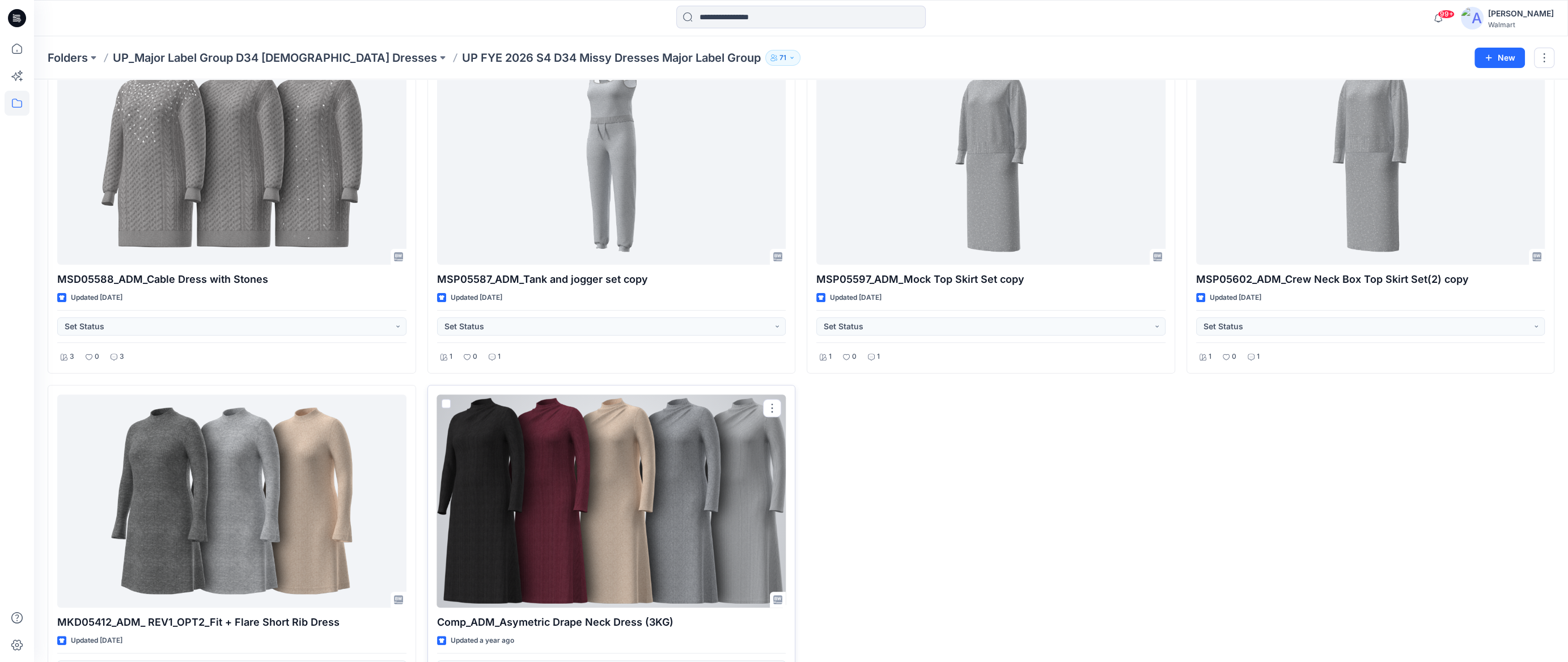
scroll to position [496, 0]
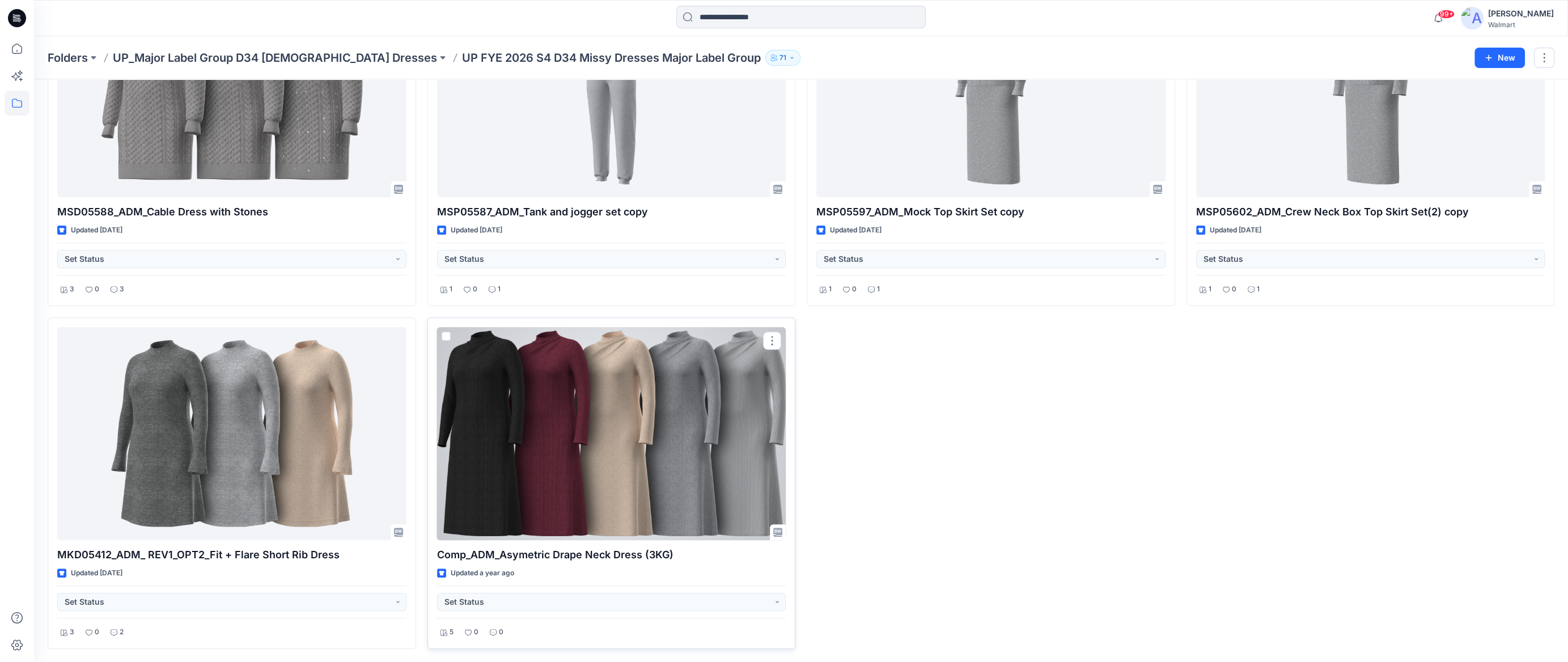
click at [704, 502] on div at bounding box center [612, 434] width 349 height 213
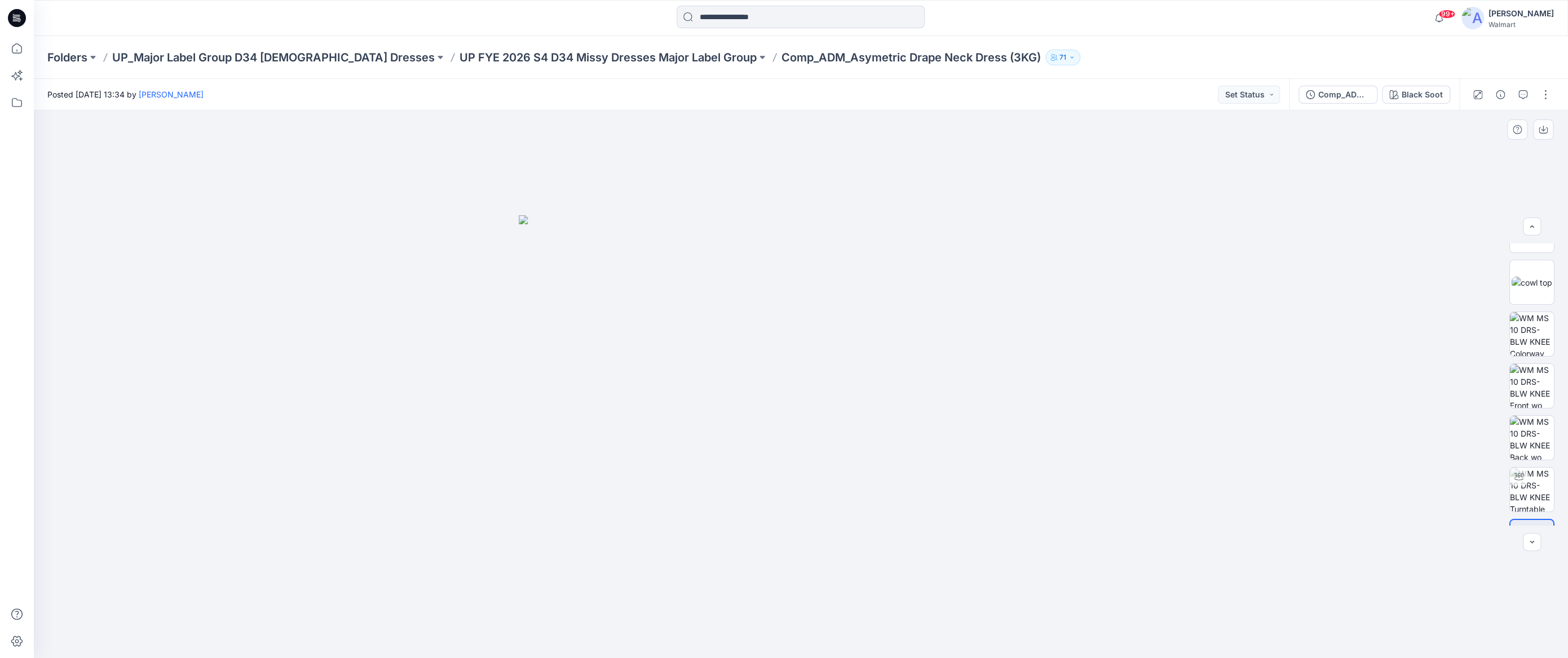
scroll to position [74, 0]
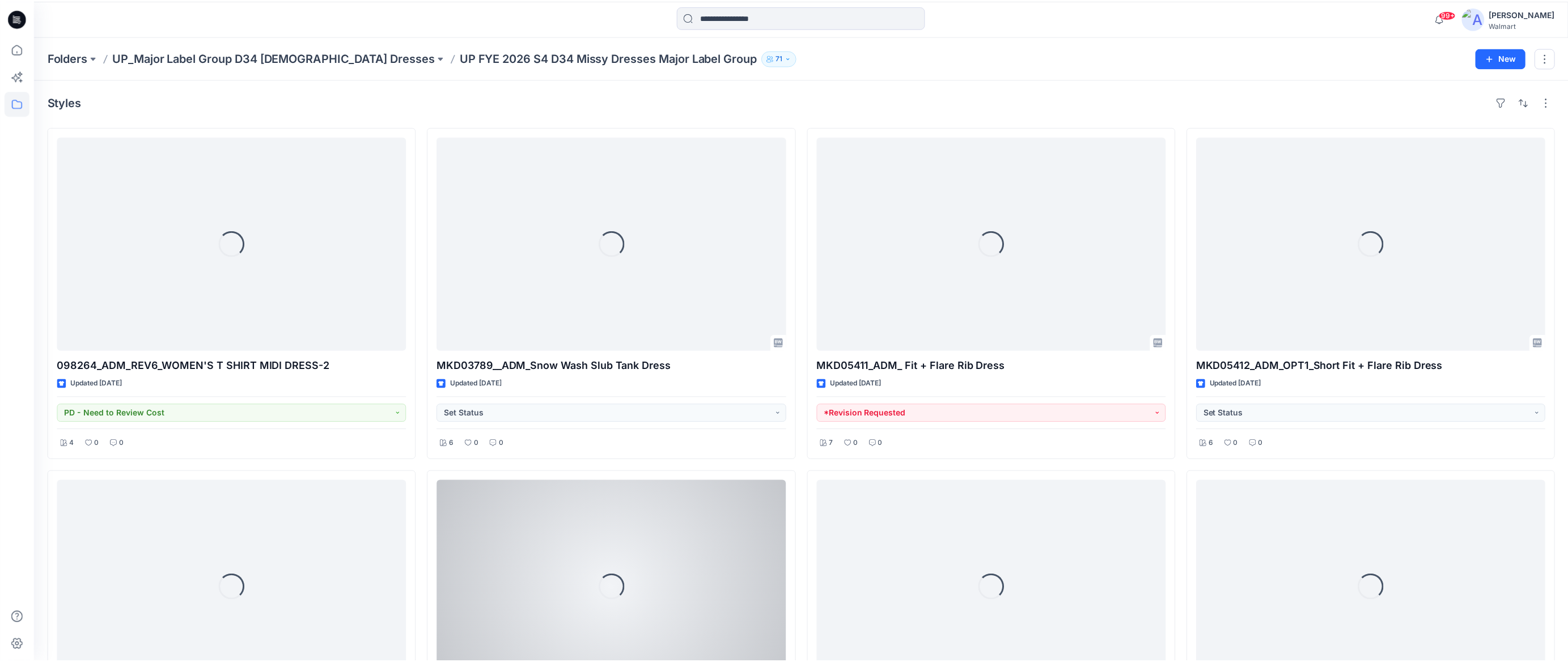
scroll to position [496, 0]
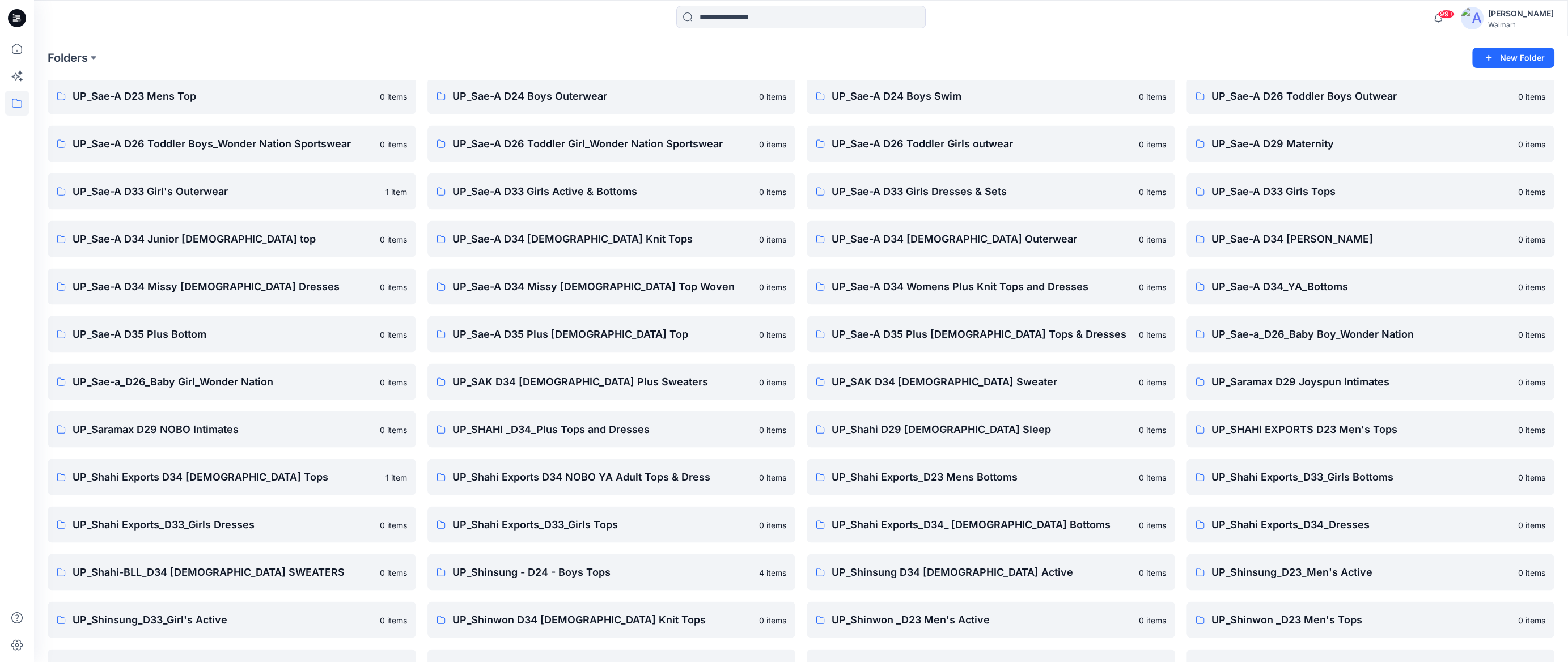
scroll to position [15104, 0]
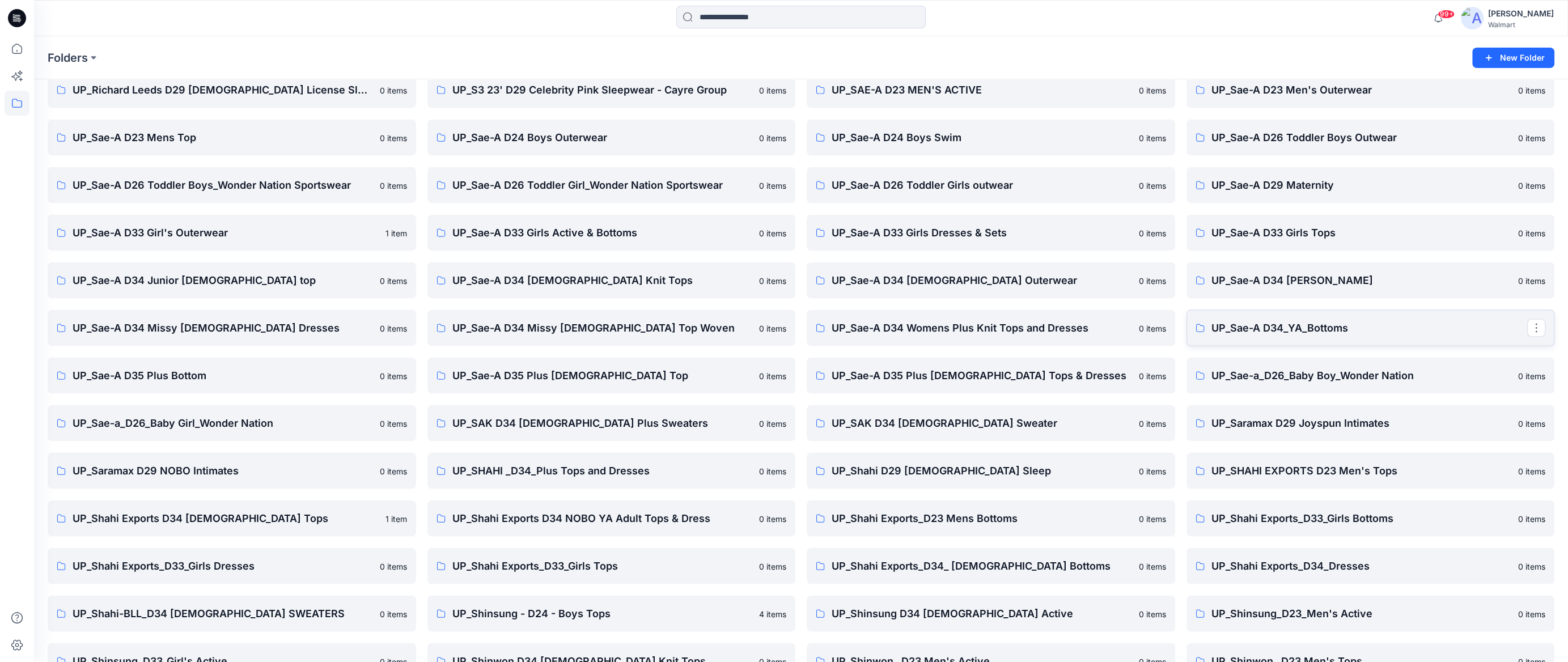
click at [1427, 327] on p "UP_Sae-A D34_YA_Bottoms" at bounding box center [1369, 327] width 316 height 16
